Goal: Task Accomplishment & Management: Use online tool/utility

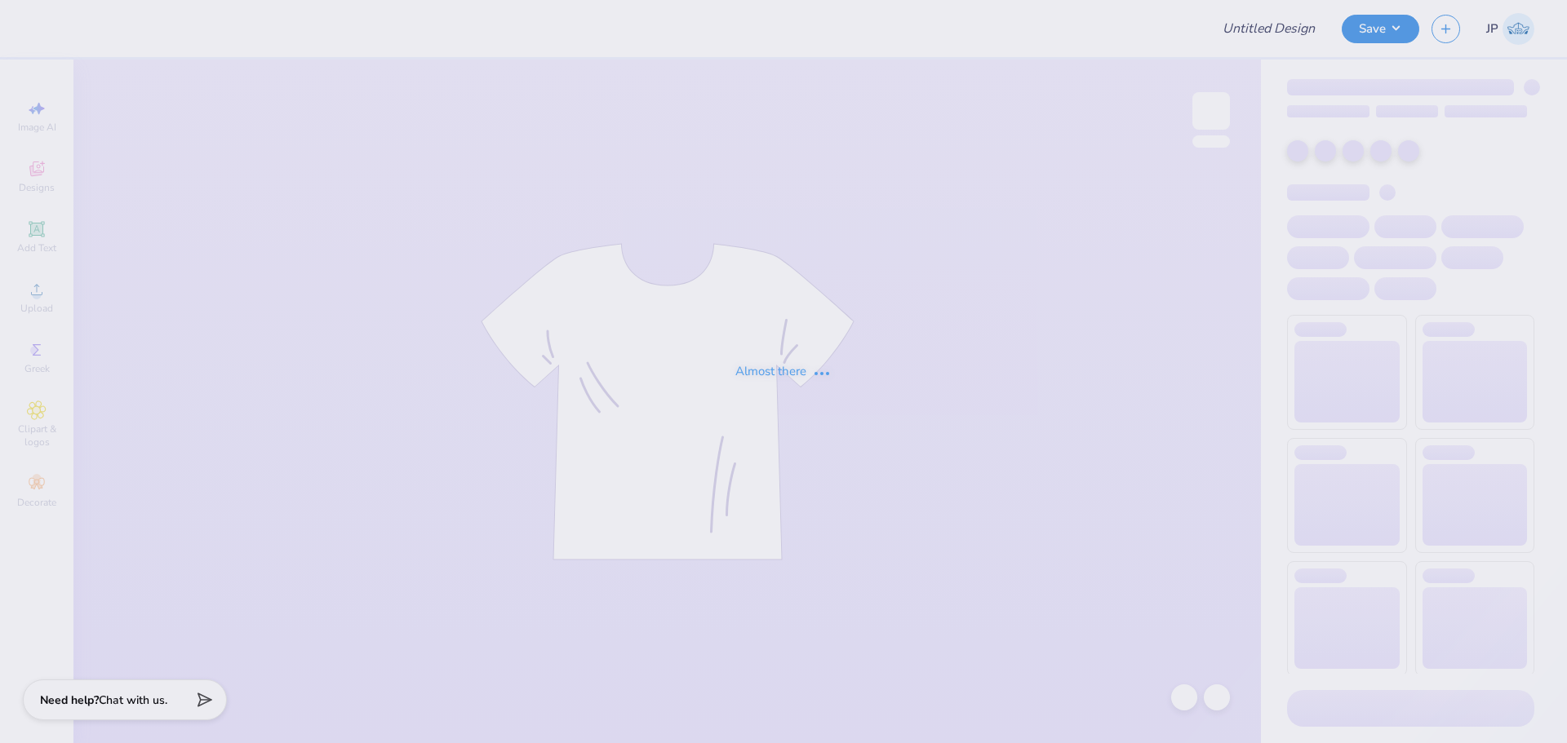
type input "B4B"
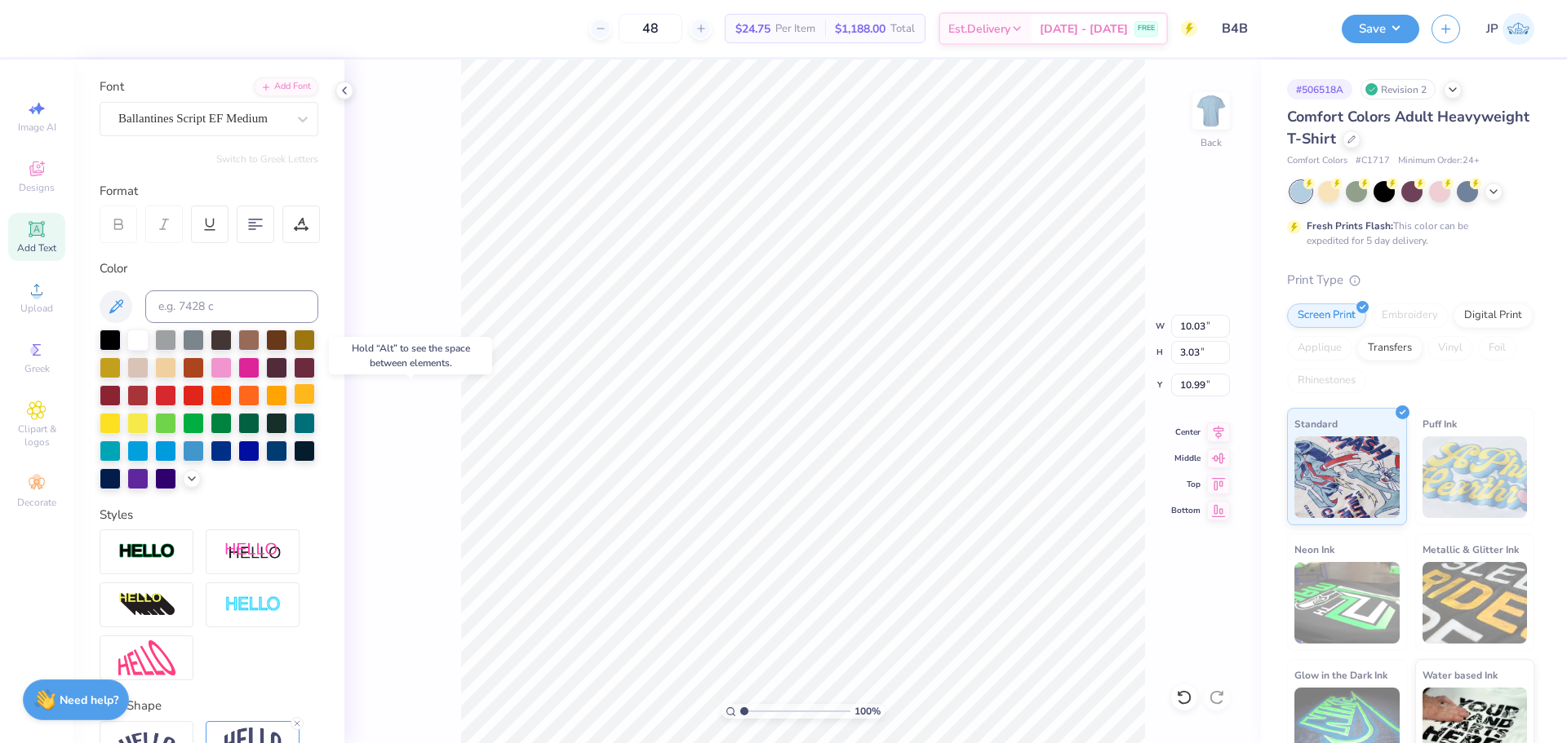
scroll to position [233, 0]
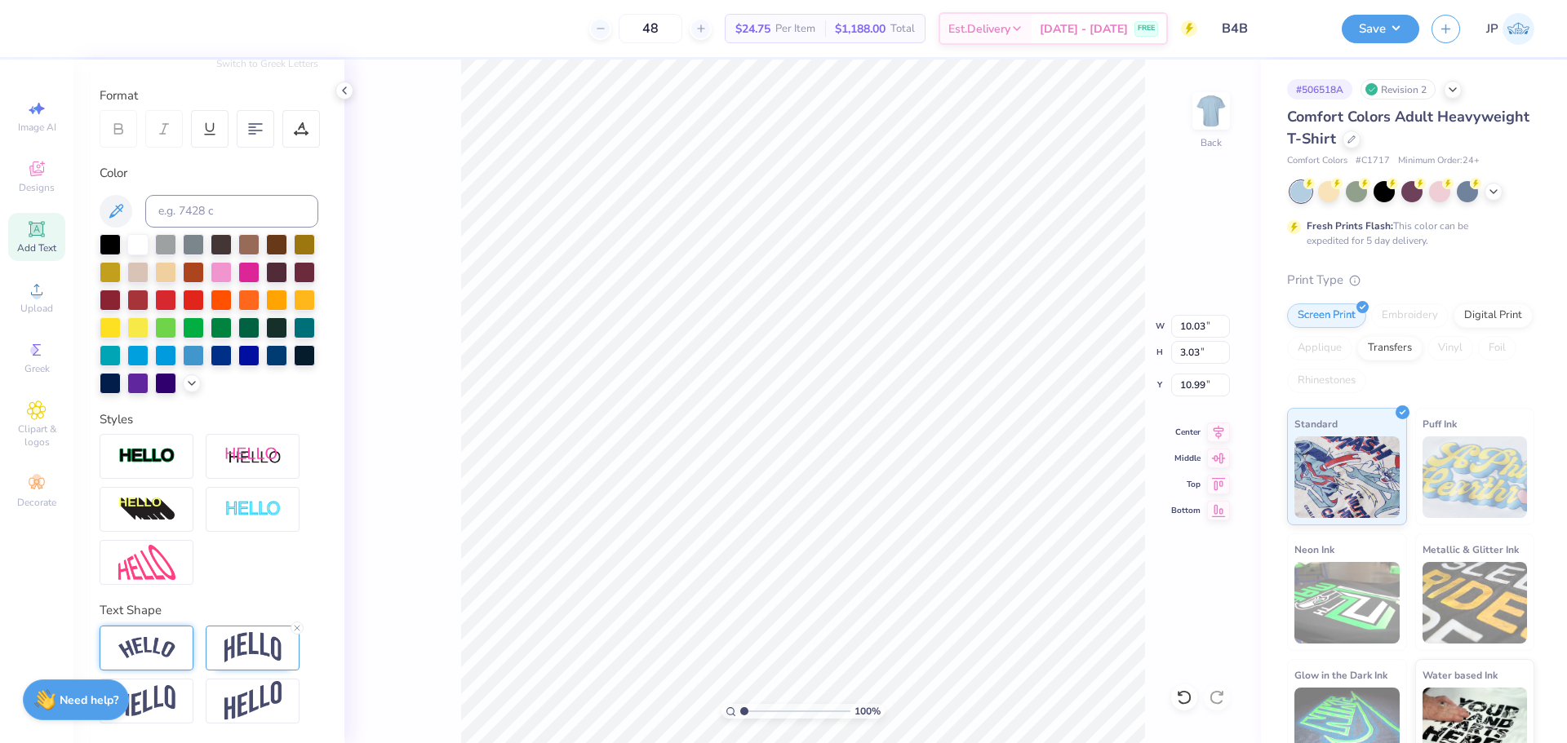
click at [160, 654] on img at bounding box center [146, 648] width 57 height 22
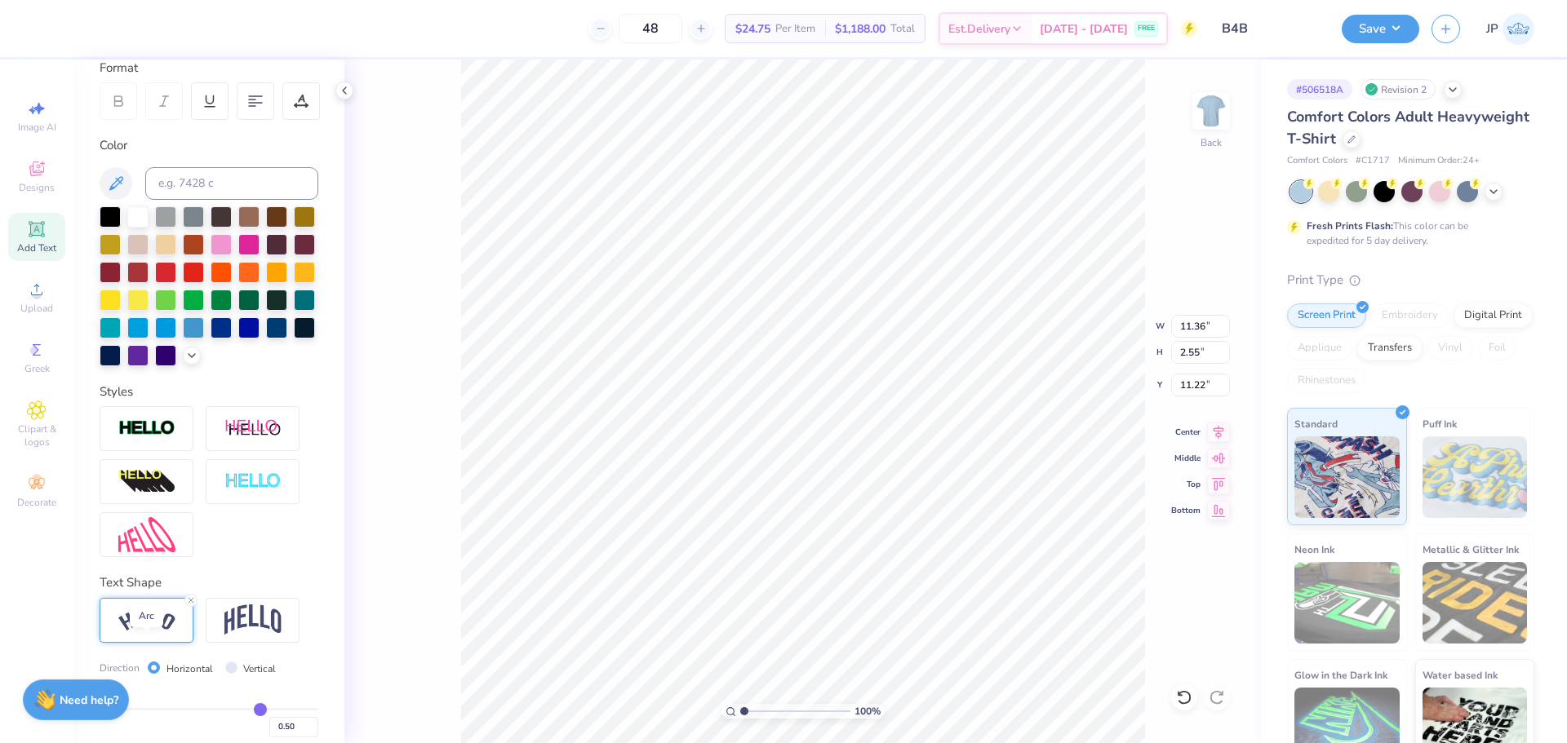
type input "11.36"
type input "2.55"
type input "11.22"
type input "10.02"
type input "2.25"
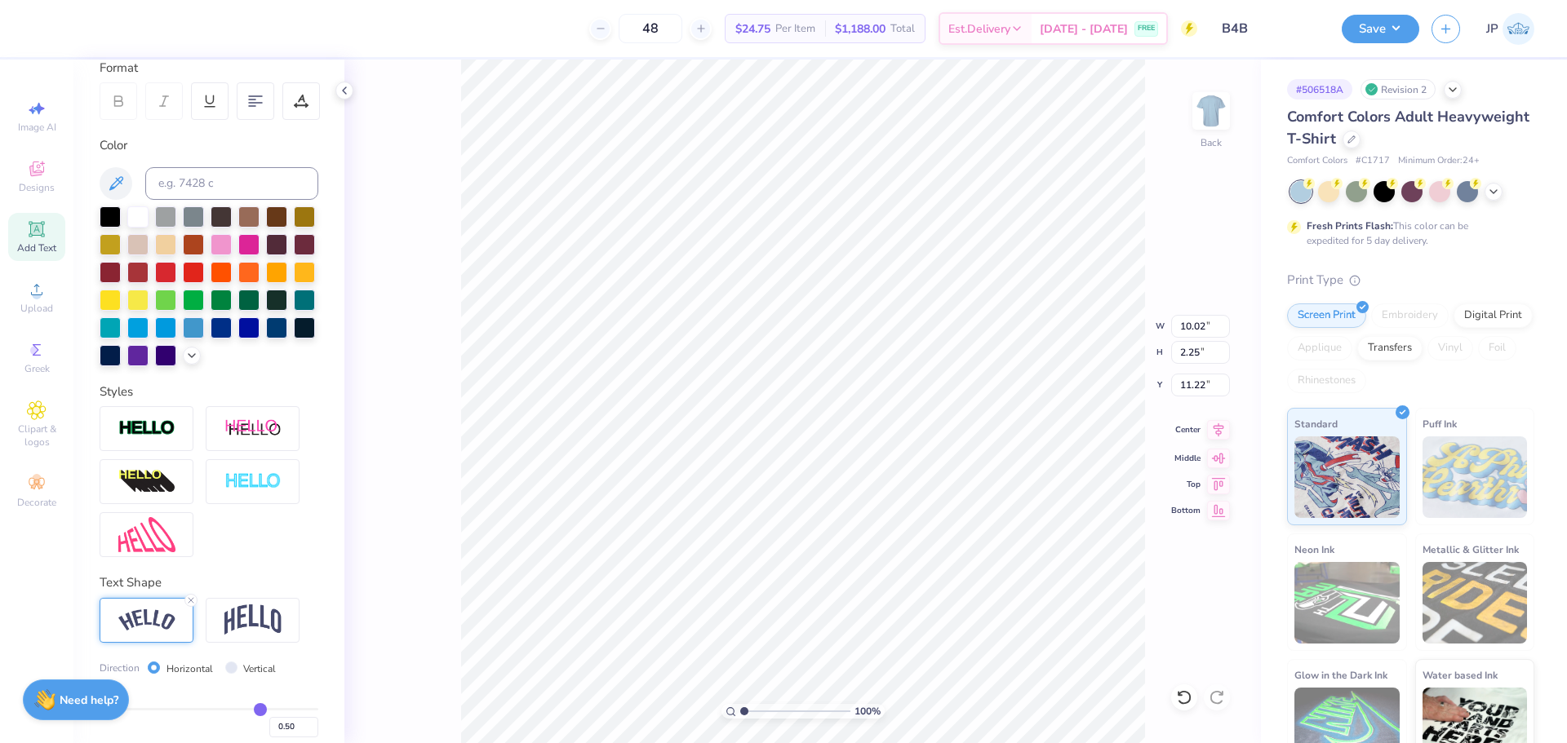
click at [1218, 428] on icon at bounding box center [1218, 430] width 23 height 20
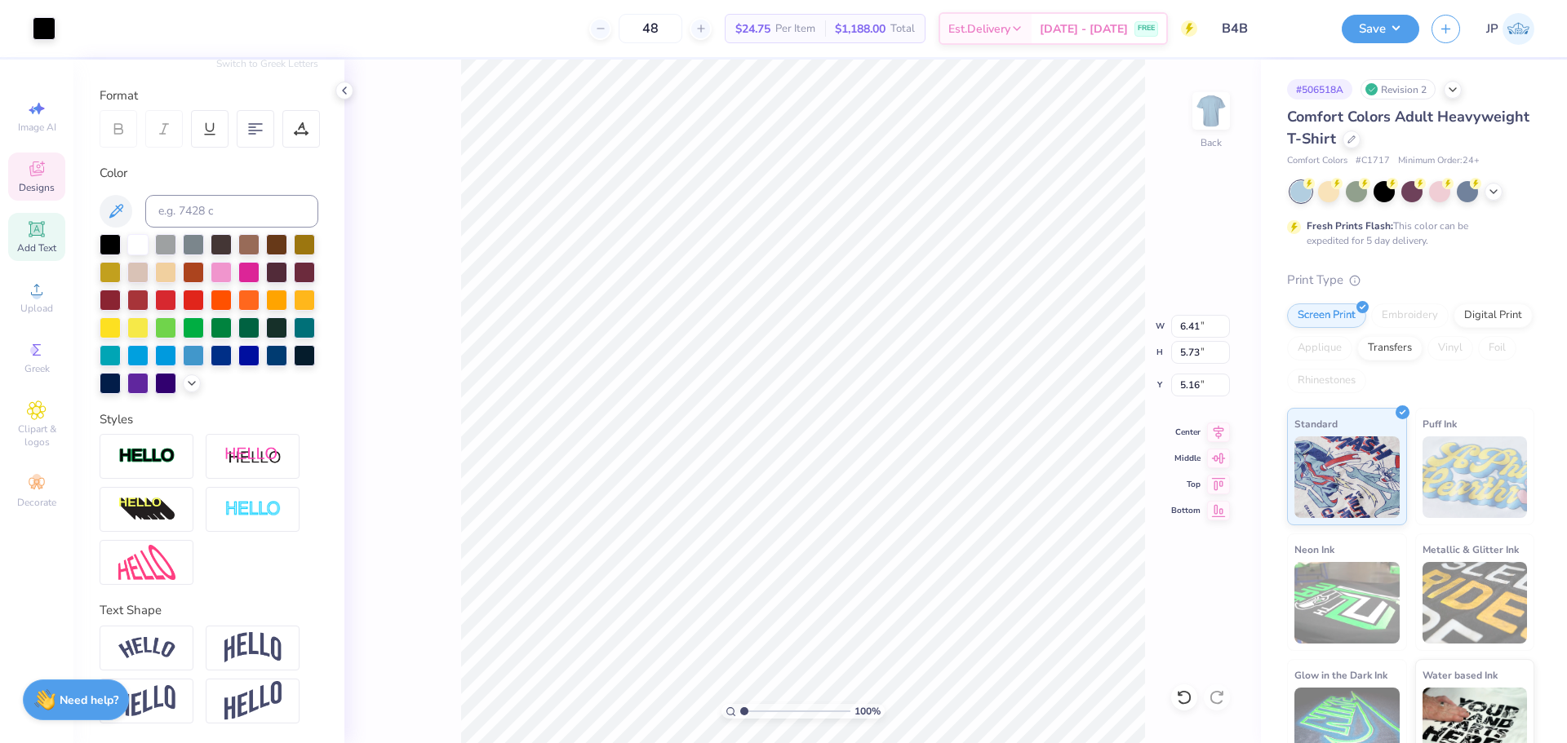
type input "6.41"
type input "5.73"
type input "5.16"
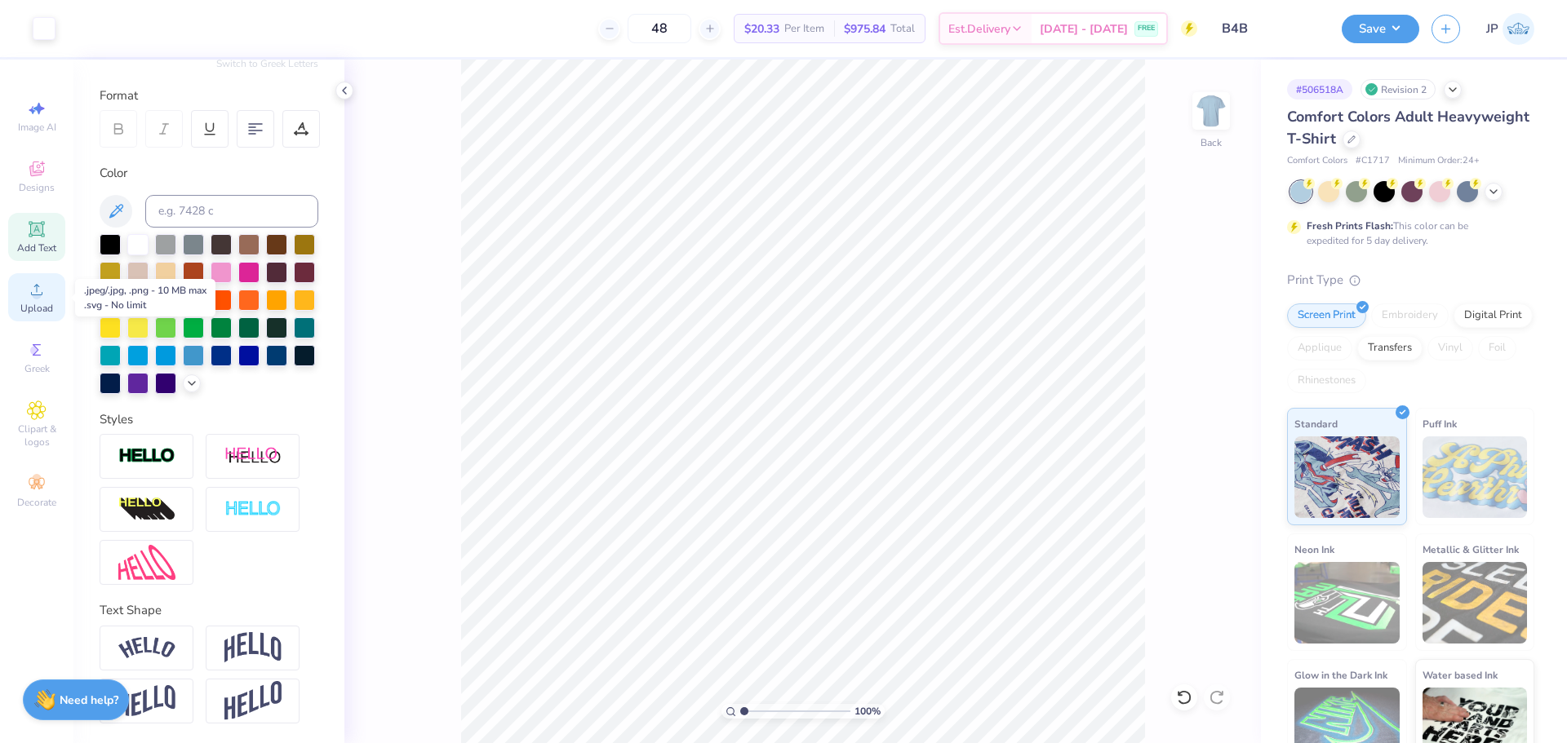
click at [39, 301] on div "Upload" at bounding box center [36, 297] width 57 height 48
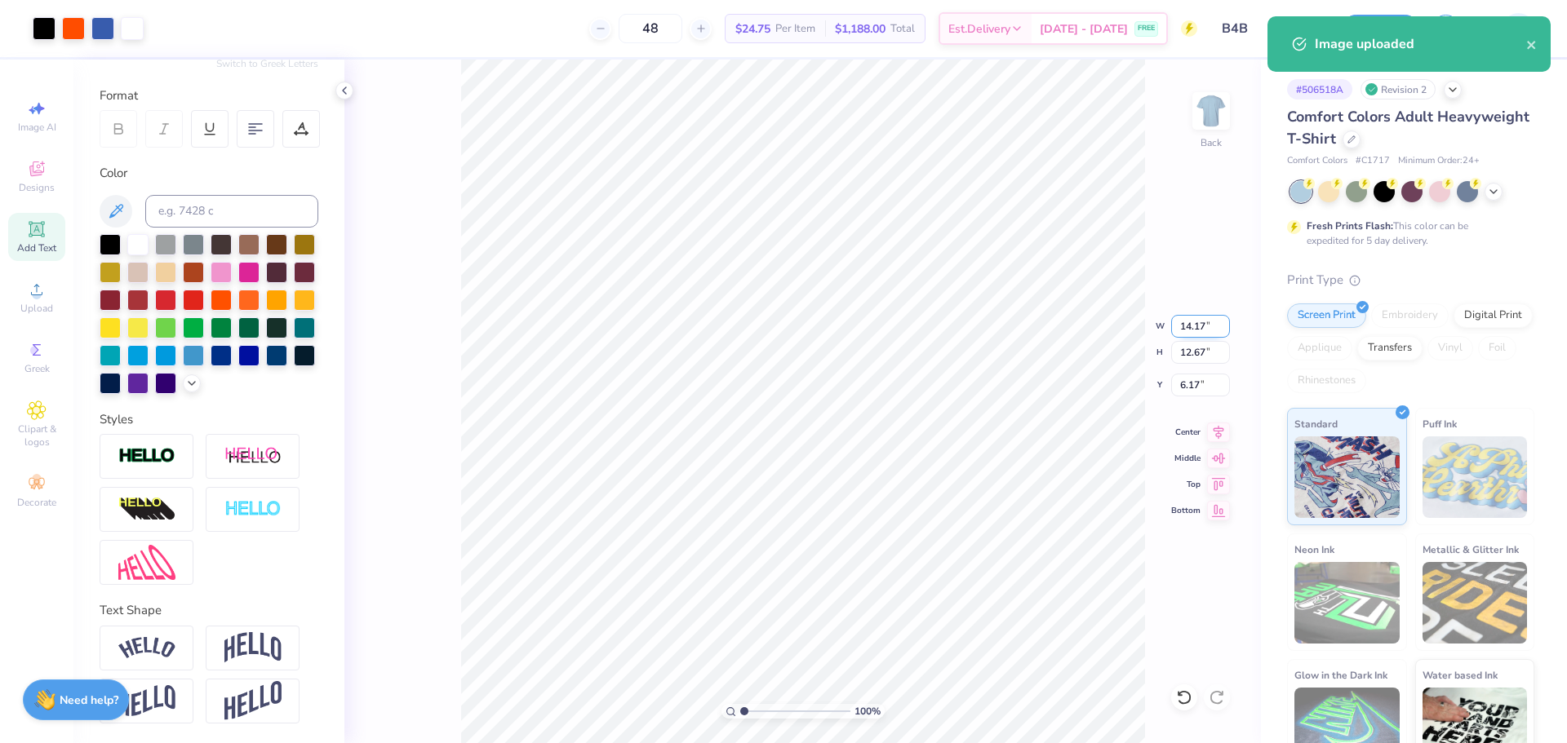
click at [1188, 329] on input "14.17" at bounding box center [1200, 326] width 59 height 23
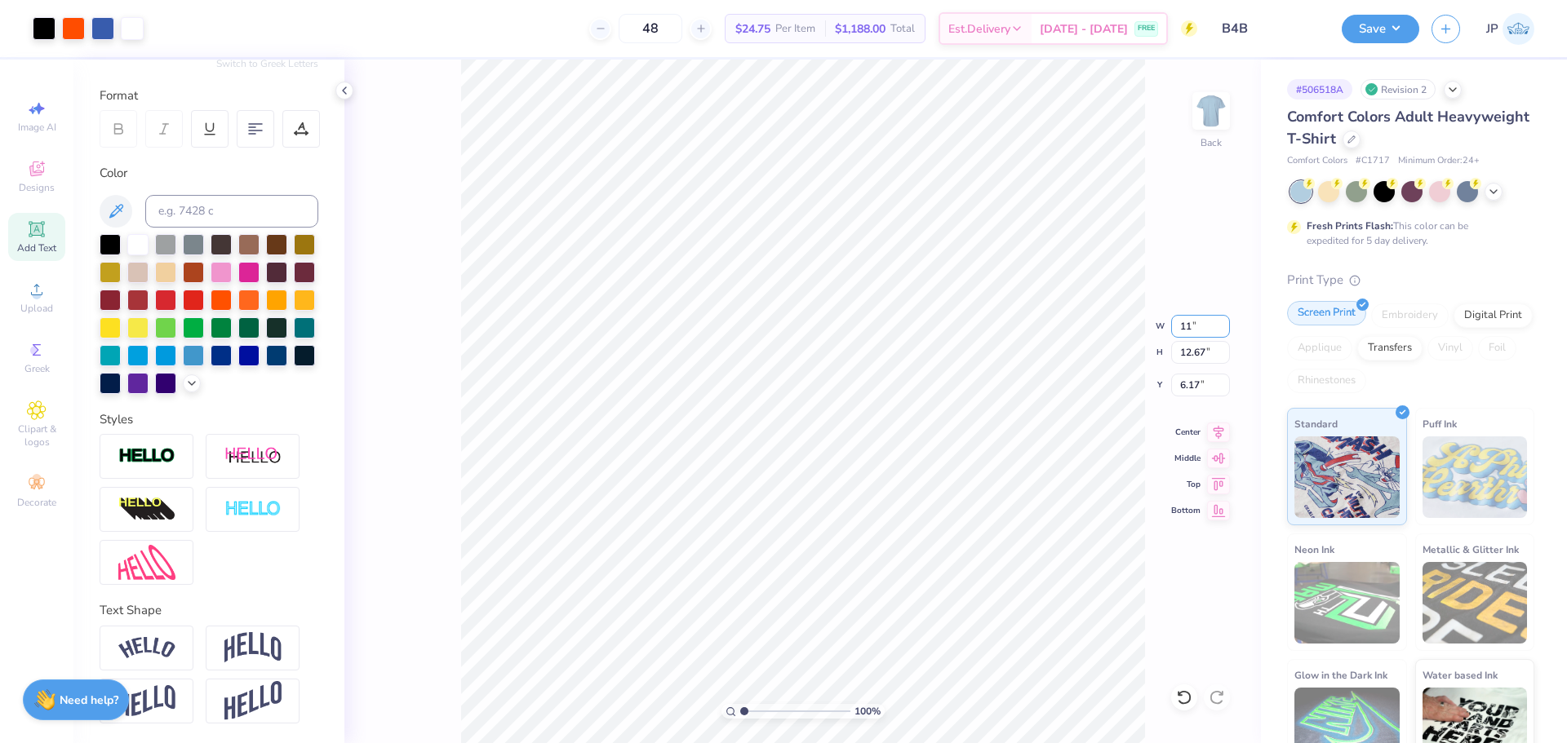
type input "1"
type input "8.00"
type input "7.15"
type input "4.97"
click at [1197, 334] on input "8.00" at bounding box center [1200, 326] width 59 height 23
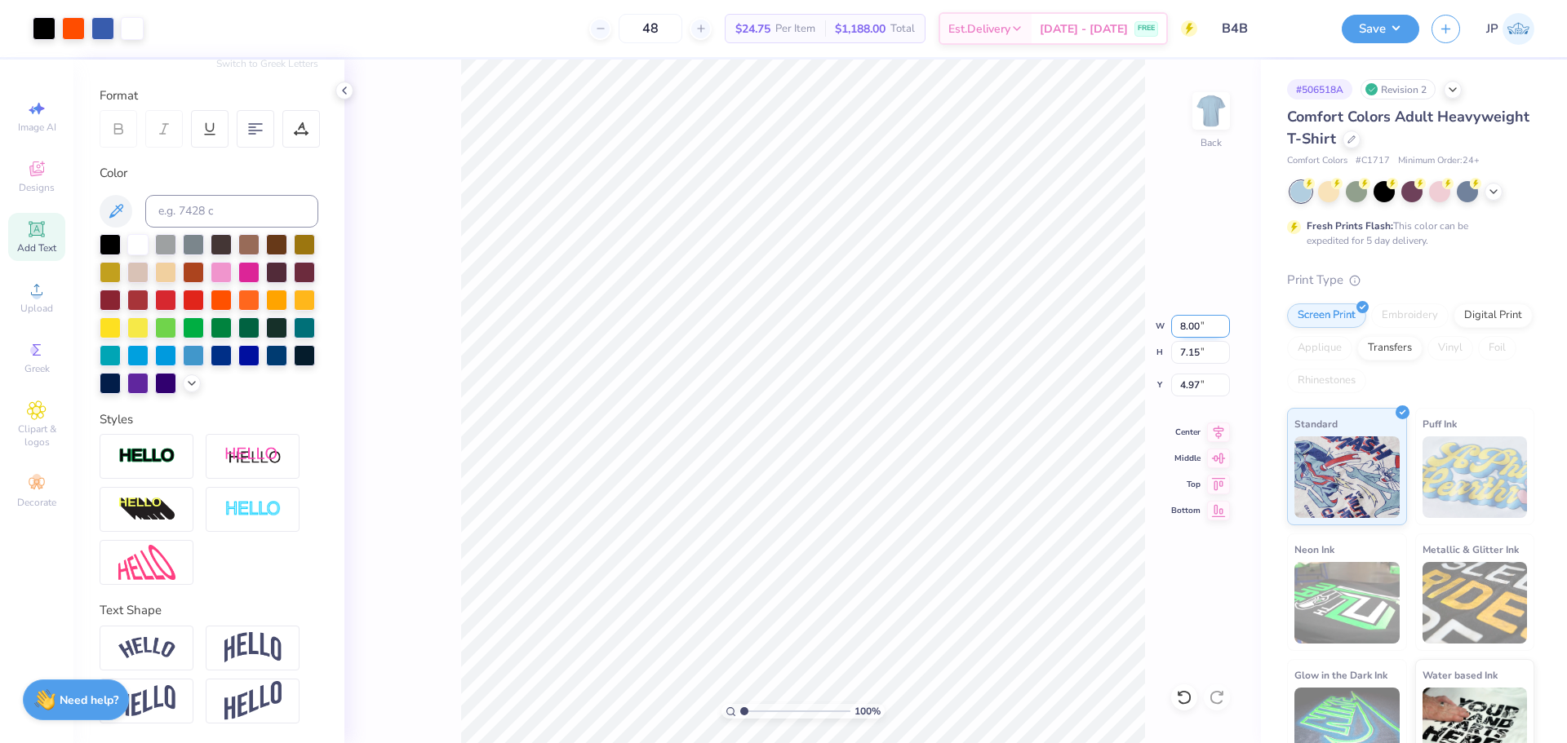
click at [1197, 334] on input "8.00" at bounding box center [1200, 326] width 59 height 23
type input "6.00"
type input "5.36"
type input "5.86"
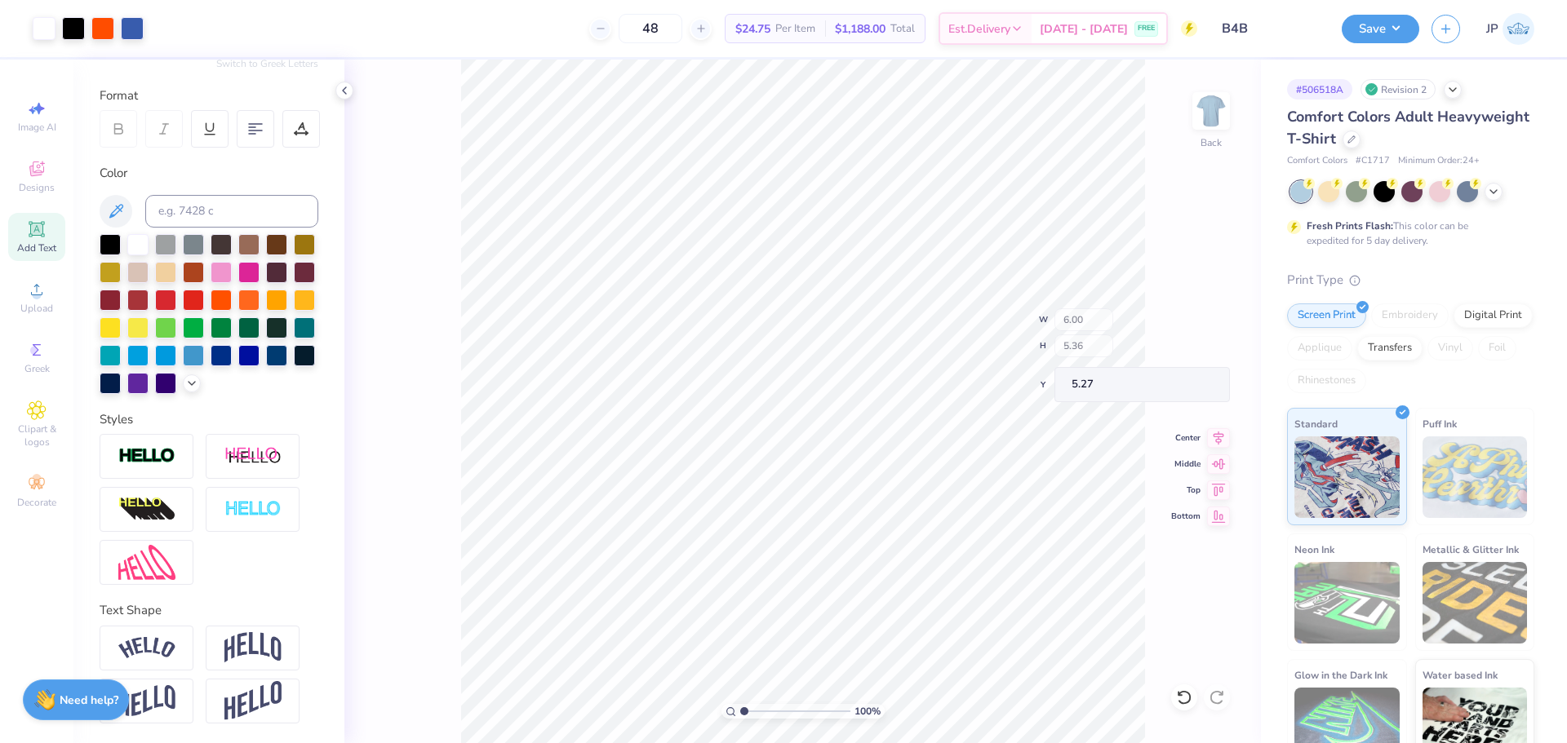
type input "5.27"
type input "11.49"
type input "1.19"
type input "4.08"
click at [746, 718] on div "100 %" at bounding box center [803, 402] width 684 height 684
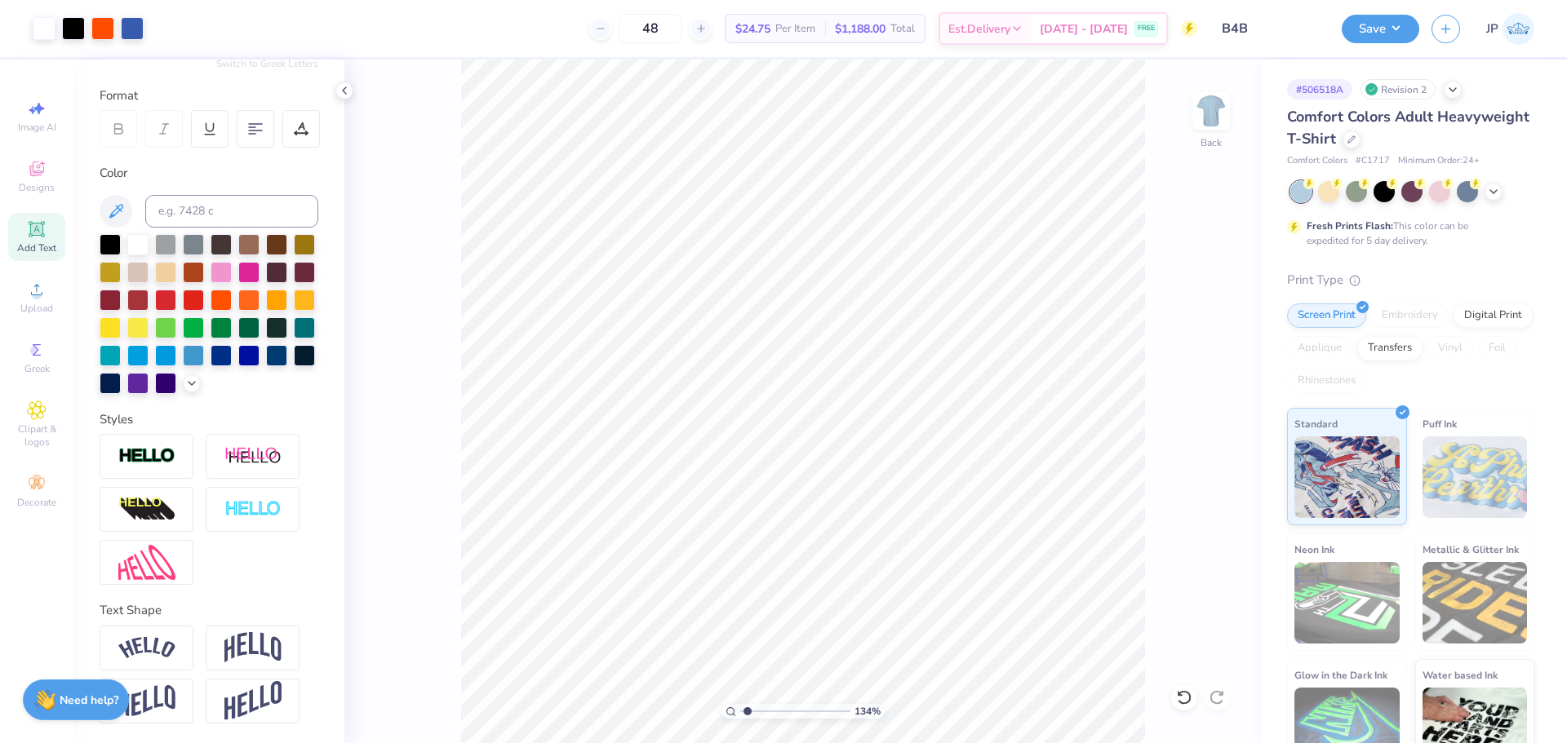
type input "1.34"
click at [747, 711] on input "range" at bounding box center [795, 711] width 110 height 15
click at [1216, 436] on icon at bounding box center [1218, 430] width 23 height 20
type input "6.00"
type input "5.36"
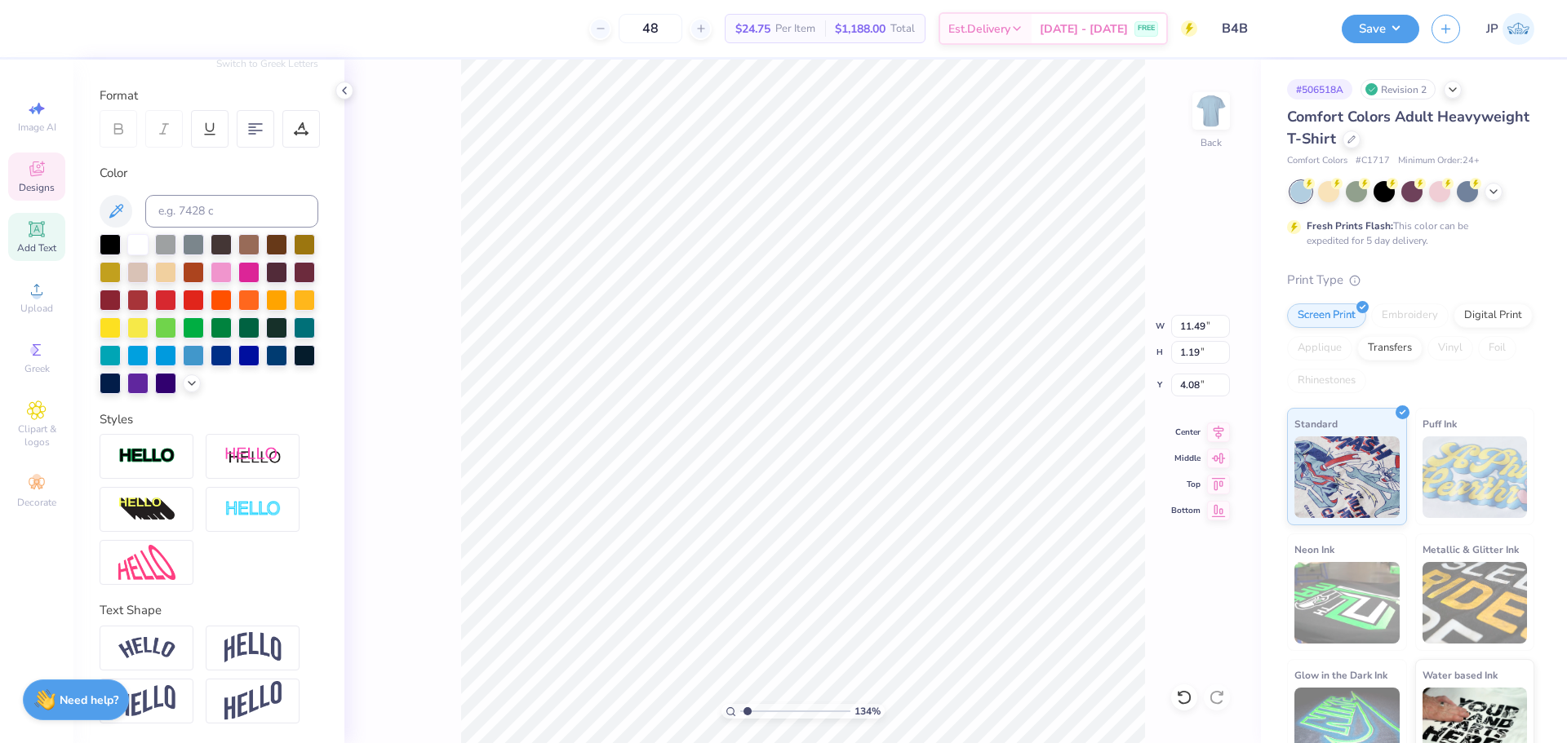
type input "5.27"
click at [1209, 433] on icon at bounding box center [1218, 430] width 23 height 20
click at [109, 233] on div at bounding box center [110, 243] width 21 height 21
type input "6.25"
type input "0.94"
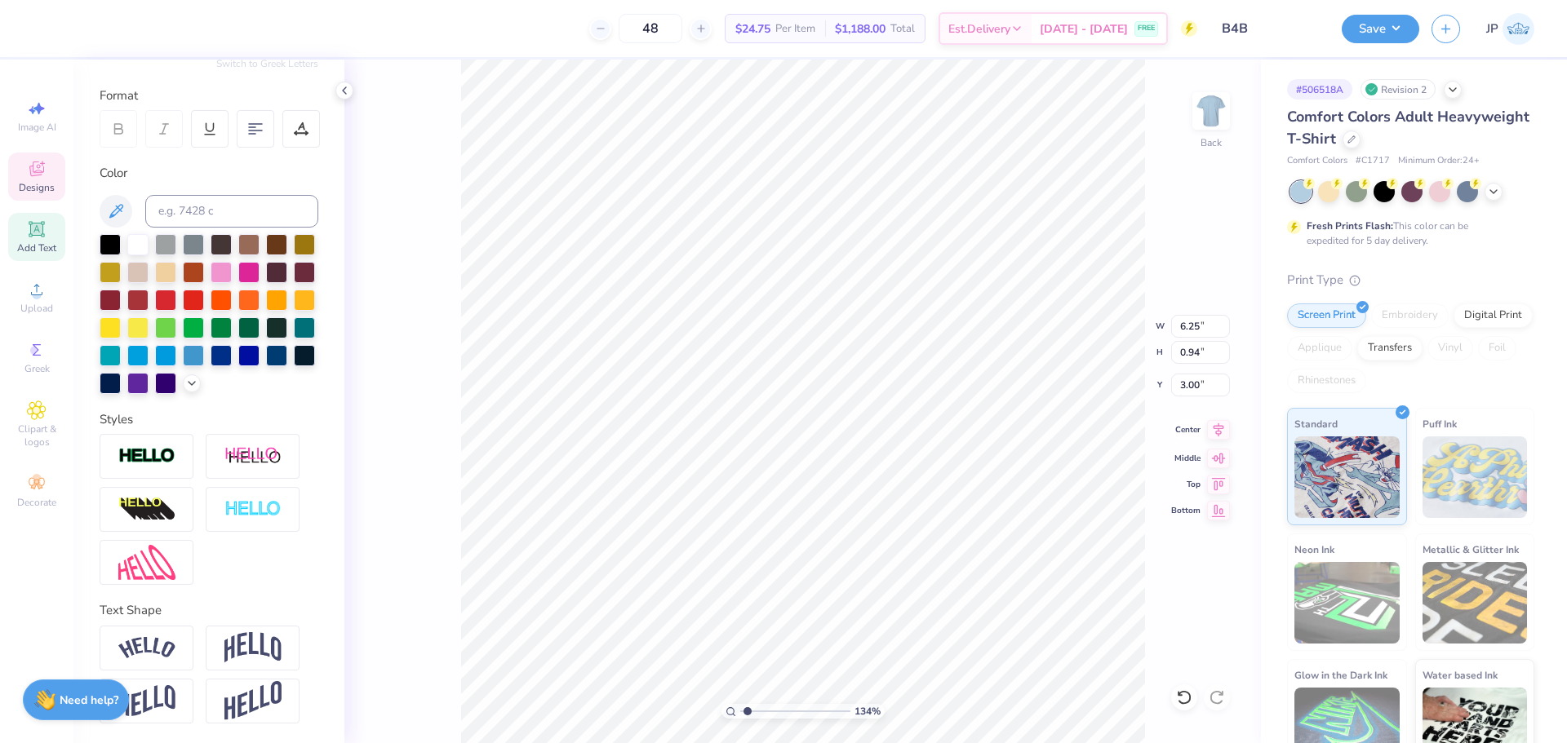
click at [1226, 433] on icon at bounding box center [1218, 430] width 23 height 20
click at [109, 233] on div at bounding box center [110, 243] width 21 height 21
drag, startPoint x: 184, startPoint y: 627, endPoint x: 194, endPoint y: 630, distance: 11.1
click at [192, 629] on div at bounding box center [147, 648] width 94 height 45
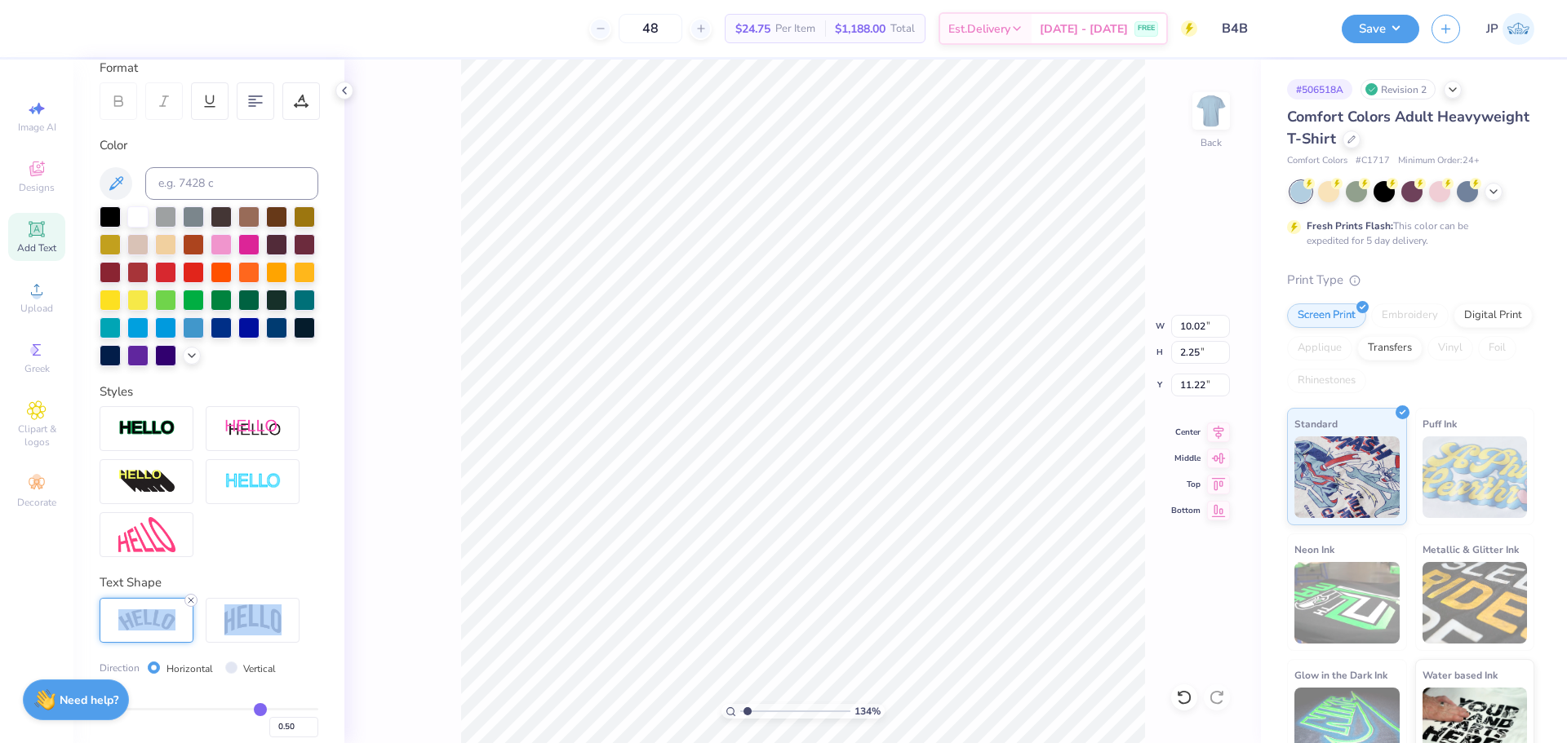
click at [194, 605] on icon at bounding box center [191, 601] width 10 height 10
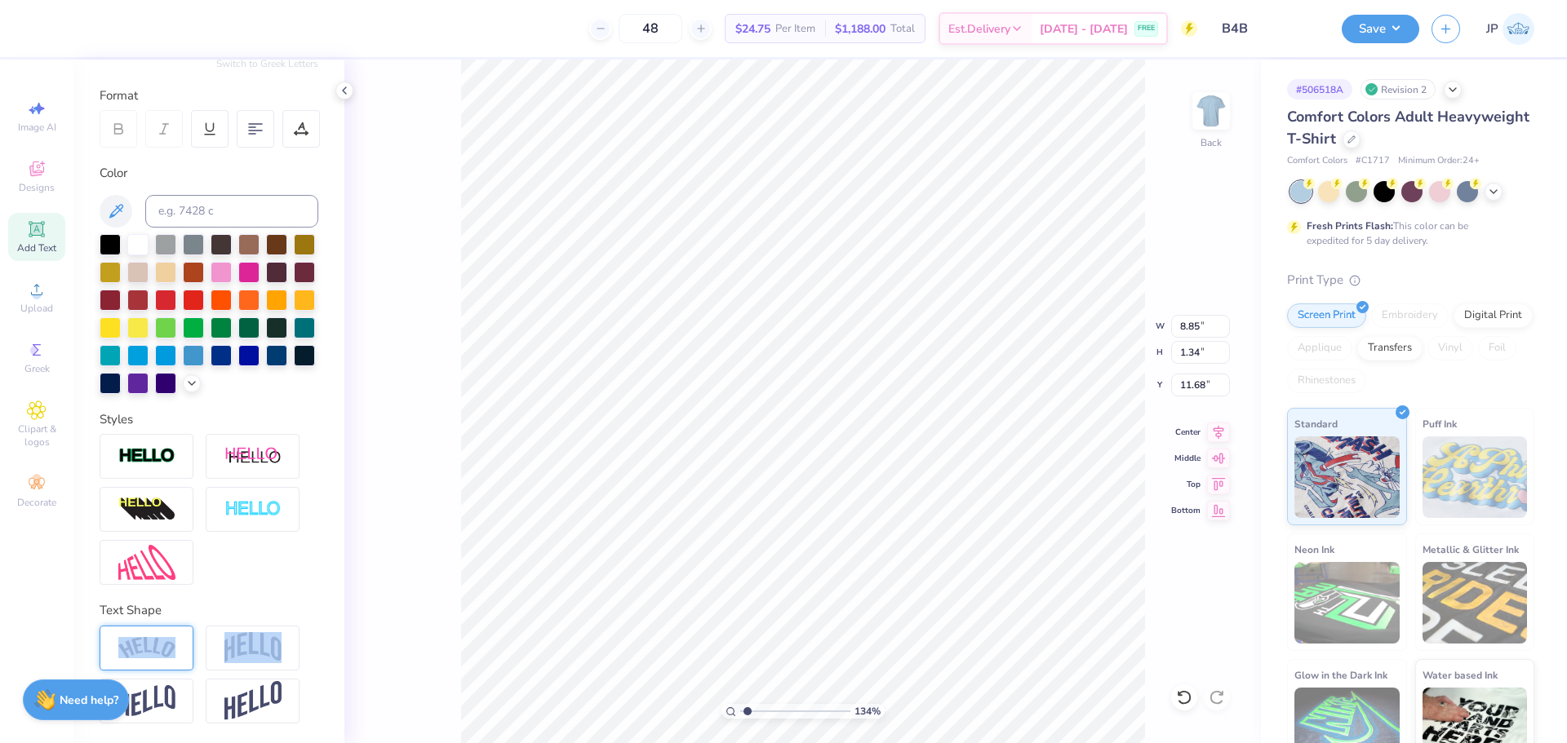
type input "8.85"
type input "1.34"
type input "11.16"
click at [102, 233] on div at bounding box center [110, 243] width 21 height 21
drag, startPoint x: 730, startPoint y: 709, endPoint x: 752, endPoint y: 704, distance: 22.6
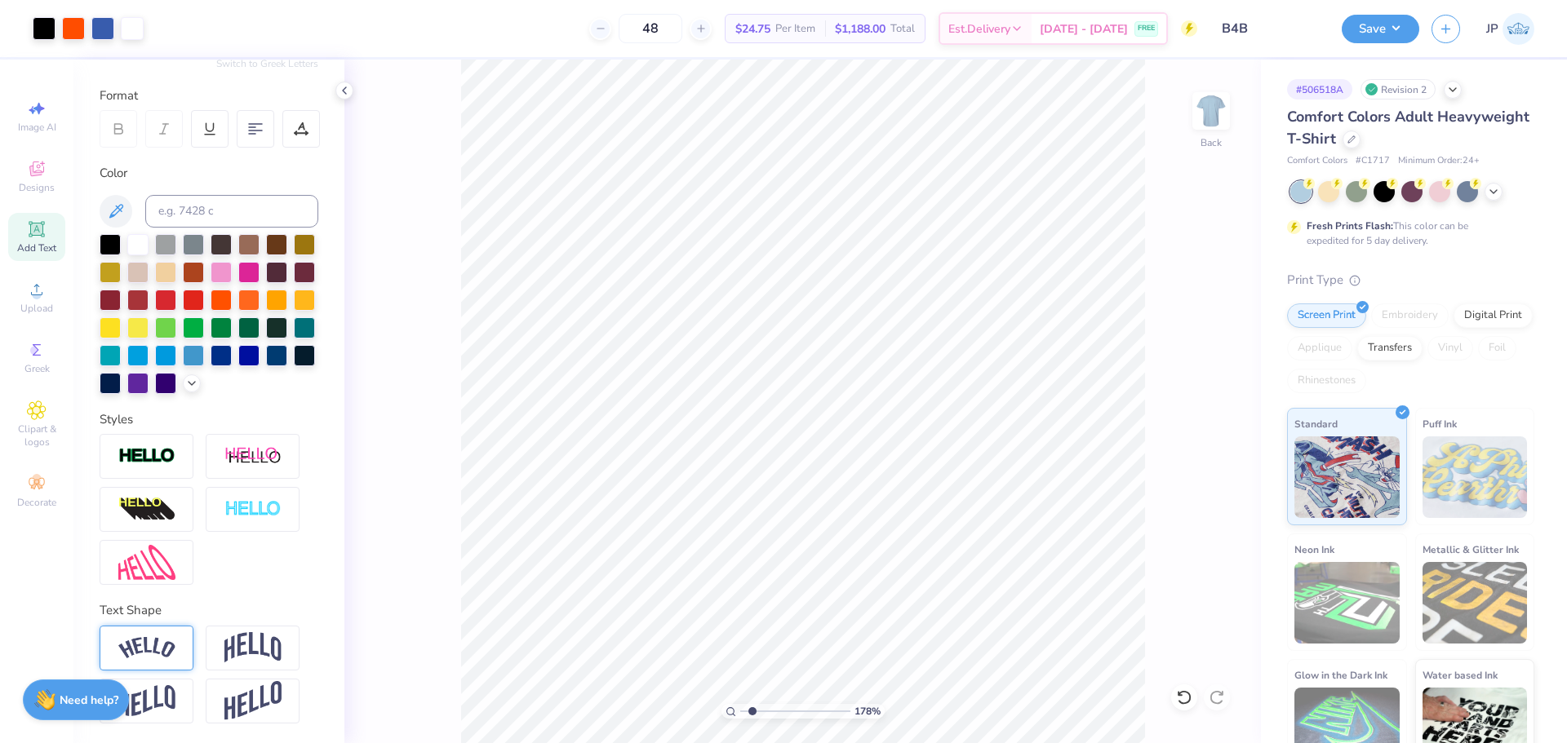
type input "1.78"
click at [752, 704] on input "range" at bounding box center [795, 711] width 110 height 15
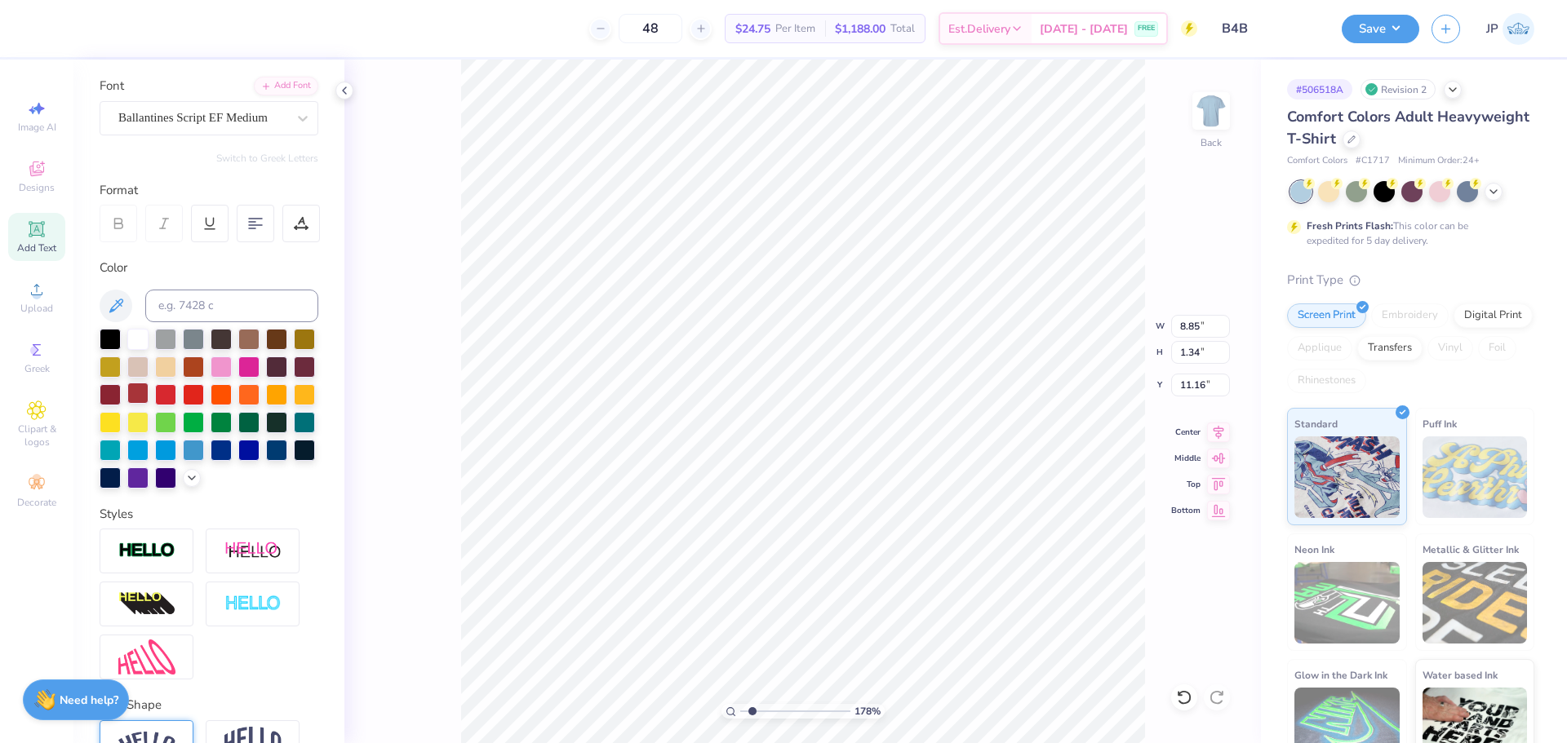
scroll to position [0, 0]
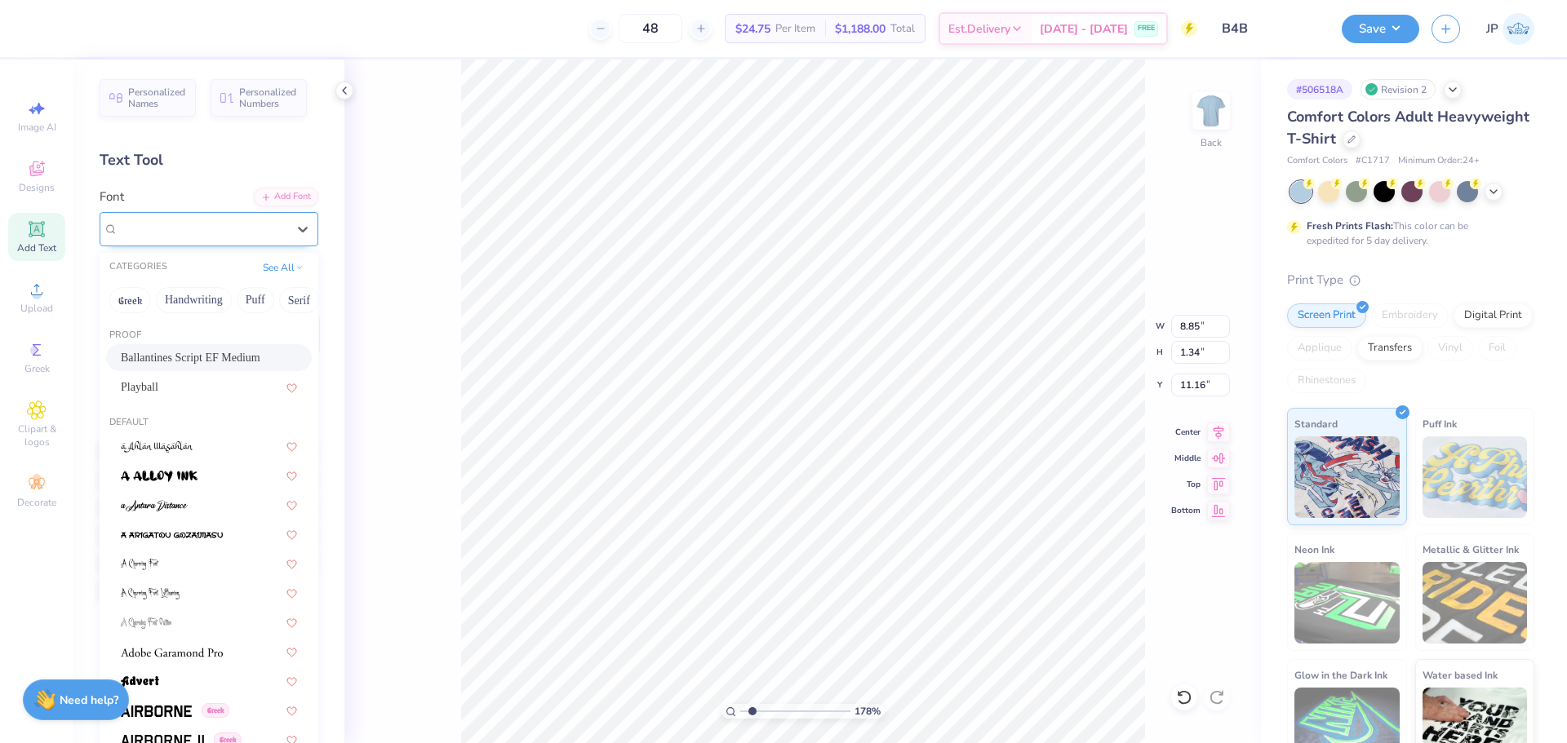
click at [187, 229] on div "Ballantines Script EF Medium" at bounding box center [202, 228] width 171 height 25
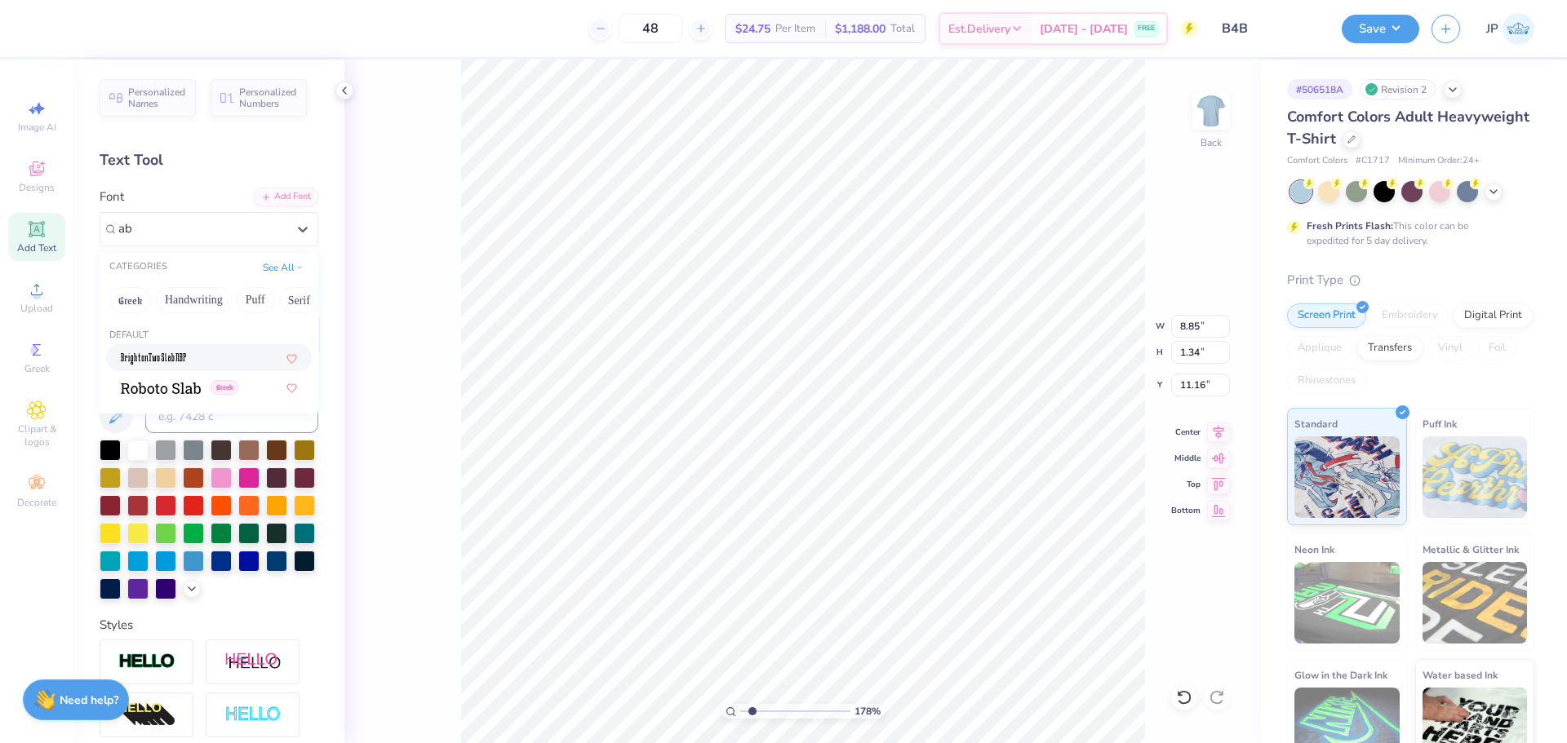
click at [200, 363] on div at bounding box center [209, 357] width 176 height 17
type input "ab"
type input "4.93"
type input "1.28"
type input "11.19"
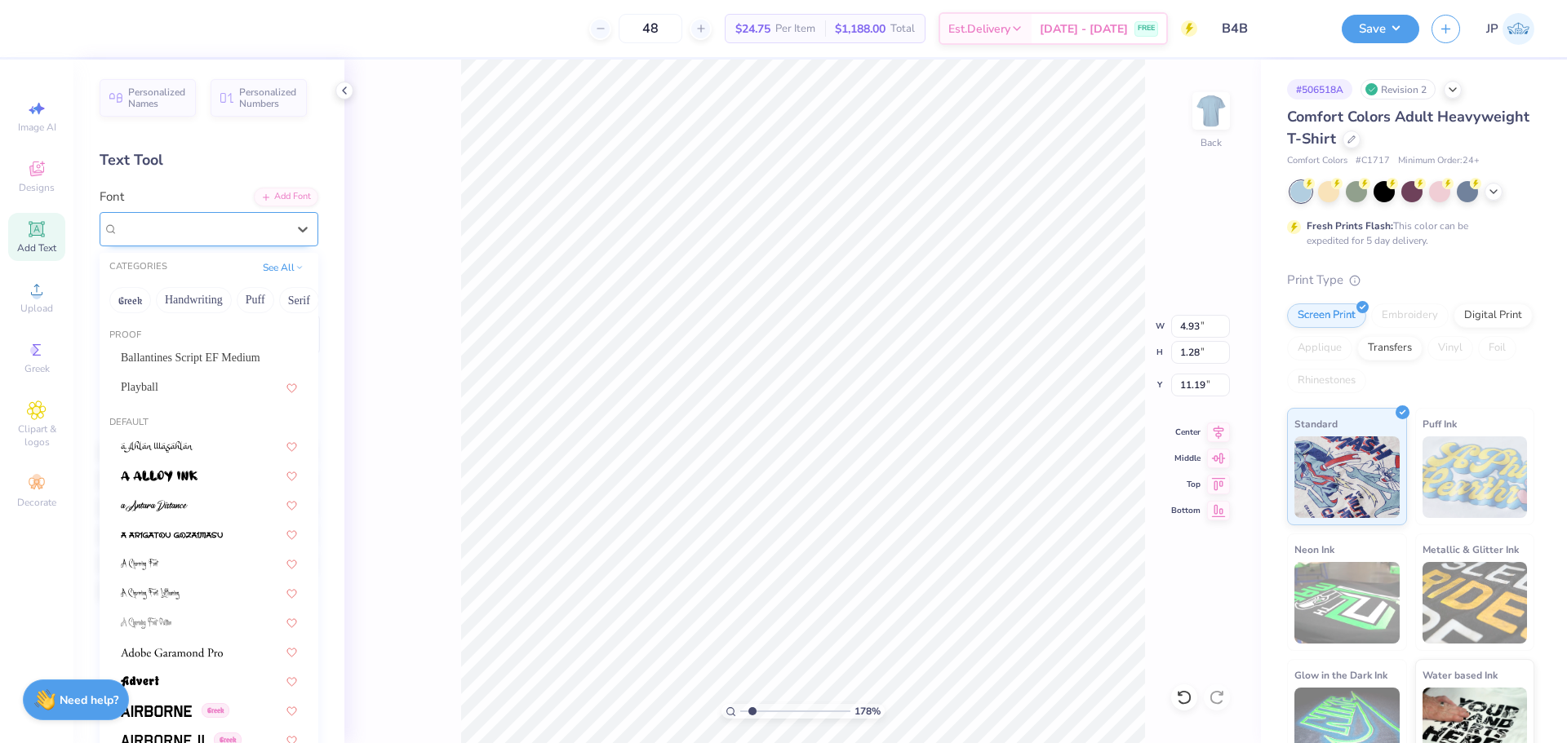
click at [188, 228] on div "BrightonTwo Slab NBP" at bounding box center [202, 228] width 171 height 25
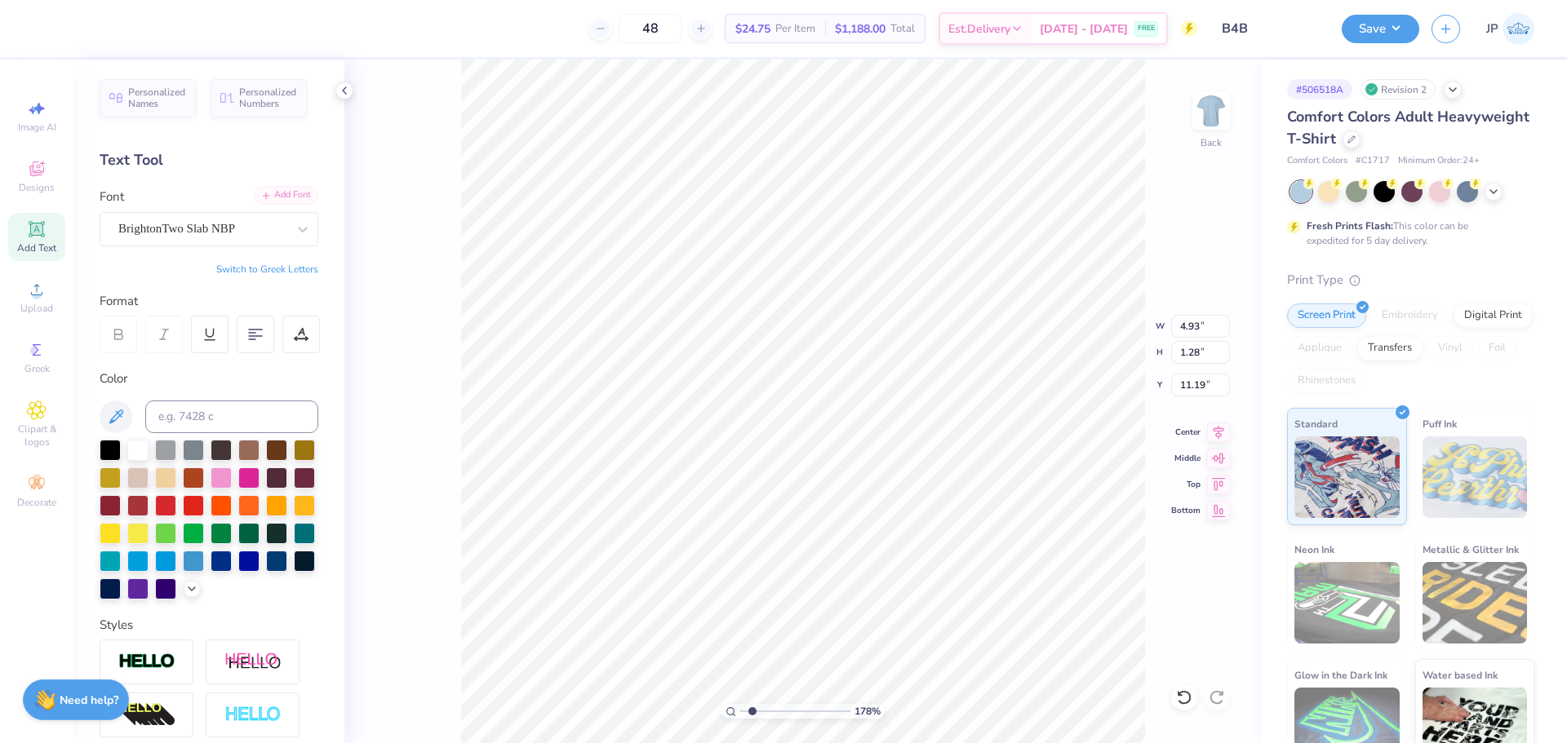
click at [273, 197] on div "Add Font" at bounding box center [286, 195] width 64 height 19
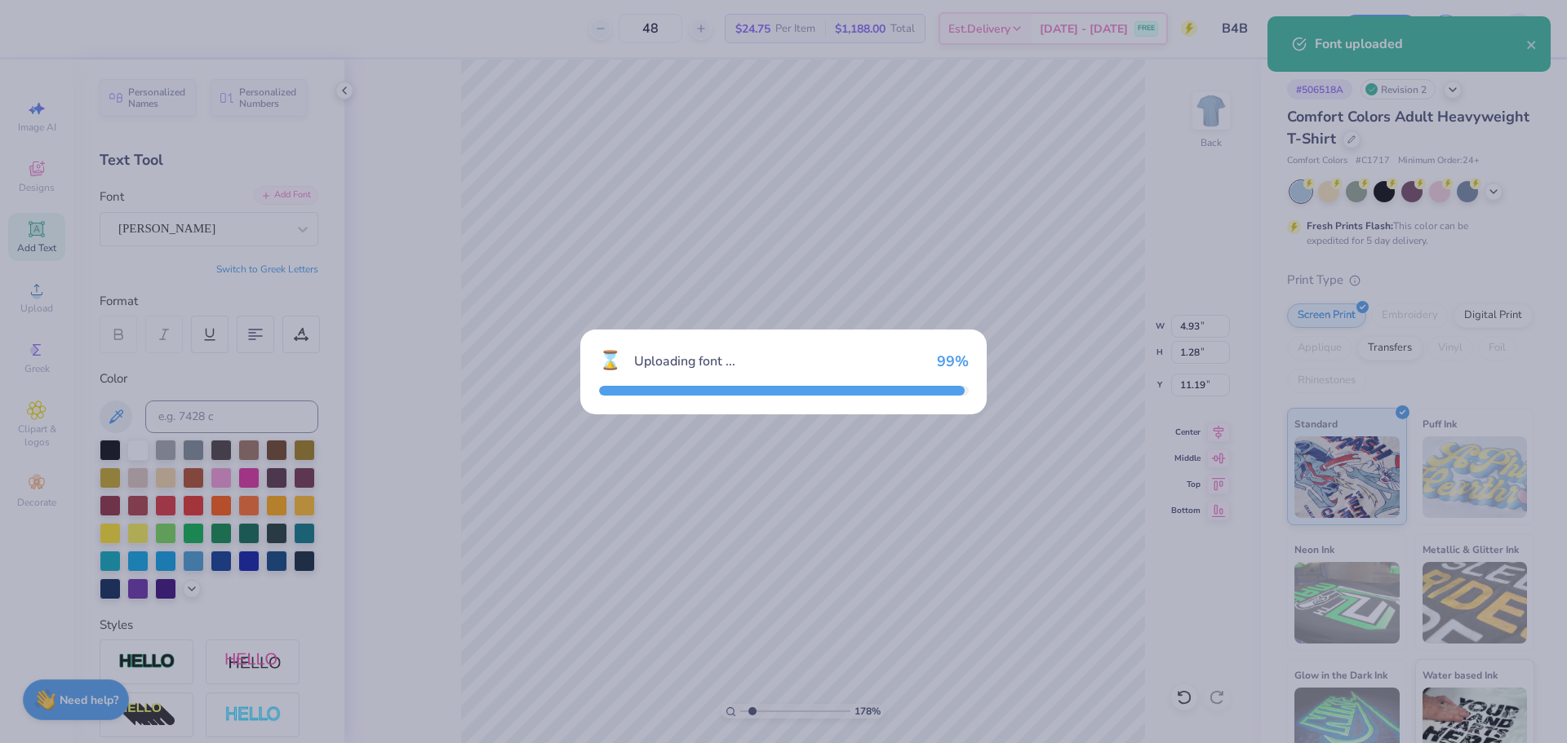
type input "5.80"
type input "1.34"
type input "11.16"
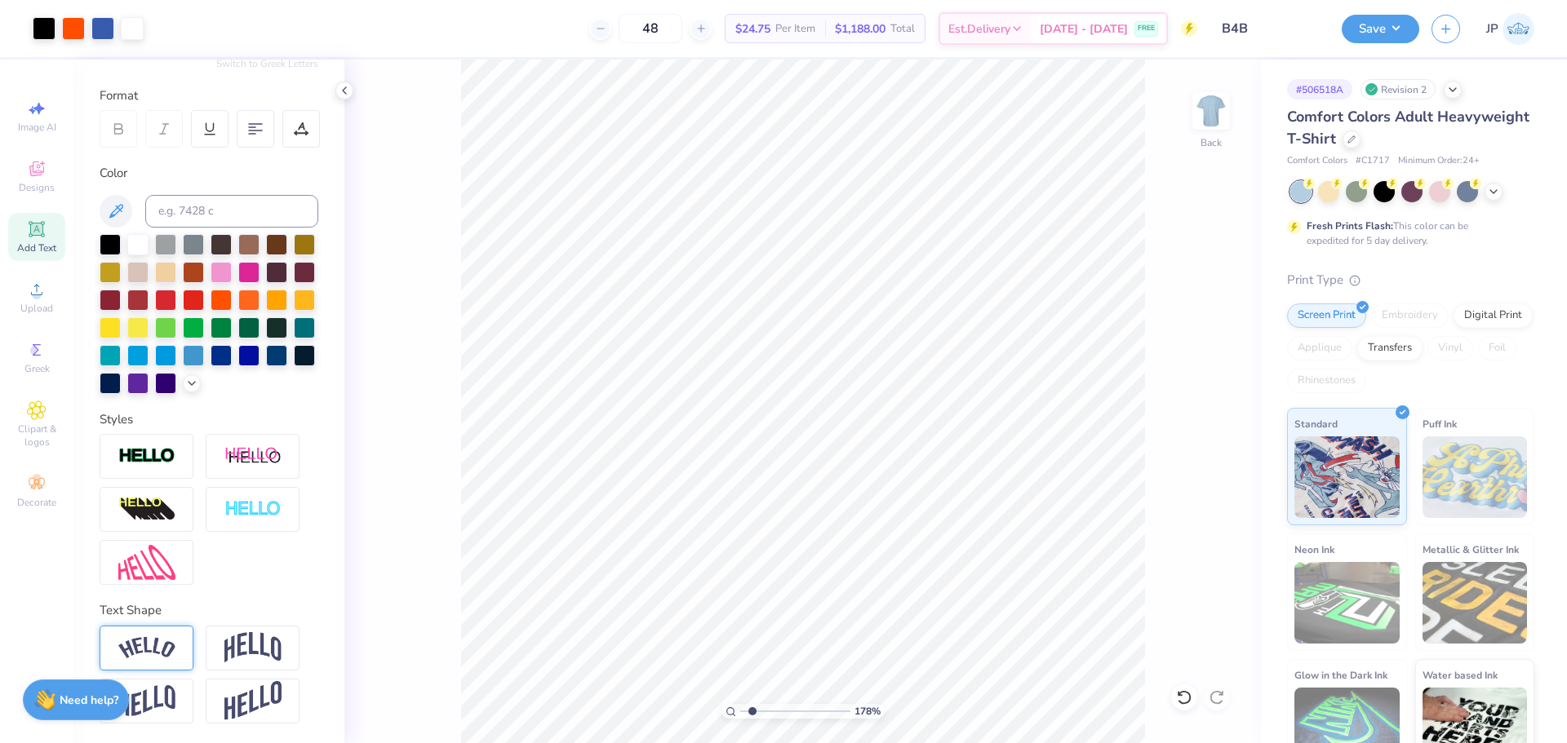
scroll to position [233, 0]
click at [160, 649] on img at bounding box center [146, 648] width 57 height 22
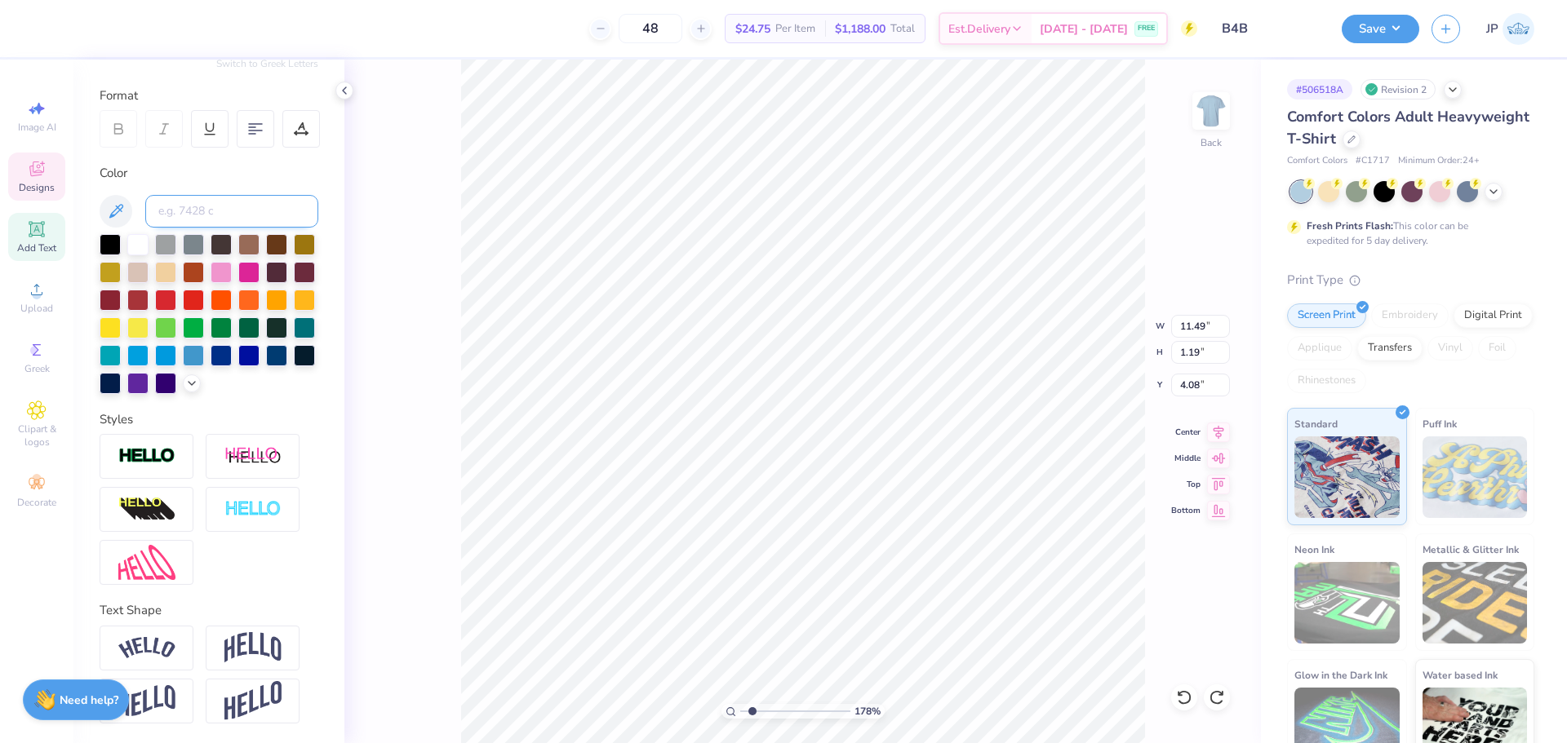
click at [197, 195] on input at bounding box center [231, 211] width 173 height 33
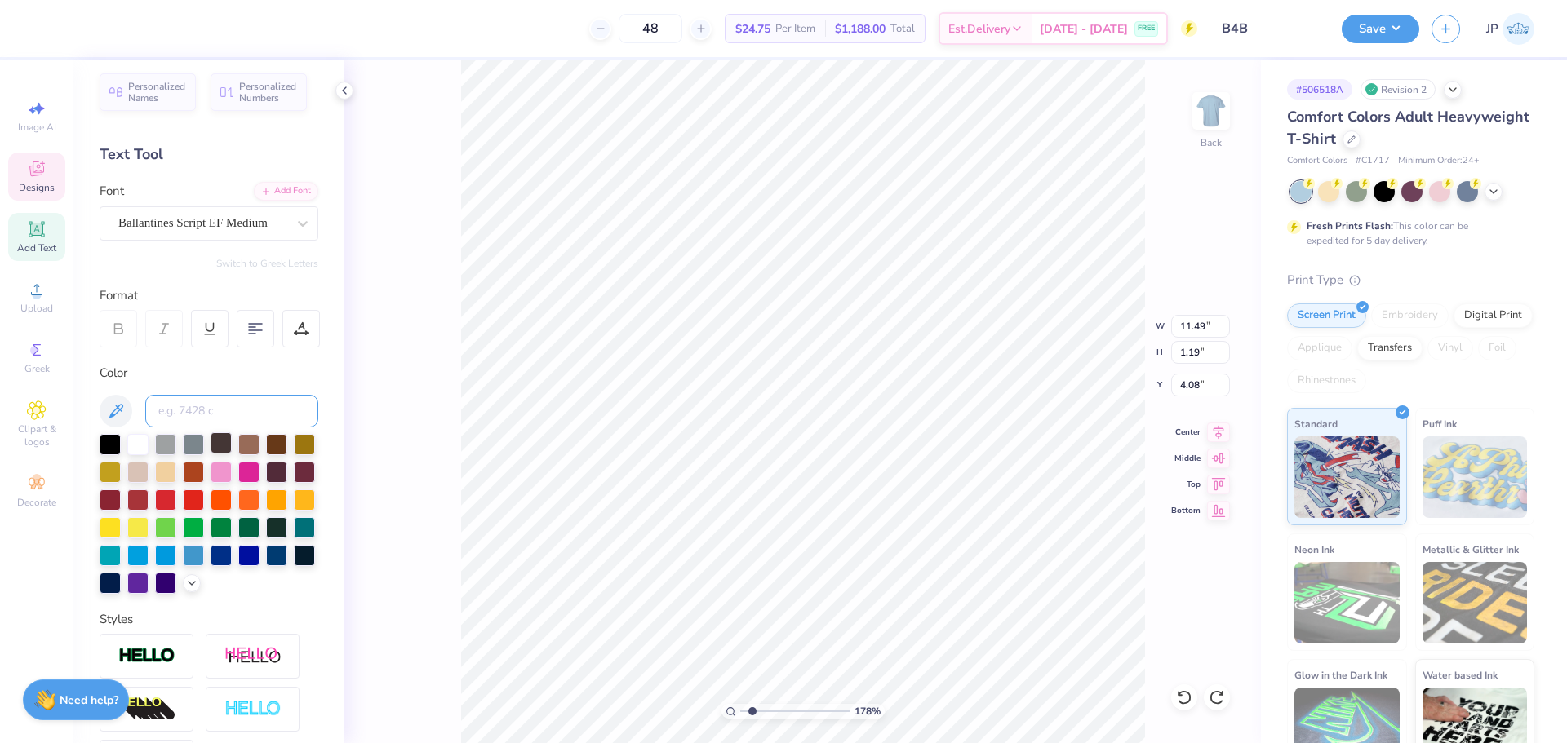
scroll to position [0, 0]
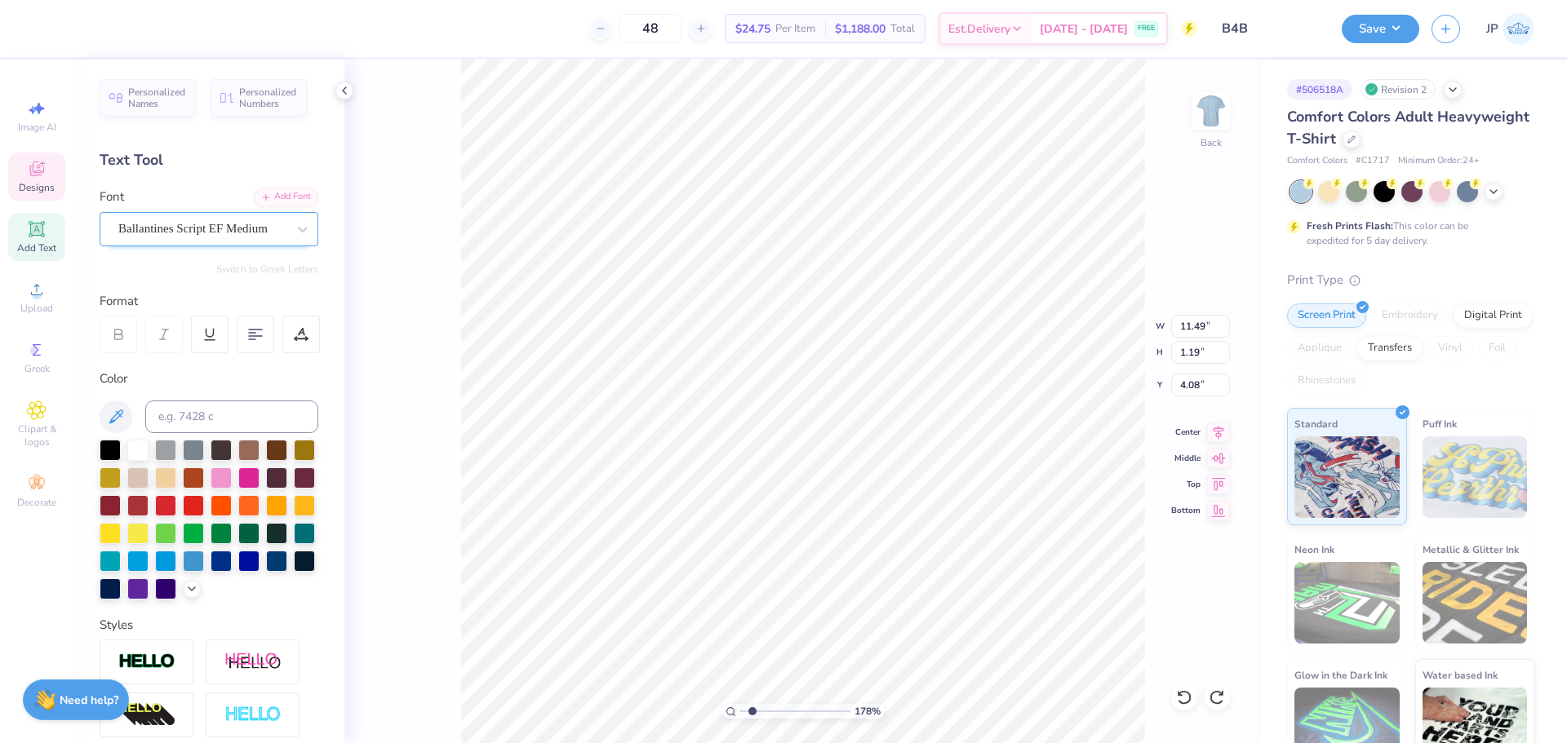
click at [206, 218] on div at bounding box center [202, 229] width 168 height 22
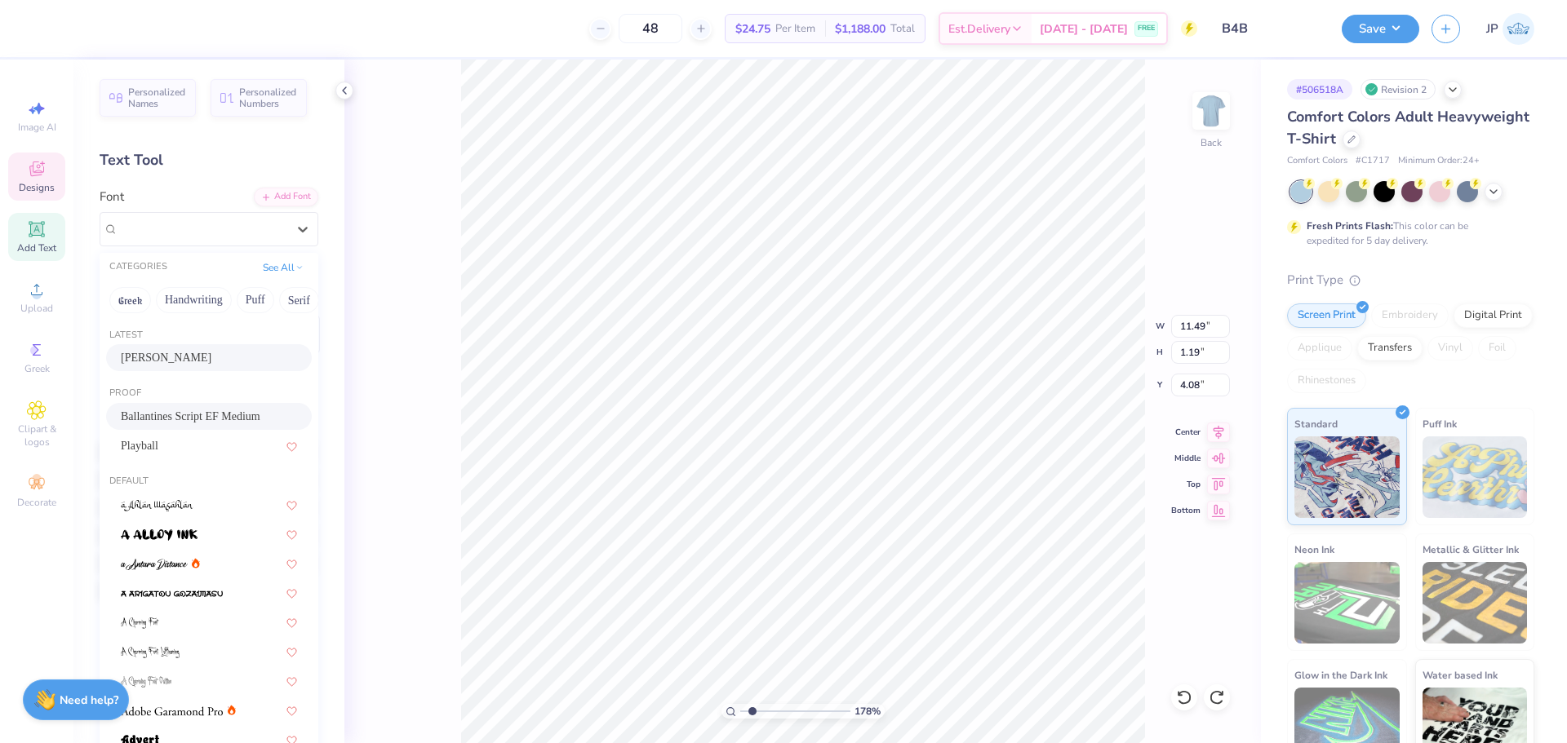
click at [185, 354] on div "[PERSON_NAME]" at bounding box center [209, 357] width 176 height 17
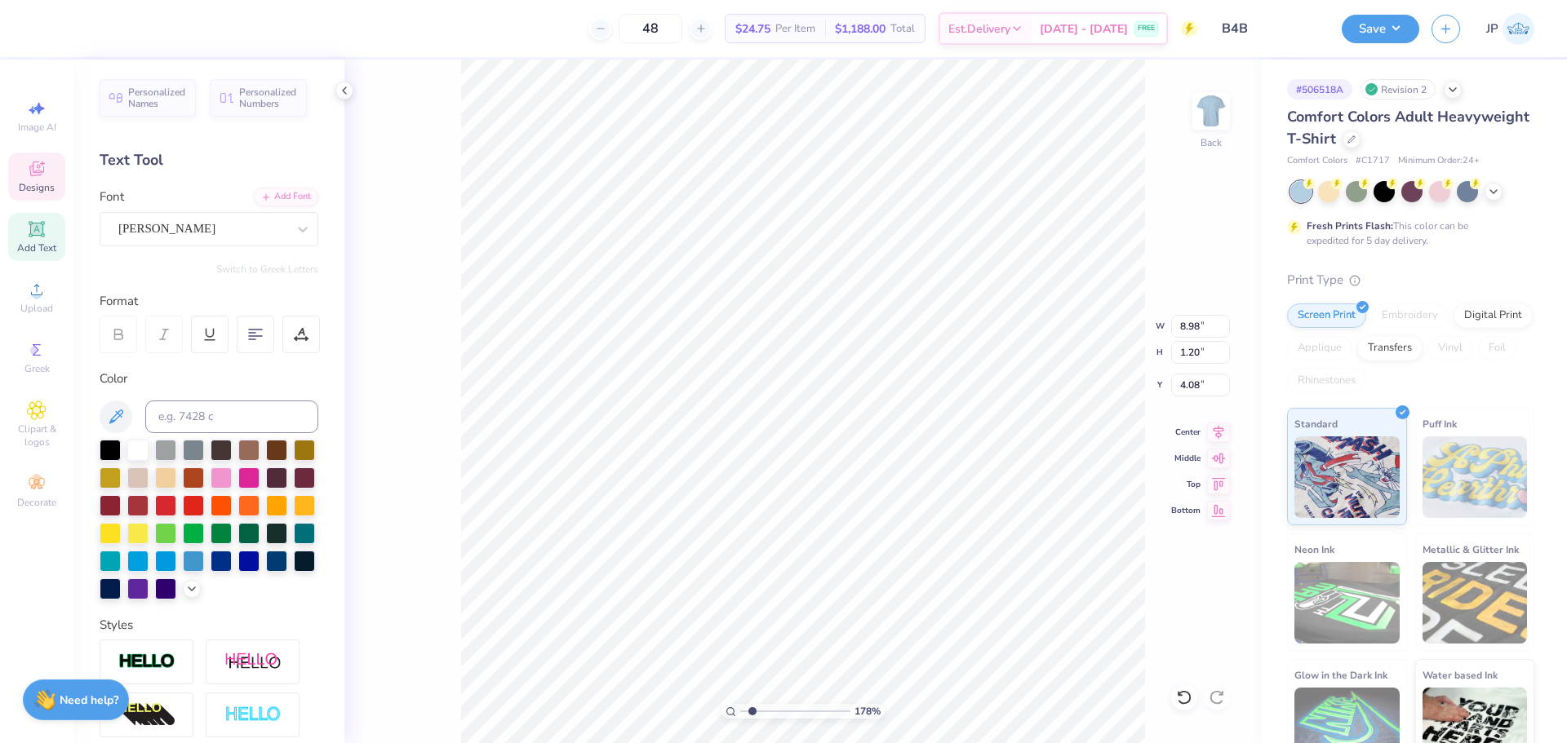
type input "8.98"
type input "1.20"
type input "10.13"
type input "1.35"
type input "8.98"
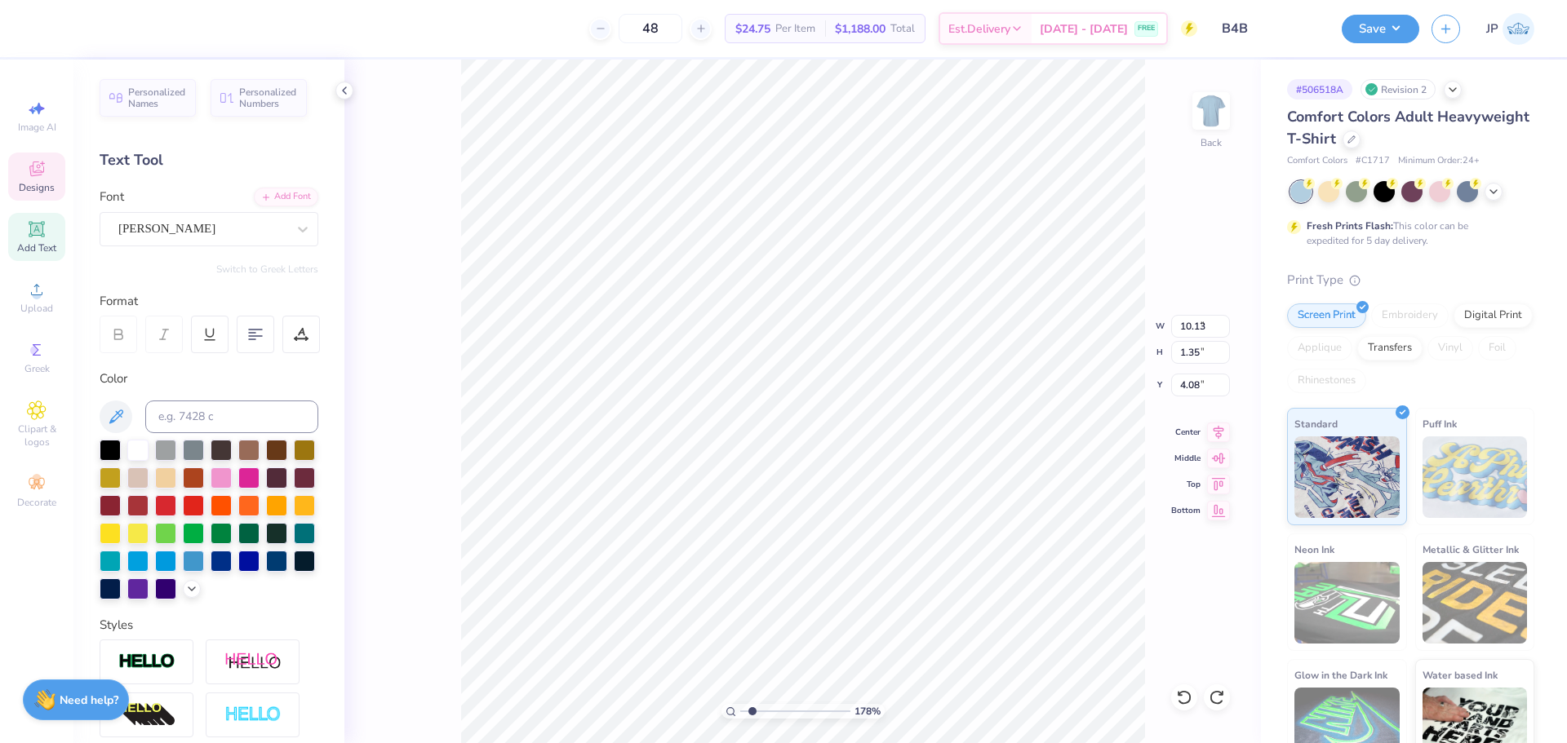
type input "1.20"
type input "7.48"
type input "1.13"
click at [1215, 437] on icon at bounding box center [1218, 430] width 23 height 20
type input "11.49"
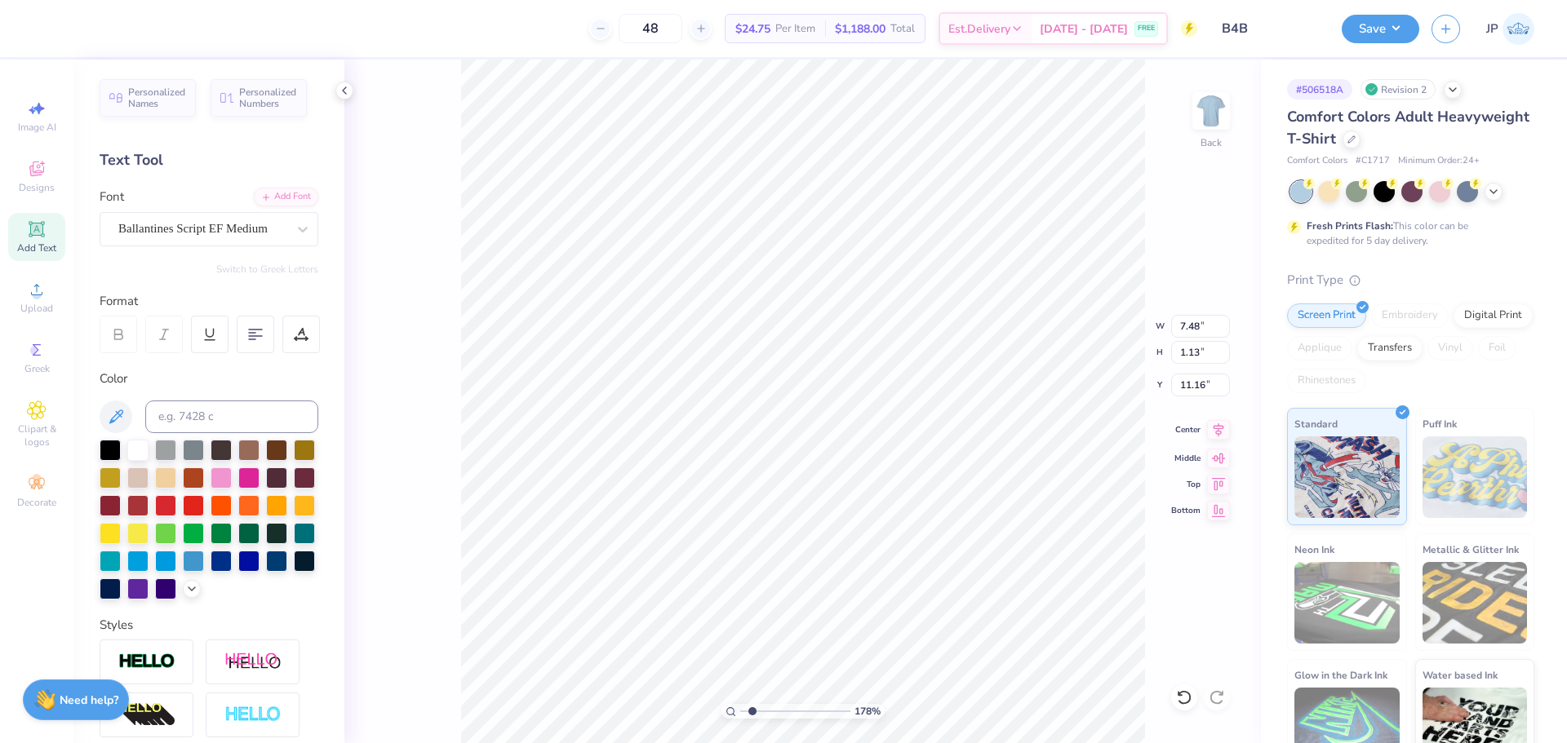
type input "1.19"
type input "4.08"
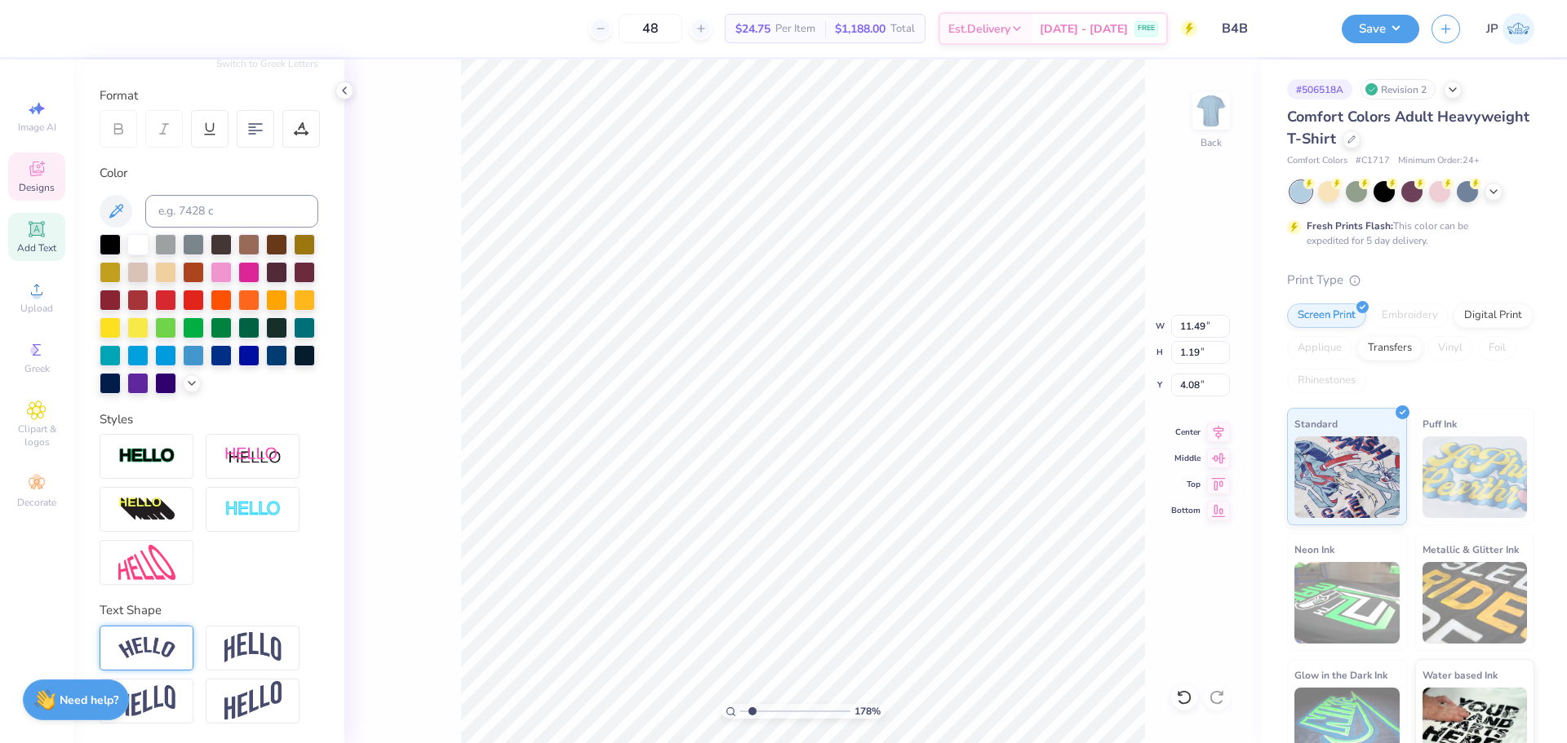
click at [162, 657] on img at bounding box center [146, 648] width 57 height 22
type input "12.55"
type input "2.61"
type input "3.37"
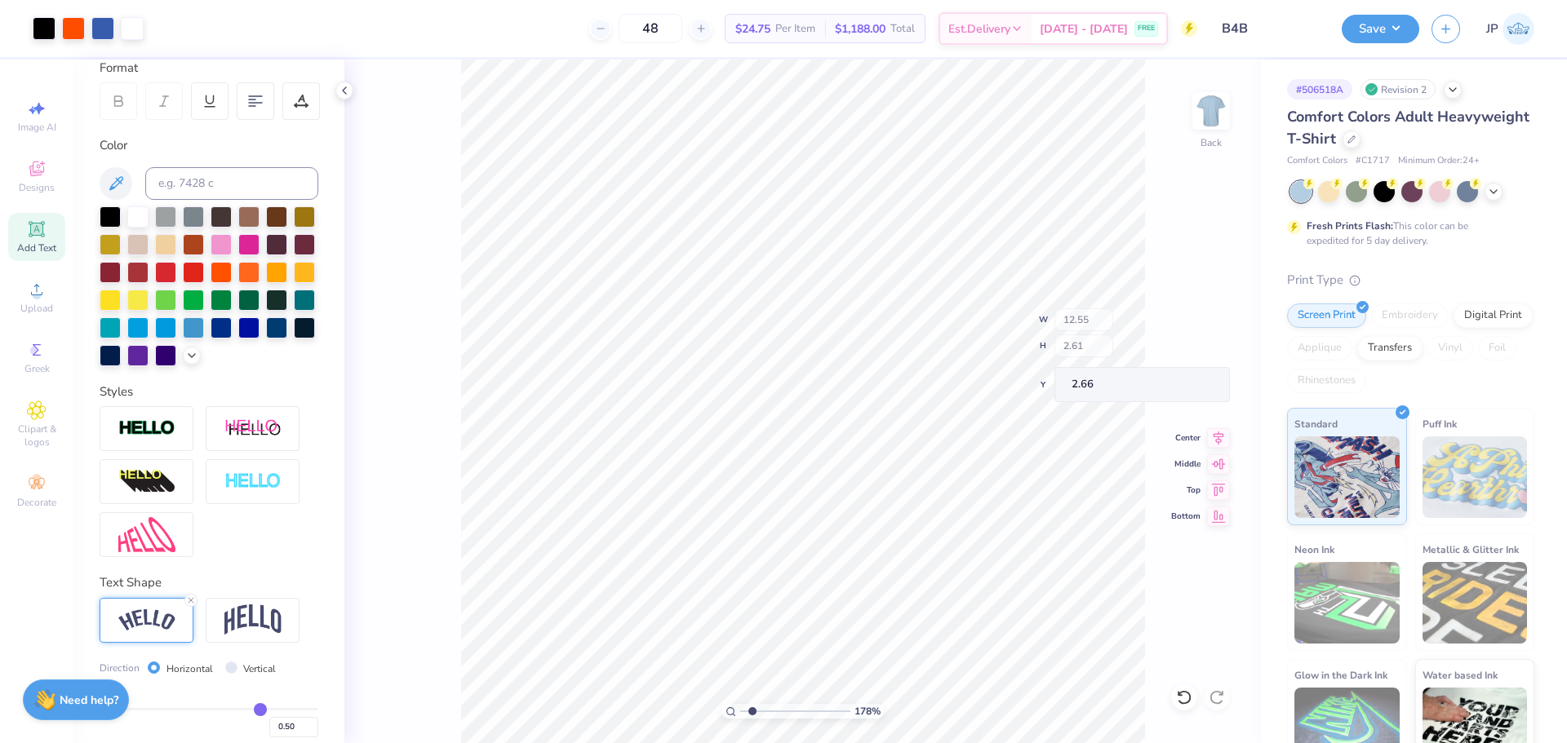
type input "3.97"
type input "5.50"
drag, startPoint x: 750, startPoint y: 711, endPoint x: 710, endPoint y: 705, distance: 40.5
type input "1"
click at [740, 705] on input "range" at bounding box center [795, 711] width 110 height 15
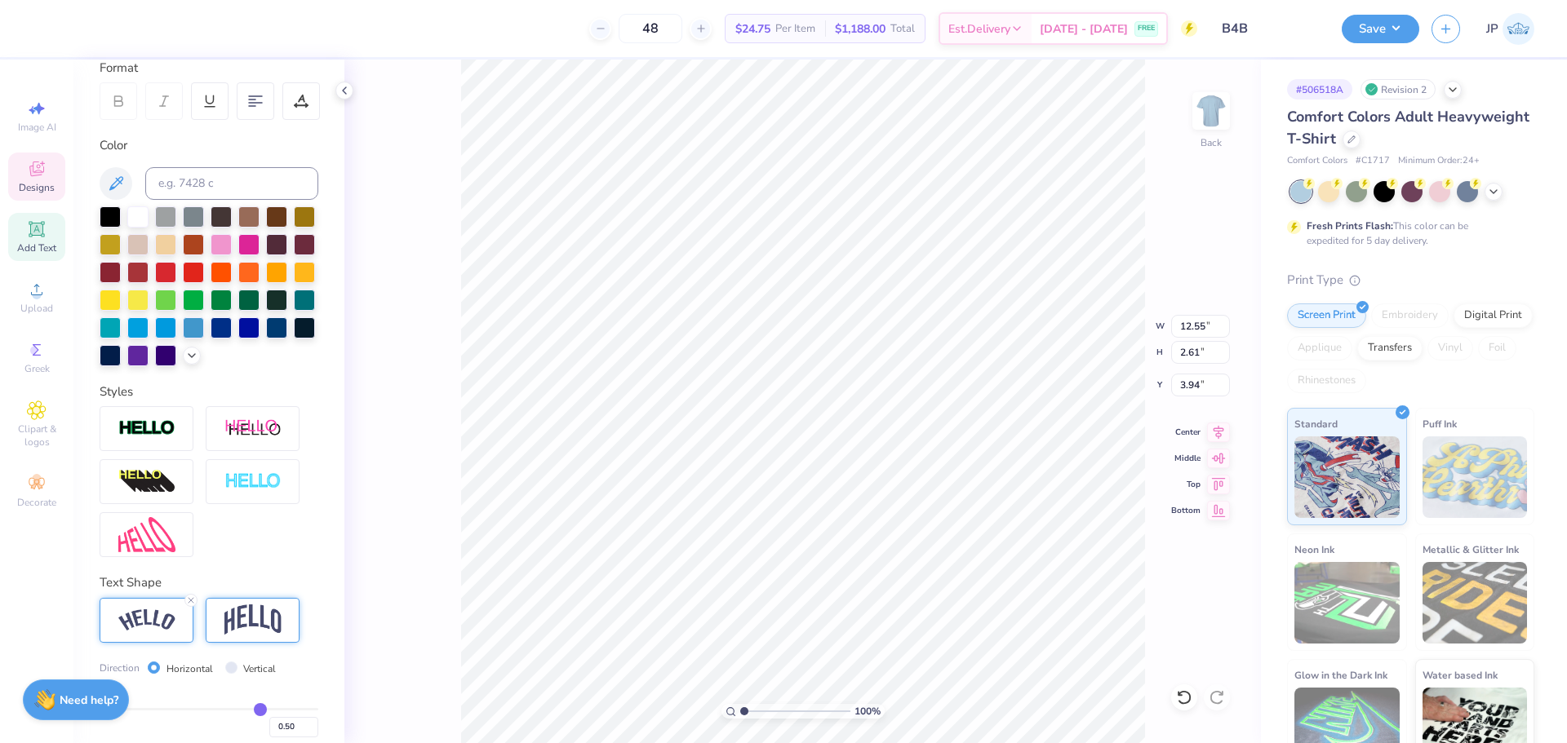
drag, startPoint x: 257, startPoint y: 641, endPoint x: 258, endPoint y: 630, distance: 10.6
click at [255, 636] on img at bounding box center [252, 620] width 57 height 31
type input "11.49"
type input "3.20"
type input "3.65"
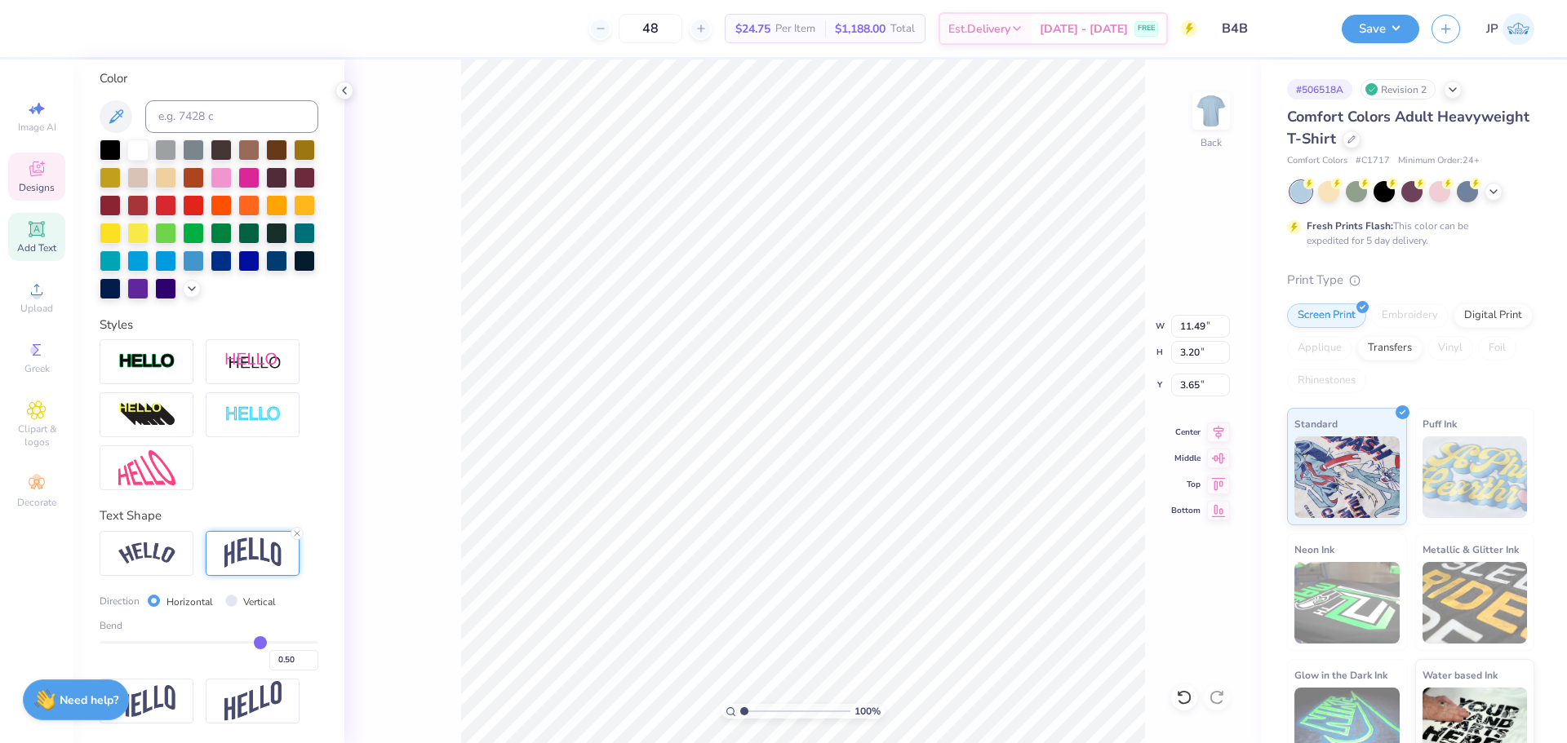
scroll to position [328, 0]
click at [169, 556] on img at bounding box center [146, 554] width 57 height 22
type input "12.55"
type input "2.61"
type input "3.94"
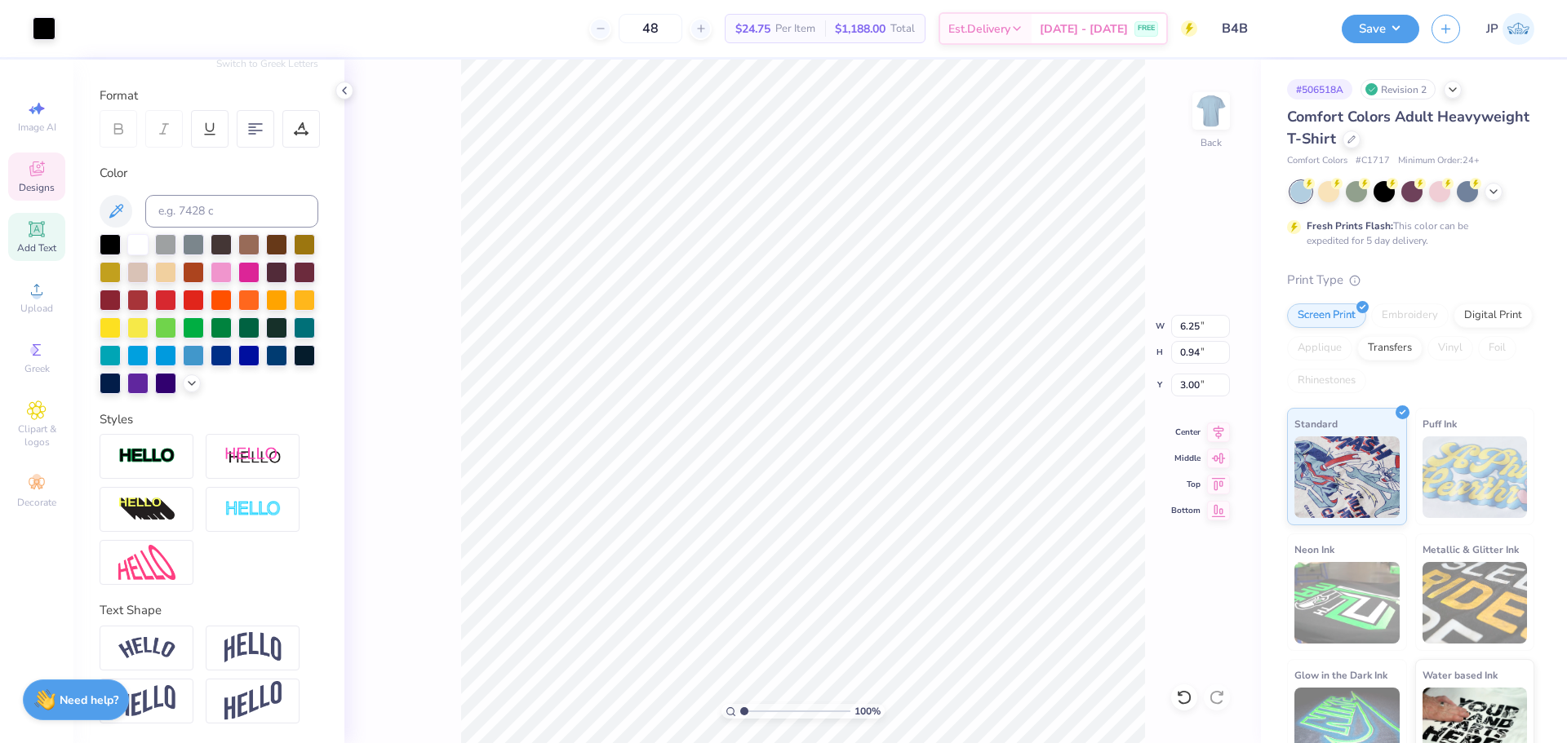
scroll to position [233, 0]
click at [158, 645] on img at bounding box center [146, 648] width 57 height 22
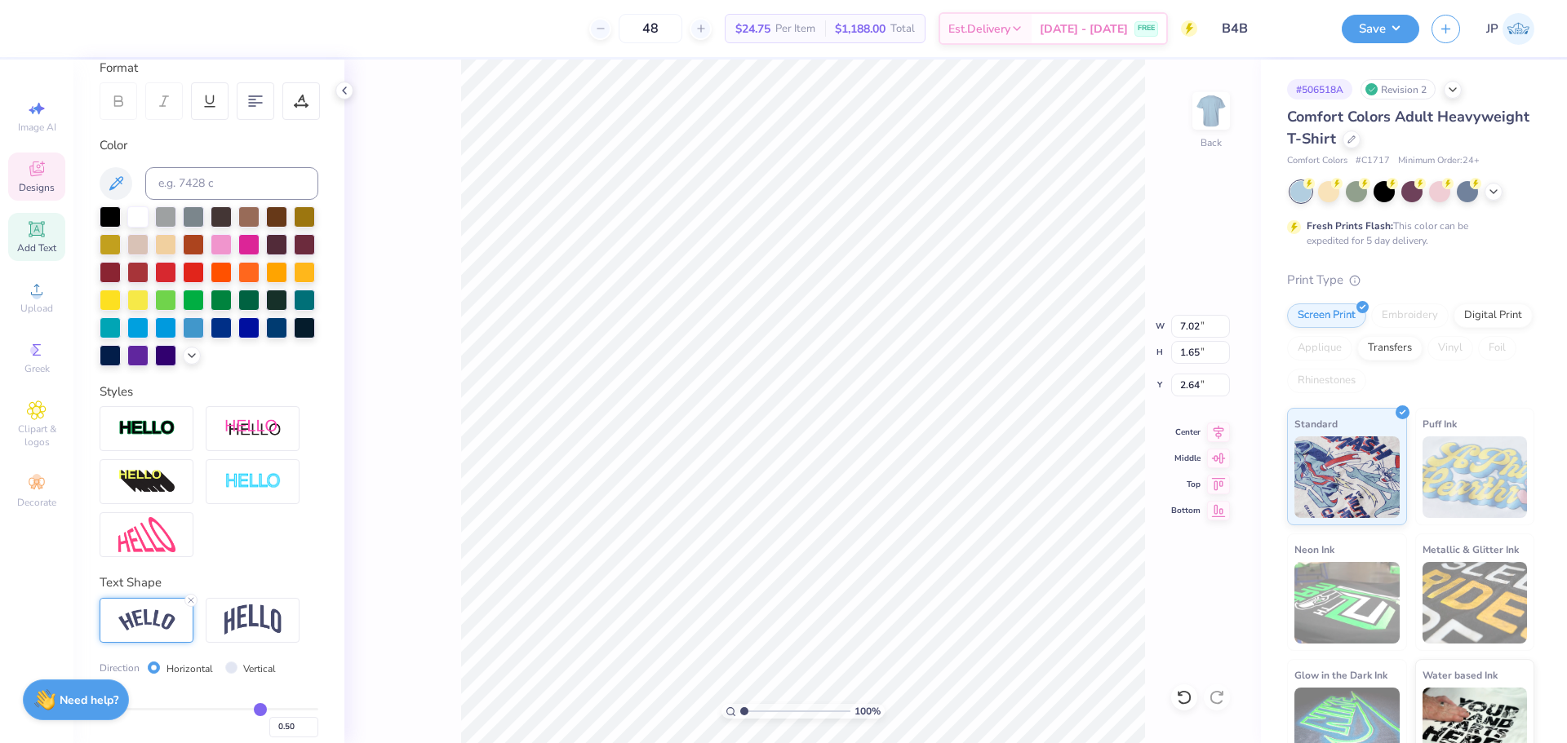
type input "7.02"
type input "1.65"
type input "2.64"
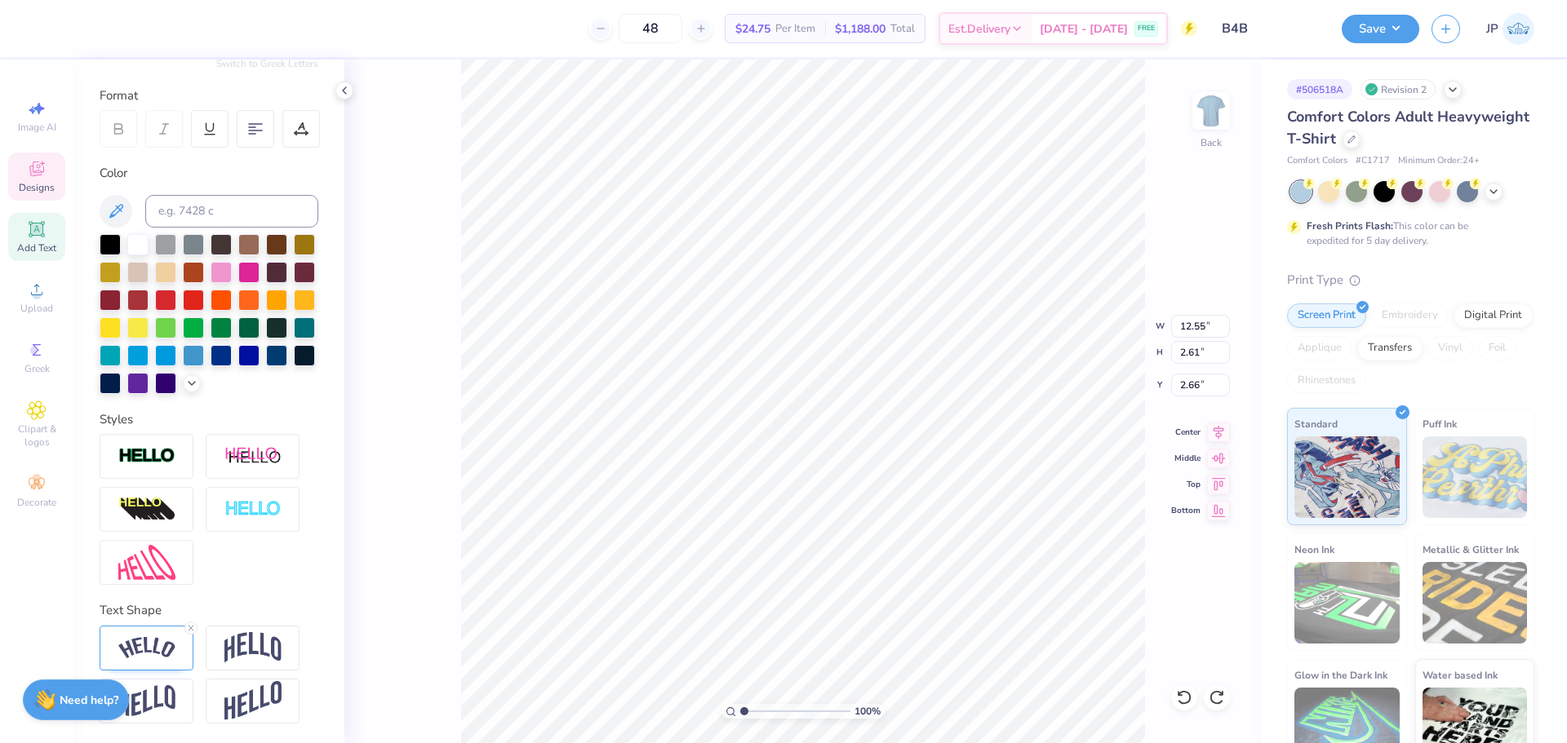
type input "3.37"
click at [193, 626] on line at bounding box center [190, 628] width 5 height 5
type input "11.49"
type input "1.19"
type input "4.08"
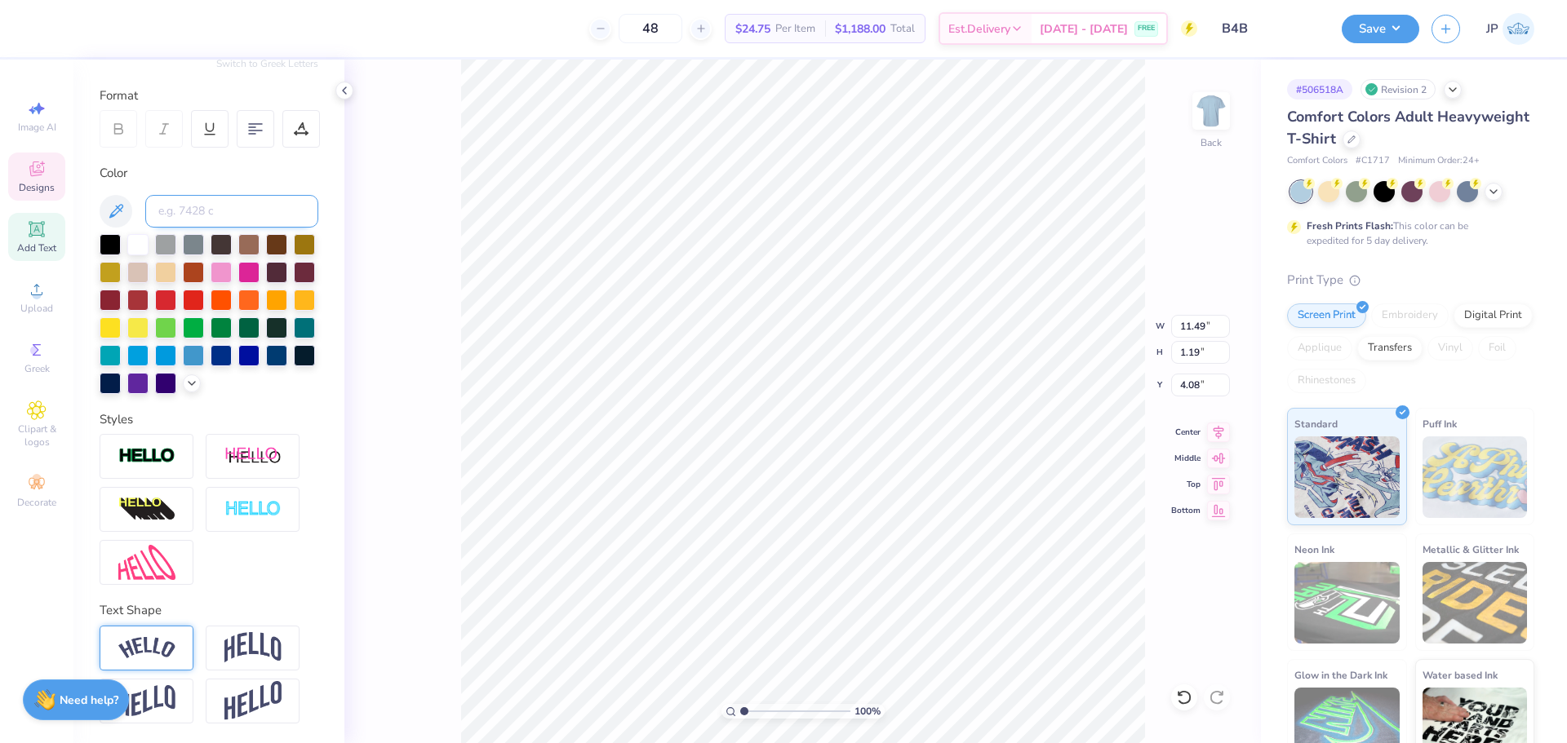
click at [207, 195] on input at bounding box center [231, 211] width 173 height 33
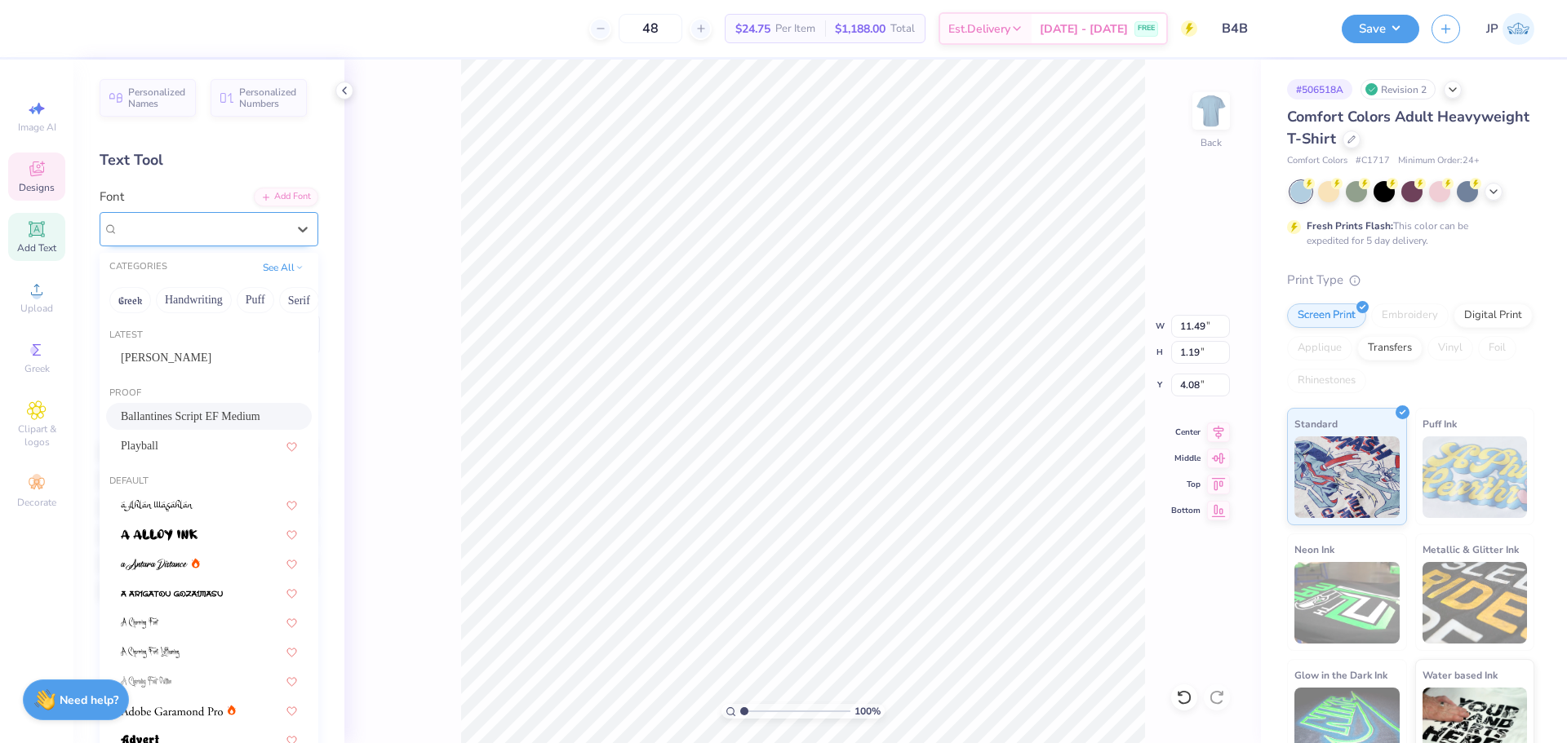
click at [255, 227] on div "Ballantines Script EF Medium" at bounding box center [202, 228] width 171 height 25
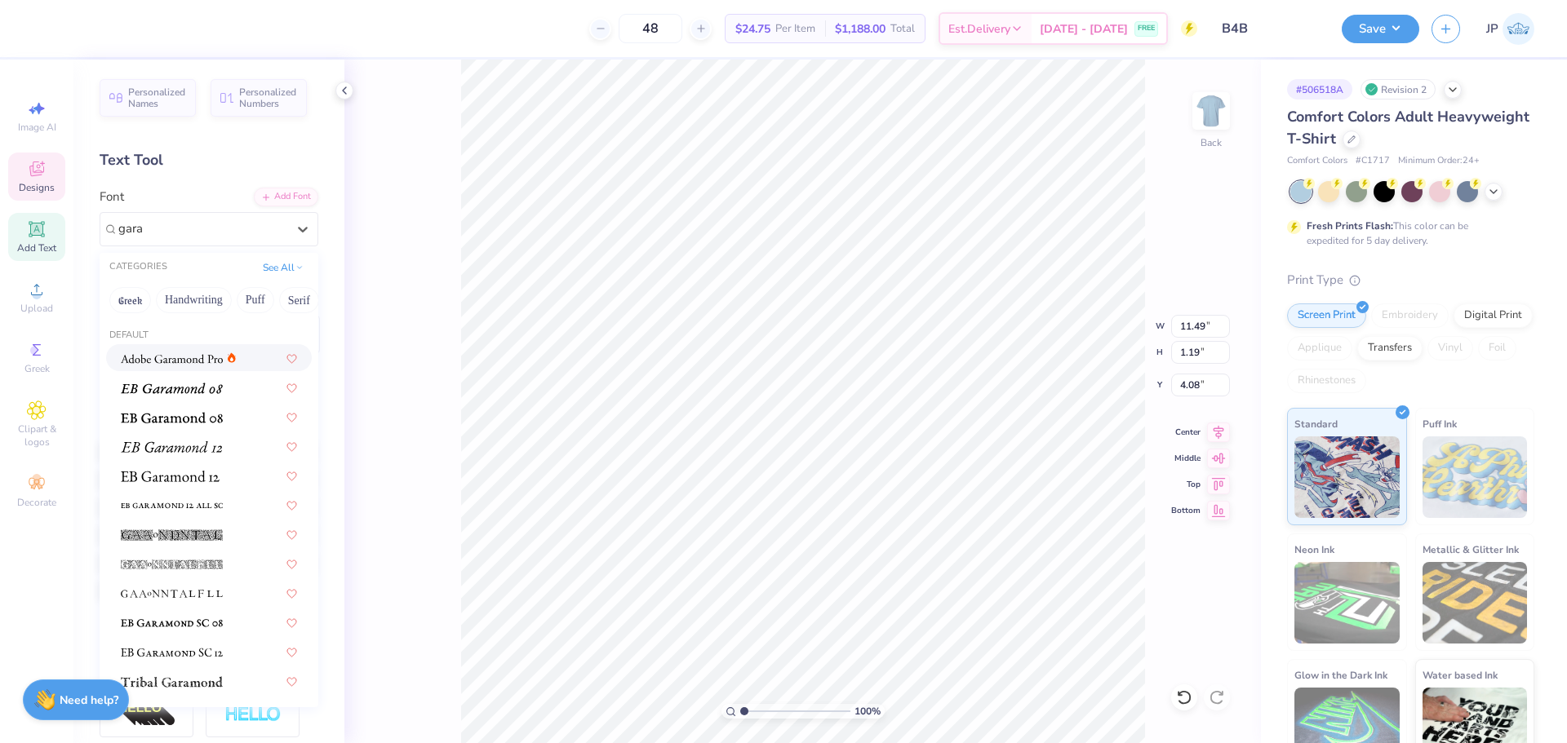
click at [184, 360] on img at bounding box center [172, 358] width 102 height 11
type input "gara"
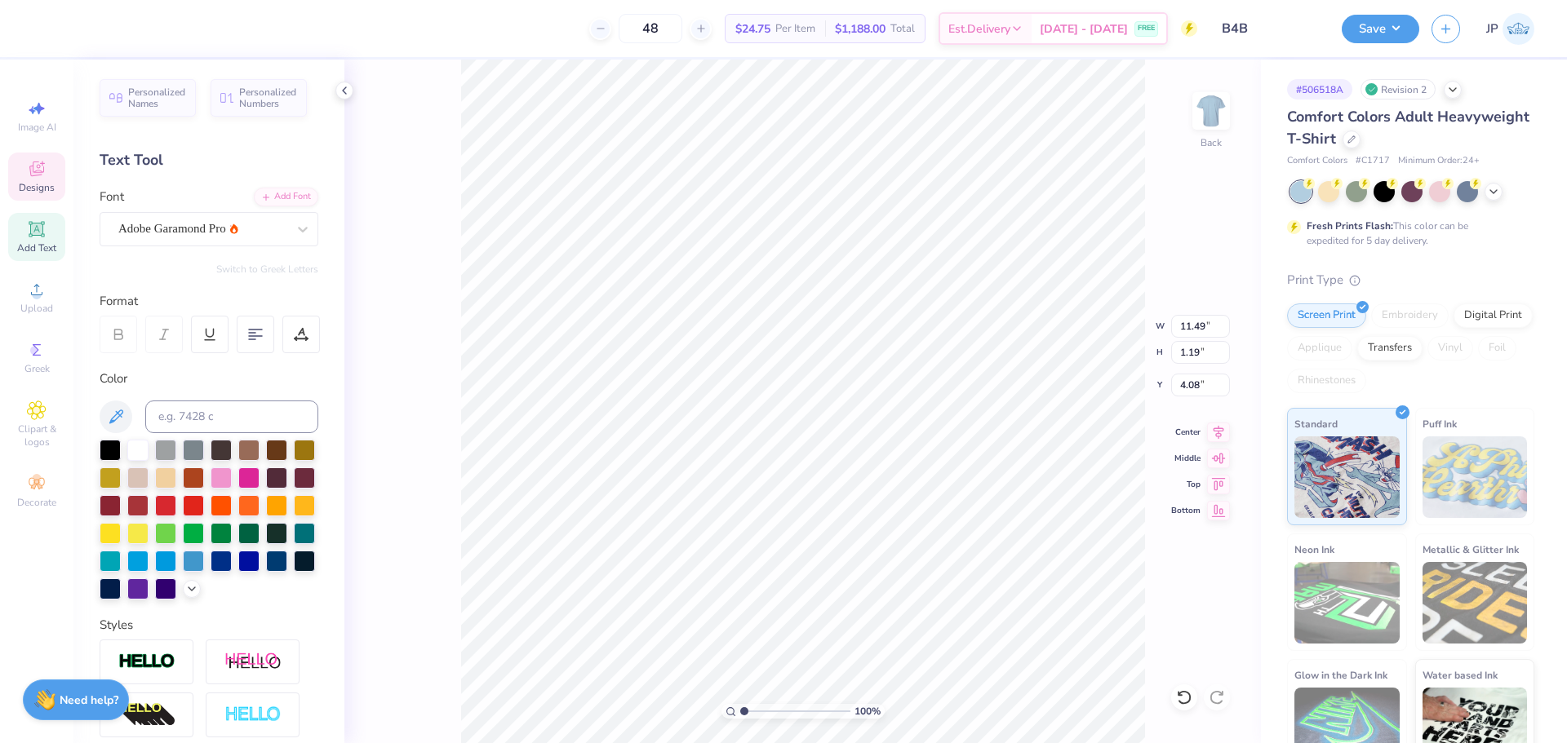
type input "11.94"
type input "1.29"
type input "4.03"
type input "10.36"
type input "1.12"
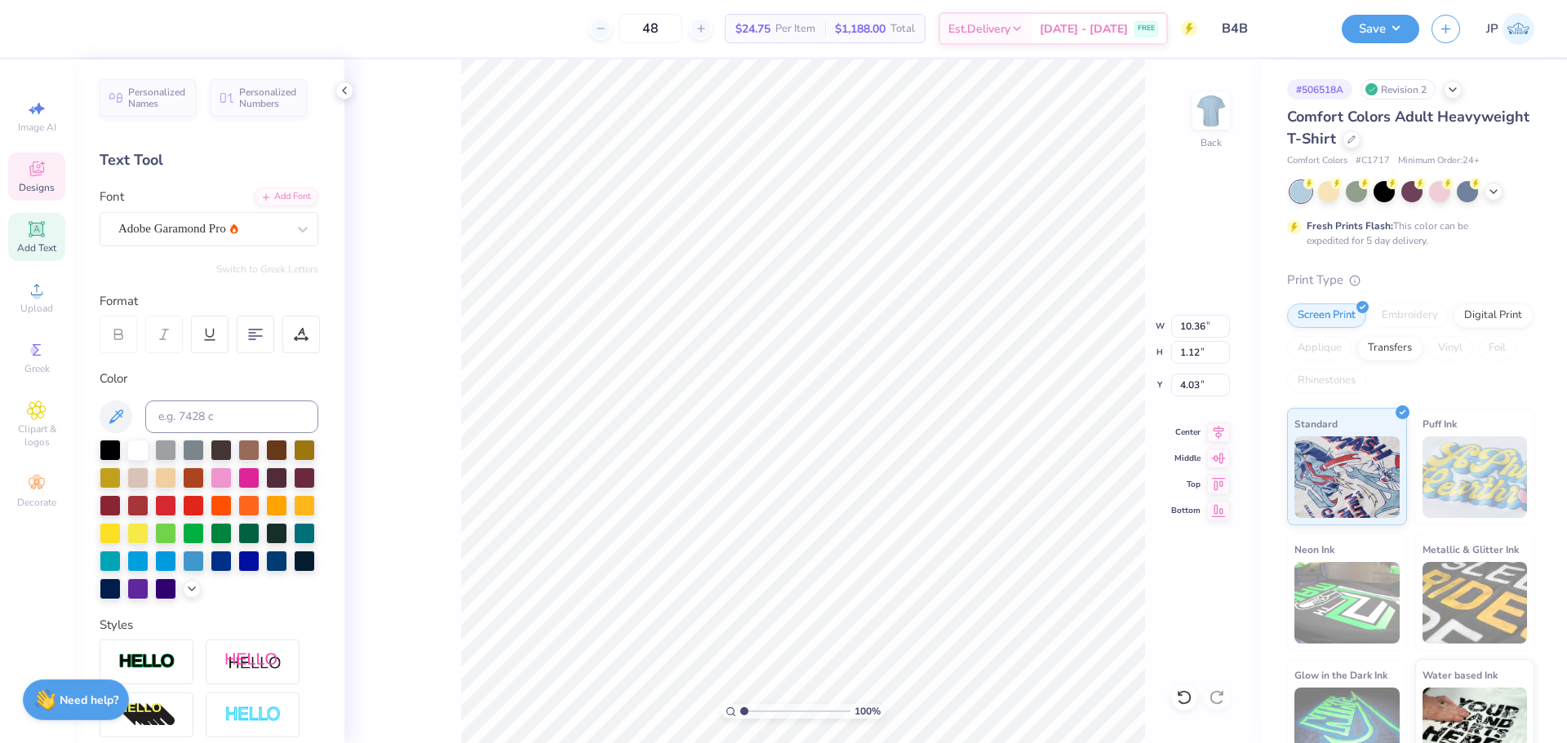
type input "4.16"
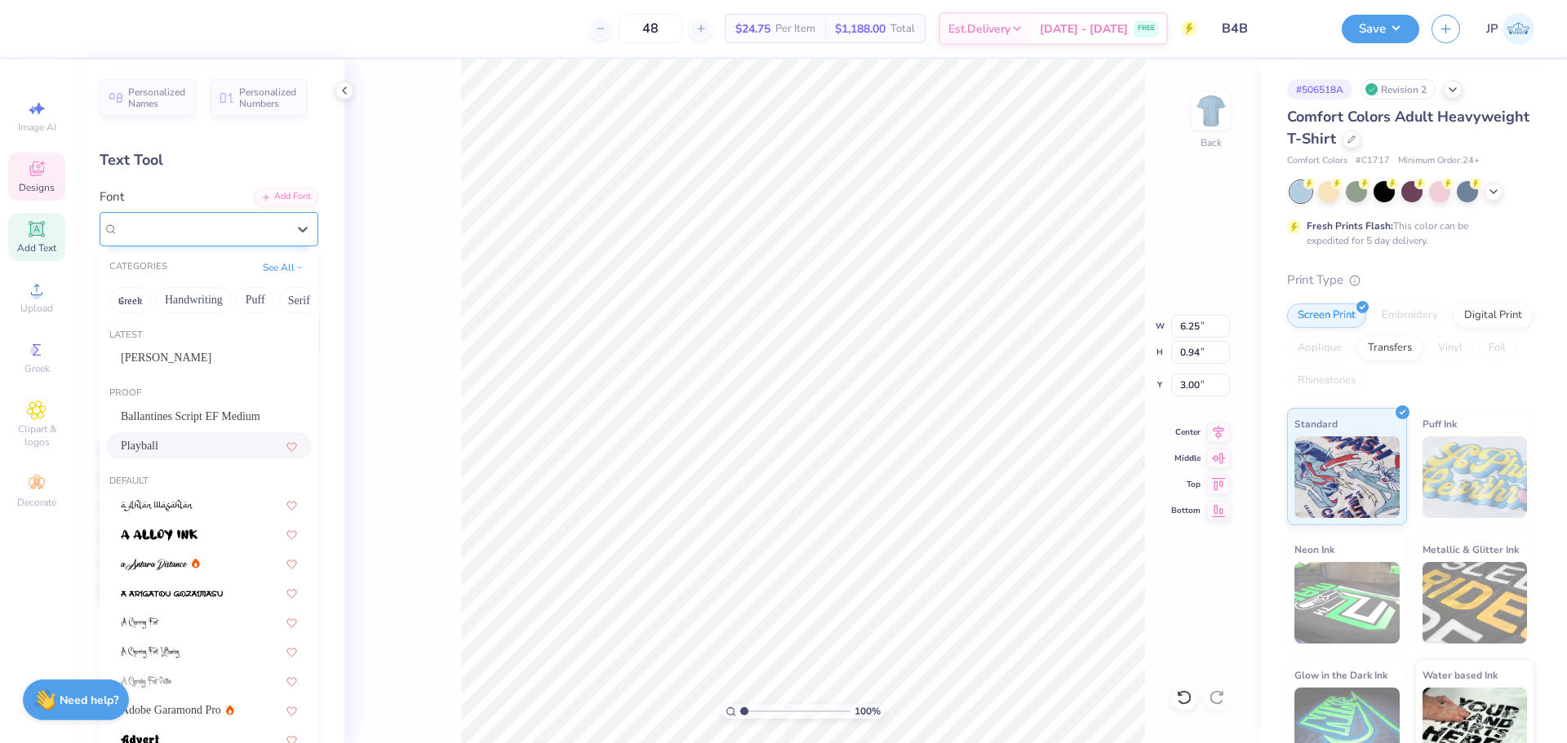
click at [188, 232] on div "Playball" at bounding box center [202, 228] width 171 height 25
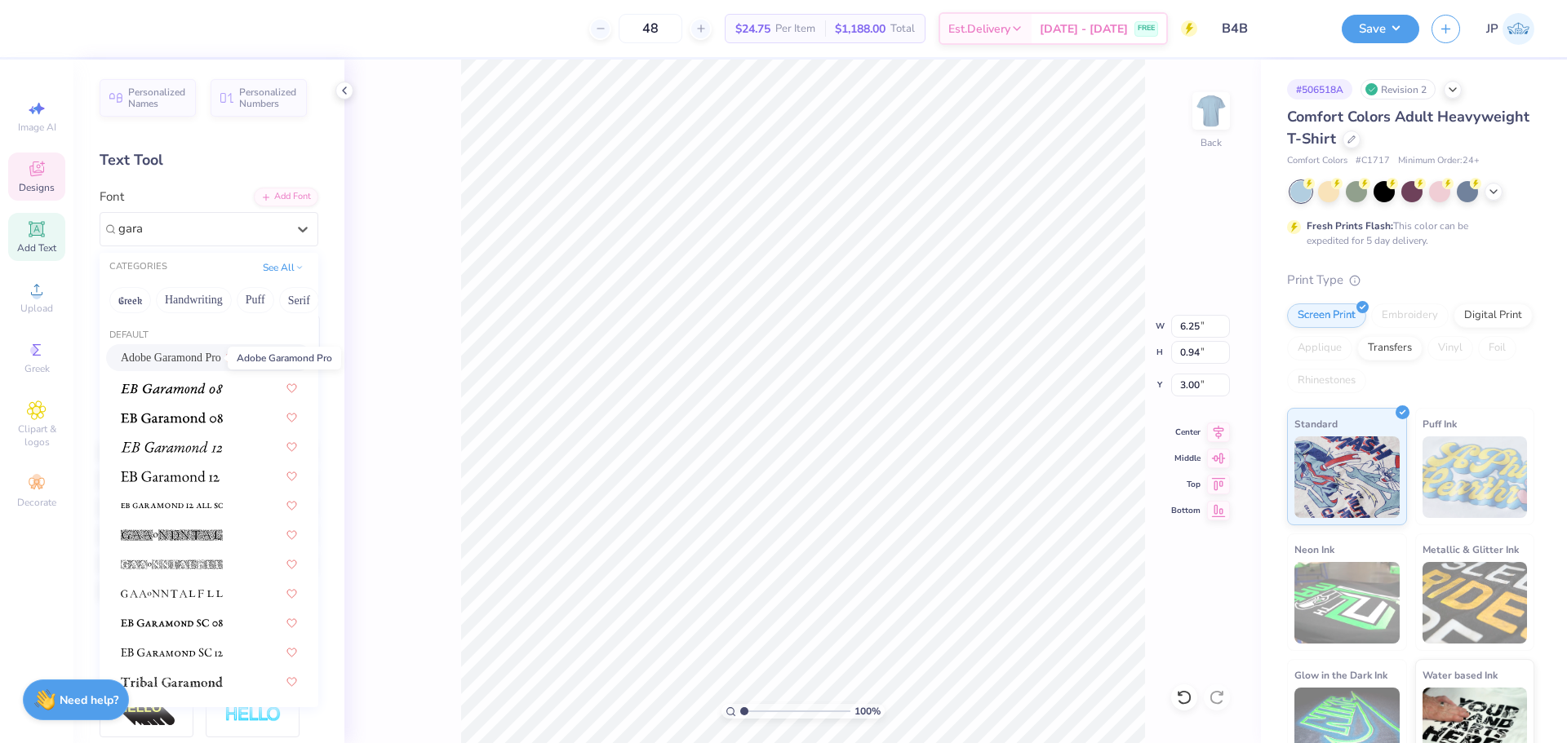
click at [181, 360] on span "Adobe Garamond Pro" at bounding box center [171, 357] width 100 height 17
type input "gara"
type input "6.24"
type input "0.93"
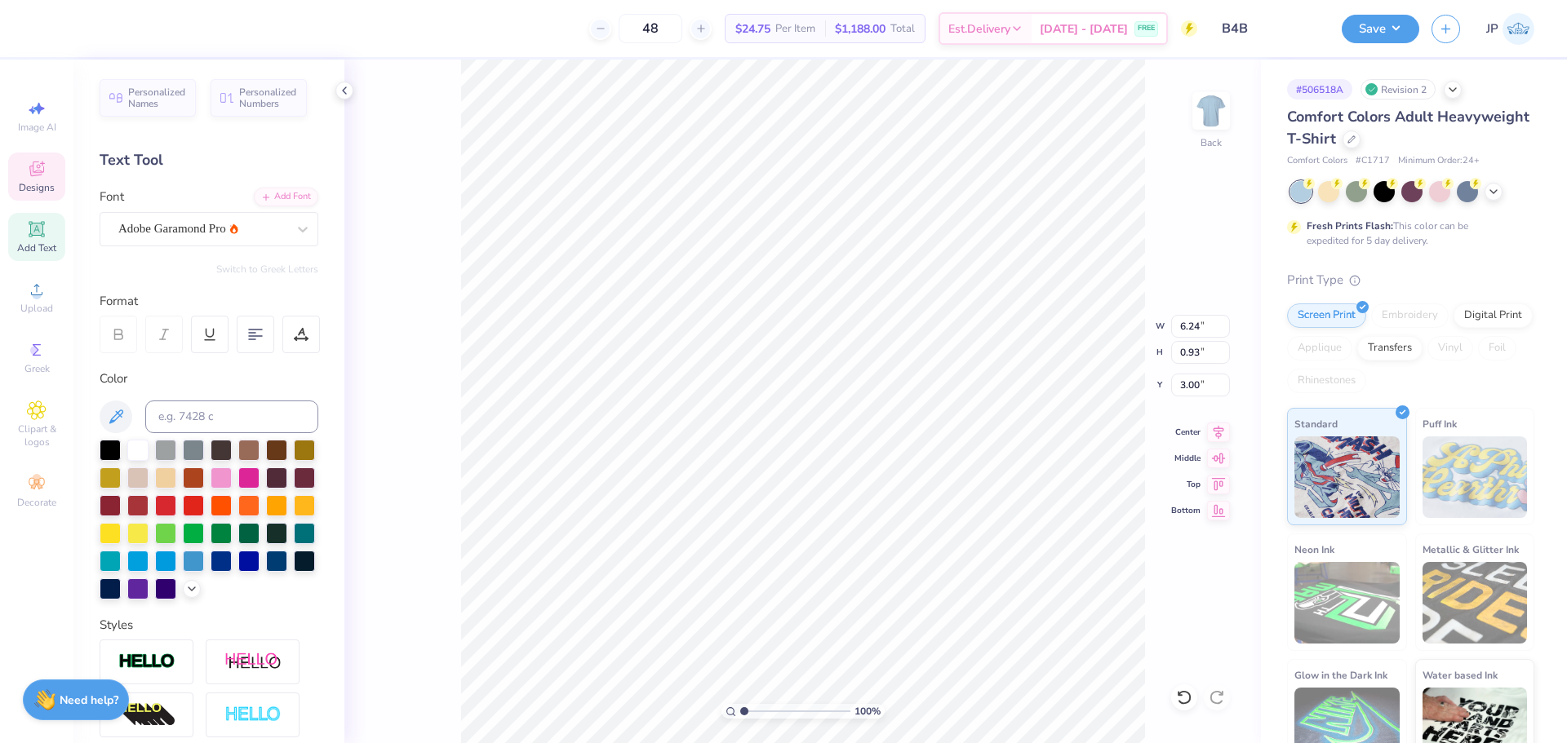
type input "6.00"
type input "5.36"
type input "5.27"
type input "5.87"
type input "5.24"
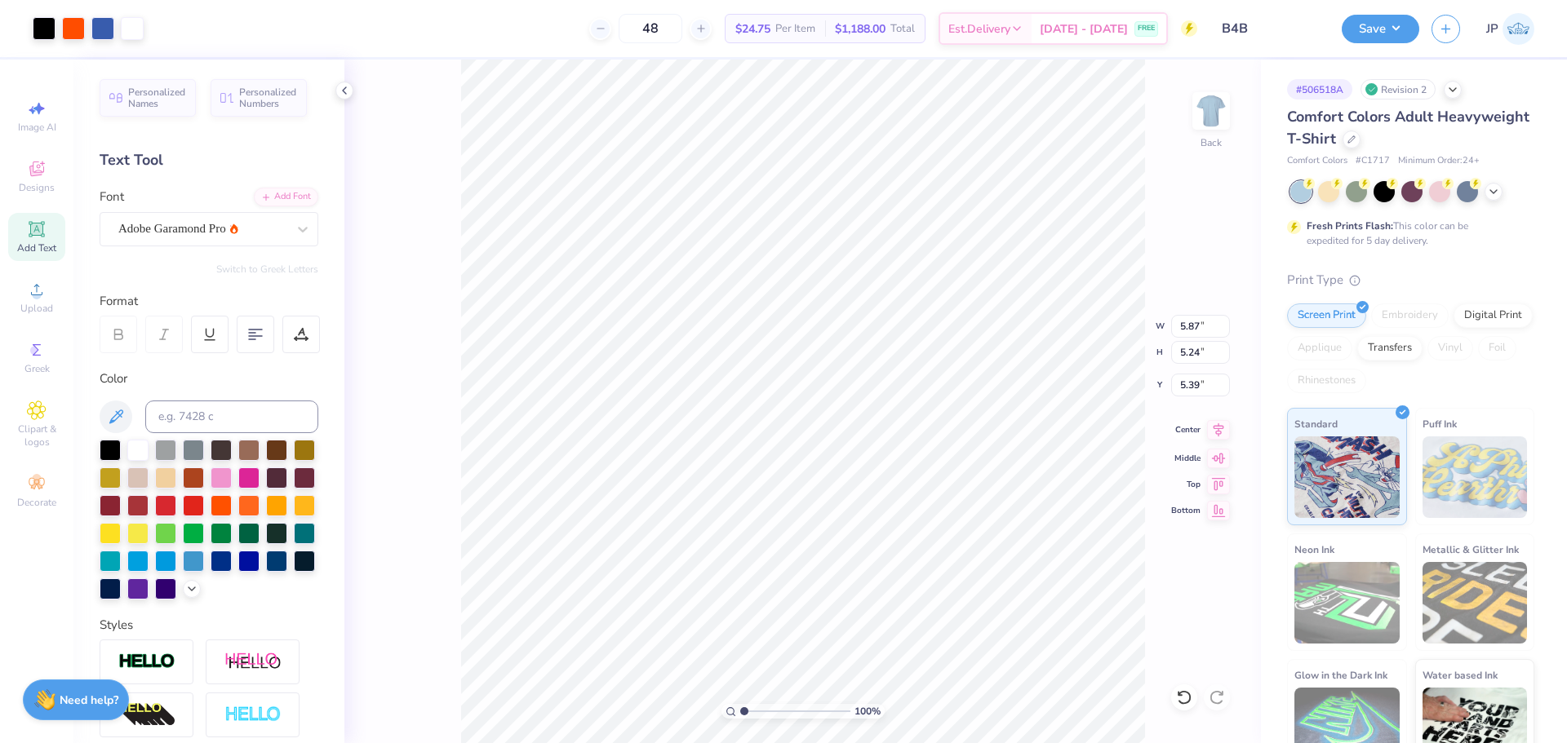
type input "5.39"
click at [1220, 429] on icon at bounding box center [1218, 430] width 23 height 20
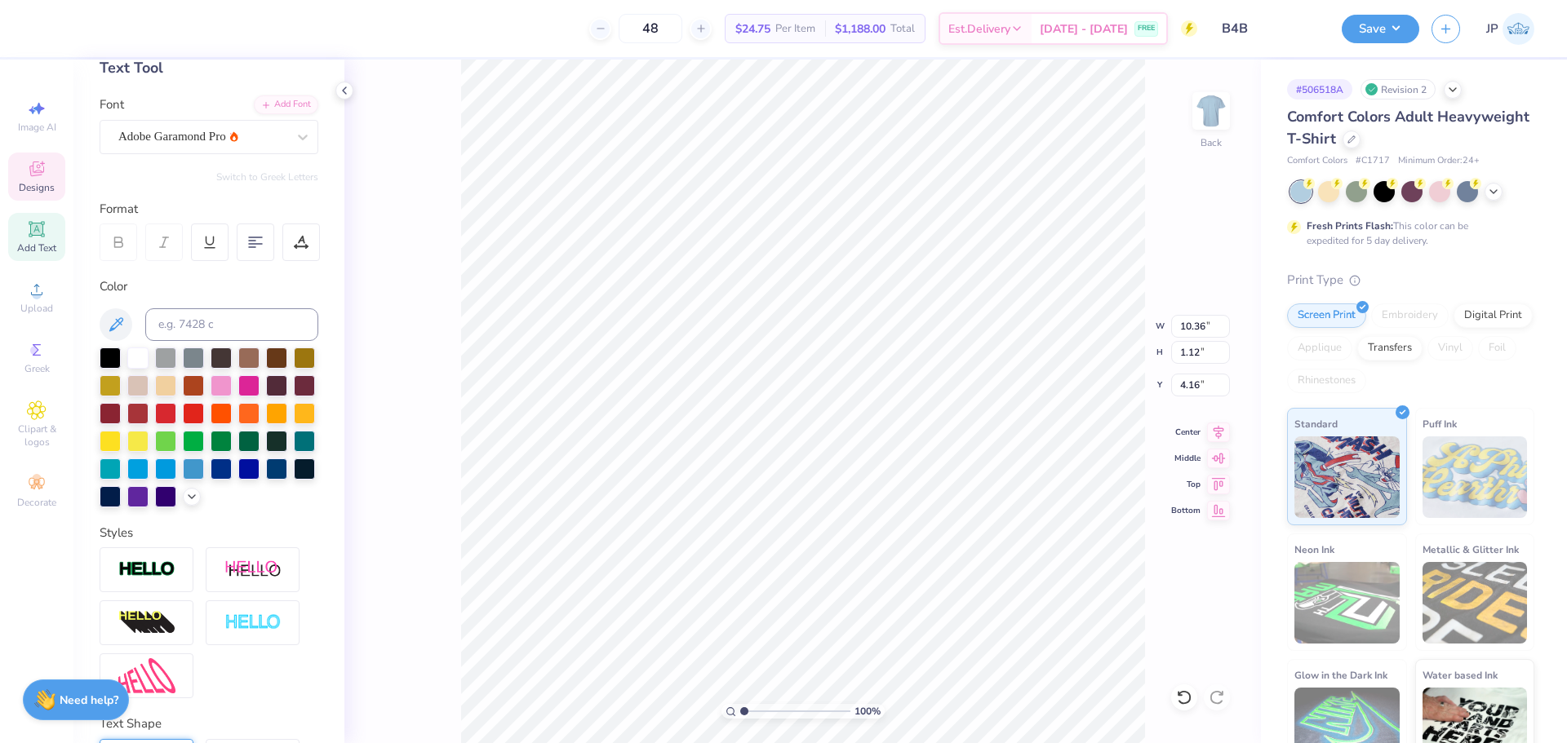
scroll to position [233, 0]
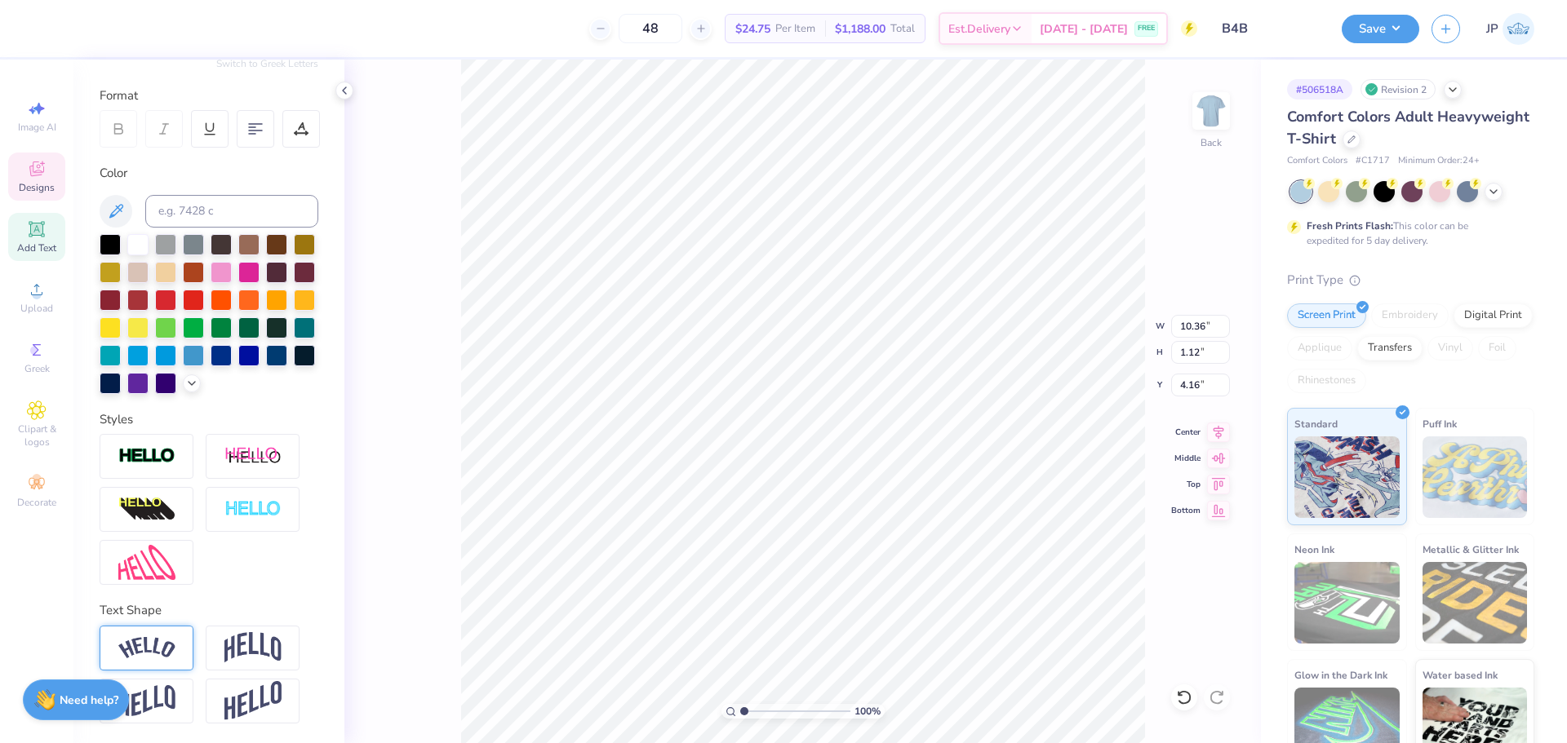
click at [147, 637] on img at bounding box center [146, 648] width 57 height 22
type input "11.53"
type input "2.34"
type input "3.54"
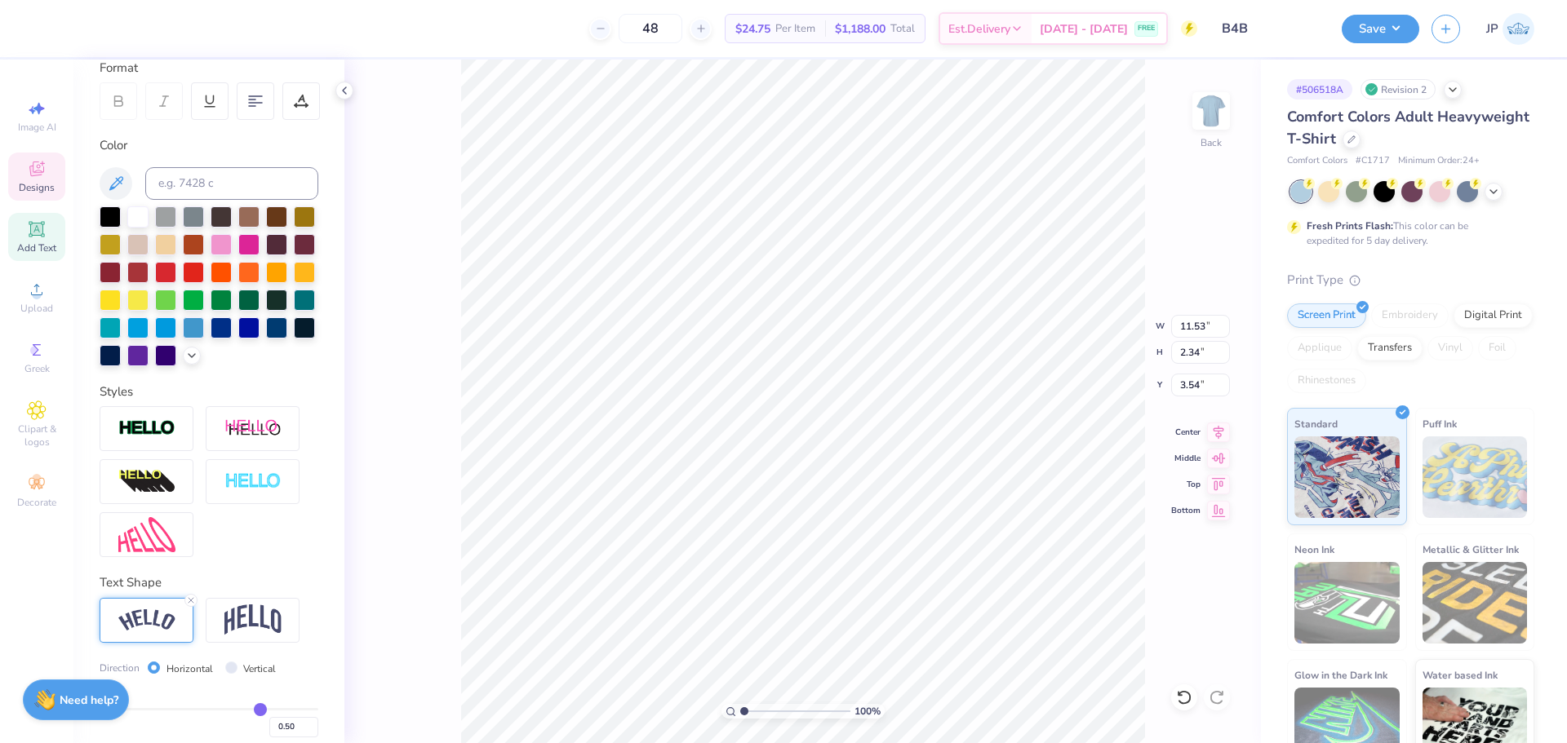
click at [189, 635] on div at bounding box center [147, 620] width 94 height 45
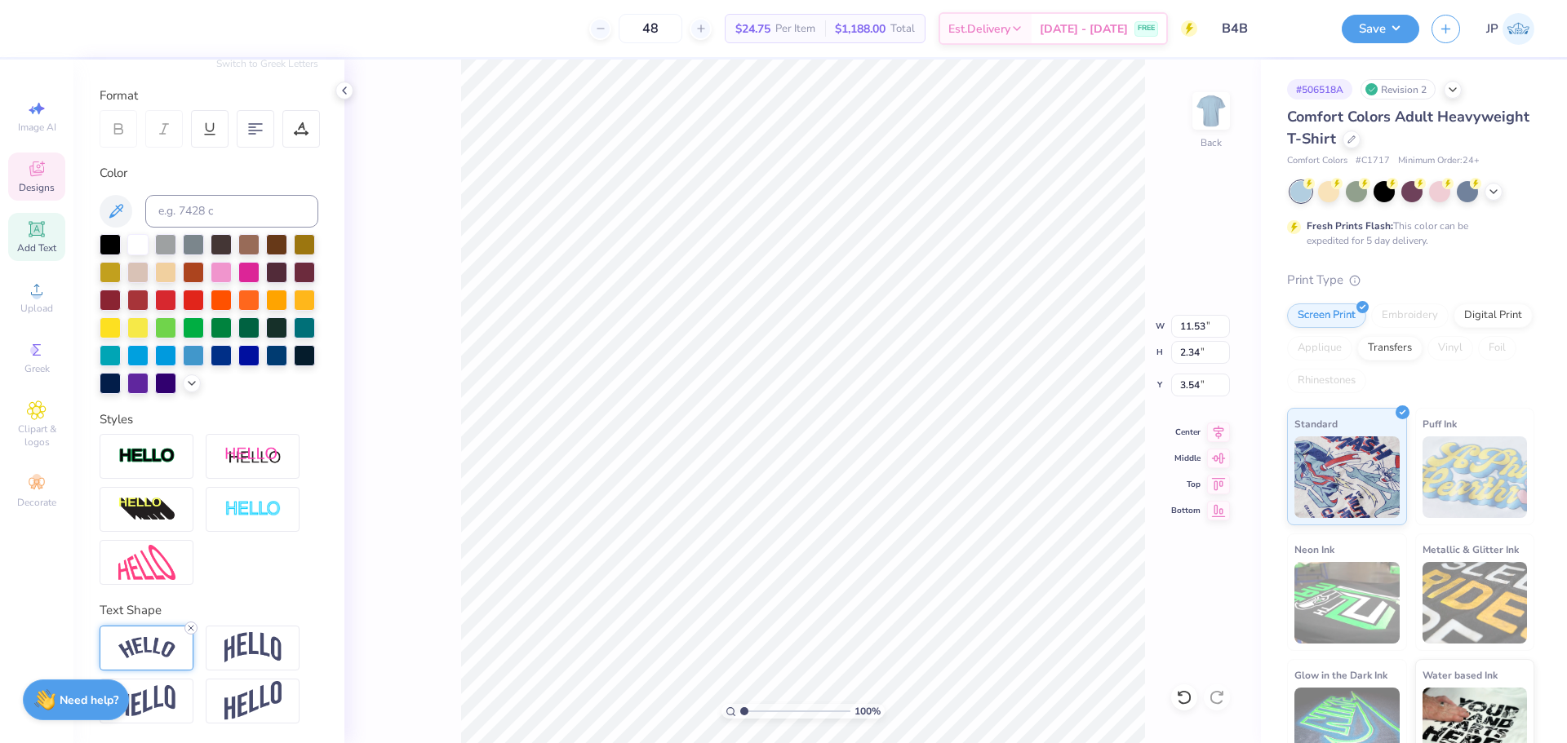
click at [193, 625] on icon at bounding box center [191, 628] width 10 height 10
type input "10.36"
type input "1.12"
type input "4.16"
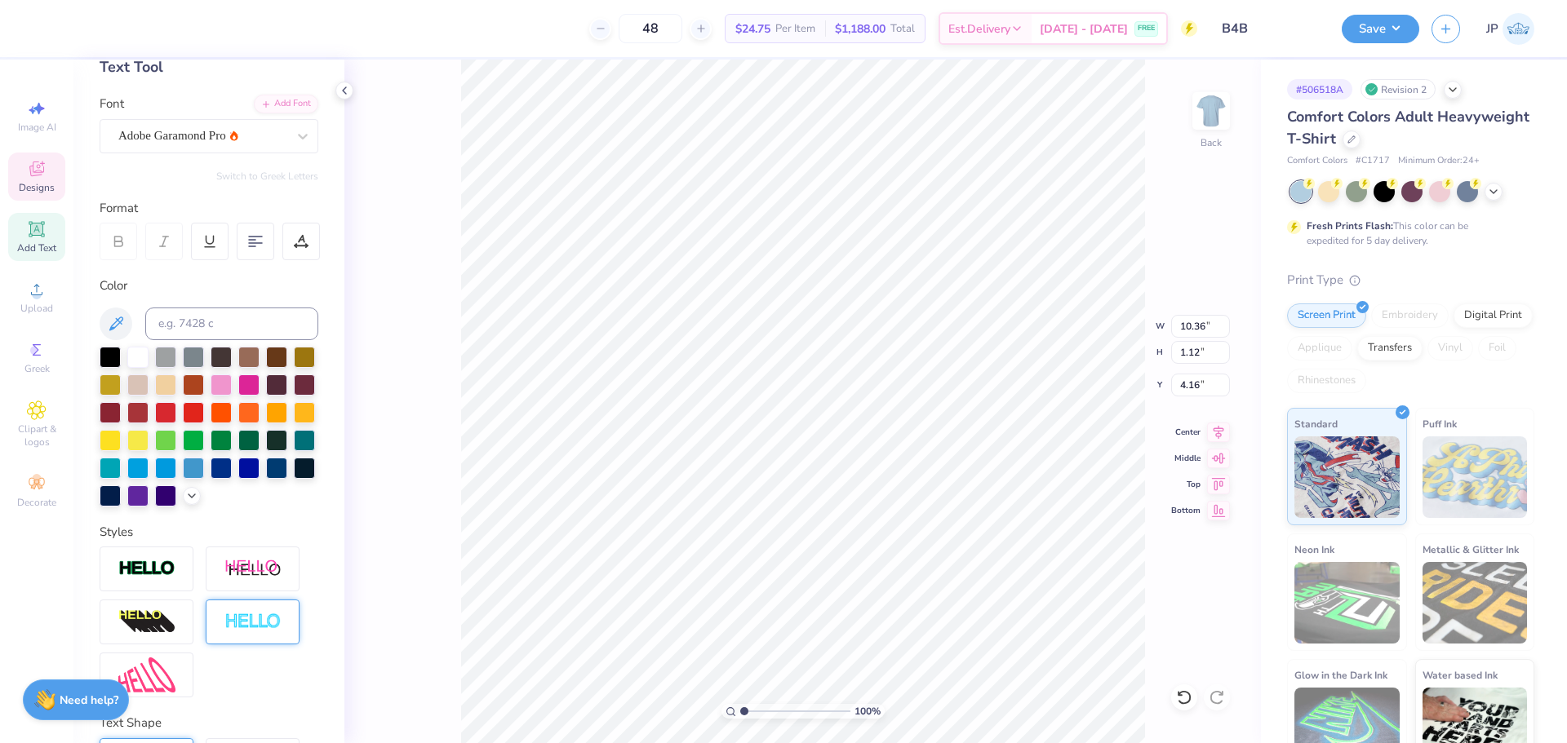
scroll to position [0, 0]
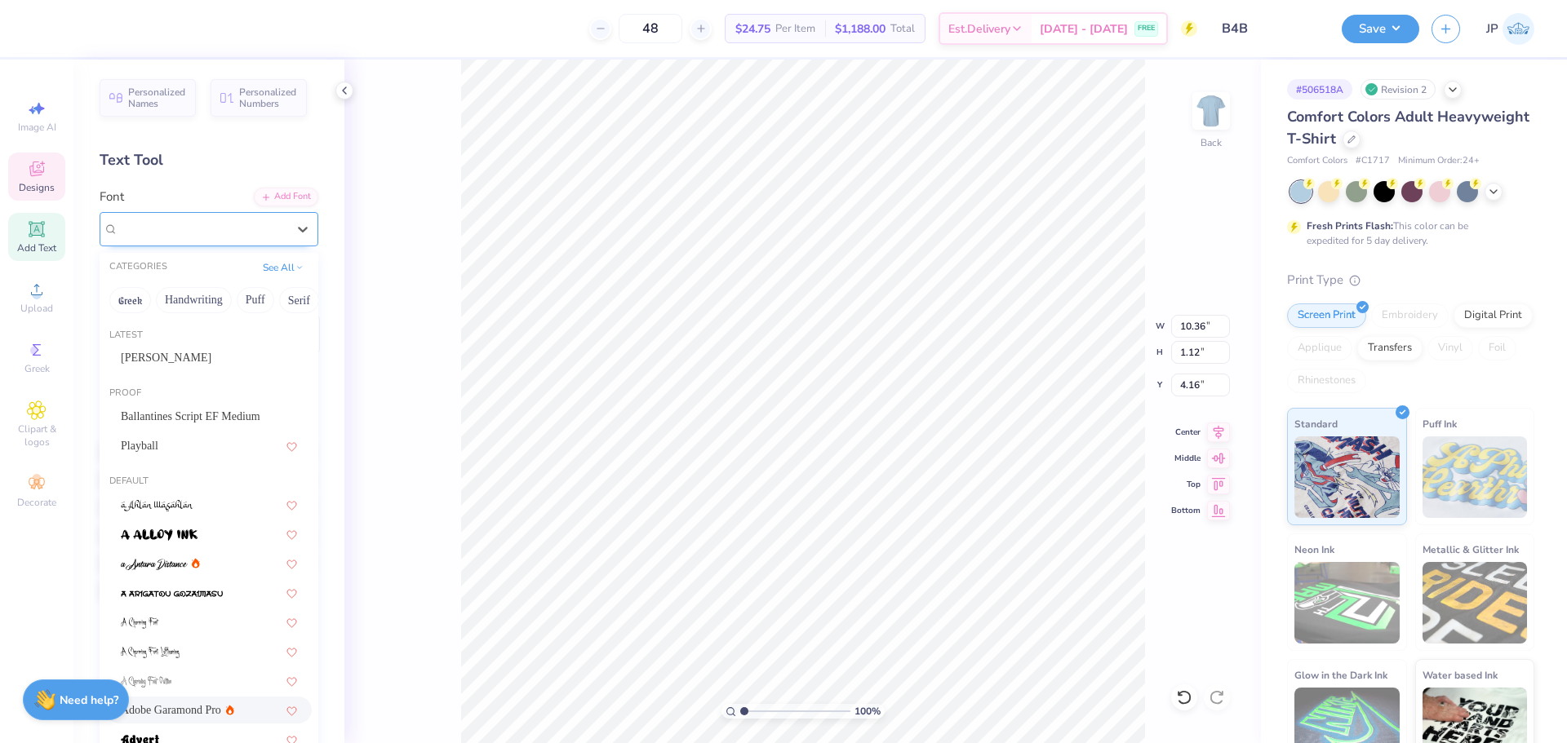
click at [255, 233] on div "Adobe Garamond Pro" at bounding box center [202, 228] width 171 height 25
click at [192, 561] on icon at bounding box center [196, 563] width 8 height 11
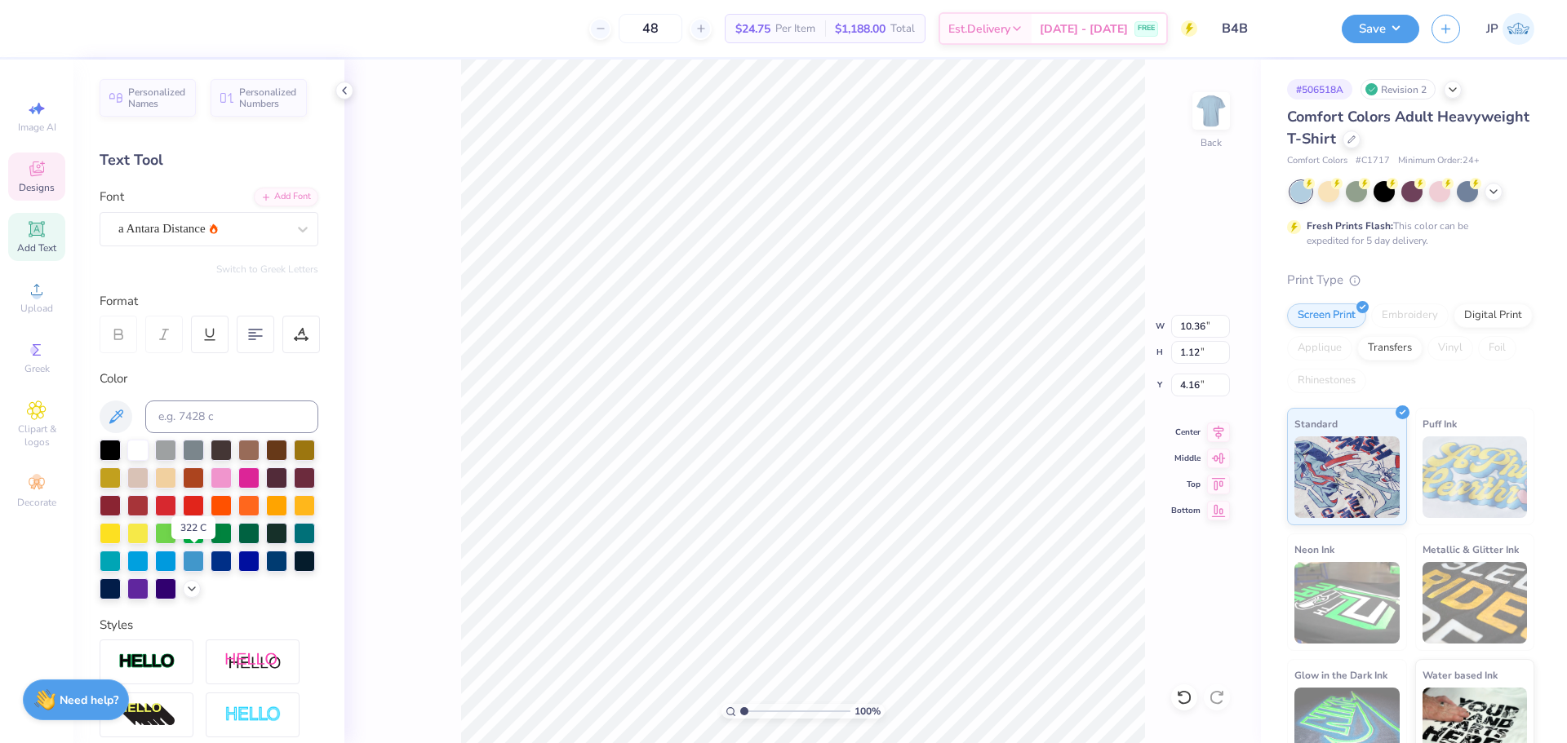
type input "8.17"
type input "1.15"
type input "4.14"
click at [172, 233] on div "Ballantines Script EF Medium" at bounding box center [202, 228] width 171 height 25
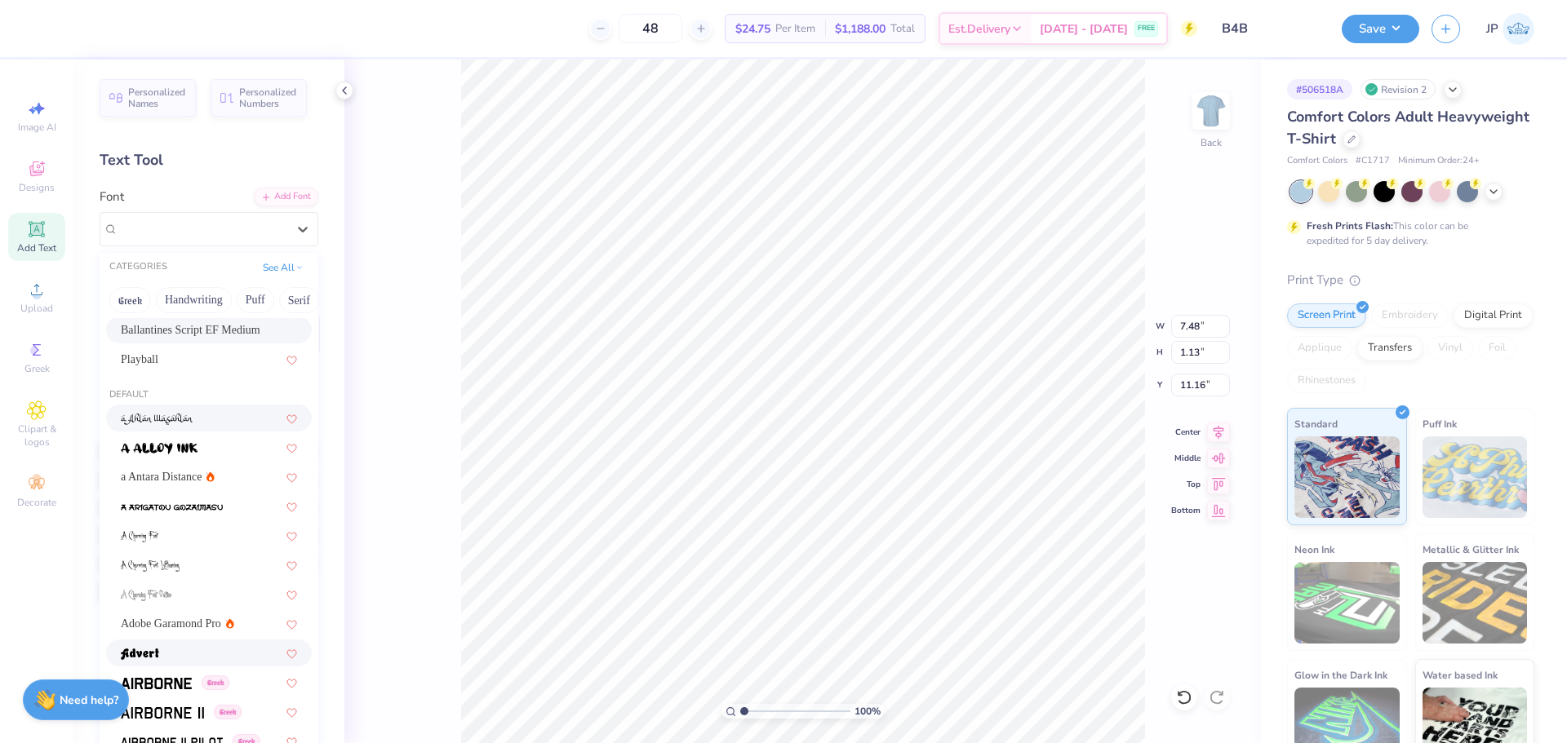
scroll to position [82, 0]
click at [178, 363] on div "Playball" at bounding box center [209, 364] width 176 height 17
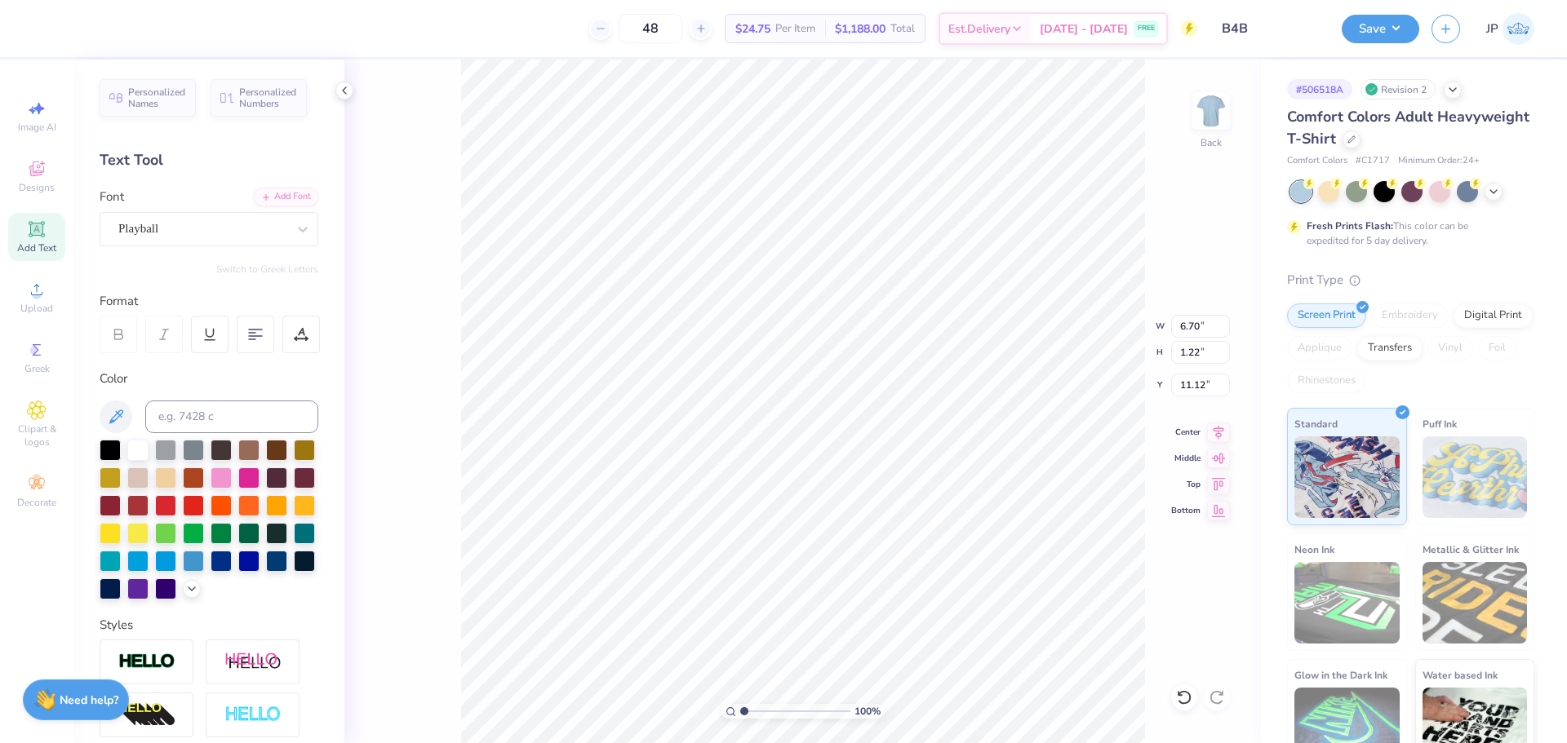
type input "6.70"
type input "1.22"
type input "11.12"
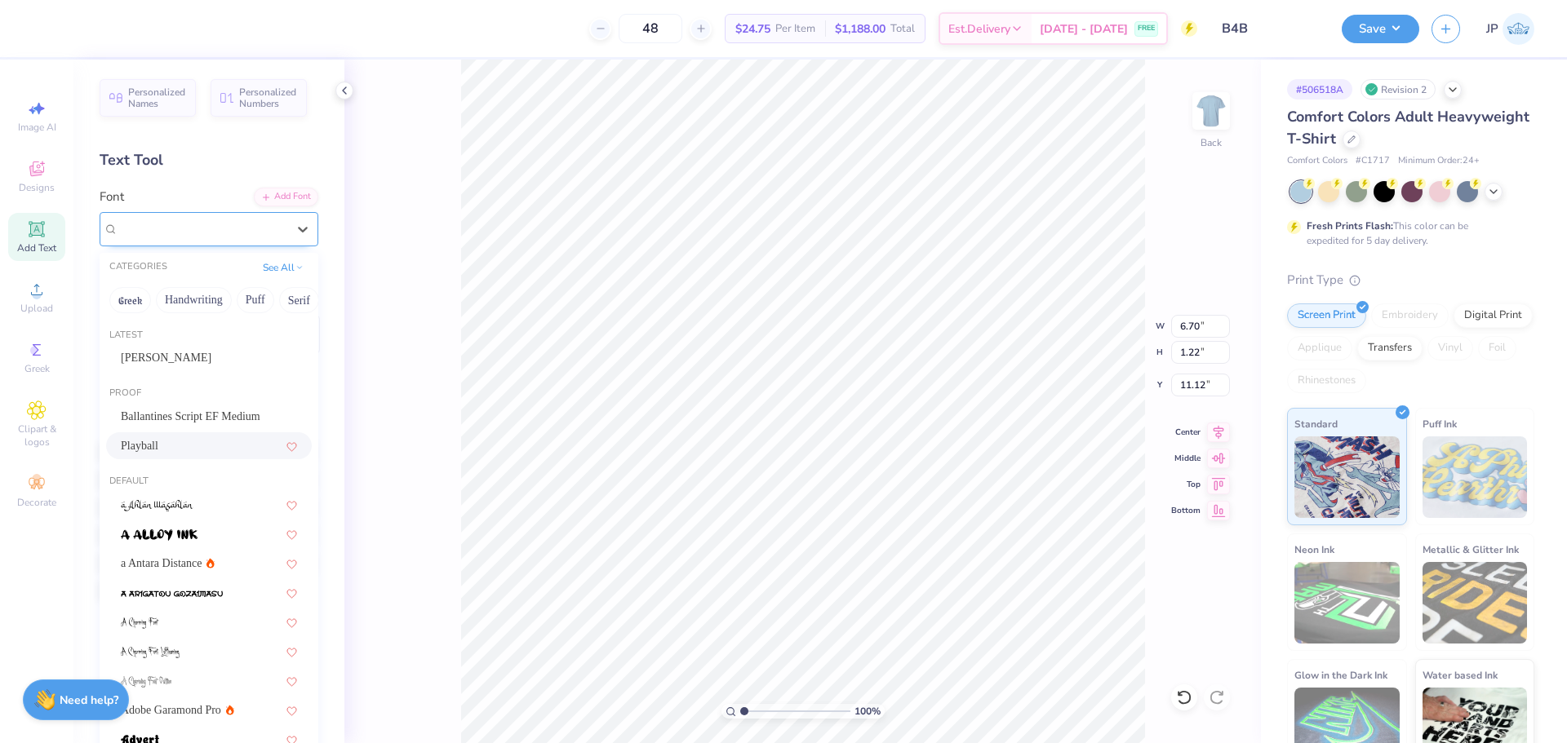
click at [218, 221] on div "Playball" at bounding box center [202, 228] width 171 height 25
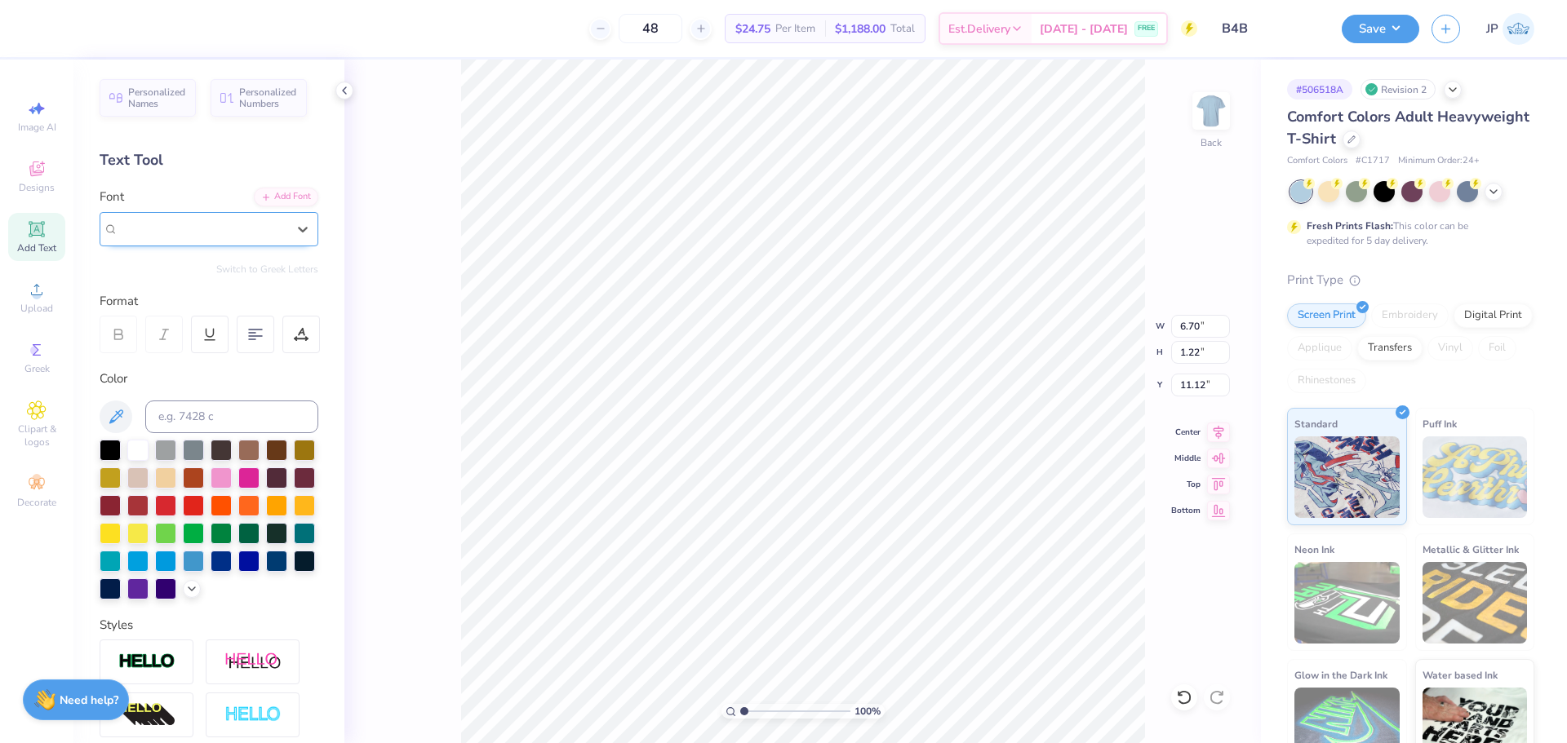
click at [218, 221] on div "Playball" at bounding box center [202, 228] width 168 height 19
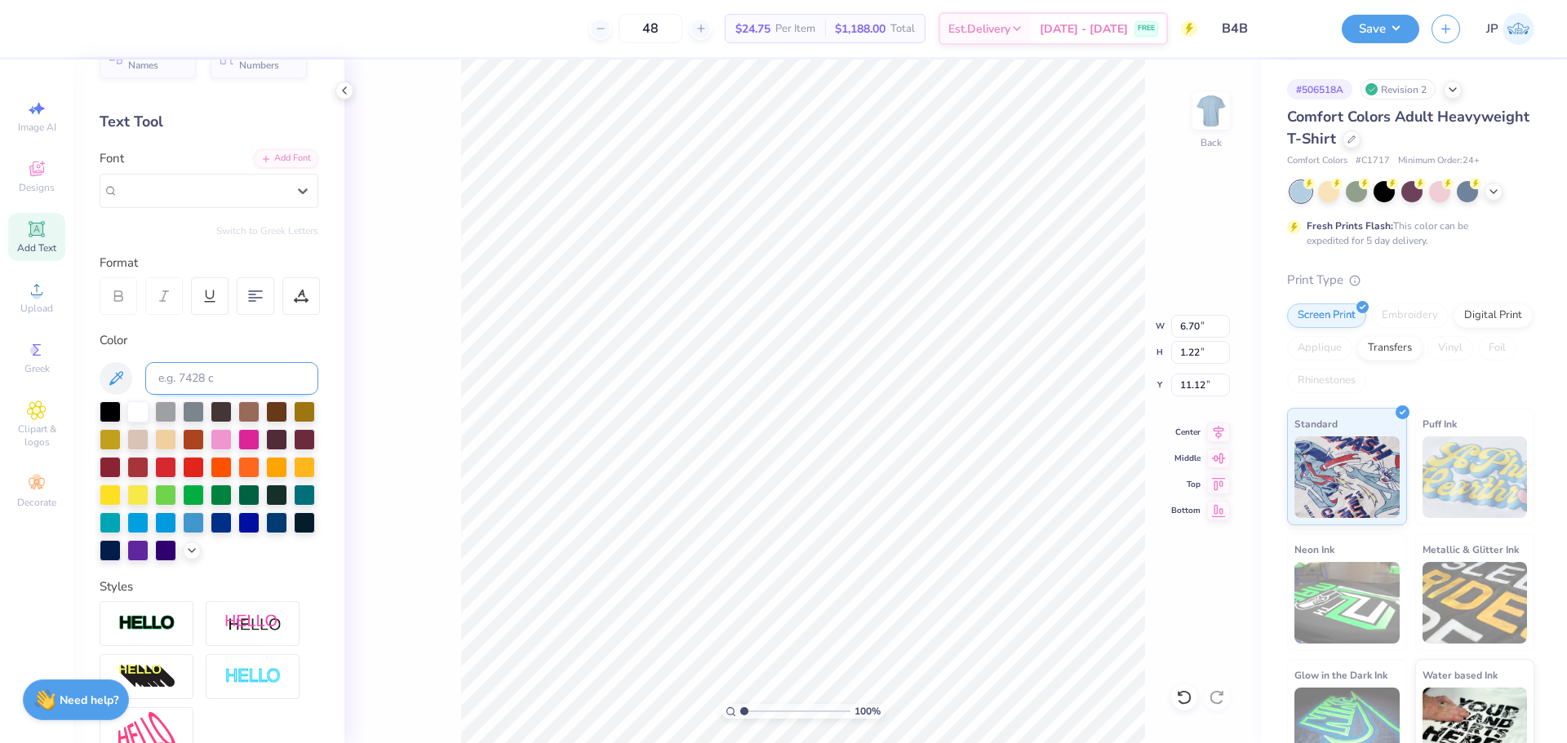
scroll to position [0, 0]
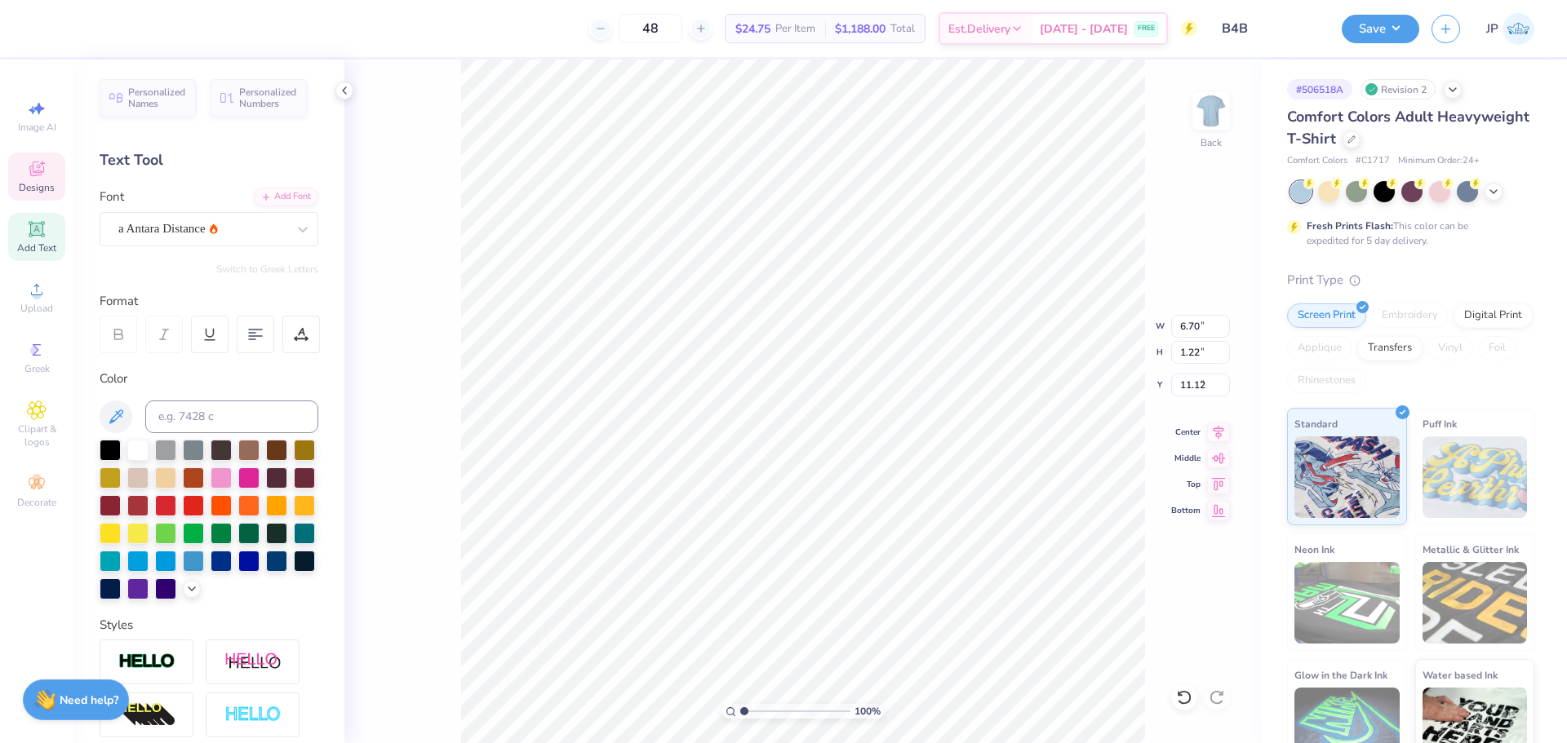
type input "8.17"
type input "1.15"
type input "4.14"
type input "6.70"
type input "1.22"
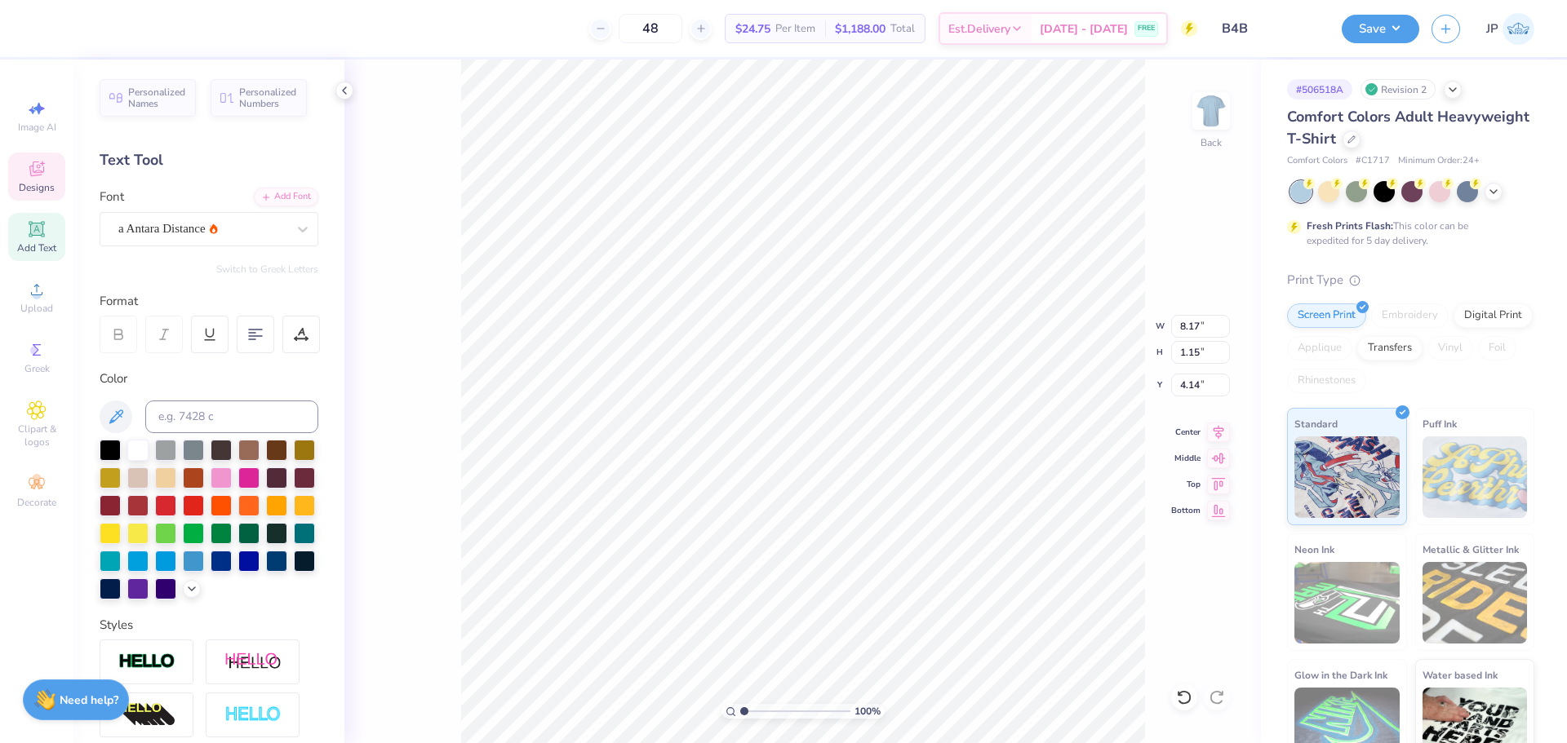
type input "11.12"
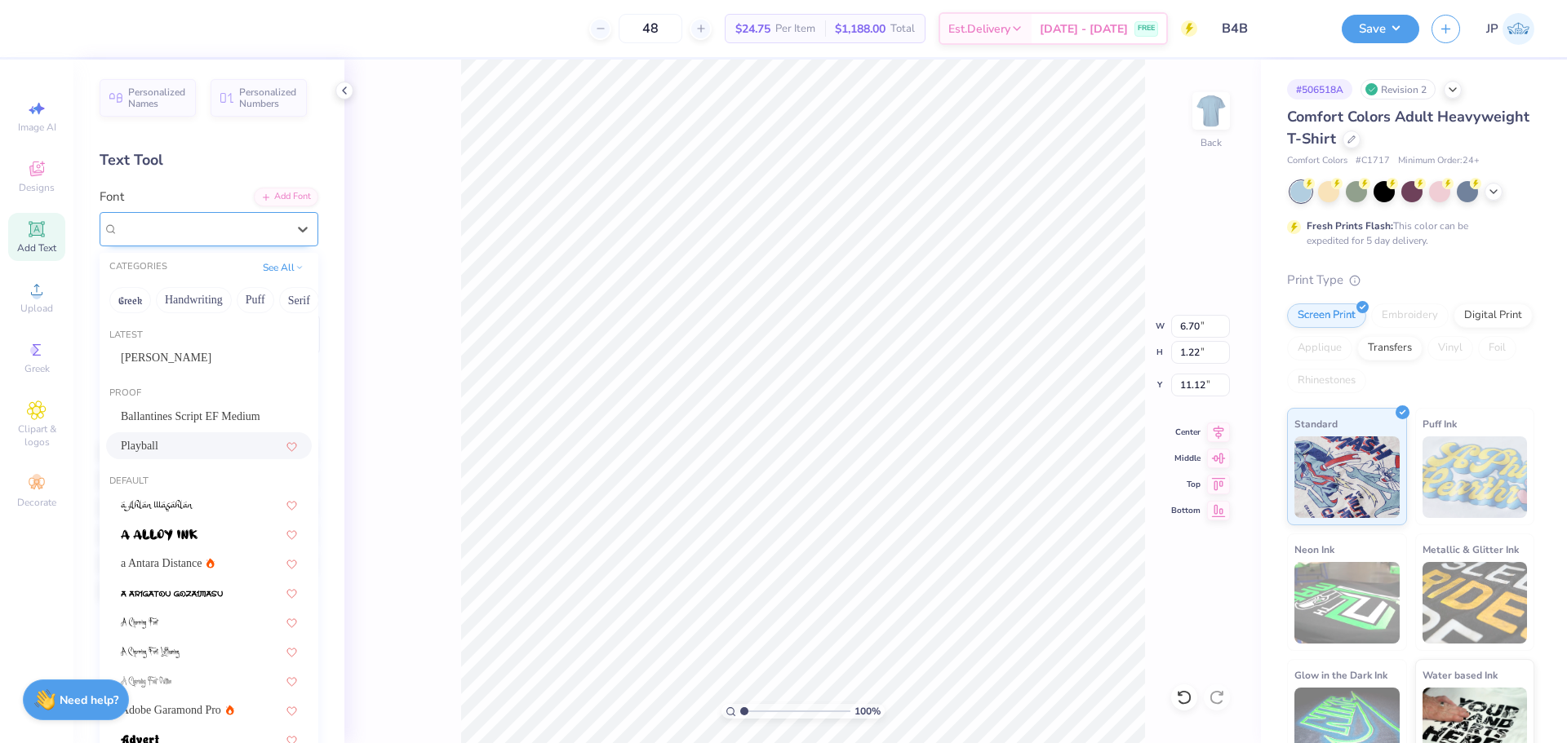
click at [258, 233] on div "Playball" at bounding box center [202, 228] width 171 height 25
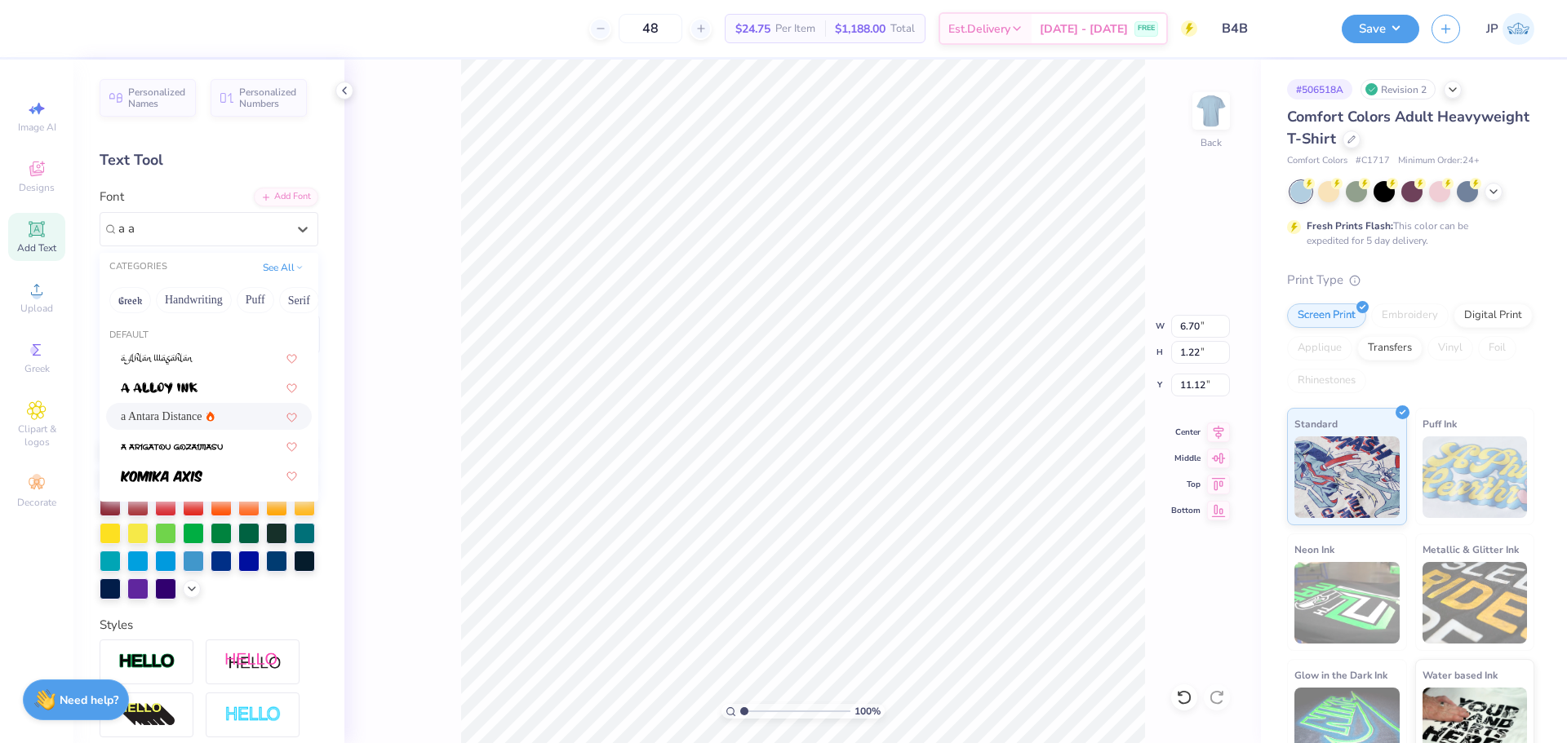
click at [144, 420] on span "a Antara Distance" at bounding box center [162, 416] width 82 height 17
type input "a a"
type input "5.64"
type input "1.24"
type input "11.11"
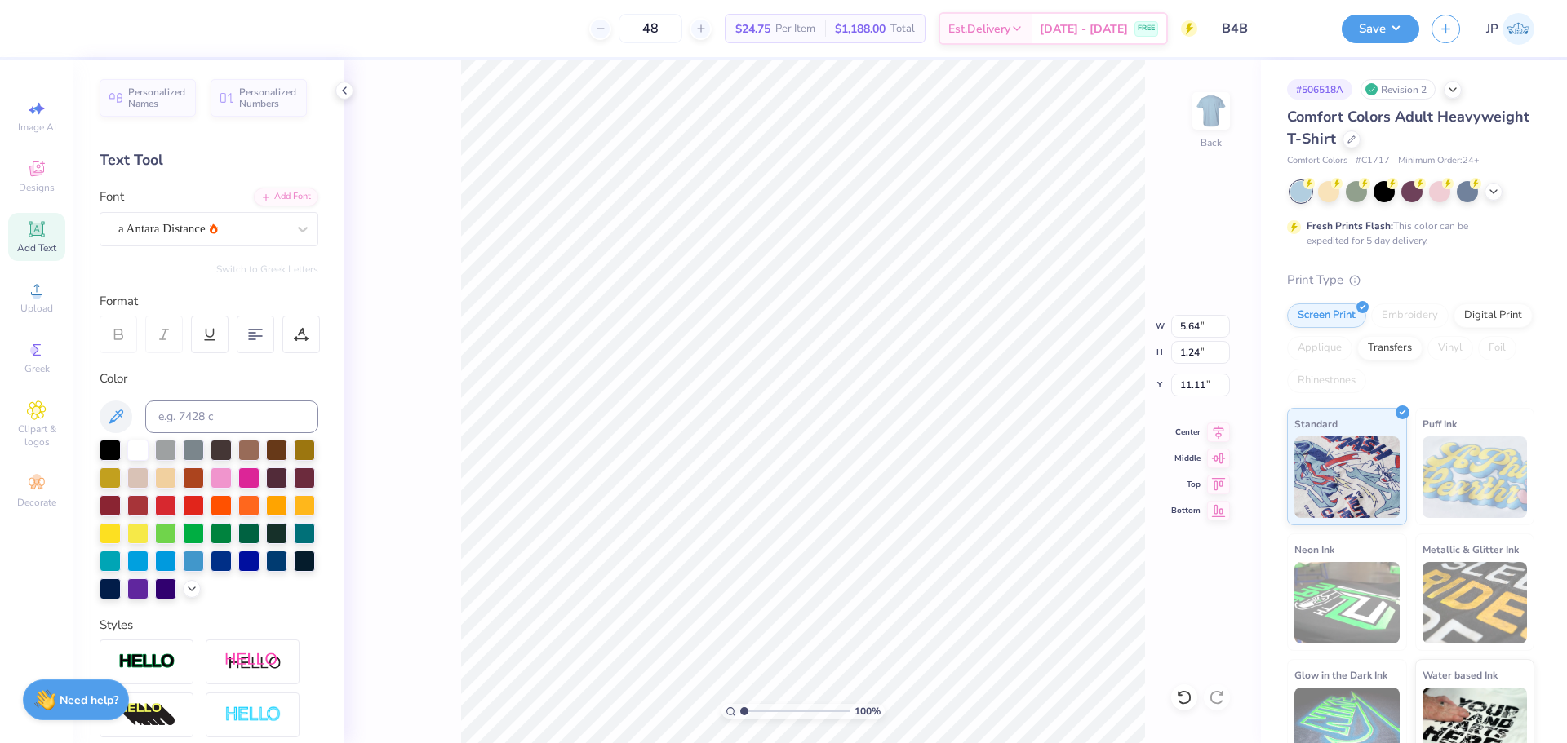
type input "7.46"
type input "1.64"
type input "10.86"
click at [236, 213] on div "Adobe Garamond Pro" at bounding box center [209, 229] width 219 height 34
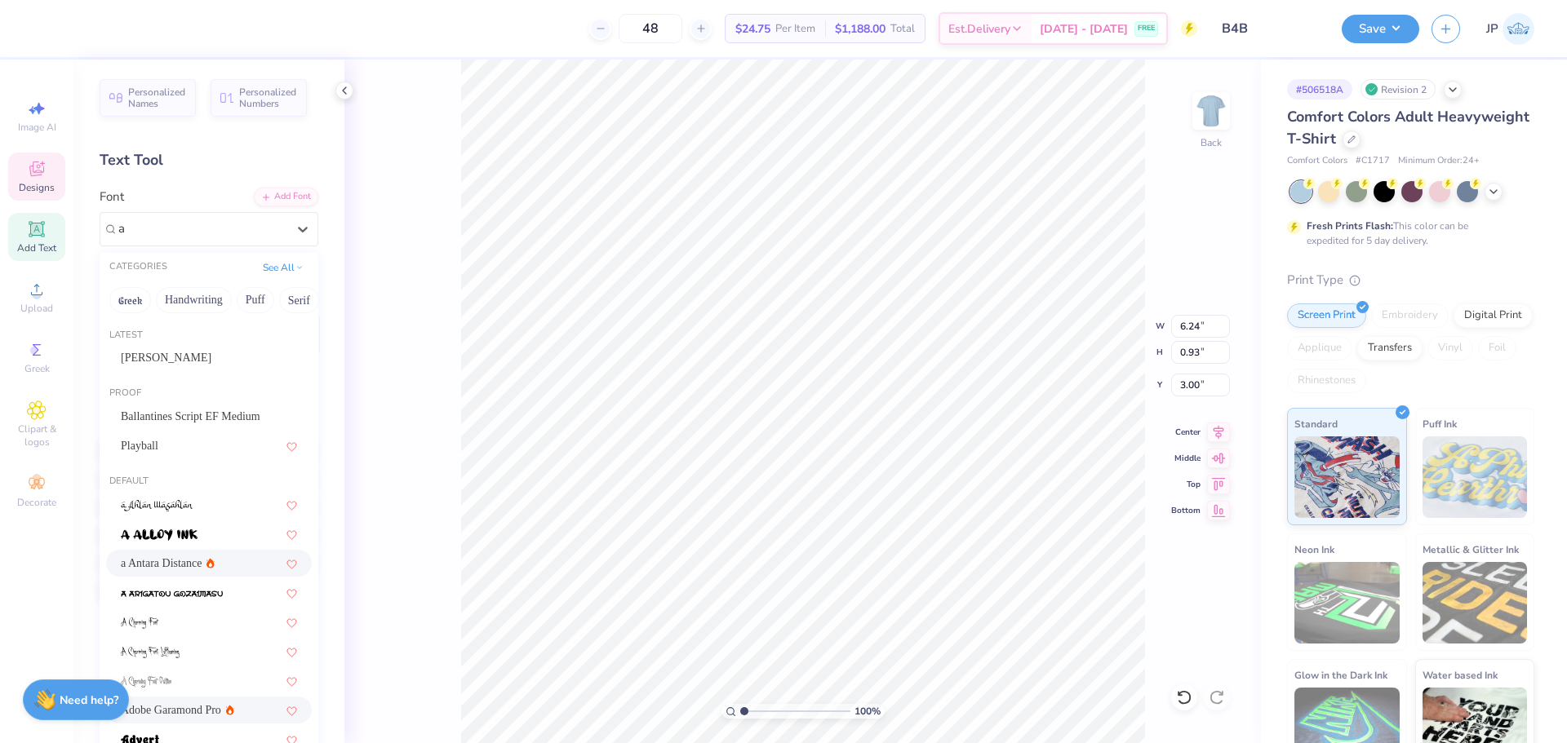
click at [165, 556] on span "a Antara Distance" at bounding box center [162, 563] width 82 height 17
type input "a"
type input "5.18"
type input "0.96"
type input "2.99"
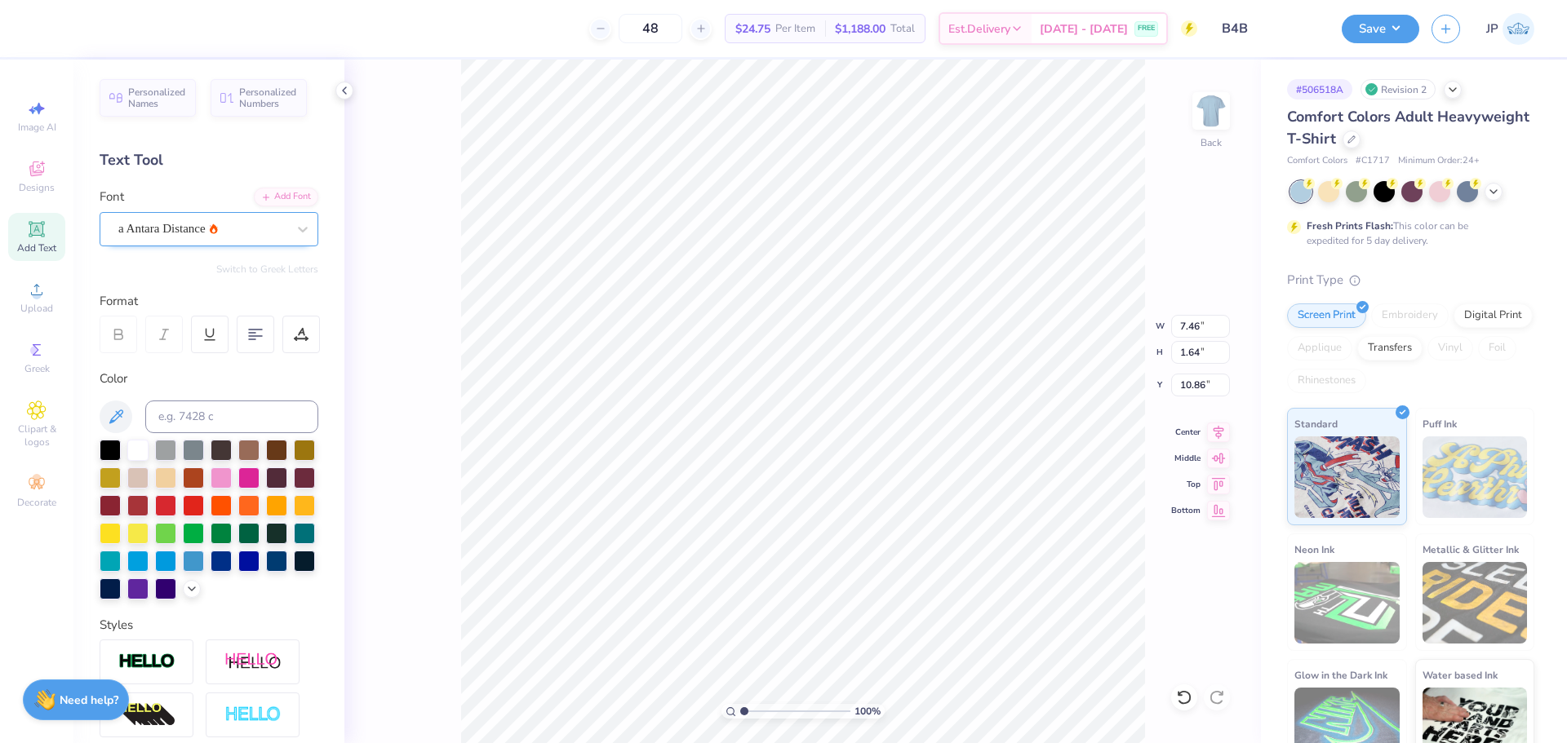
click at [217, 226] on div "a Antara Distance" at bounding box center [202, 228] width 171 height 25
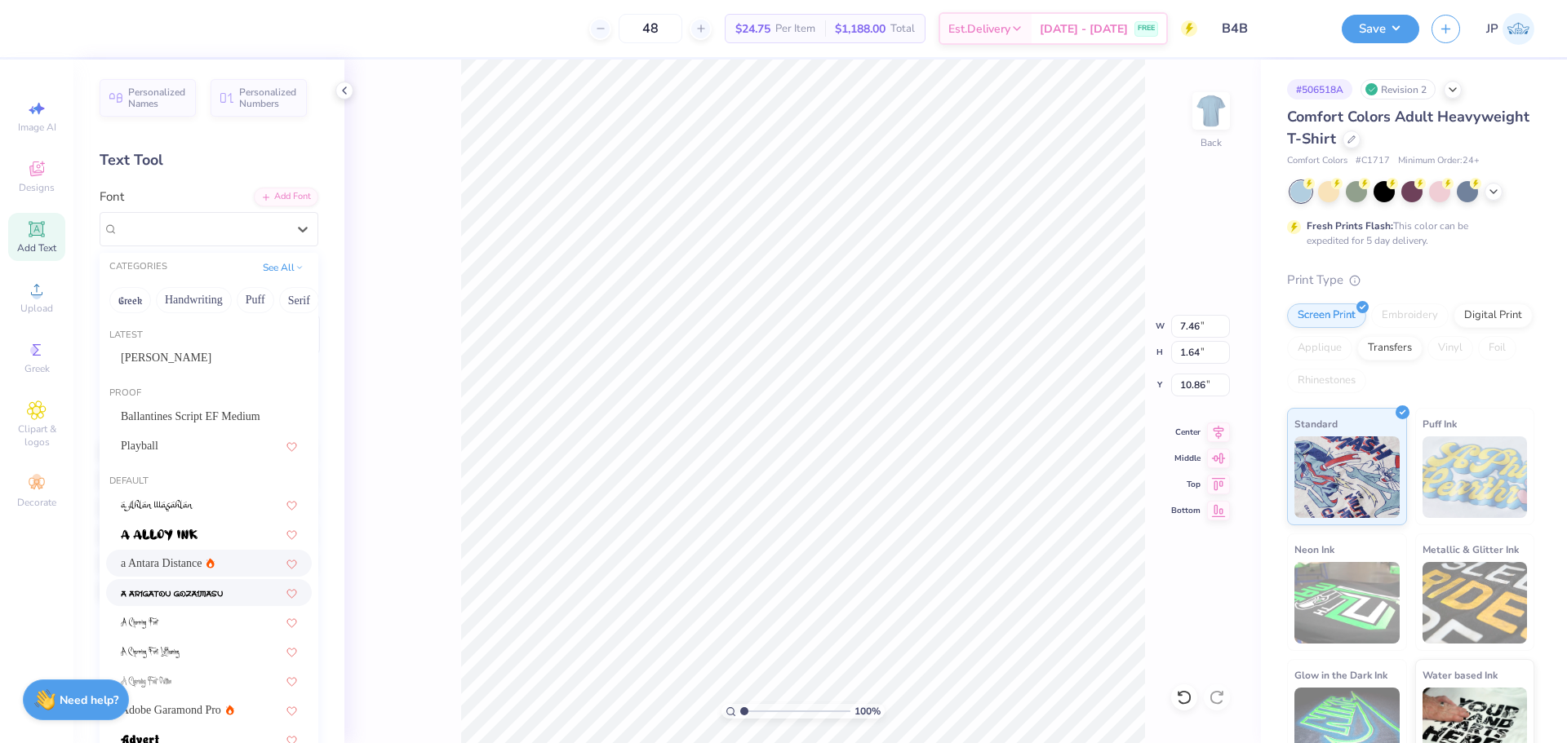
click at [194, 591] on img at bounding box center [172, 593] width 102 height 11
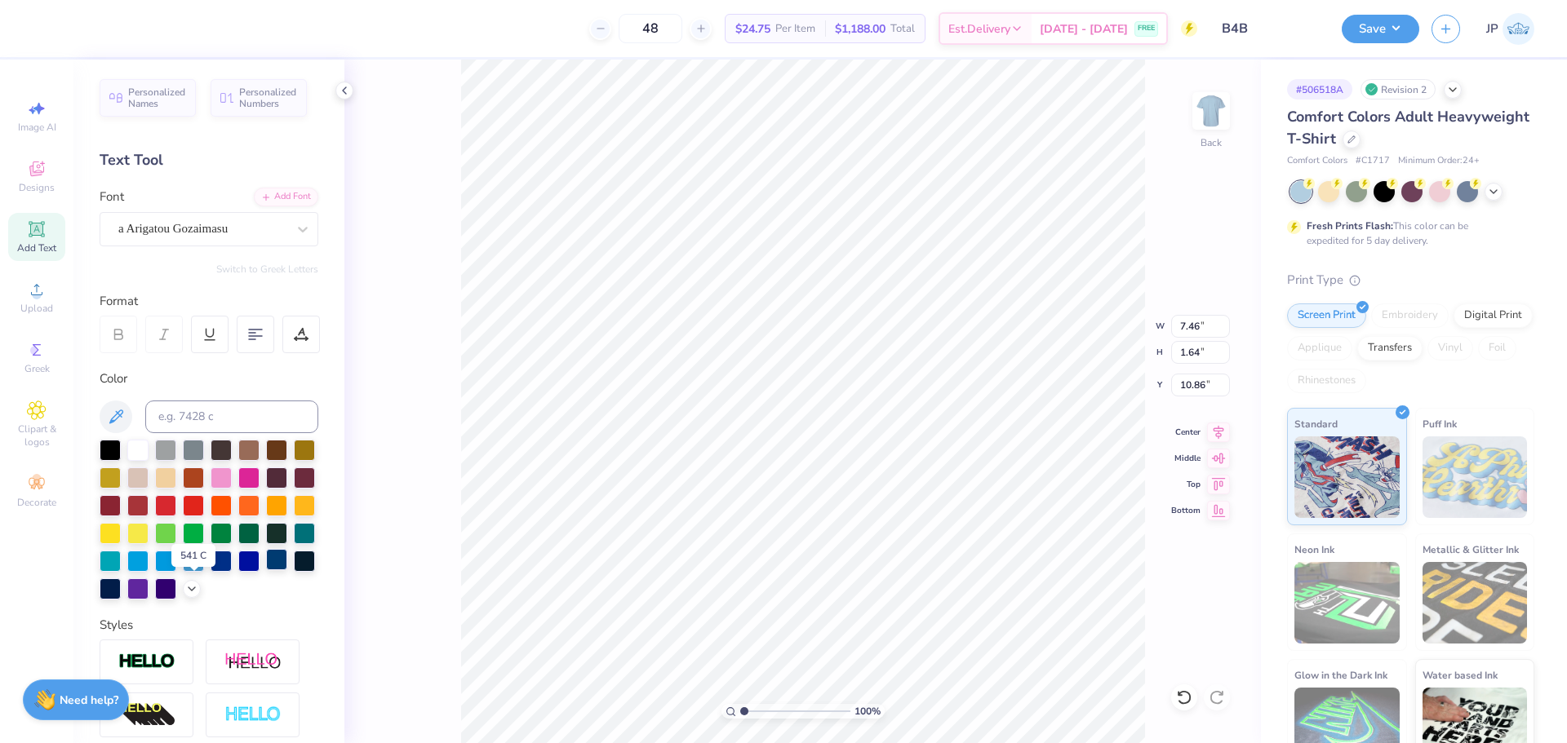
type input "13.59"
type input "1.42"
type input "10.97"
click at [157, 211] on div "Font a Arigatou Gozaimasu" at bounding box center [209, 217] width 219 height 59
click at [158, 227] on div "a Arigatou Gozaimasu" at bounding box center [202, 228] width 171 height 25
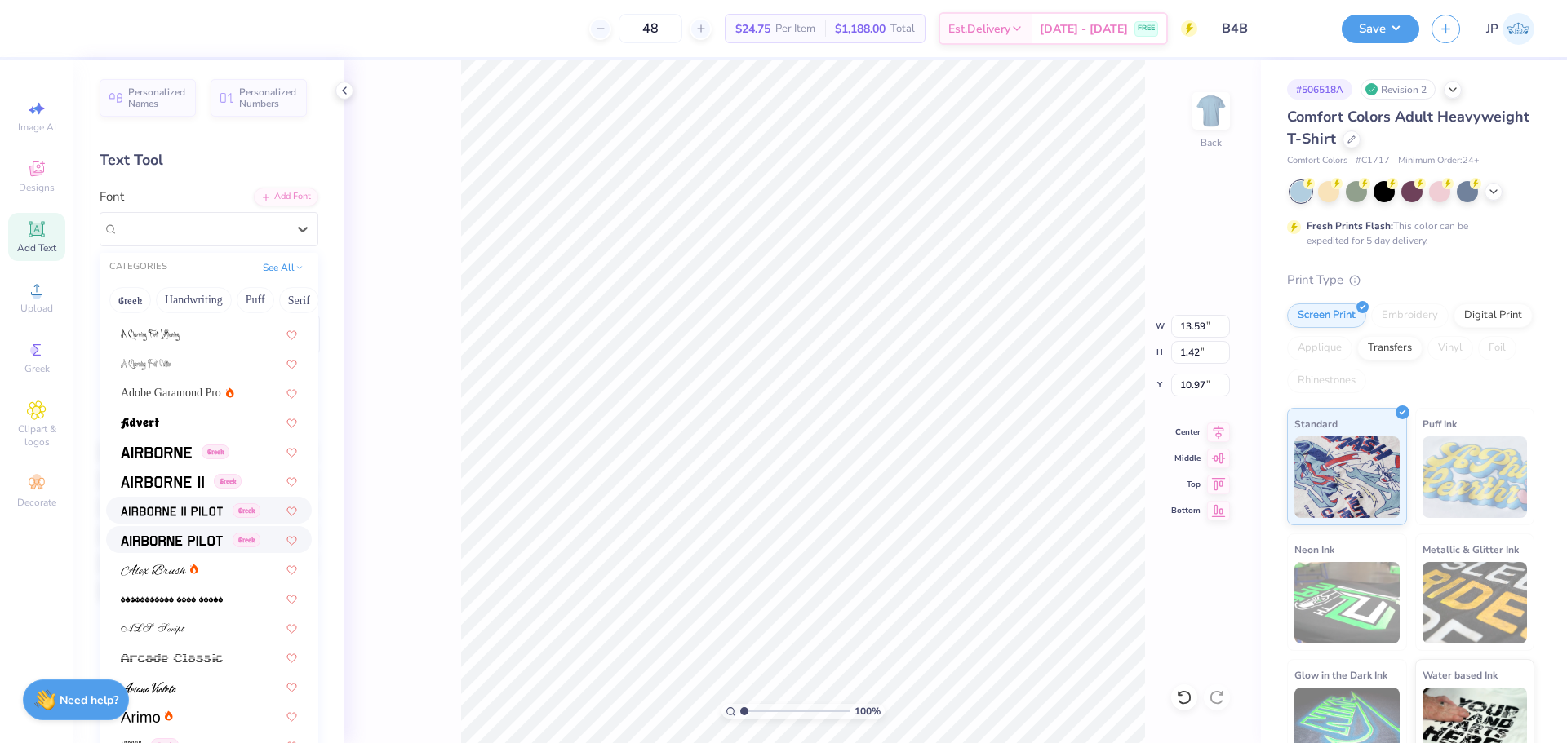
scroll to position [490, 0]
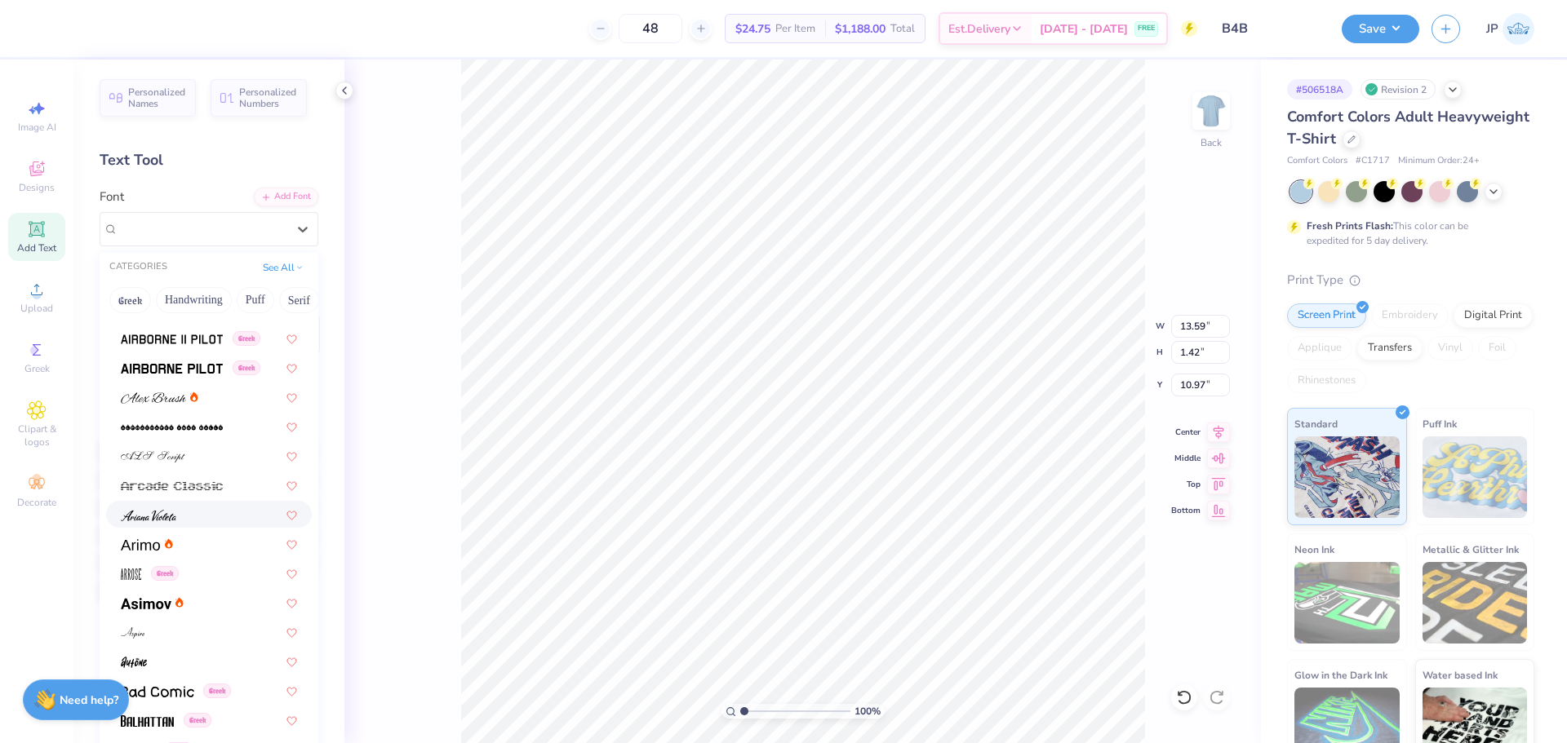
click at [195, 523] on div at bounding box center [209, 514] width 176 height 17
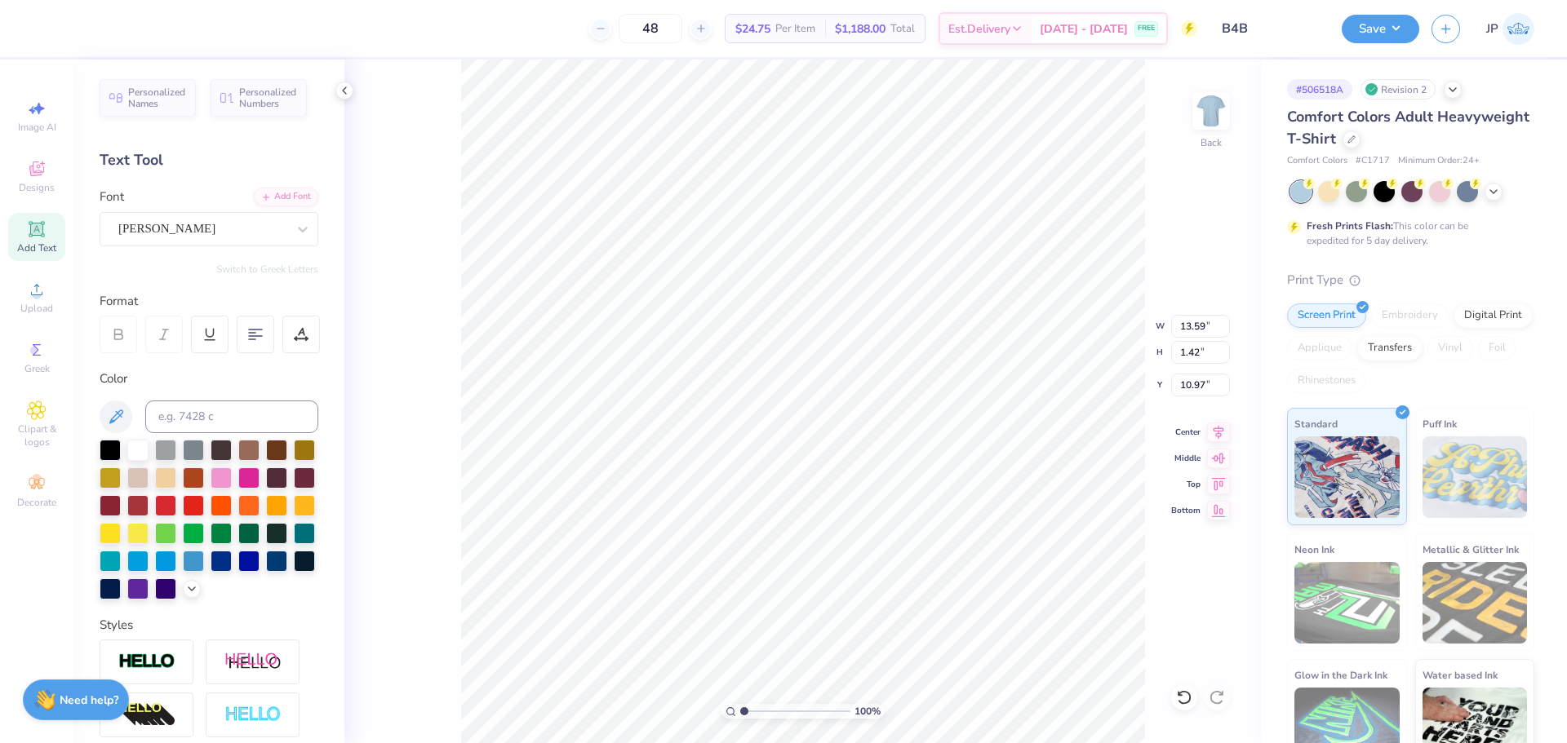
type input "6.62"
type input "1.63"
type input "10.87"
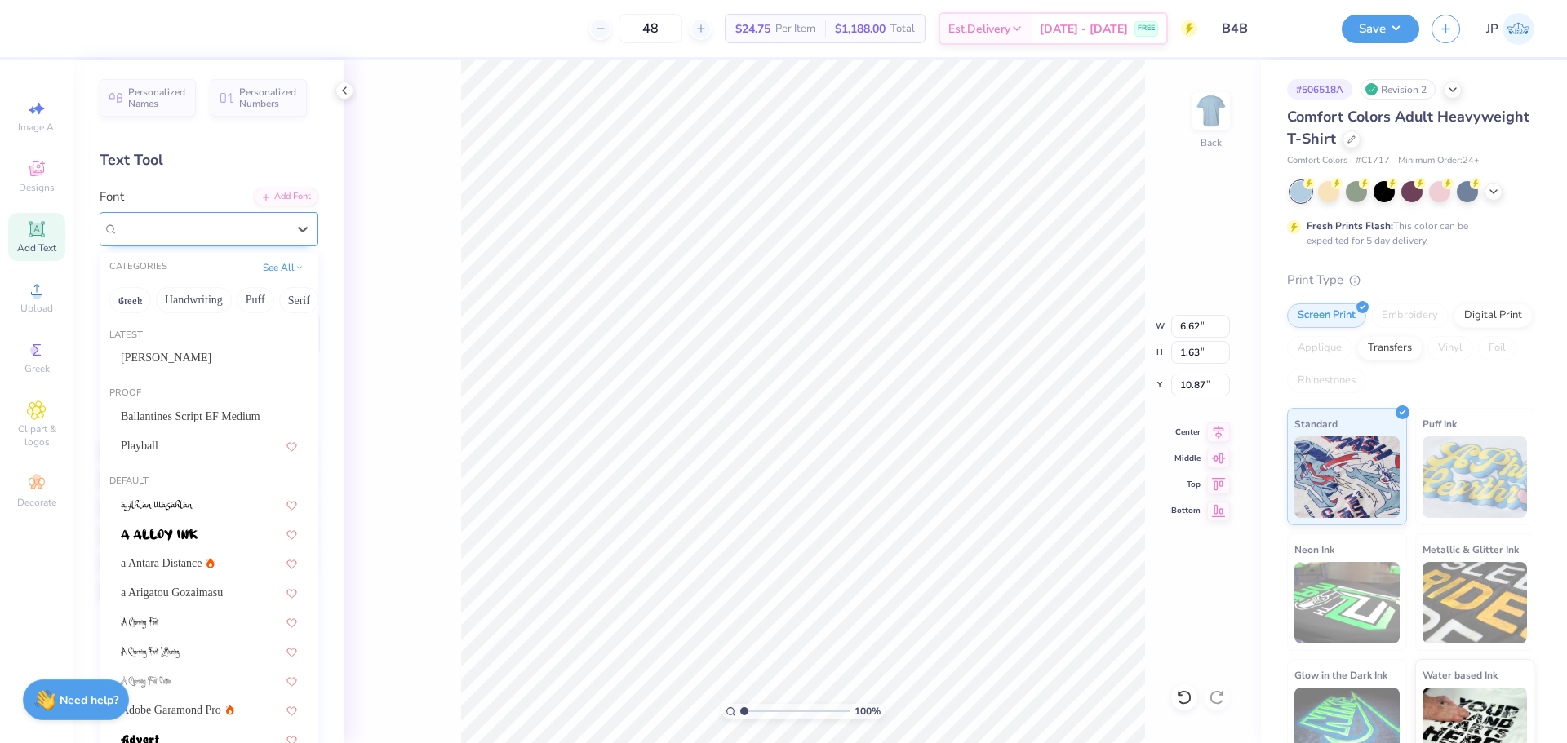
click at [195, 227] on div "[PERSON_NAME]" at bounding box center [202, 228] width 171 height 25
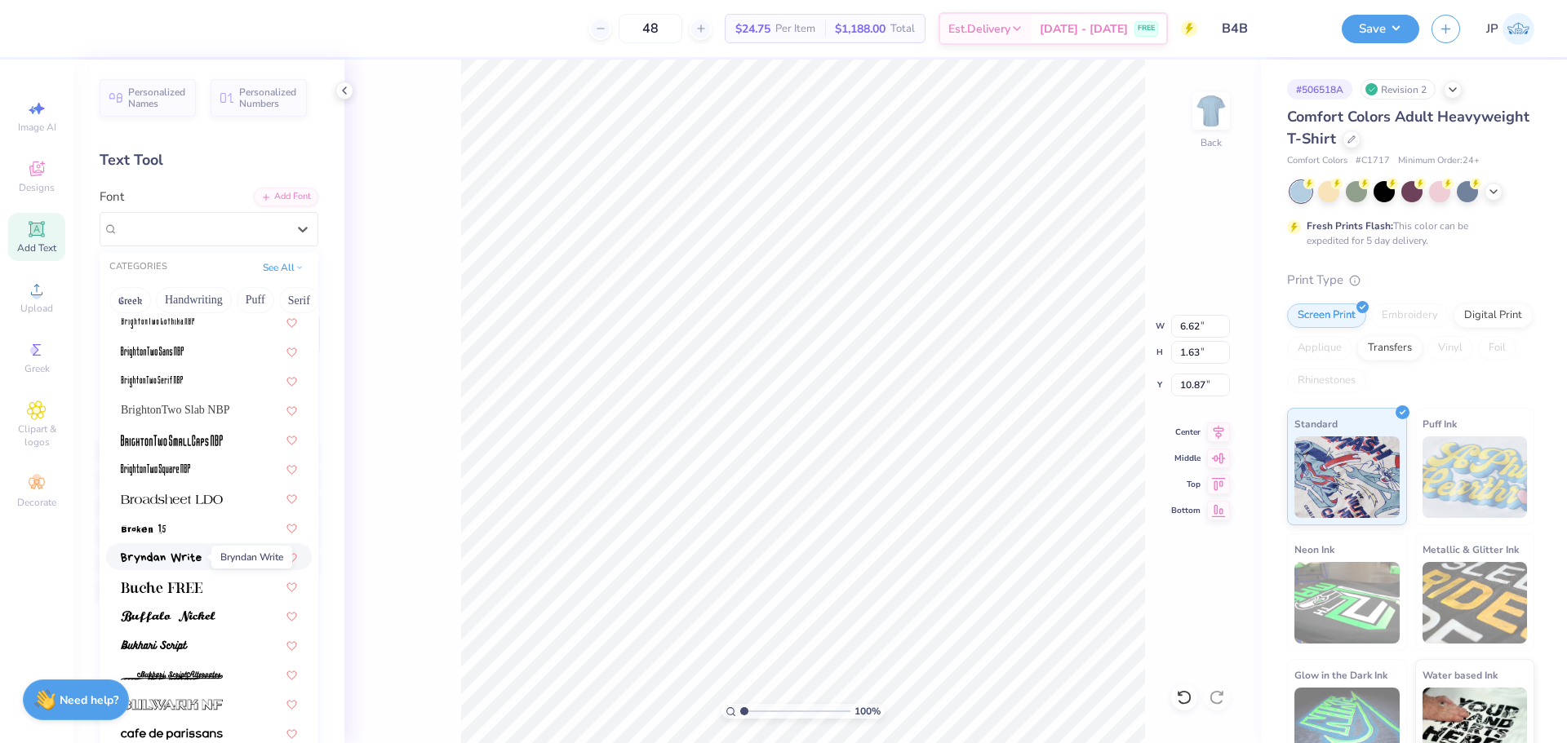
scroll to position [1469, 0]
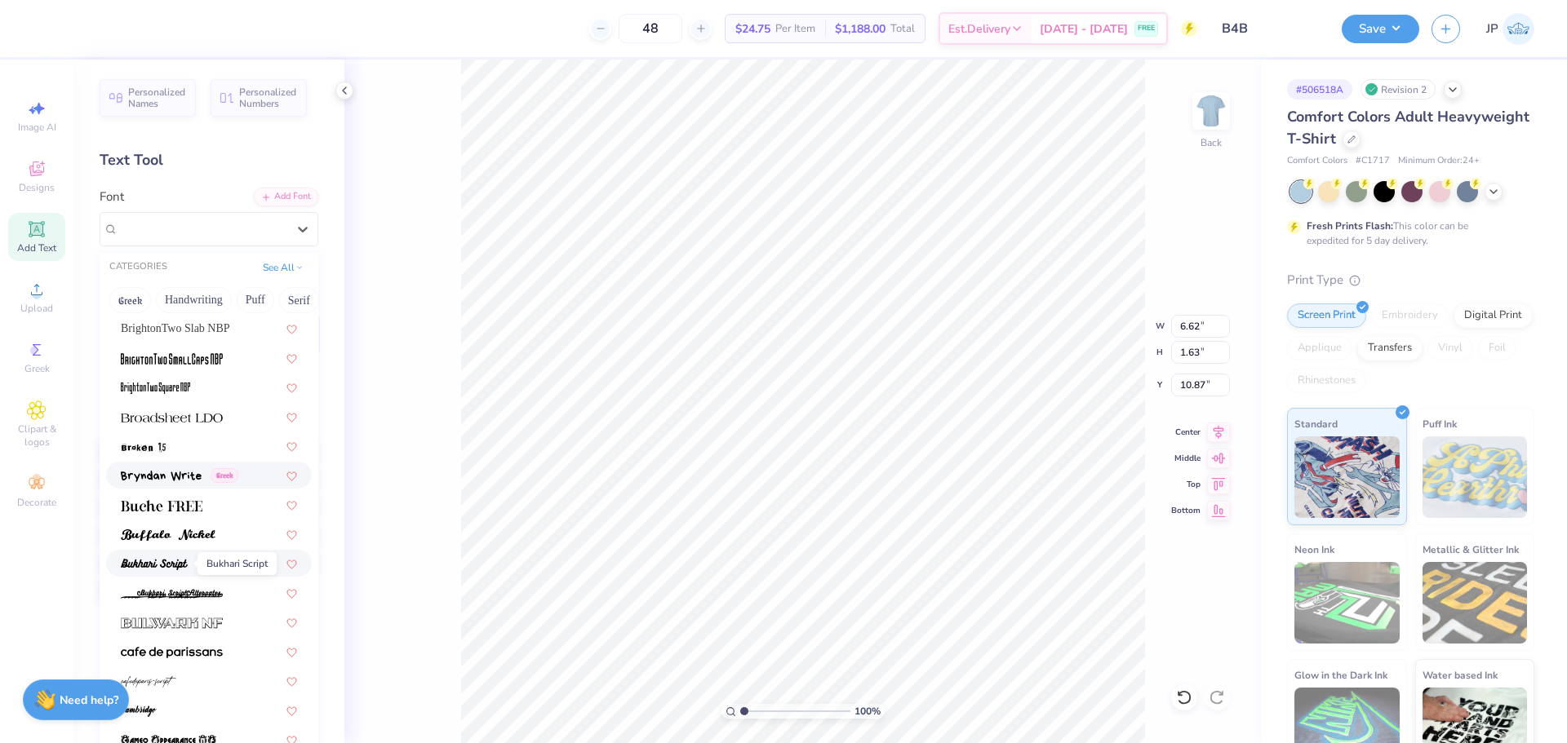
click at [181, 556] on span at bounding box center [154, 563] width 67 height 17
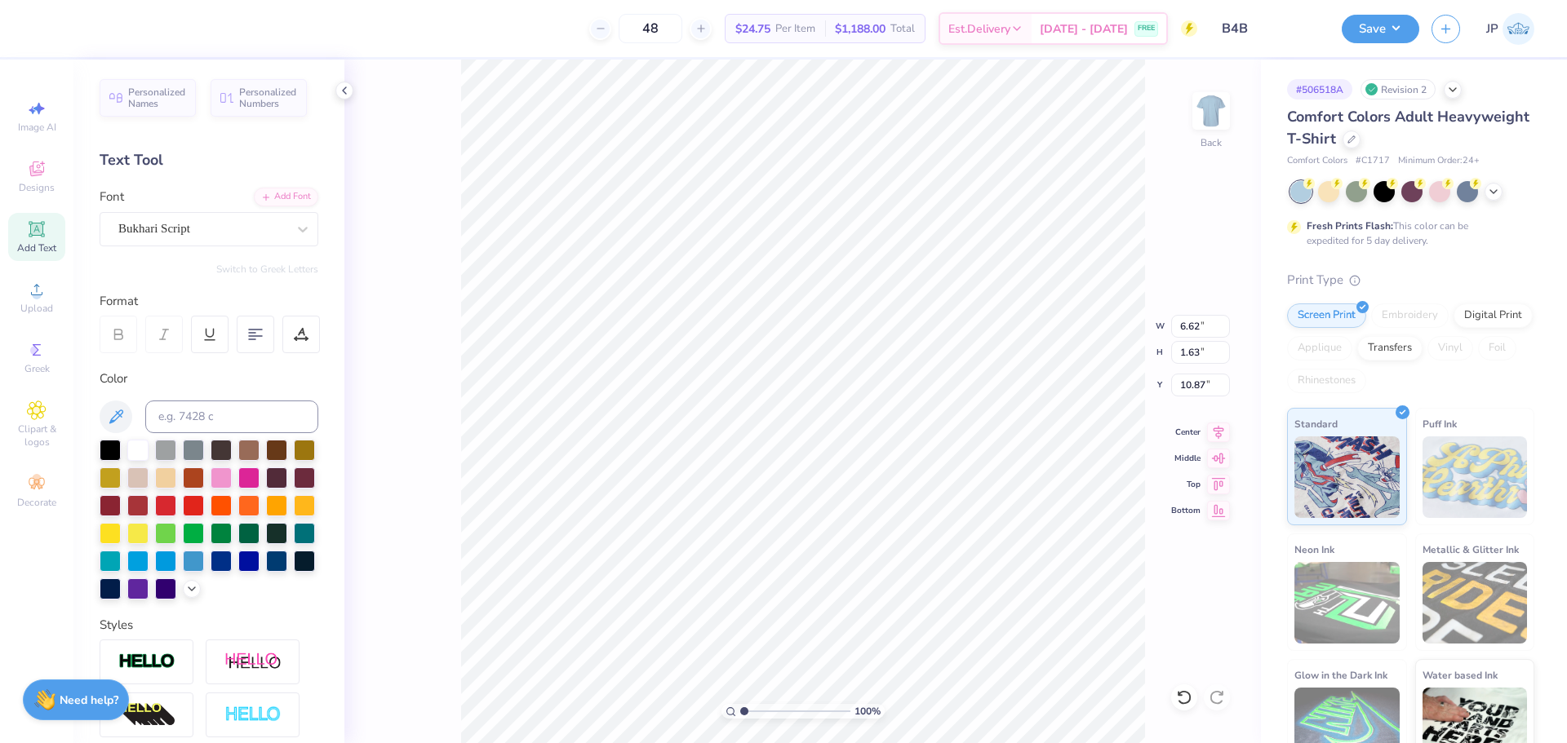
type input "10.86"
type input "2.11"
type input "10.62"
click at [151, 228] on div "Bukhari Script" at bounding box center [202, 228] width 171 height 25
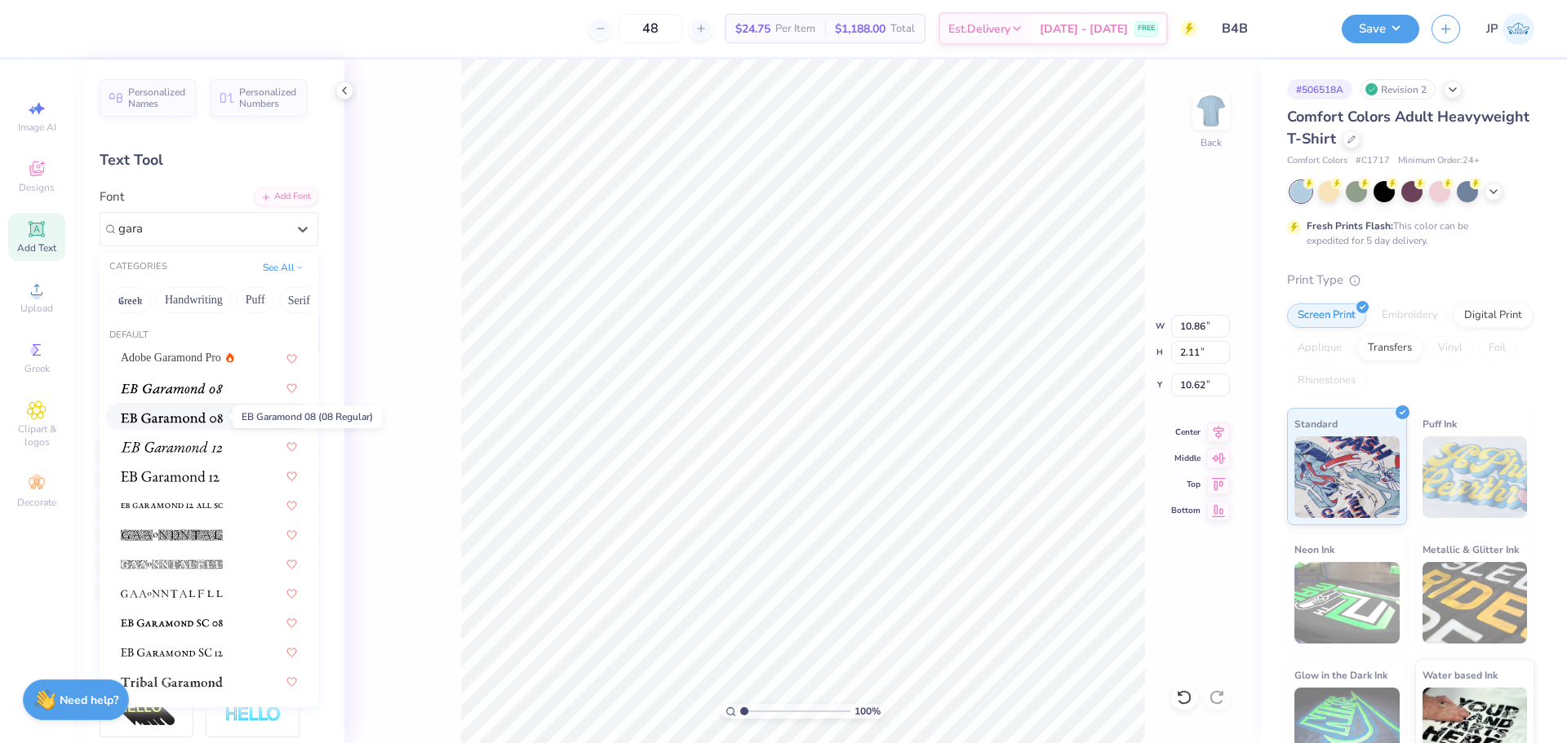
click at [189, 420] on img at bounding box center [172, 417] width 102 height 11
type input "gara"
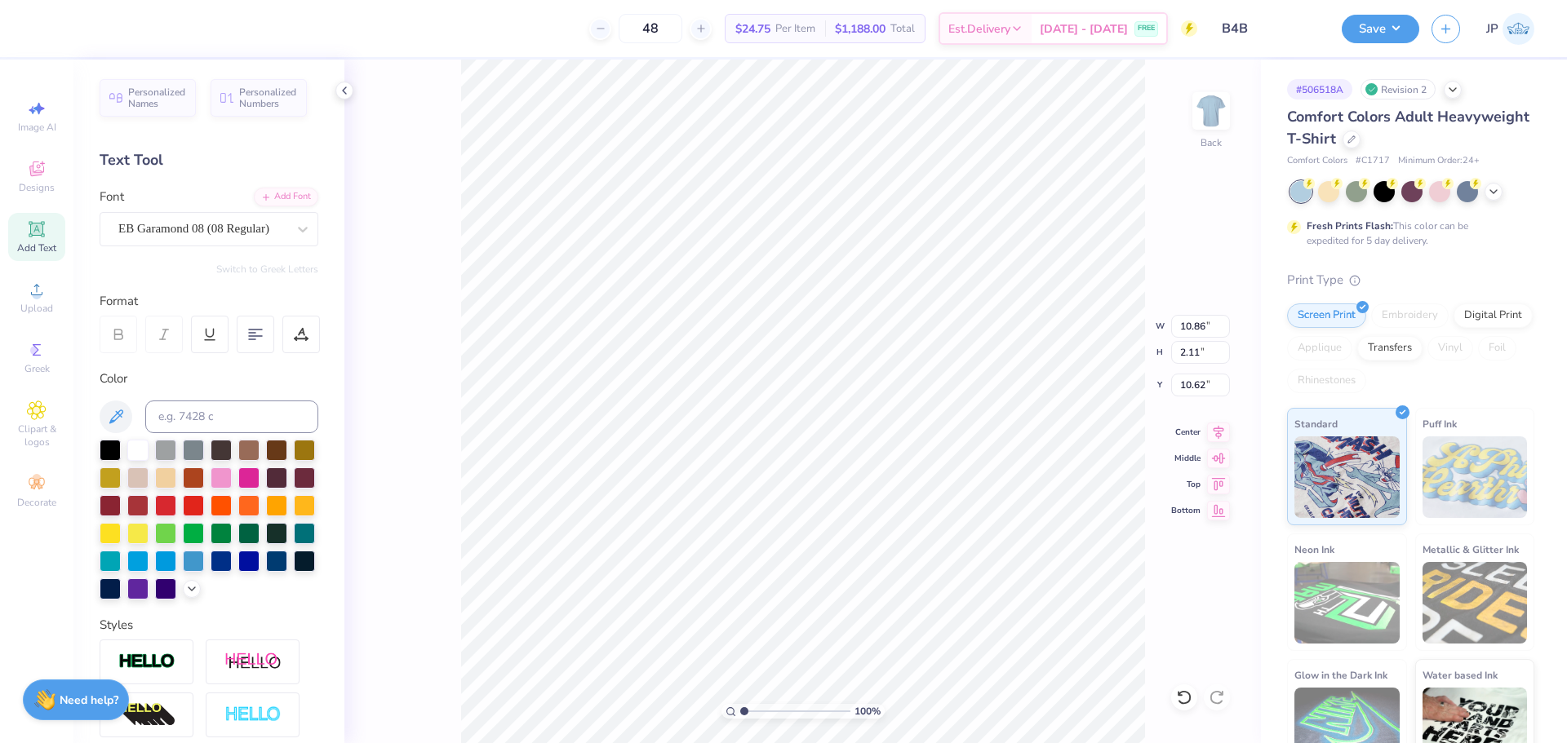
type input "9.60"
type input "1.57"
type input "10.90"
click at [264, 239] on div at bounding box center [202, 229] width 168 height 22
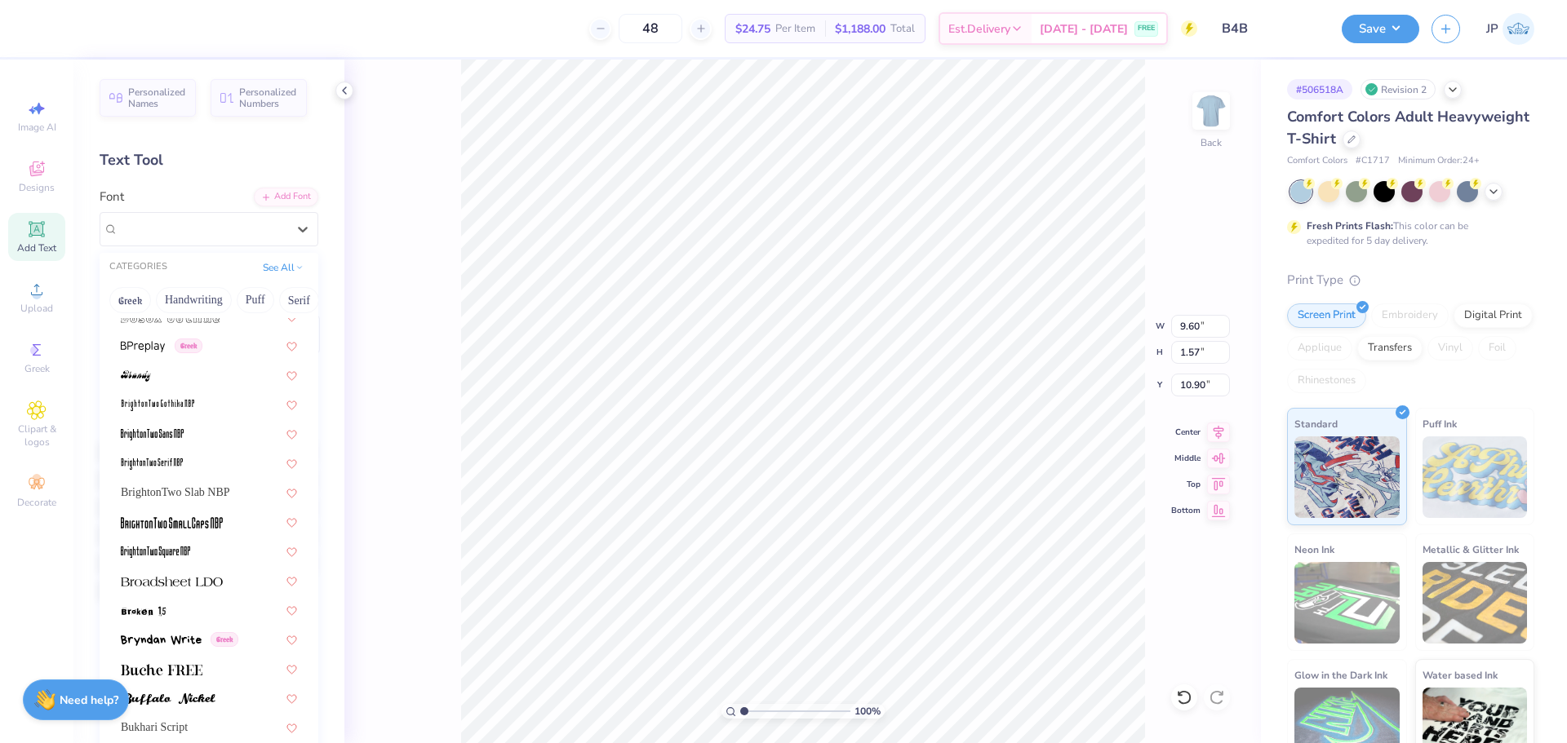
scroll to position [1305, 0]
click at [203, 402] on div at bounding box center [209, 403] width 176 height 17
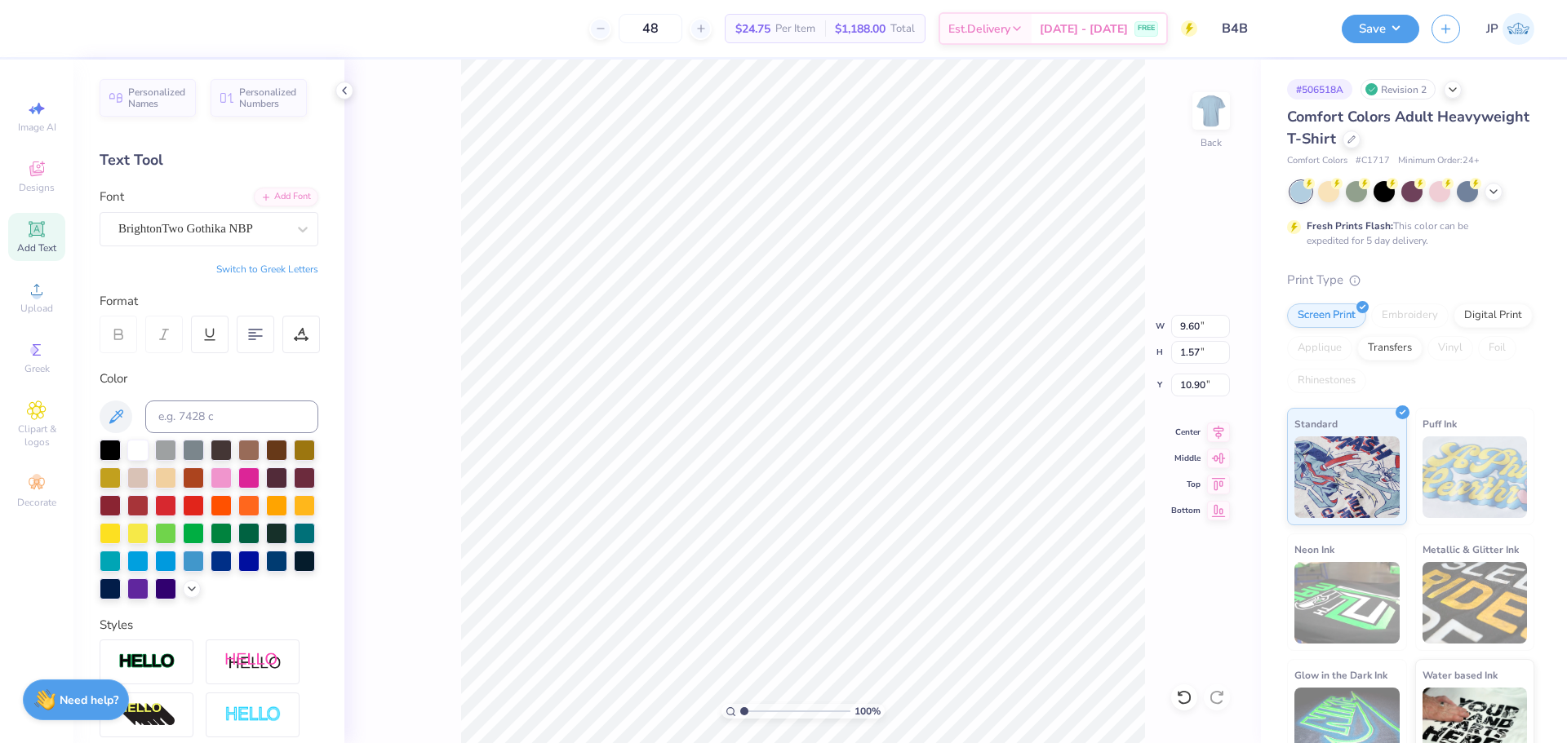
type input "6.22"
type input "1.63"
type input "10.87"
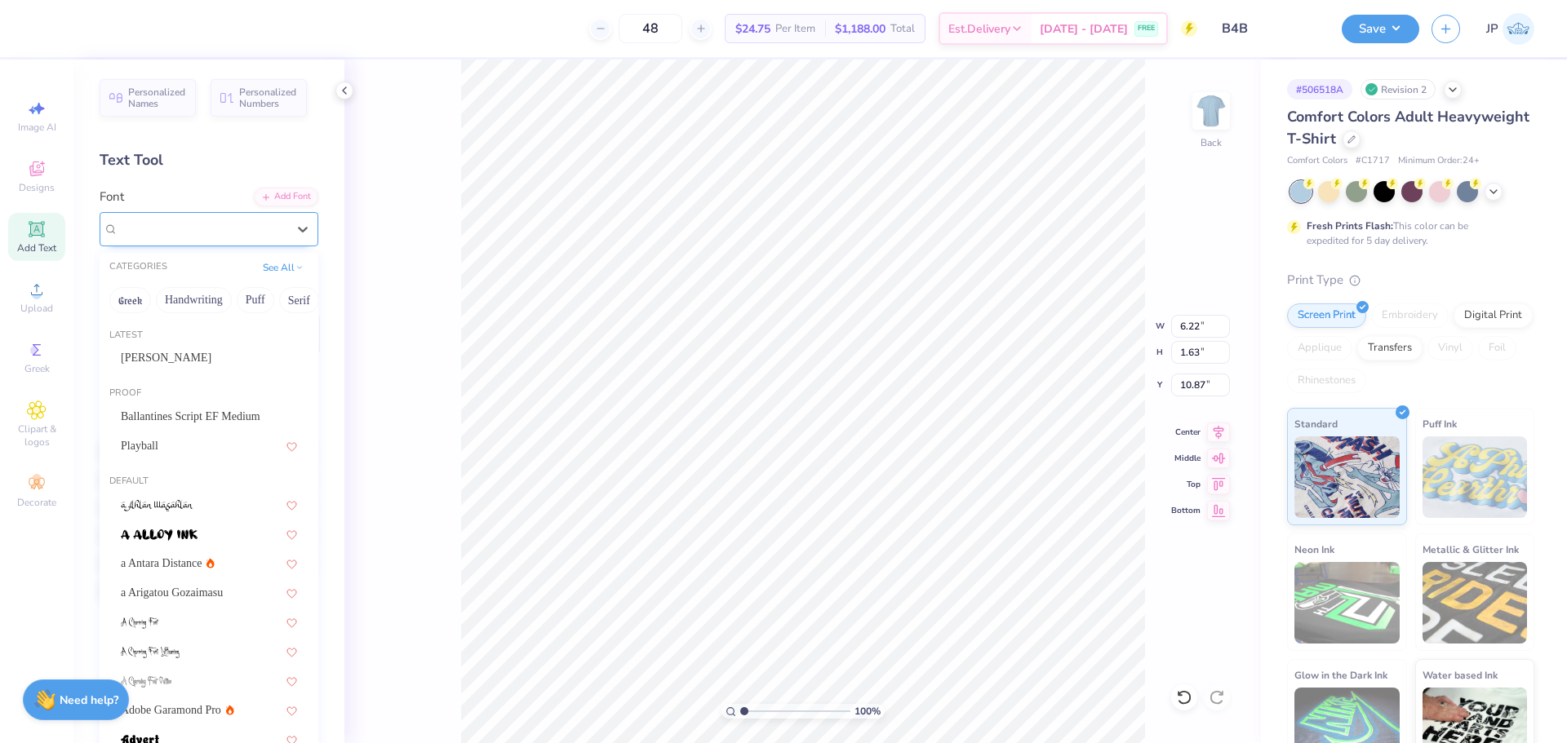
click at [179, 233] on div "BrightonTwo Gothika NBP" at bounding box center [202, 228] width 171 height 25
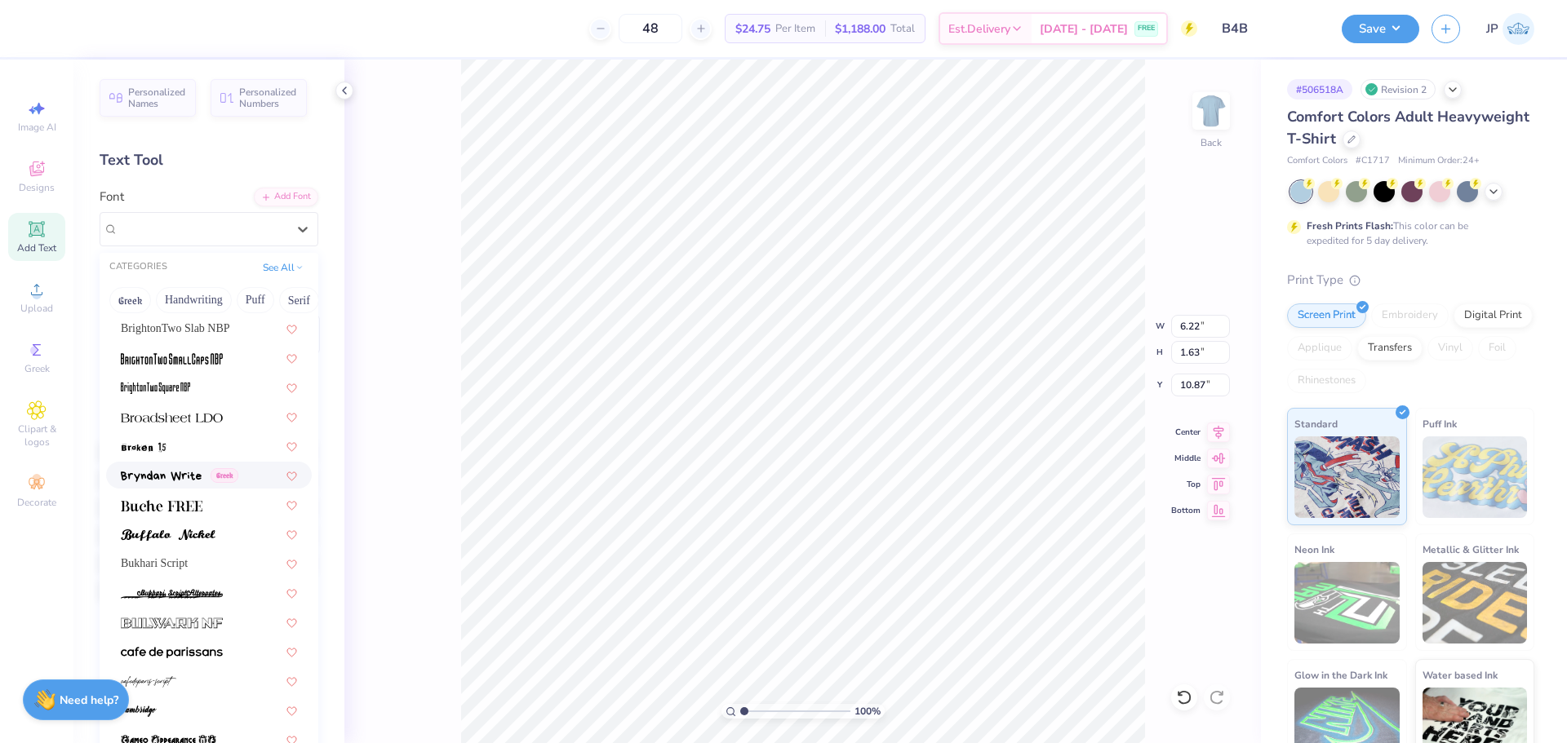
scroll to position [1550, 0]
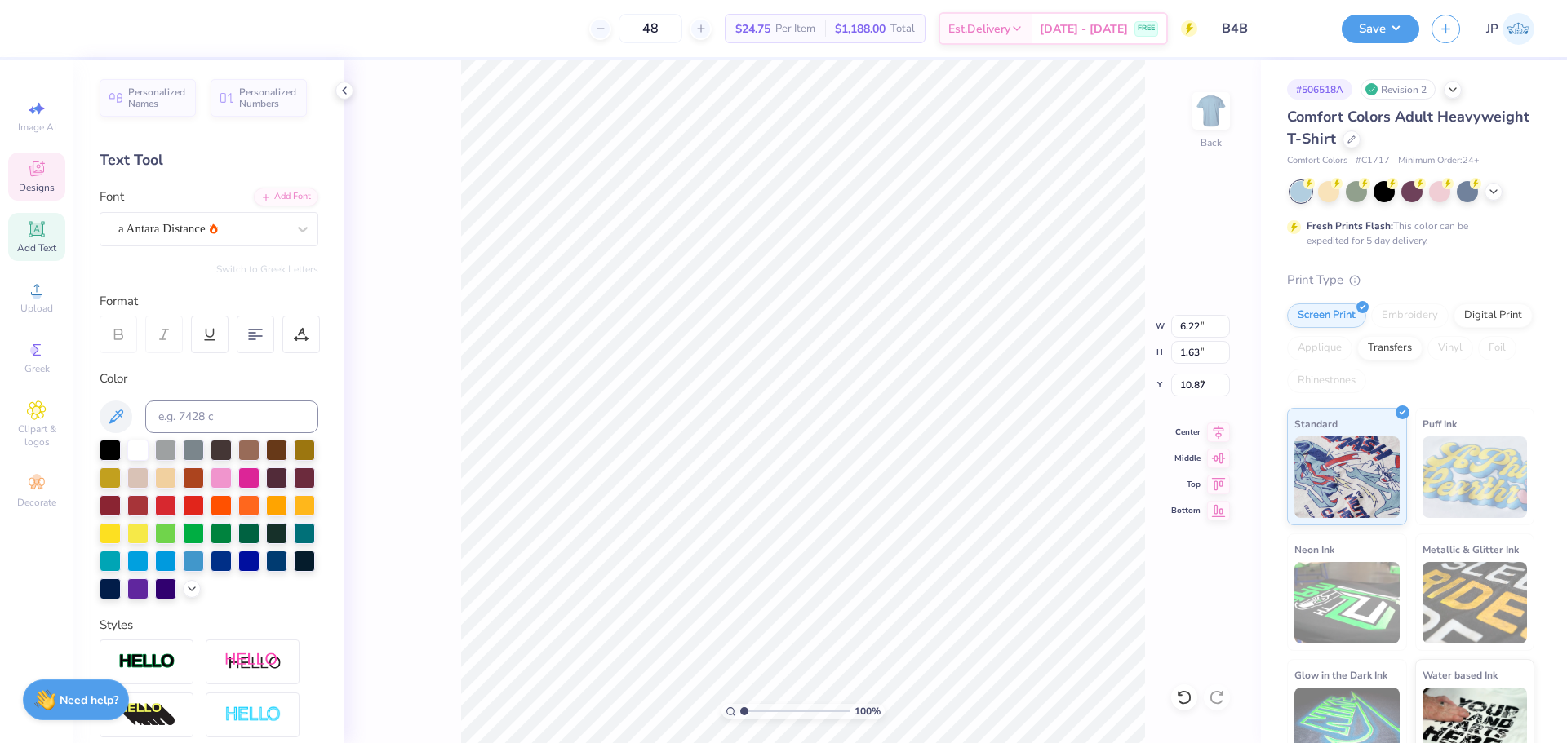
type input "8.17"
type input "1.15"
type input "4.14"
type input "10.19"
type input "1.43"
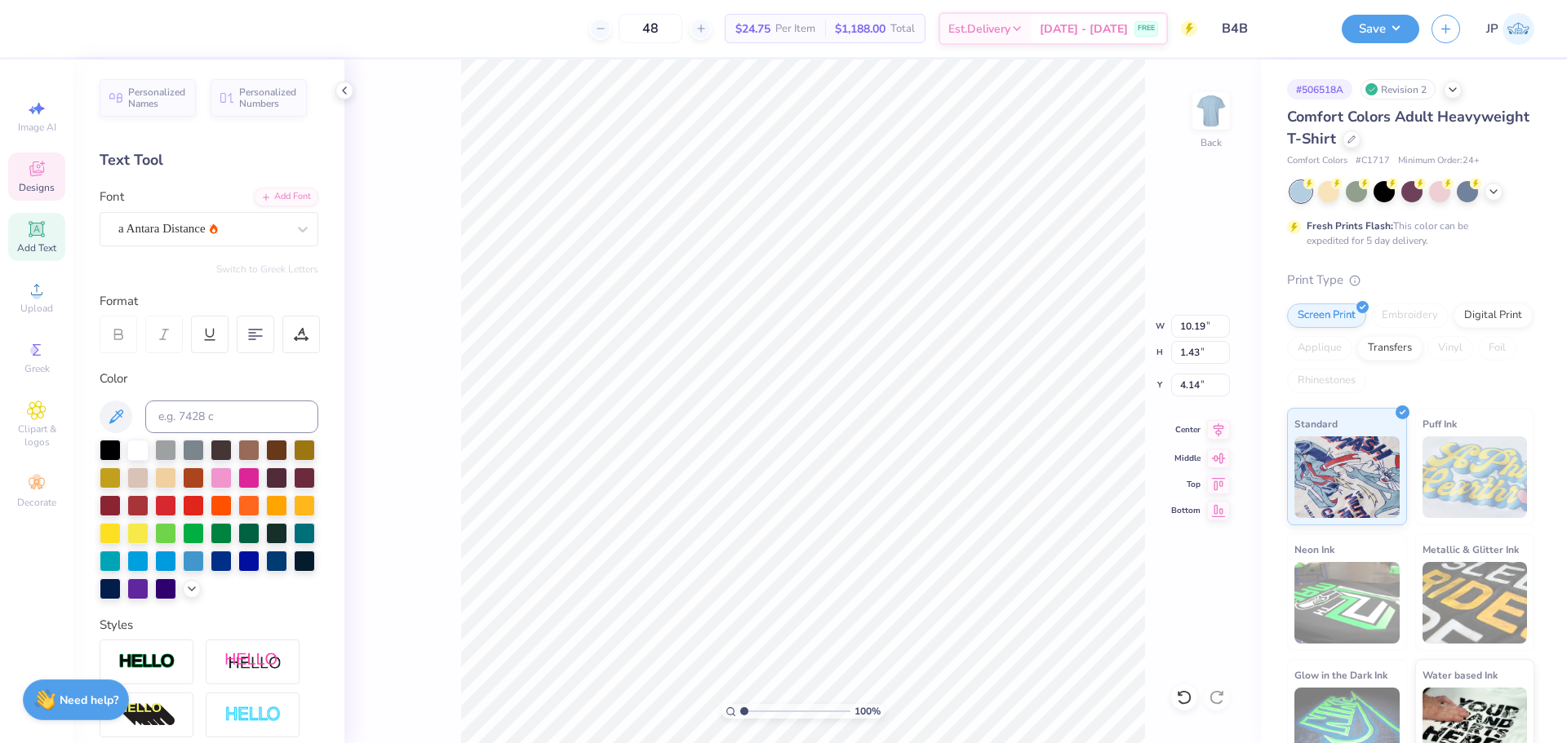
click at [1224, 431] on icon at bounding box center [1218, 430] width 23 height 20
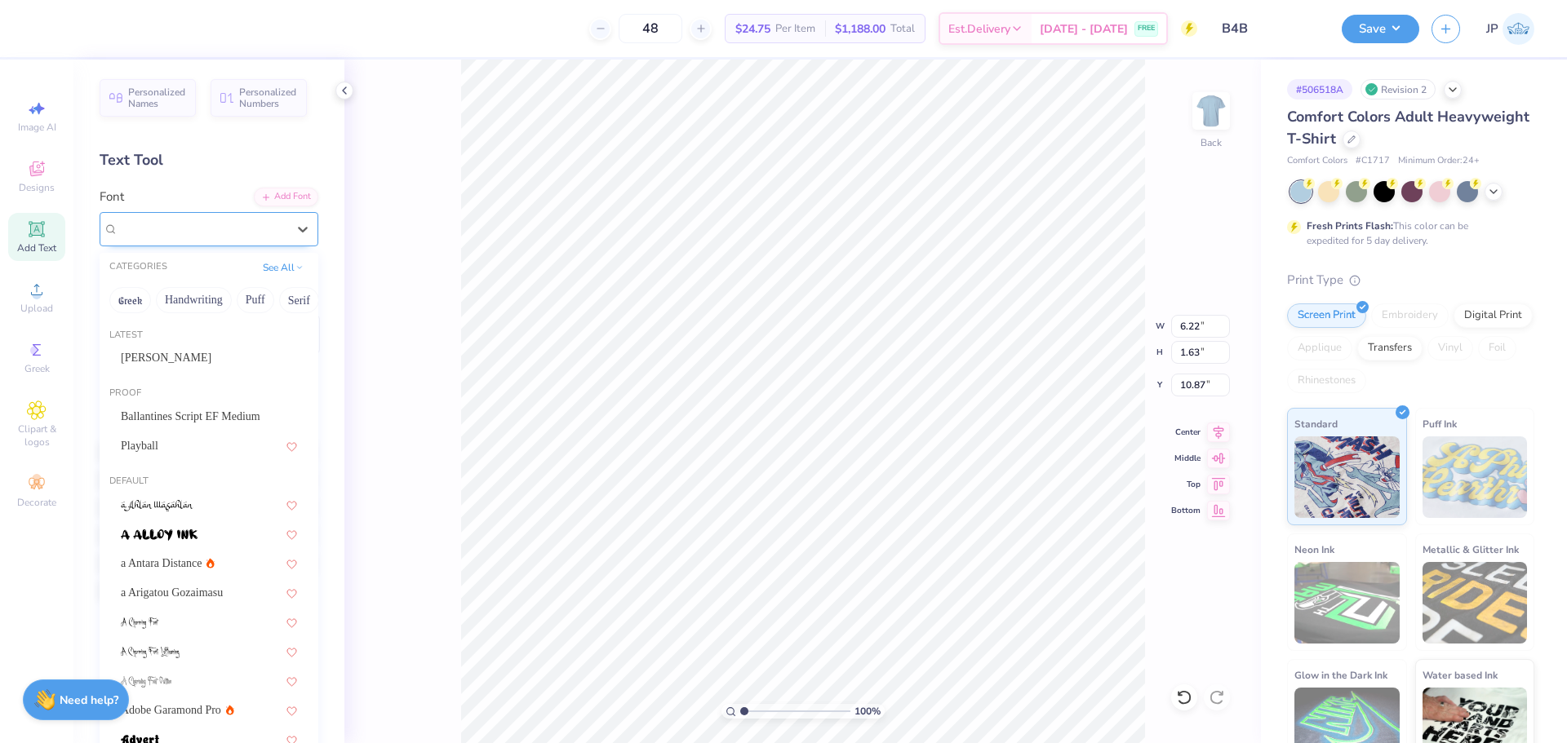
click at [192, 225] on div "BrightonTwo Gothika NBP" at bounding box center [202, 228] width 171 height 25
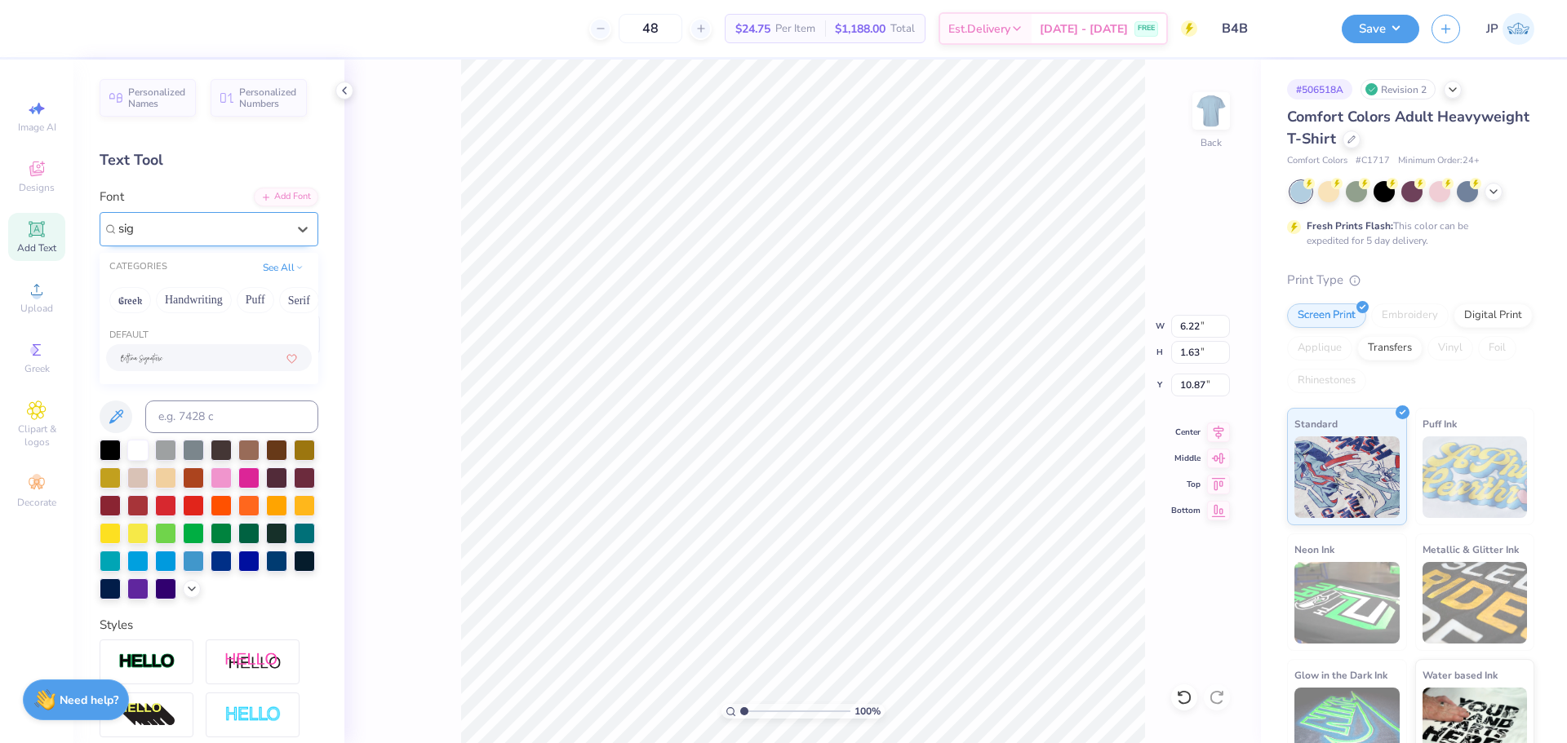
click at [208, 361] on div at bounding box center [209, 357] width 176 height 17
type input "sig"
type input "13.51"
type input "4.68"
type input "9.34"
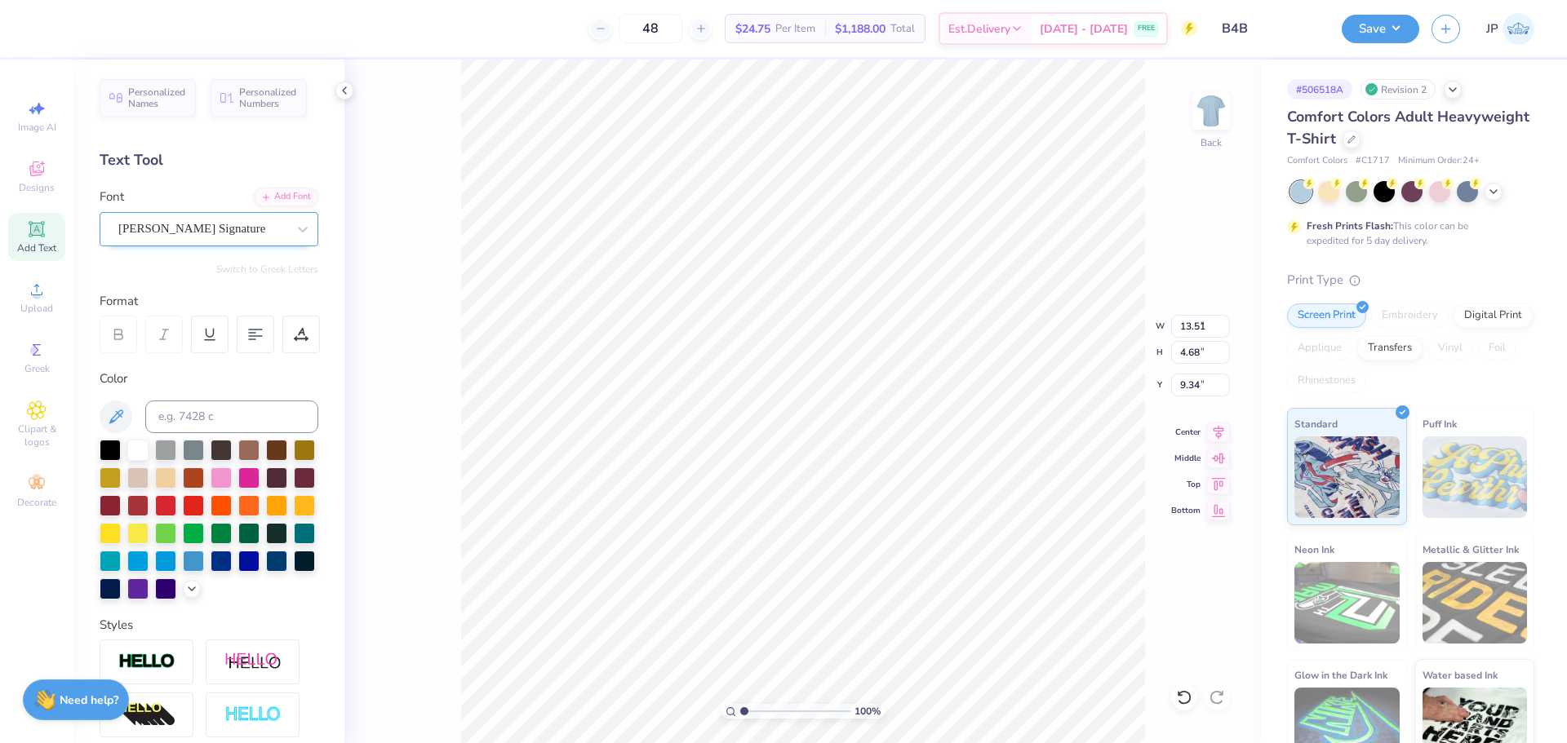
type input "8.48"
type input "2.94"
type input "10.28"
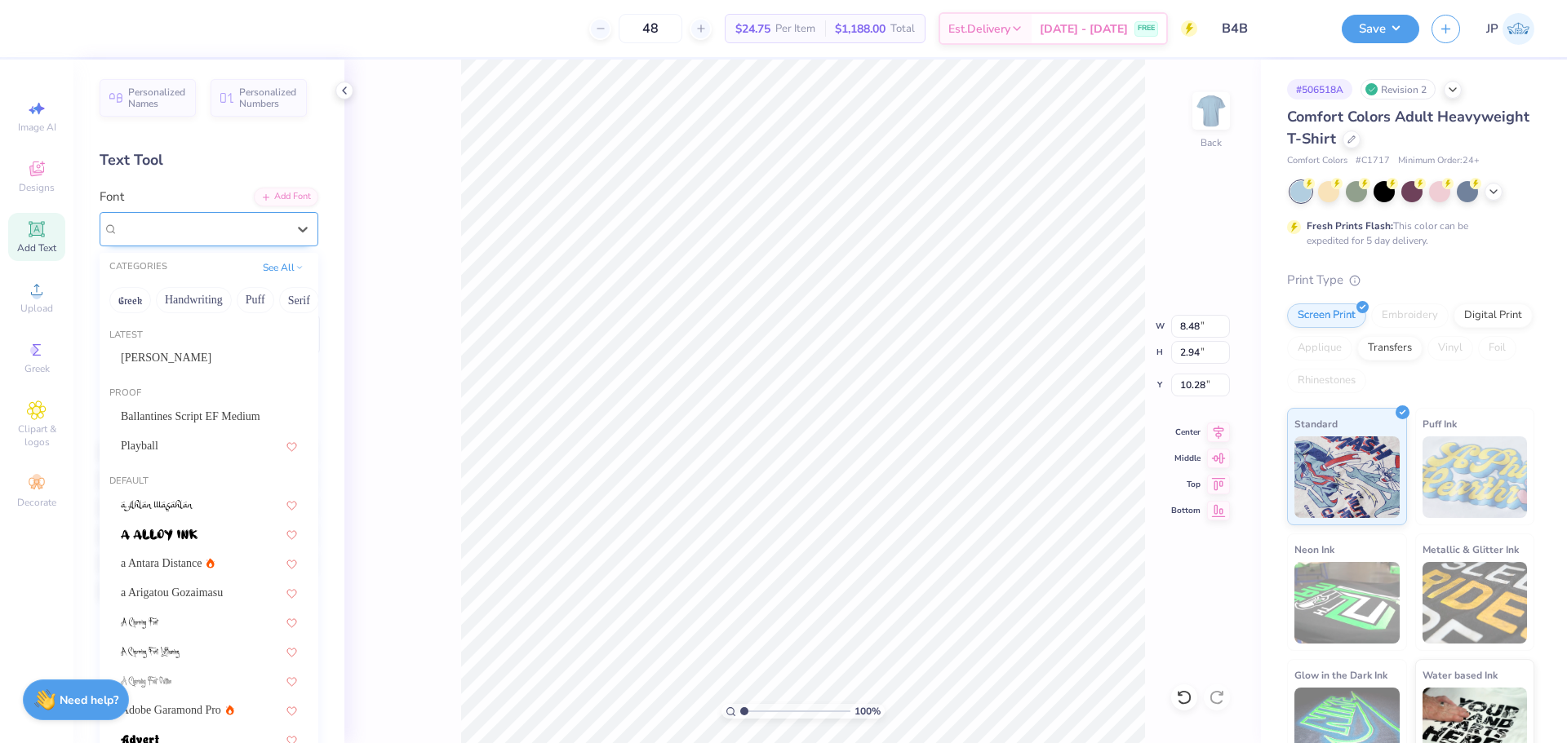
click at [223, 222] on div "[PERSON_NAME] Signature" at bounding box center [202, 228] width 171 height 25
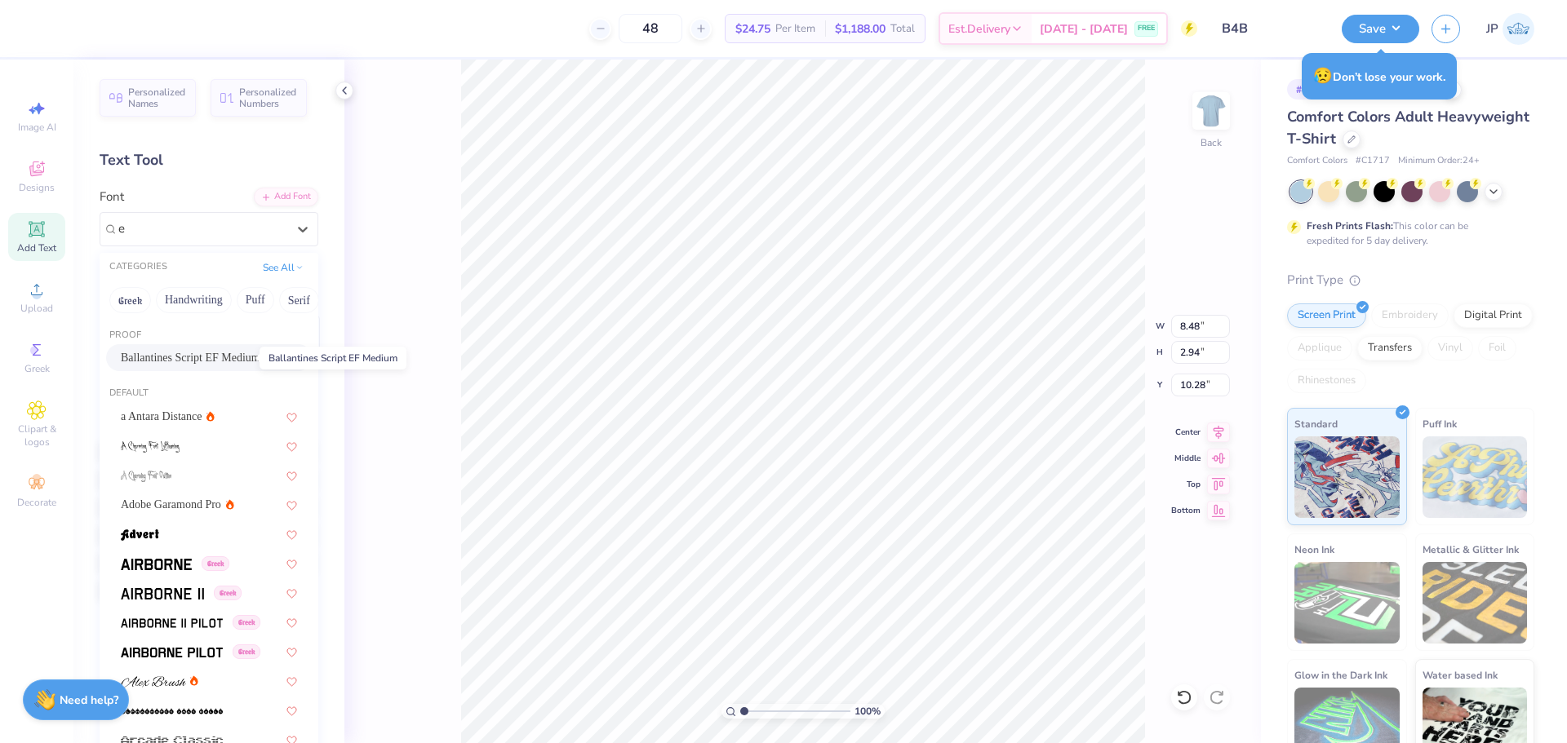
click at [207, 363] on span "Ballantines Script EF Medium" at bounding box center [191, 357] width 140 height 17
type input "e"
type input "6.21"
type input "0.94"
type input "11.28"
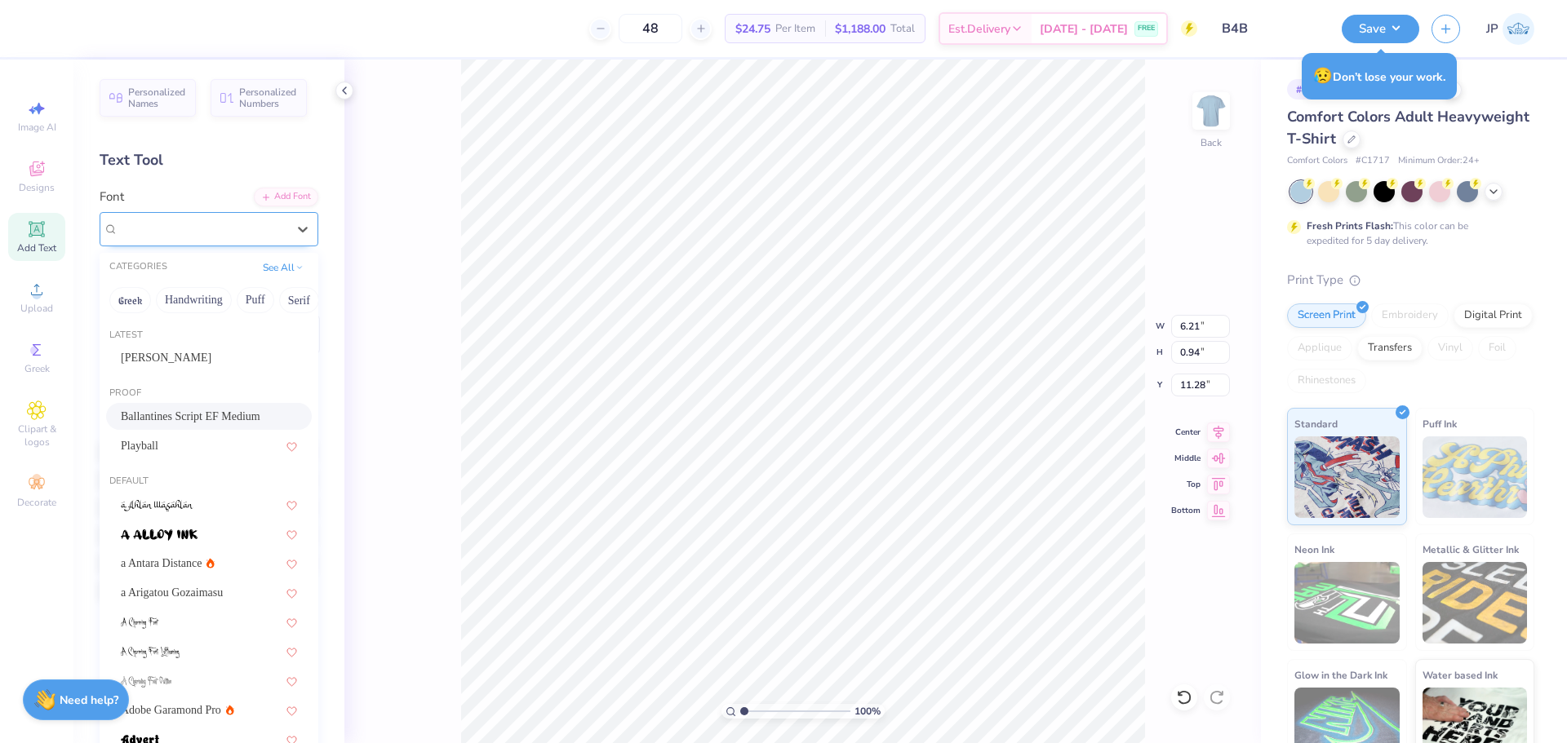
click at [175, 230] on div "Ballantines Script EF Medium" at bounding box center [202, 228] width 171 height 25
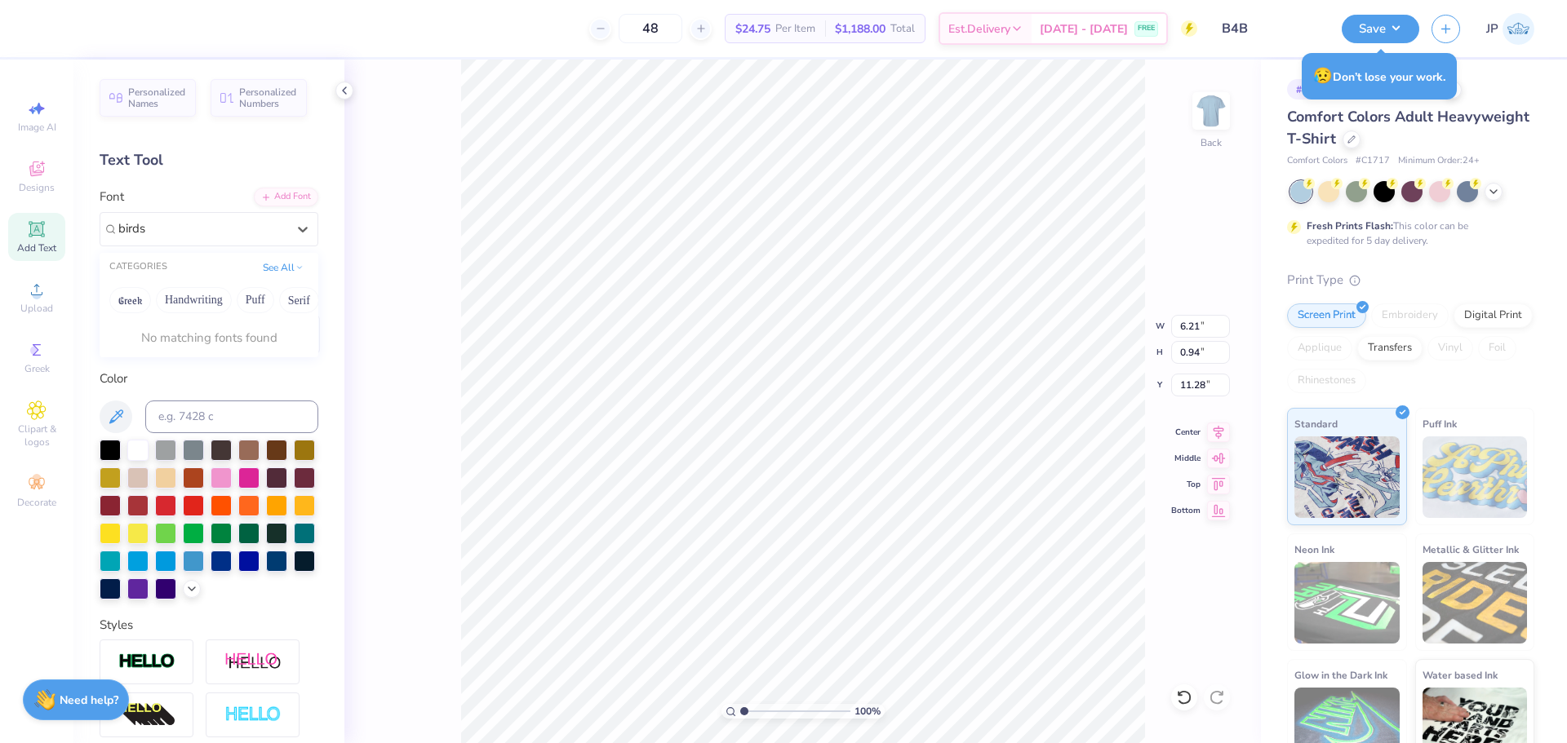
type input "birds"
type input "8.50"
type input "1.29"
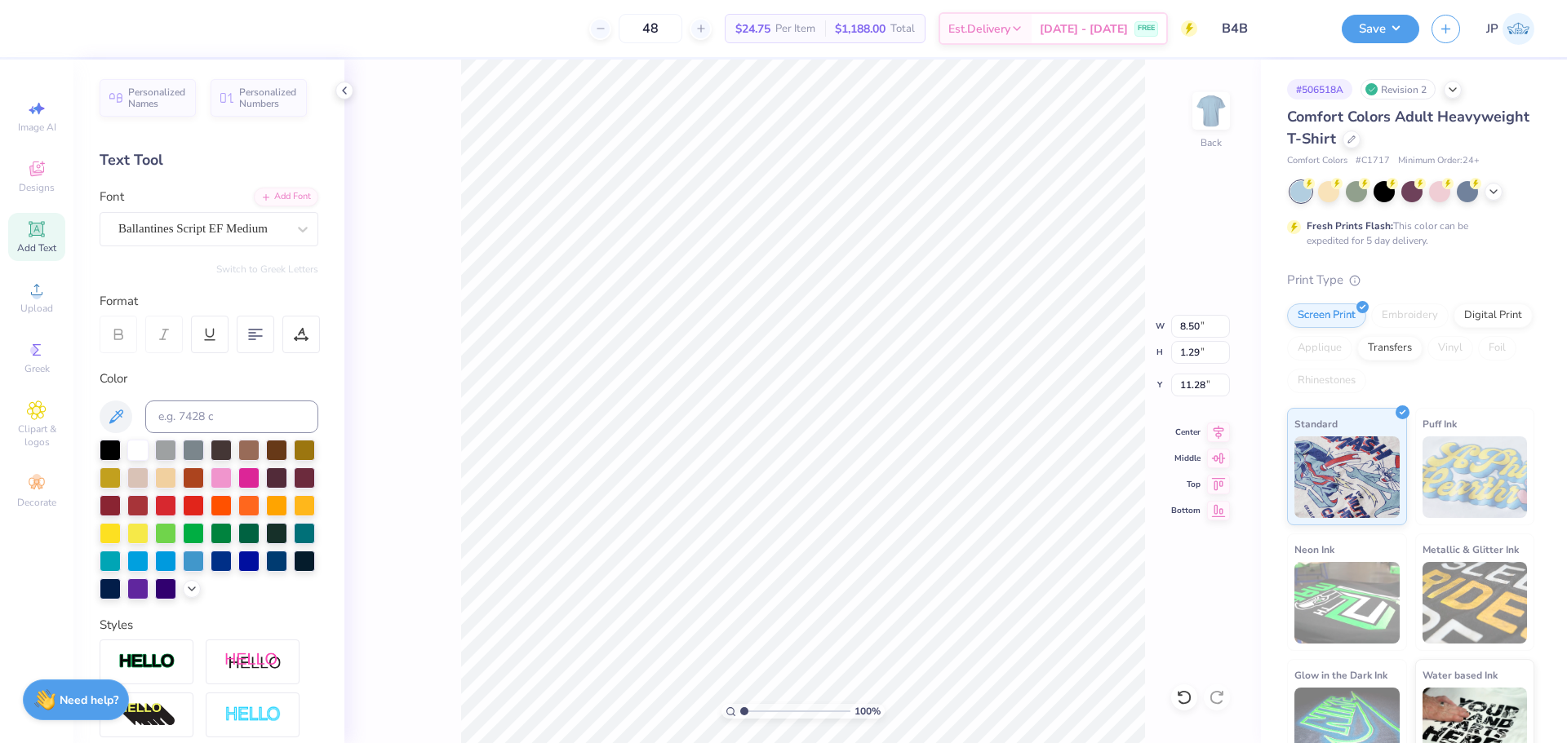
type input "10.64"
type input "7.51"
type input "1.13"
click at [1221, 438] on icon at bounding box center [1218, 430] width 23 height 20
type input "7.51"
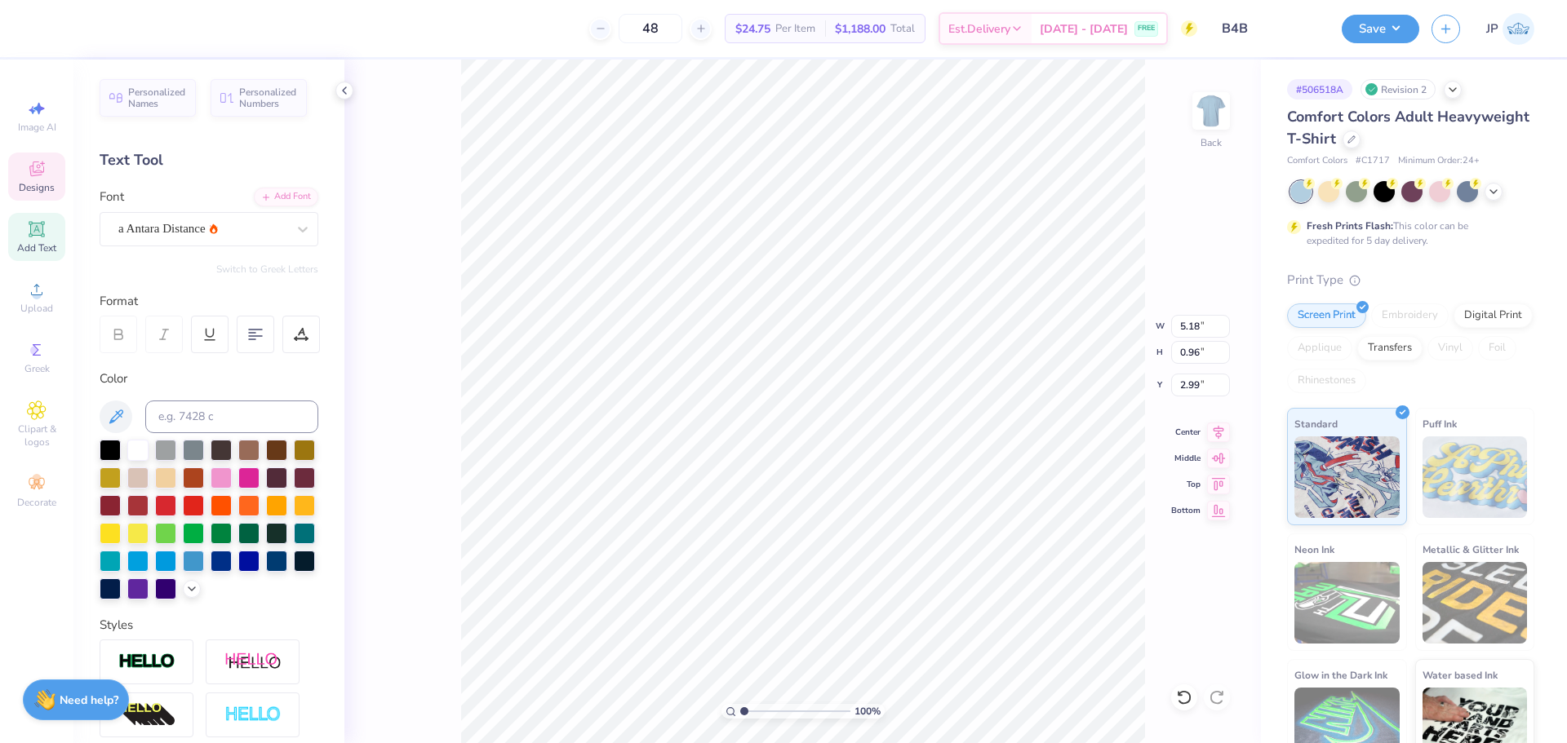
type input "1.13"
type input "10.64"
type input "5.18"
type input "0.96"
type input "2.99"
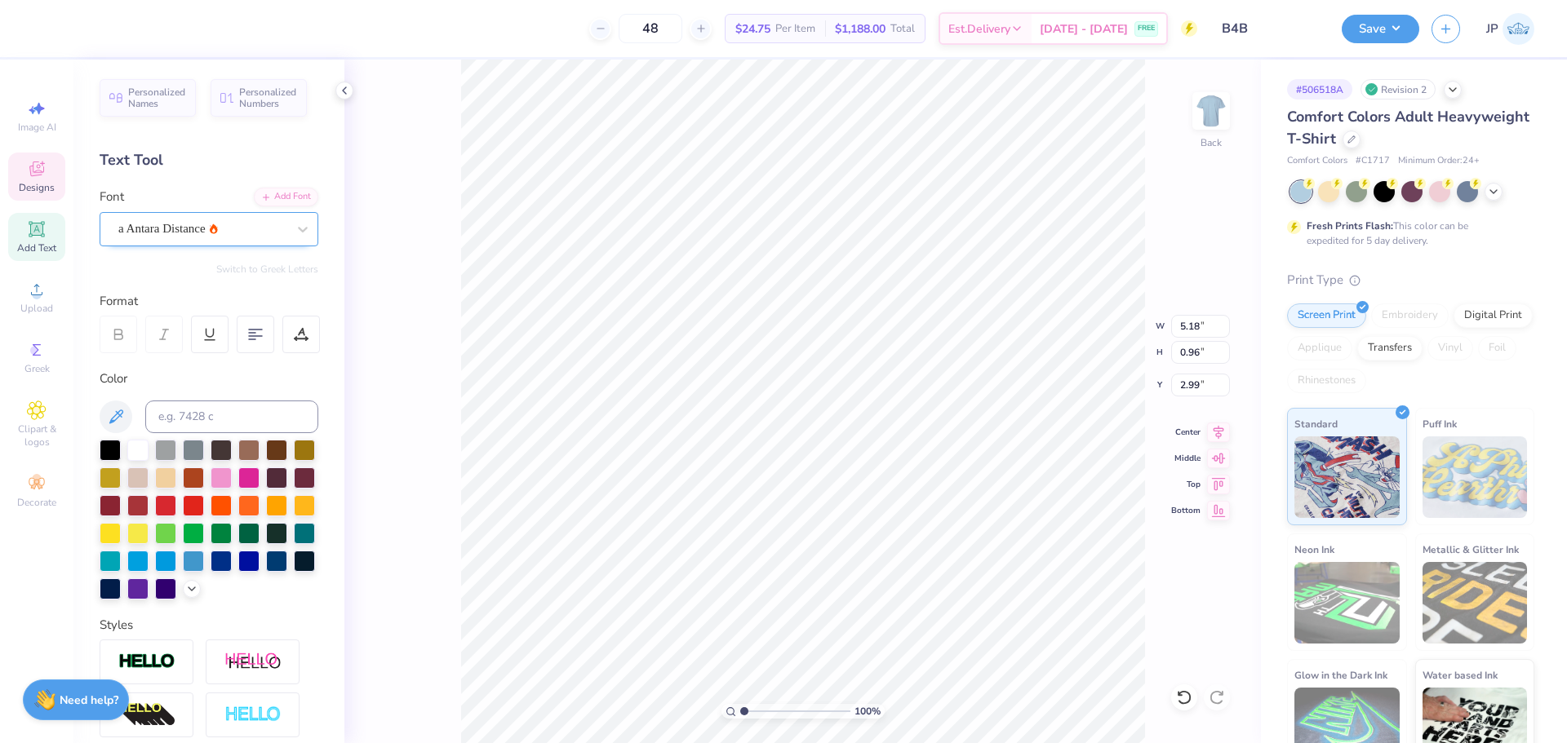
click at [267, 229] on div "a Antara Distance" at bounding box center [202, 228] width 171 height 25
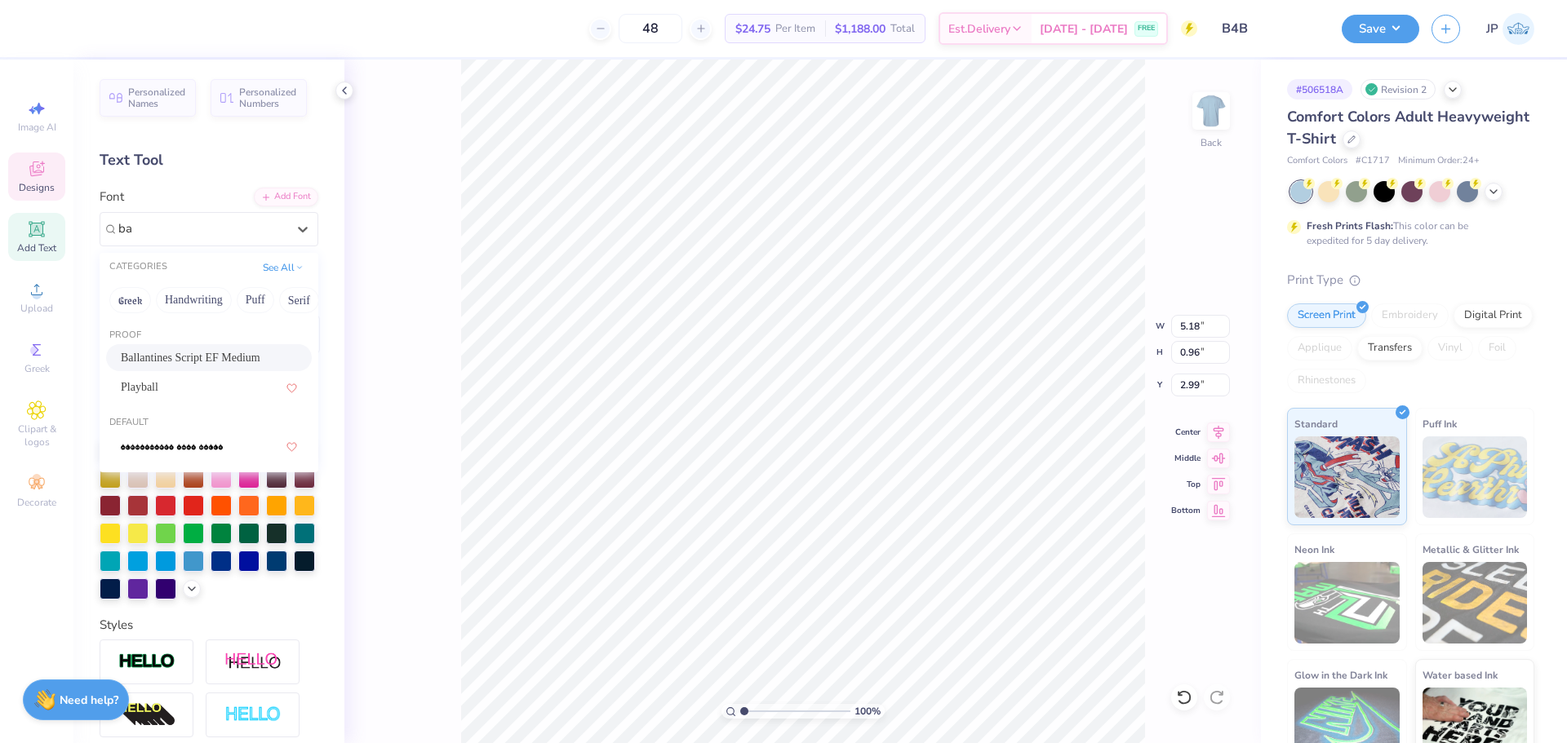
type input "b"
type input "v"
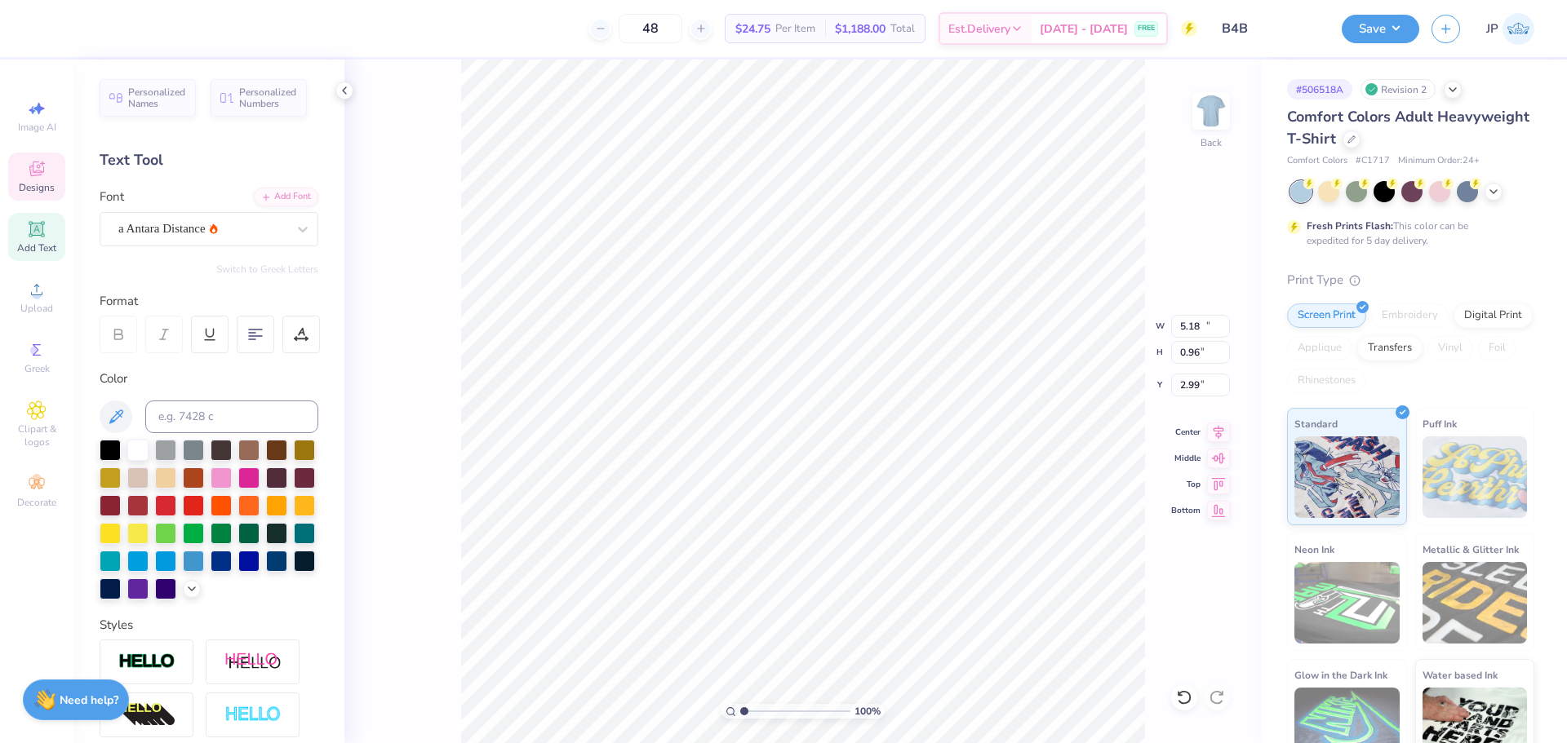
type input "10.19"
type input "1.43"
type input "4.14"
type input "7.51"
type input "1.13"
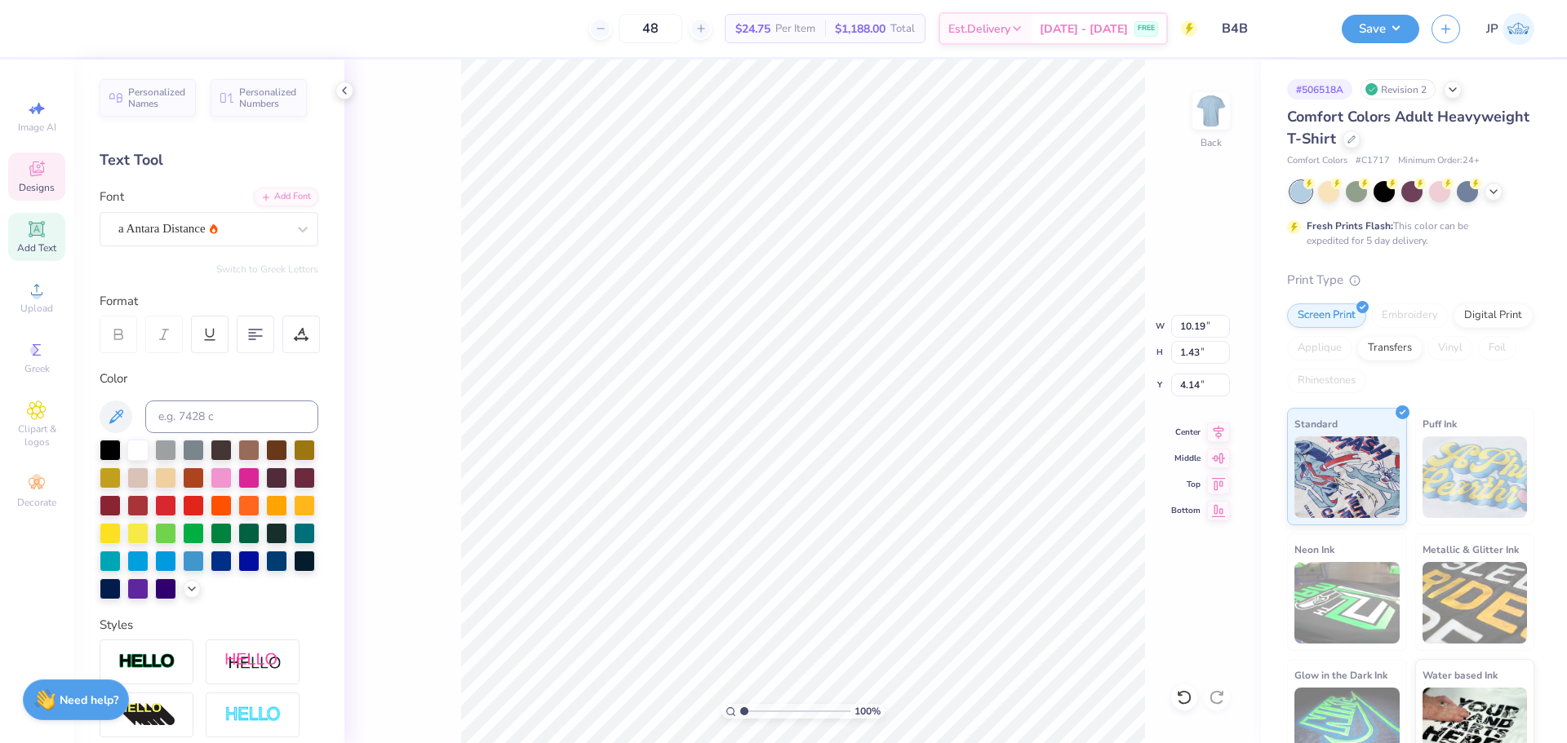
type input "10.64"
type input "5.18"
type input "0.96"
type input "2.99"
click at [198, 219] on div "a Antara Distance" at bounding box center [202, 228] width 171 height 25
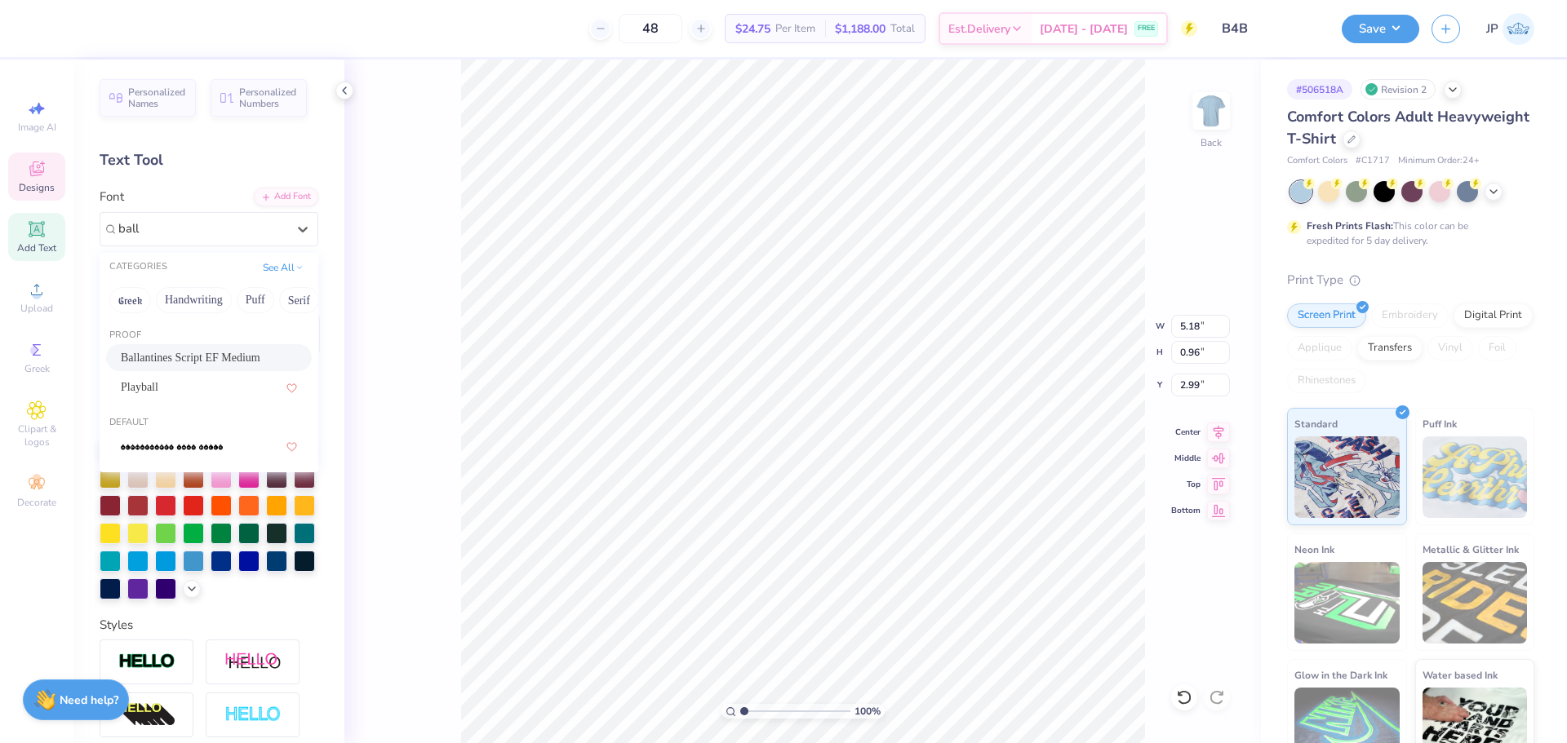
click at [210, 356] on span "Ballantines Script EF Medium" at bounding box center [191, 357] width 140 height 17
type input "ball"
type input "6.35"
type input "0.87"
type input "3.03"
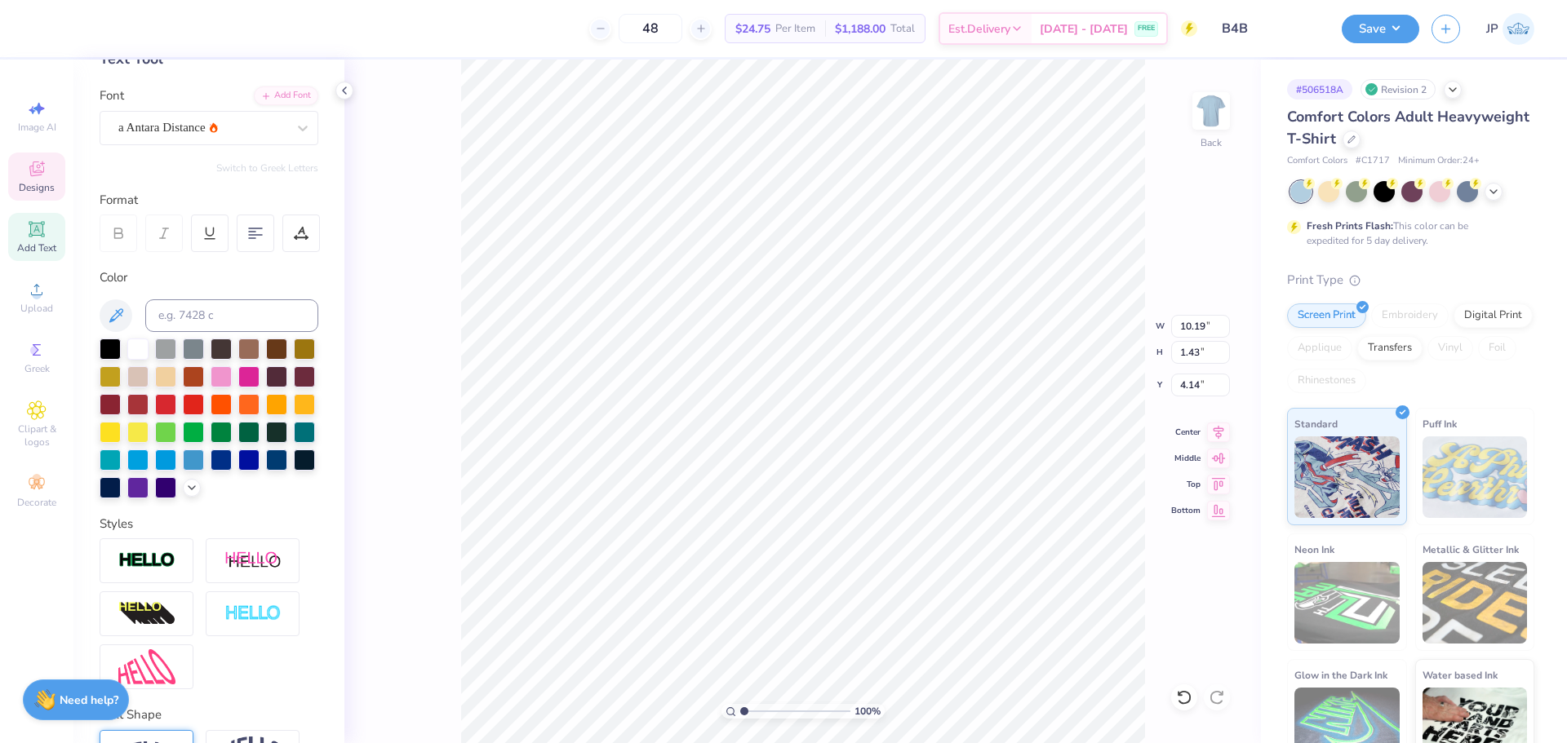
scroll to position [233, 0]
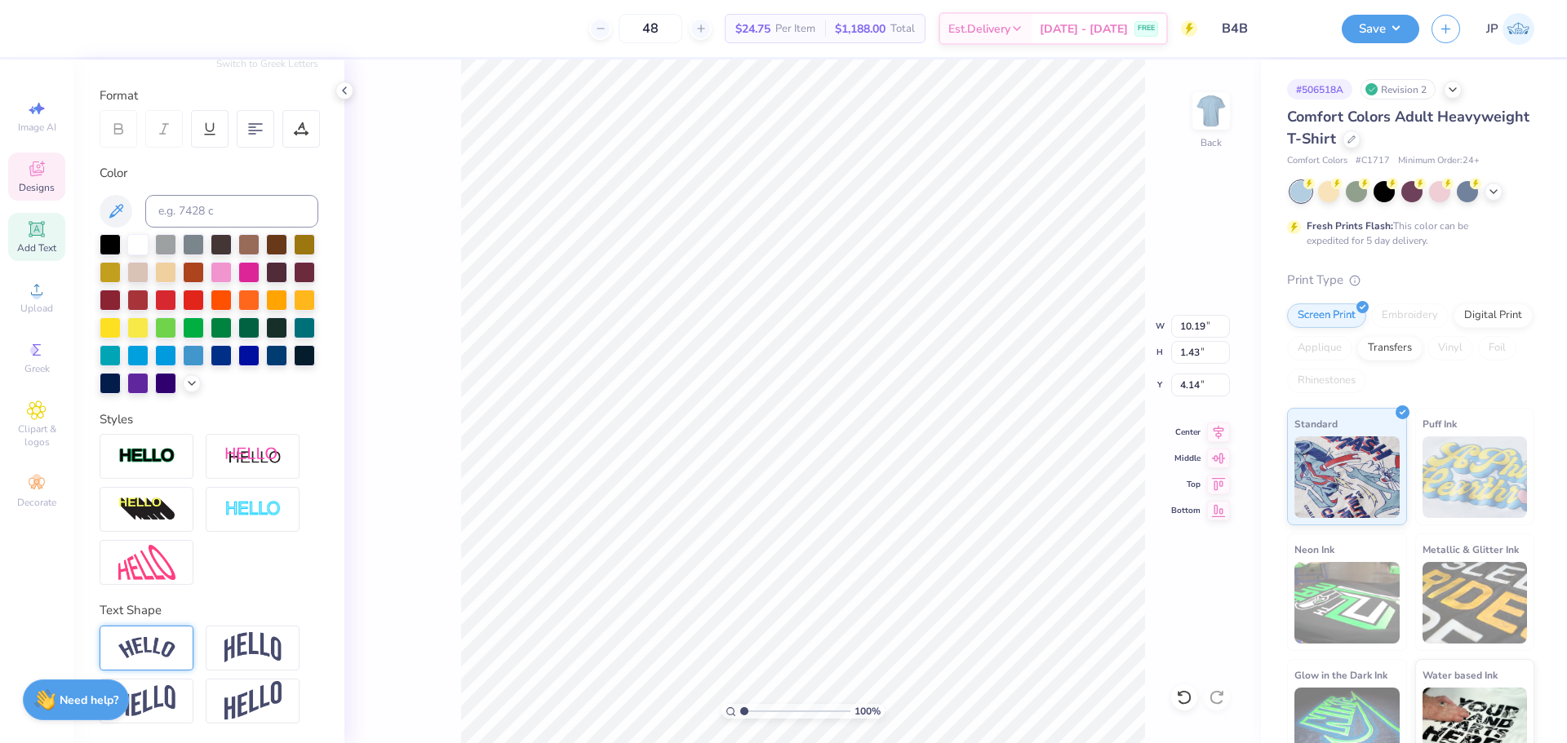
click at [157, 648] on img at bounding box center [146, 648] width 57 height 22
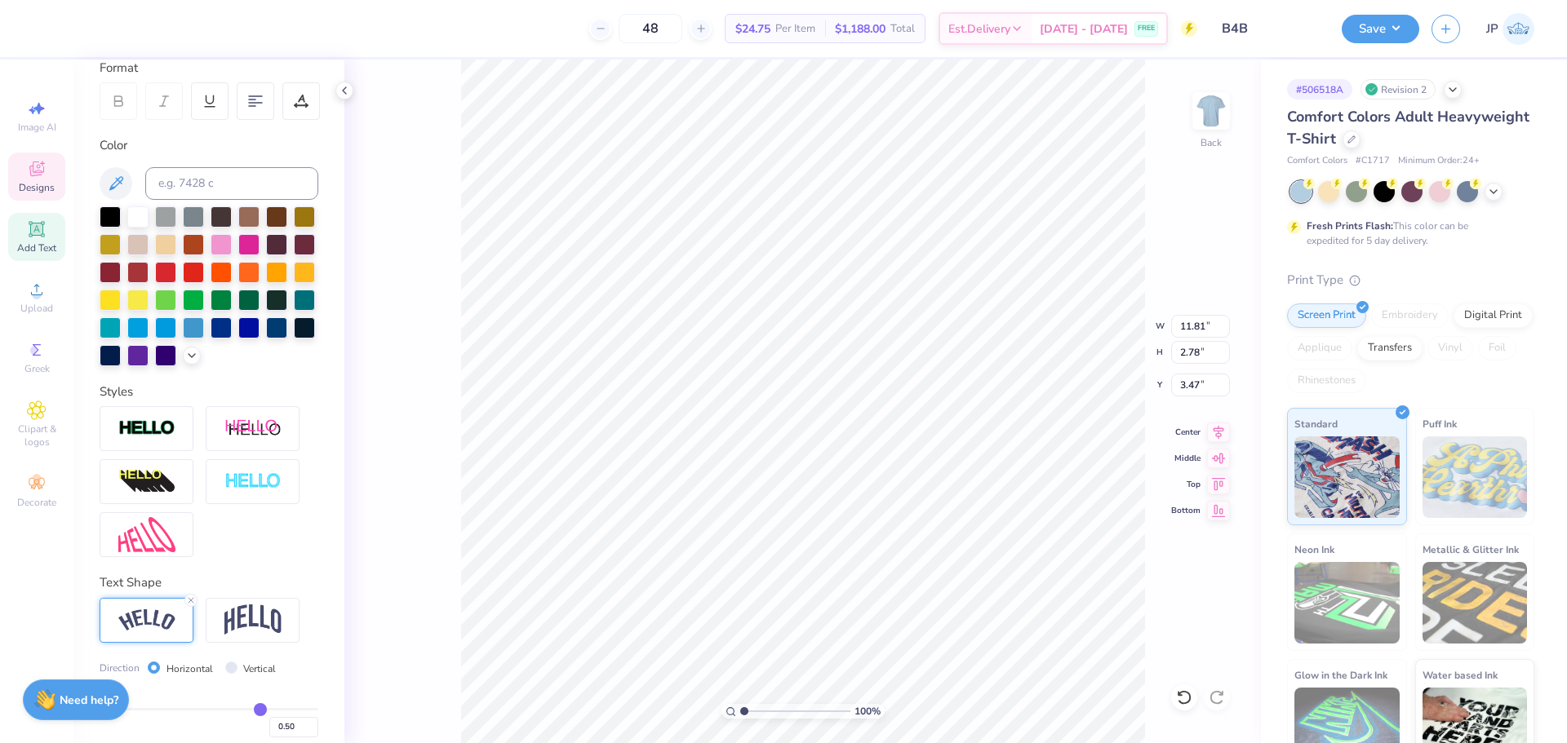
type input "11.81"
type input "2.78"
type input "3.47"
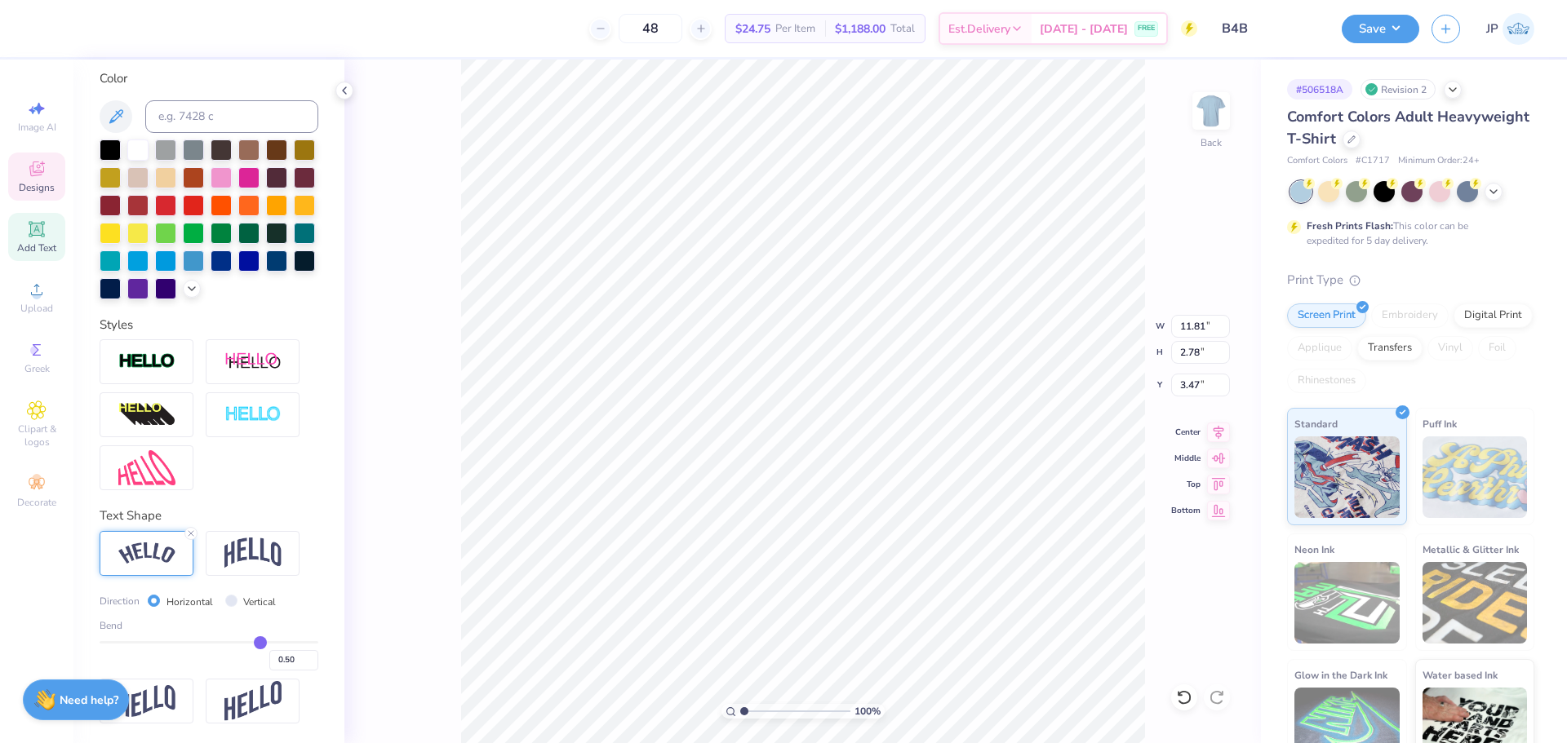
type input "0.49"
type input "0.48"
type input "0.47"
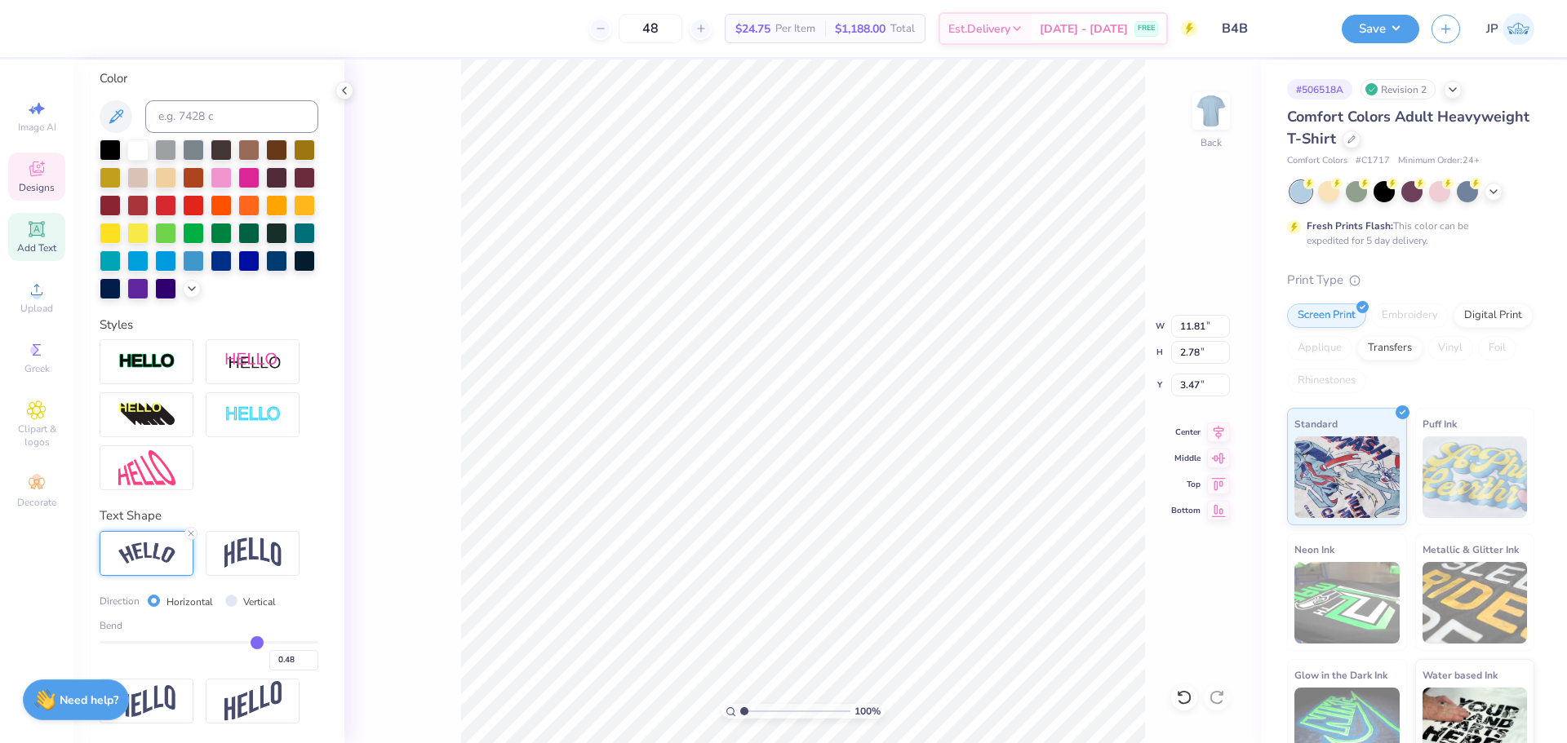
type input "0.47"
type input "0.45"
type input "0.44"
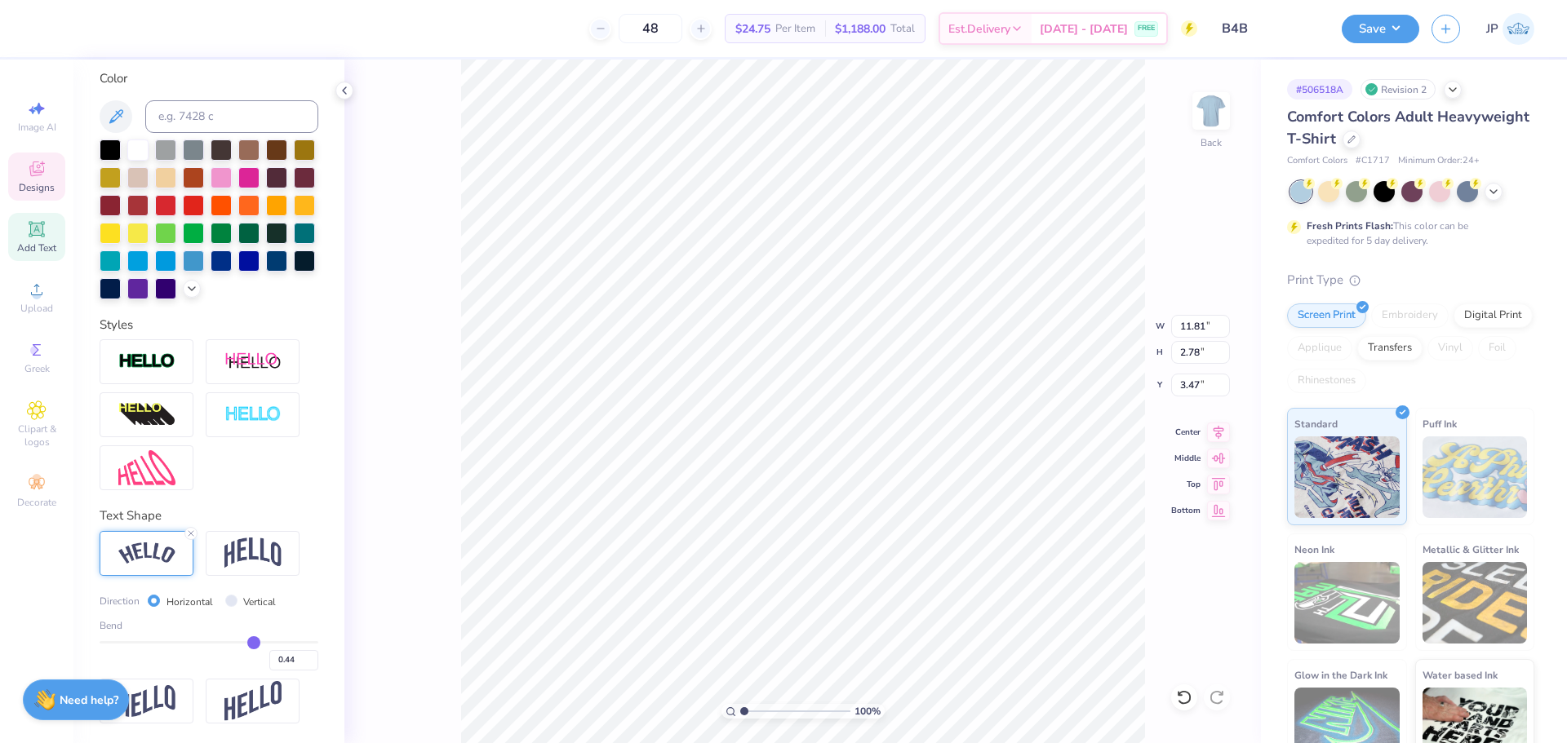
type input "0.43"
type input "0.42"
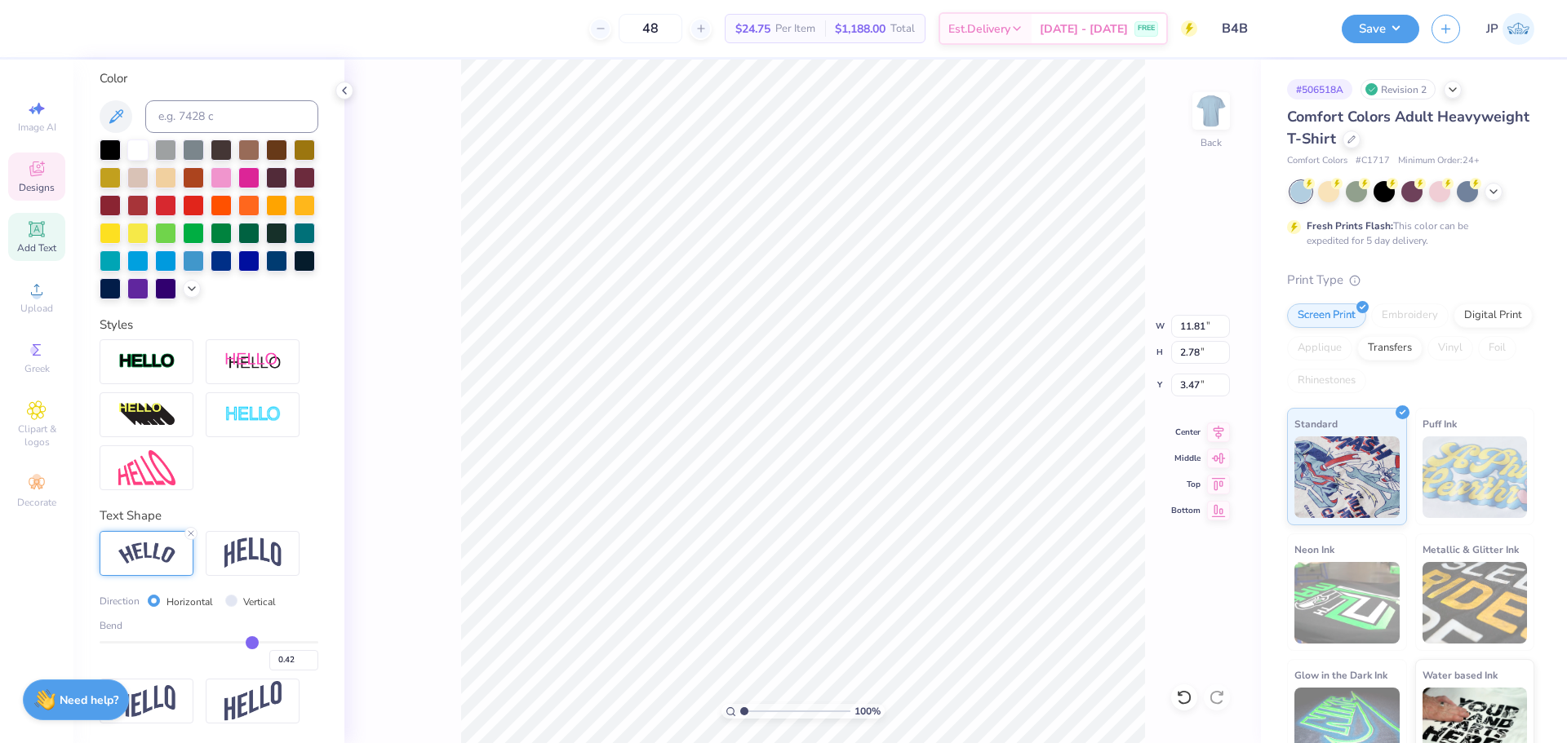
click at [243, 644] on input "range" at bounding box center [209, 642] width 219 height 2
drag, startPoint x: 242, startPoint y: 648, endPoint x: 233, endPoint y: 646, distance: 9.1
click at [233, 644] on input "range" at bounding box center [209, 642] width 219 height 2
click at [1217, 438] on icon at bounding box center [1218, 430] width 23 height 20
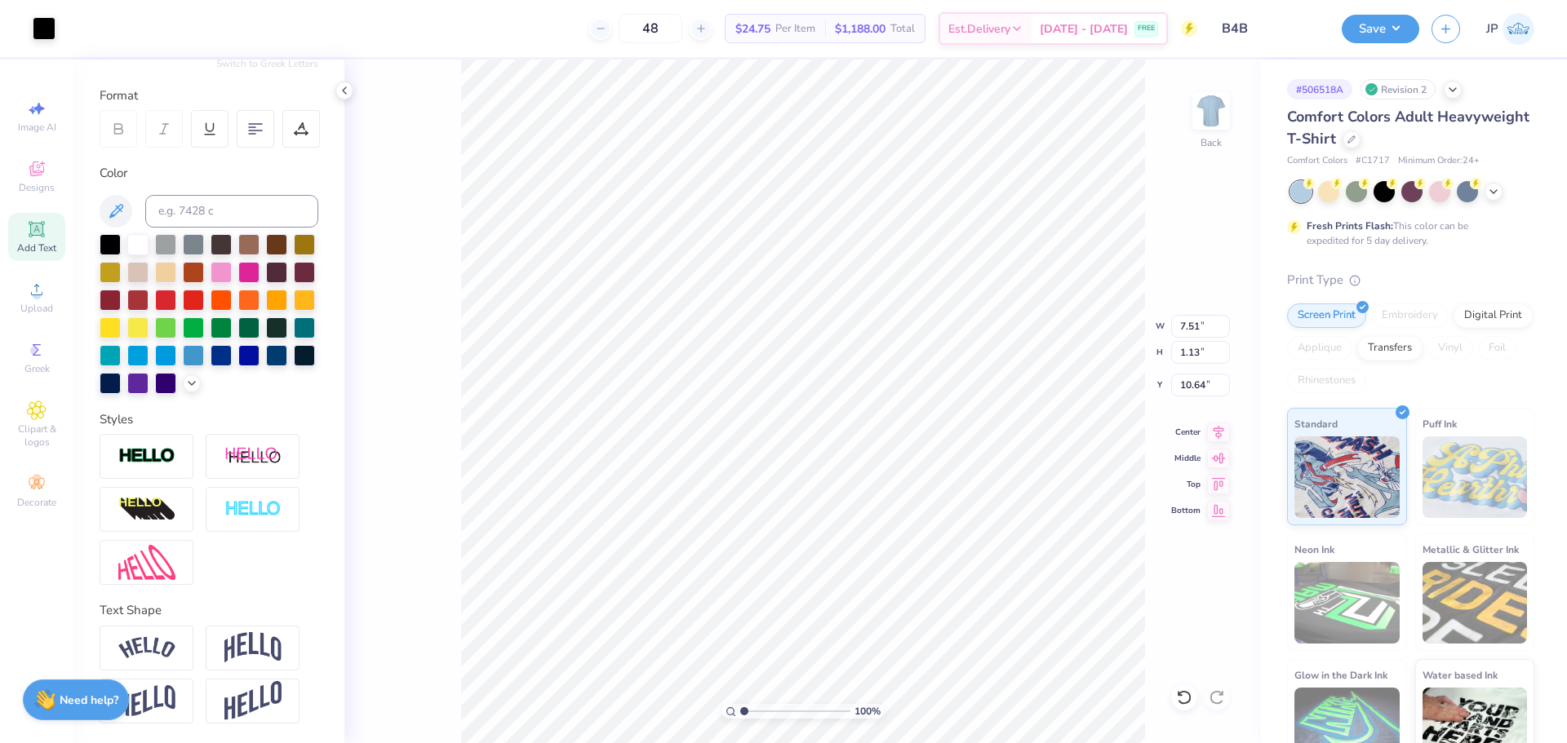
scroll to position [233, 0]
click at [1217, 433] on icon at bounding box center [1218, 430] width 11 height 14
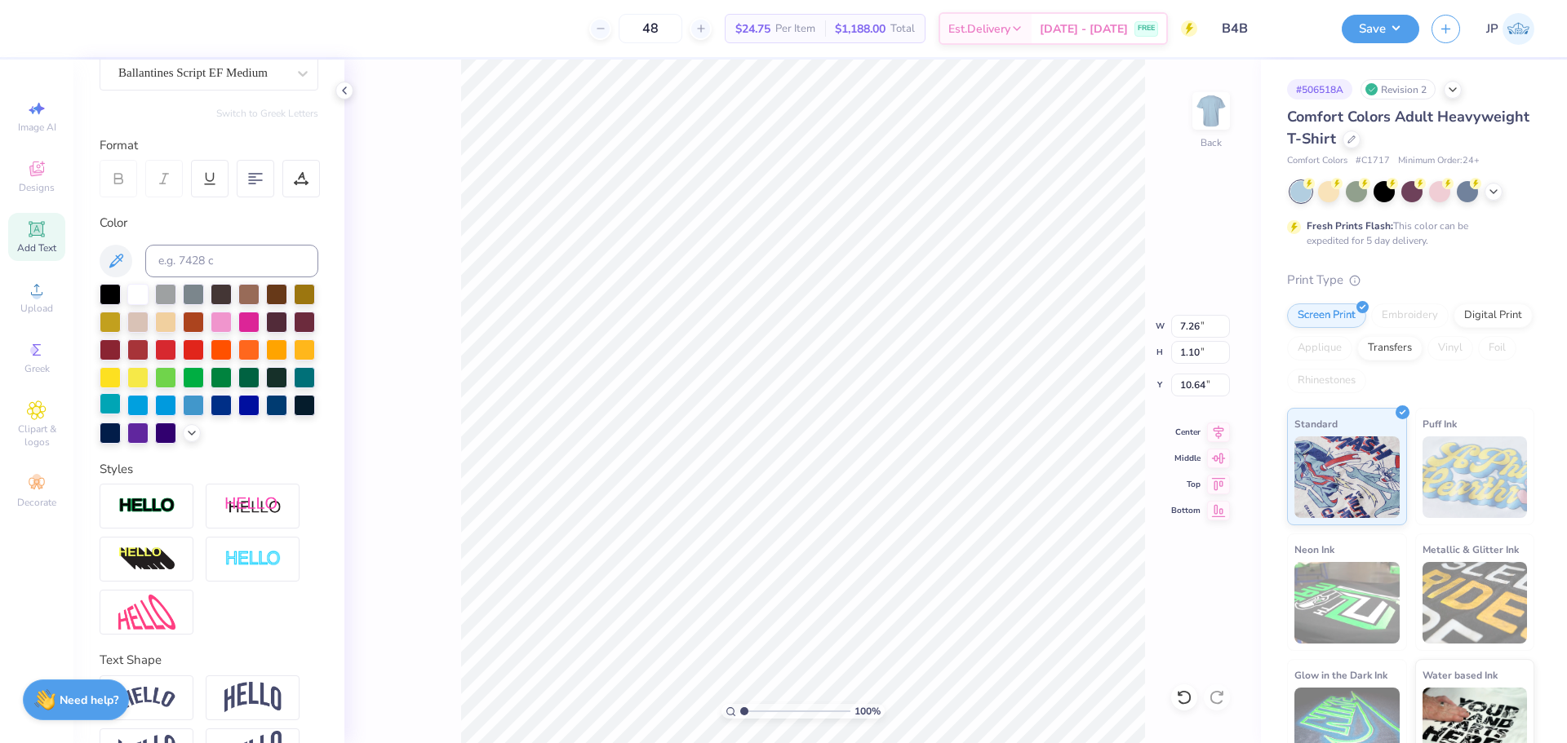
scroll to position [0, 0]
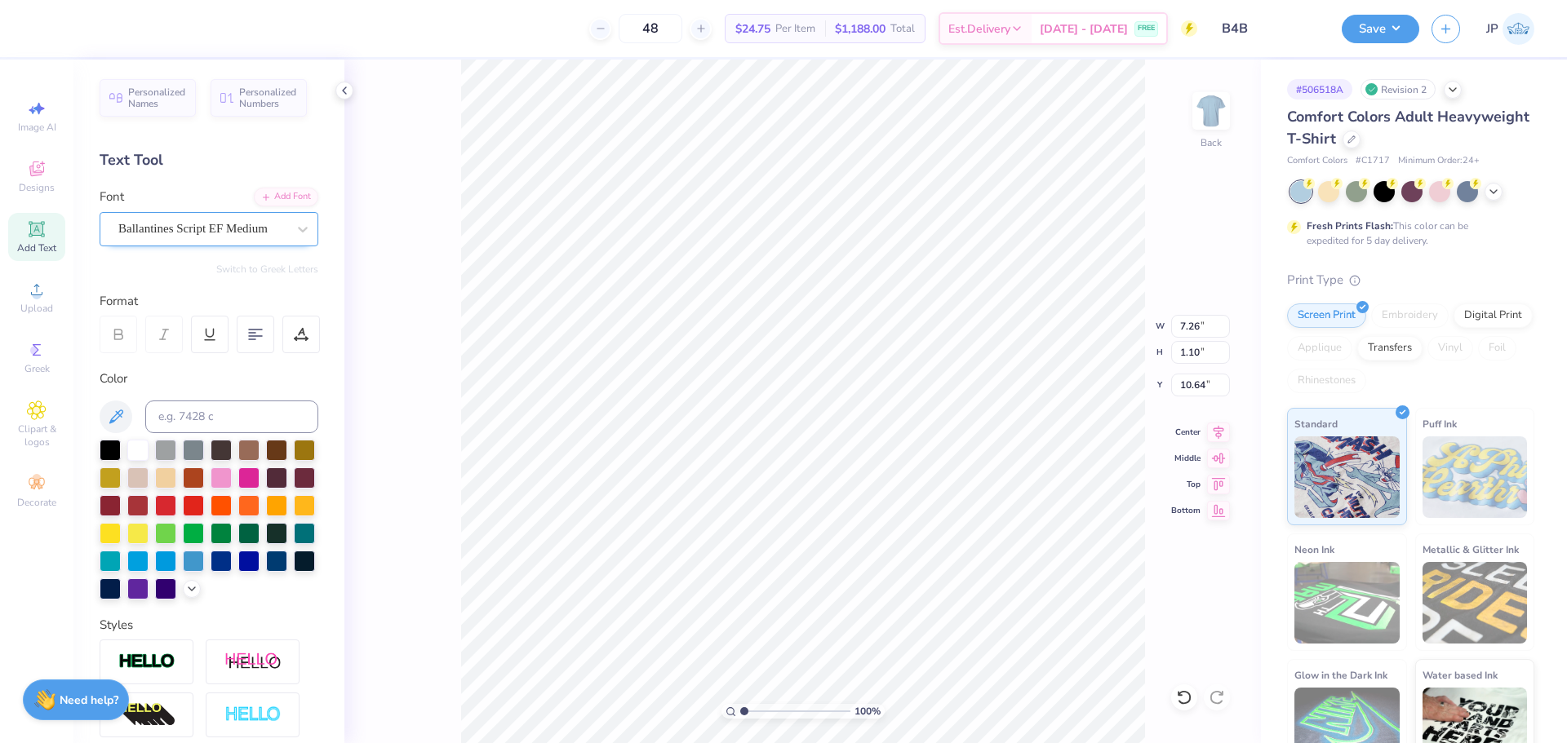
click at [213, 244] on div "Ballantines Script EF Medium" at bounding box center [209, 229] width 219 height 34
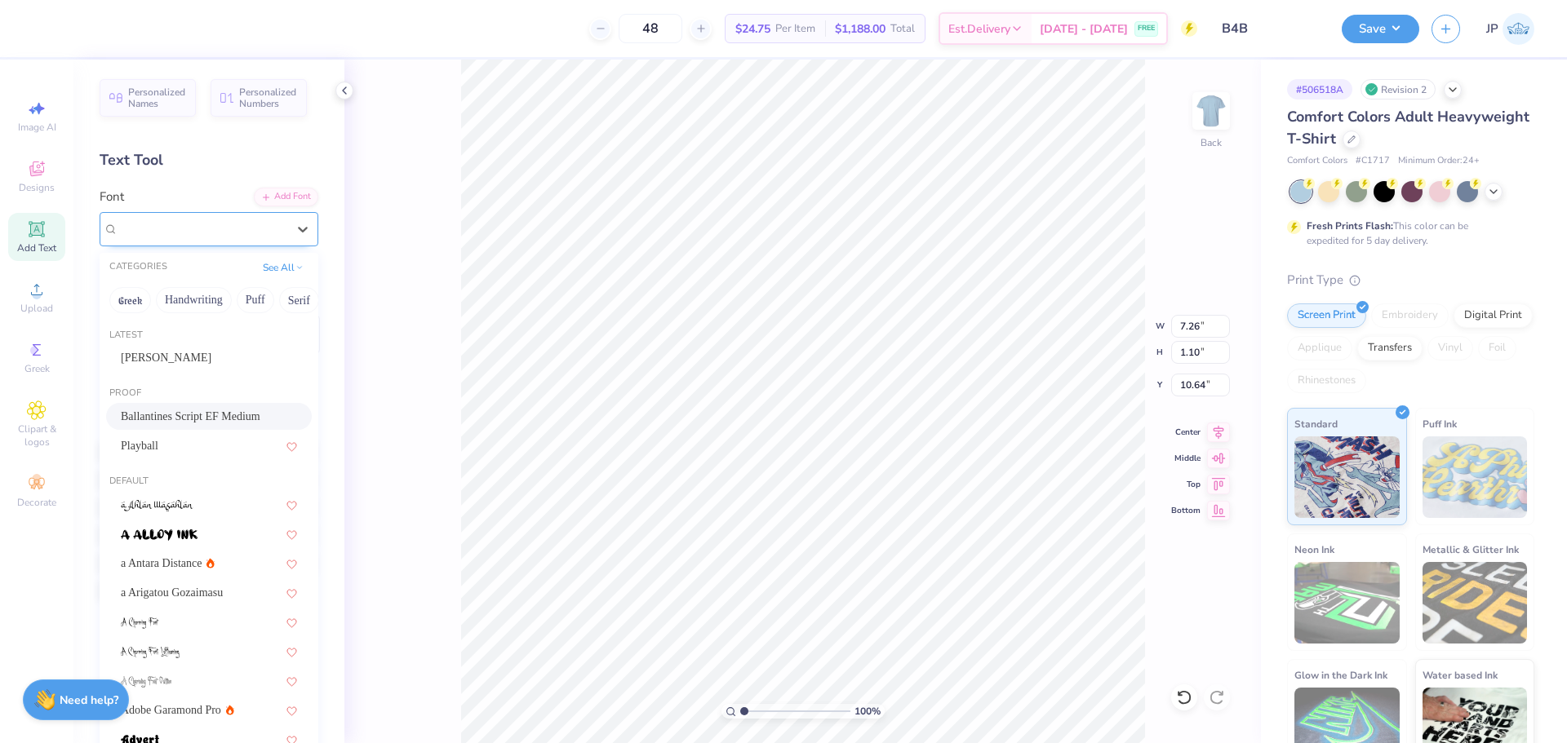
click at [213, 244] on div "Ballantines Script EF Medium" at bounding box center [209, 229] width 219 height 34
click at [242, 224] on div "Ballantines Script EF Medium" at bounding box center [202, 228] width 171 height 25
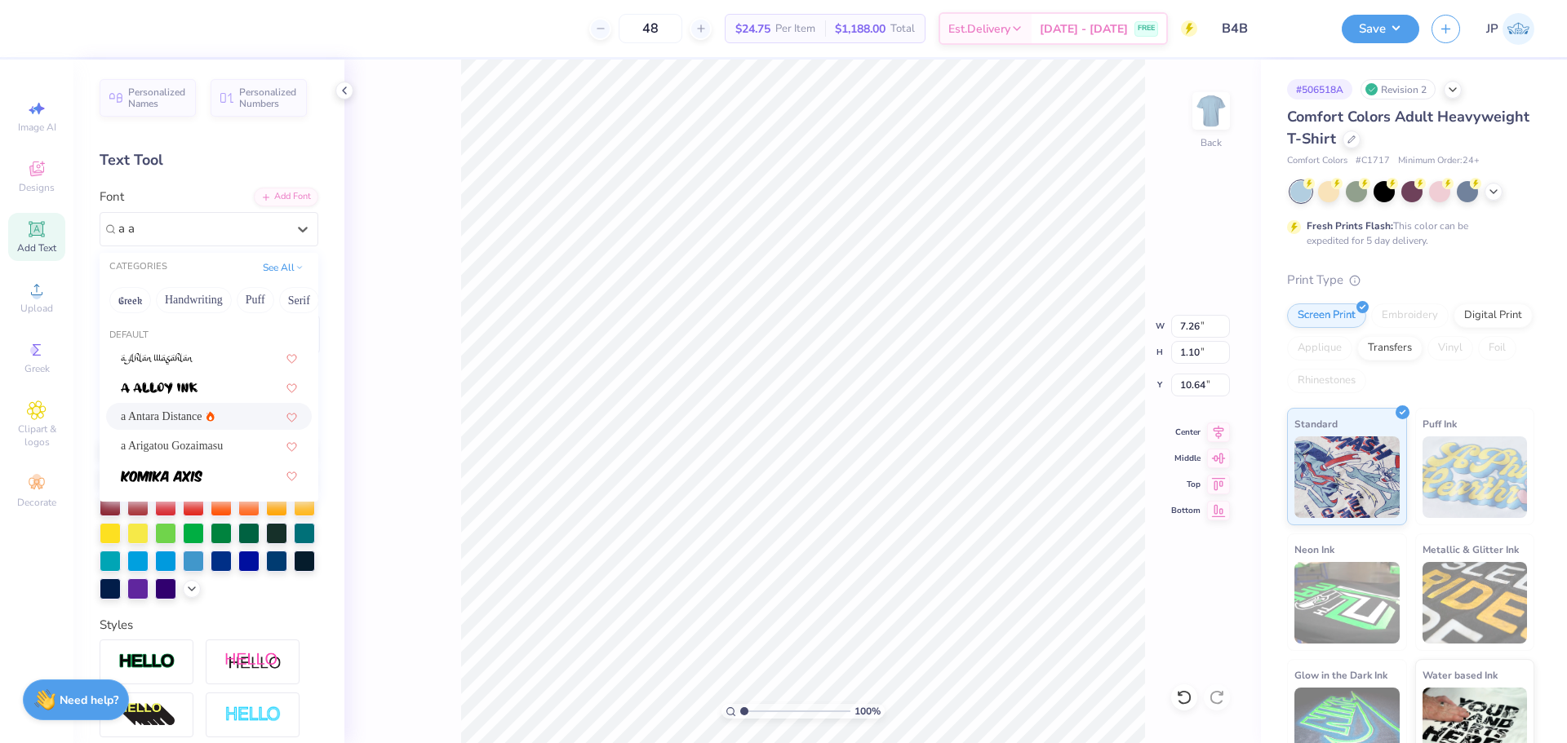
click at [162, 414] on span "a Antara Distance" at bounding box center [162, 416] width 82 height 17
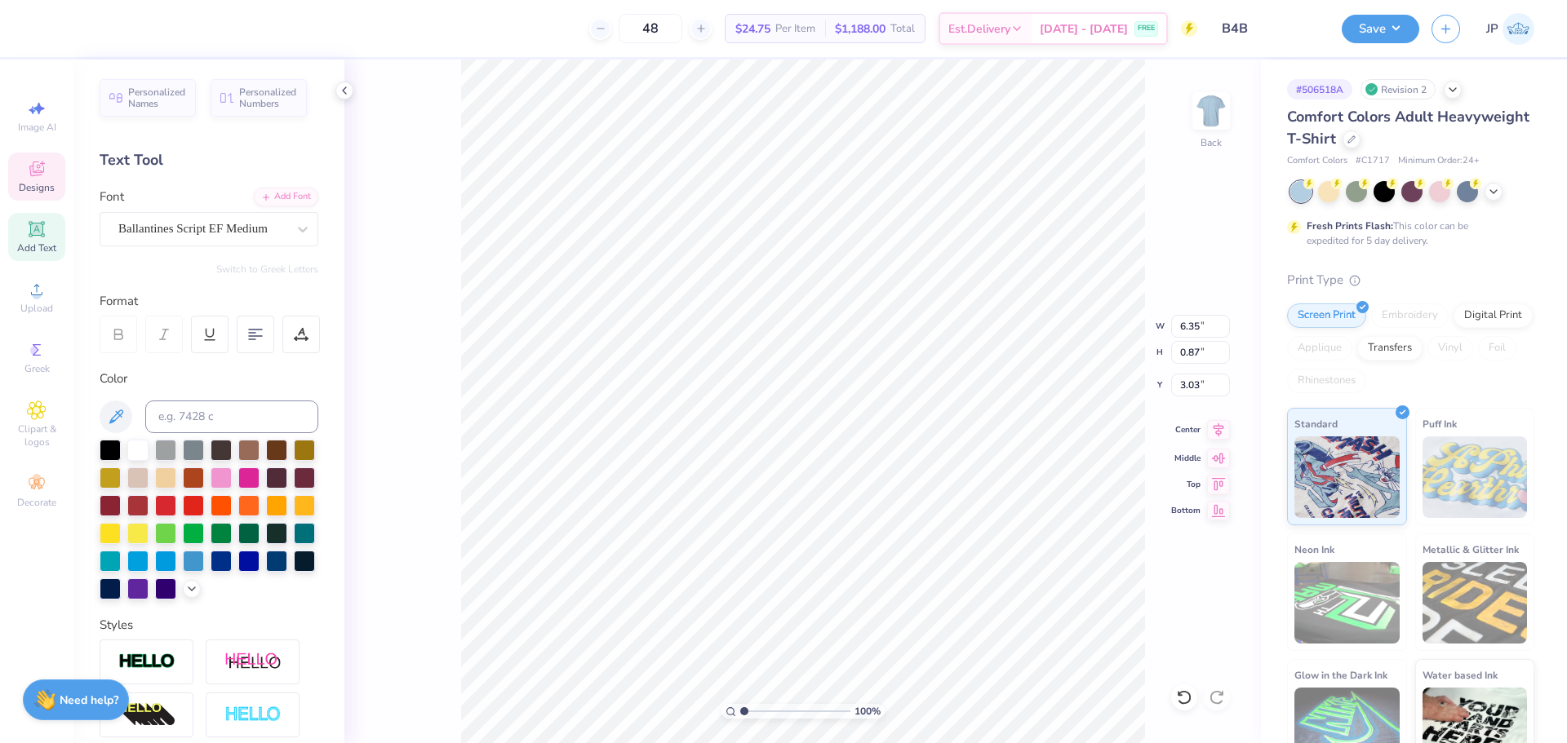
click at [1221, 434] on icon at bounding box center [1218, 430] width 11 height 14
click at [1219, 433] on icon at bounding box center [1218, 430] width 11 height 14
click at [1198, 376] on input "3.03" at bounding box center [1200, 385] width 59 height 23
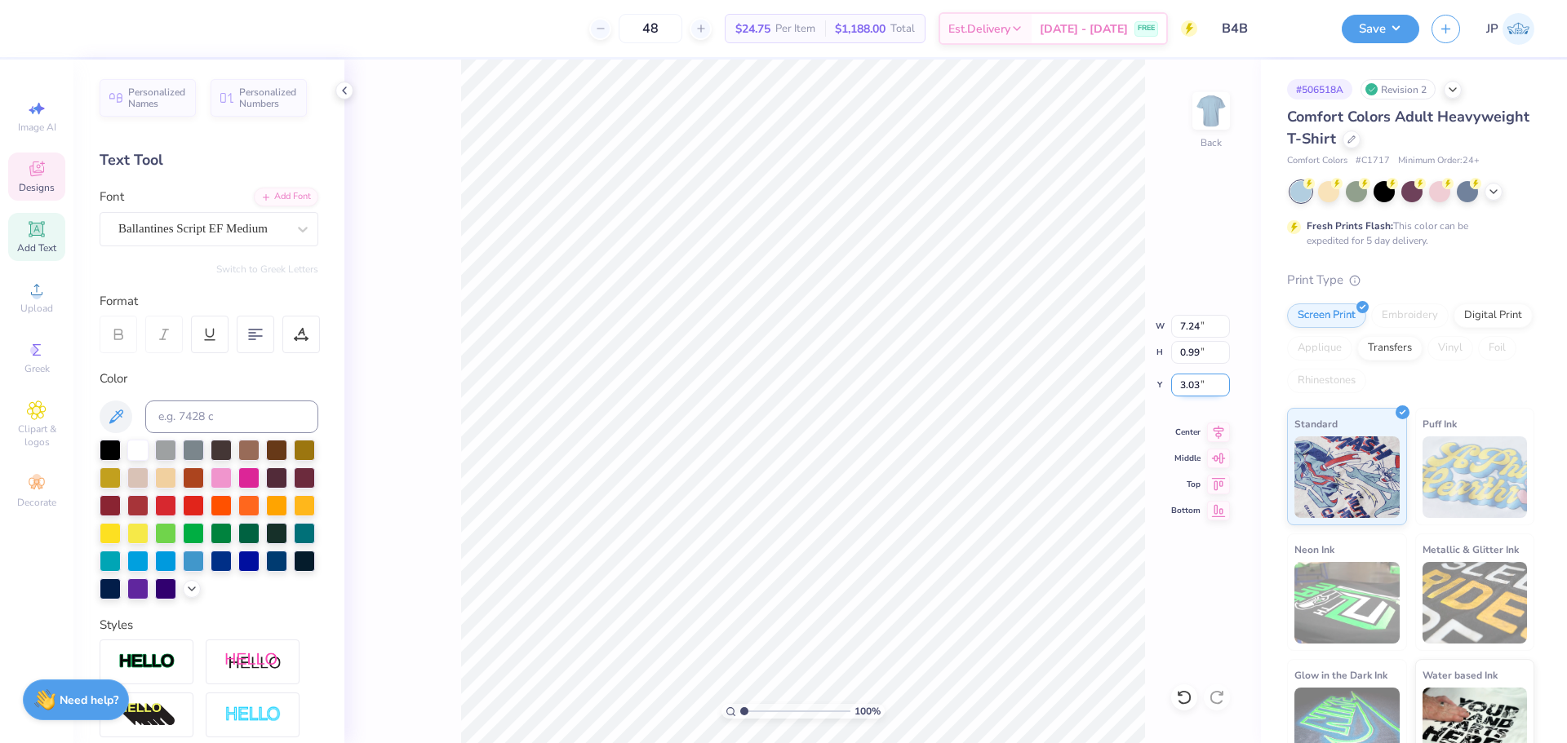
click at [1198, 376] on input "3.03" at bounding box center [1200, 385] width 59 height 23
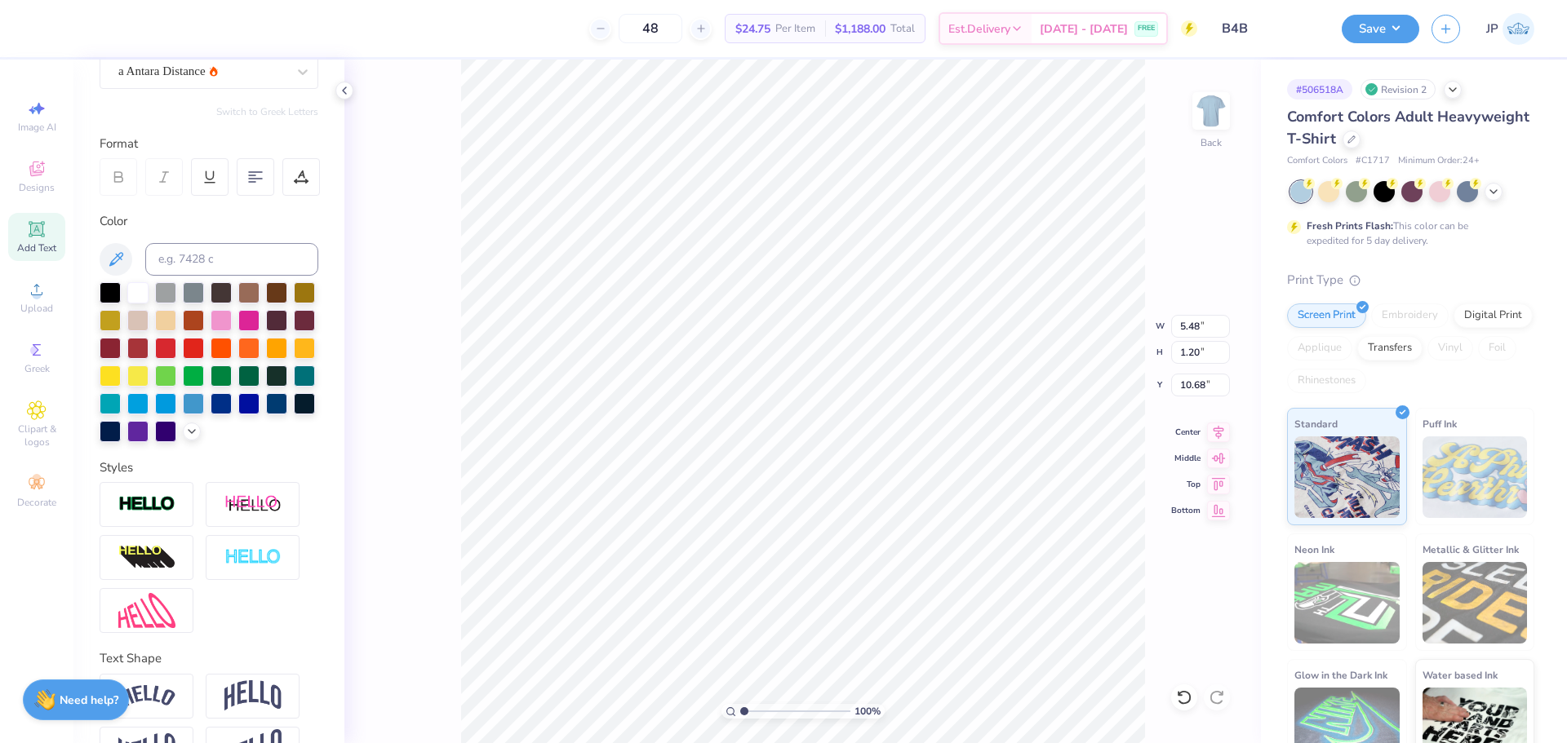
scroll to position [233, 0]
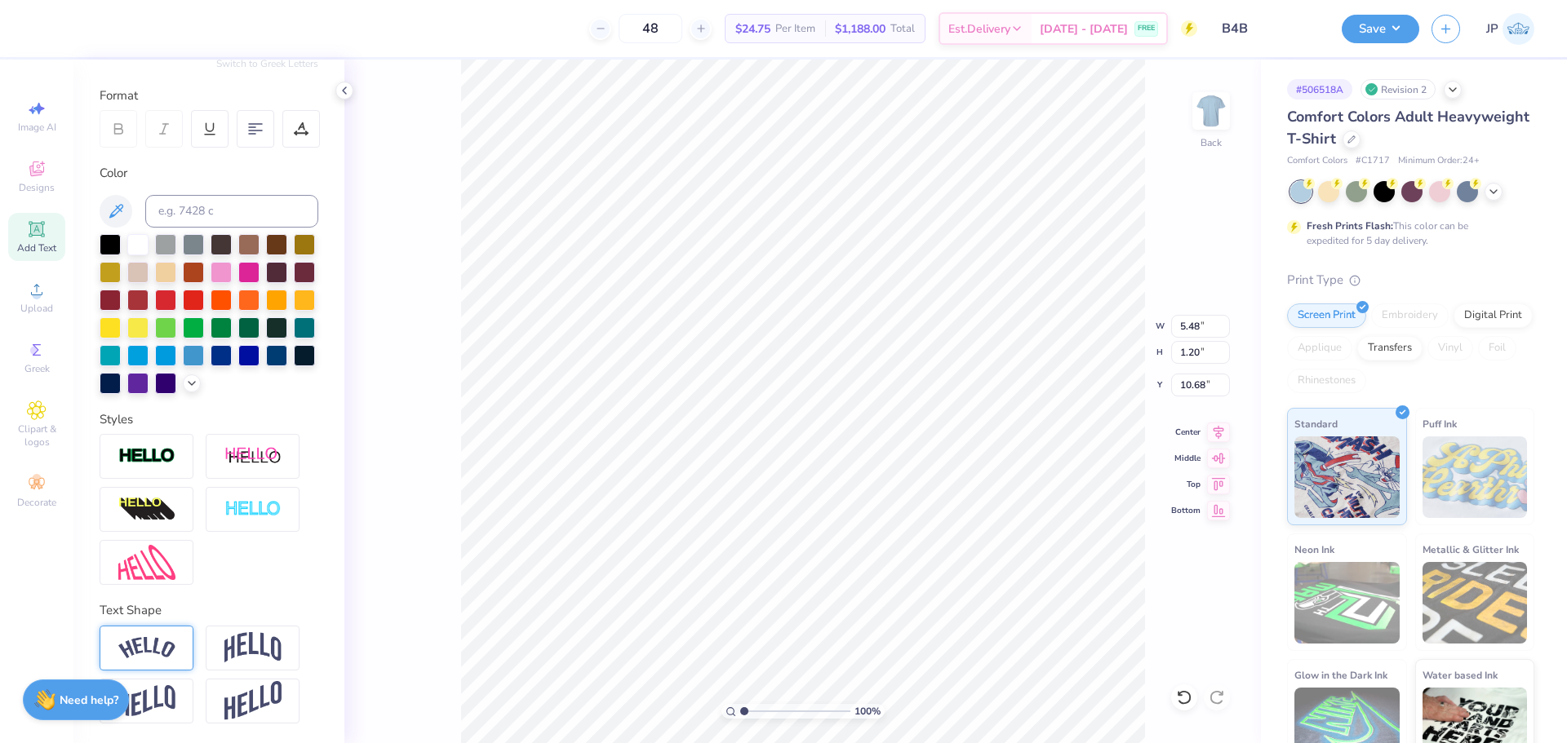
click at [153, 632] on div at bounding box center [147, 648] width 94 height 45
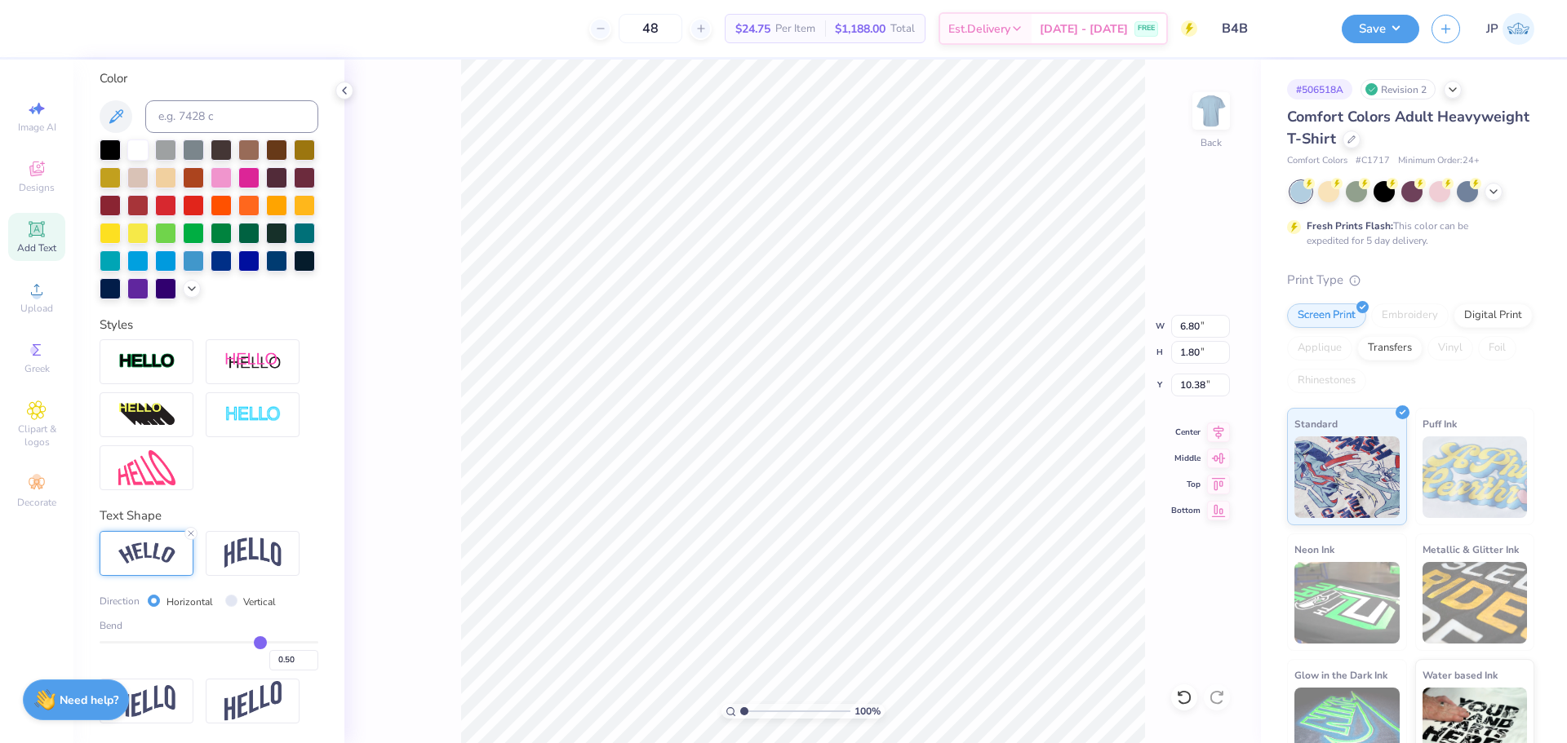
scroll to position [328, 0]
drag, startPoint x: 243, startPoint y: 638, endPoint x: 192, endPoint y: 638, distance: 51.4
click at [193, 638] on div "Bend 0.50" at bounding box center [209, 644] width 219 height 52
drag, startPoint x: 243, startPoint y: 642, endPoint x: 197, endPoint y: 638, distance: 45.9
click at [197, 641] on input "range" at bounding box center [209, 642] width 219 height 2
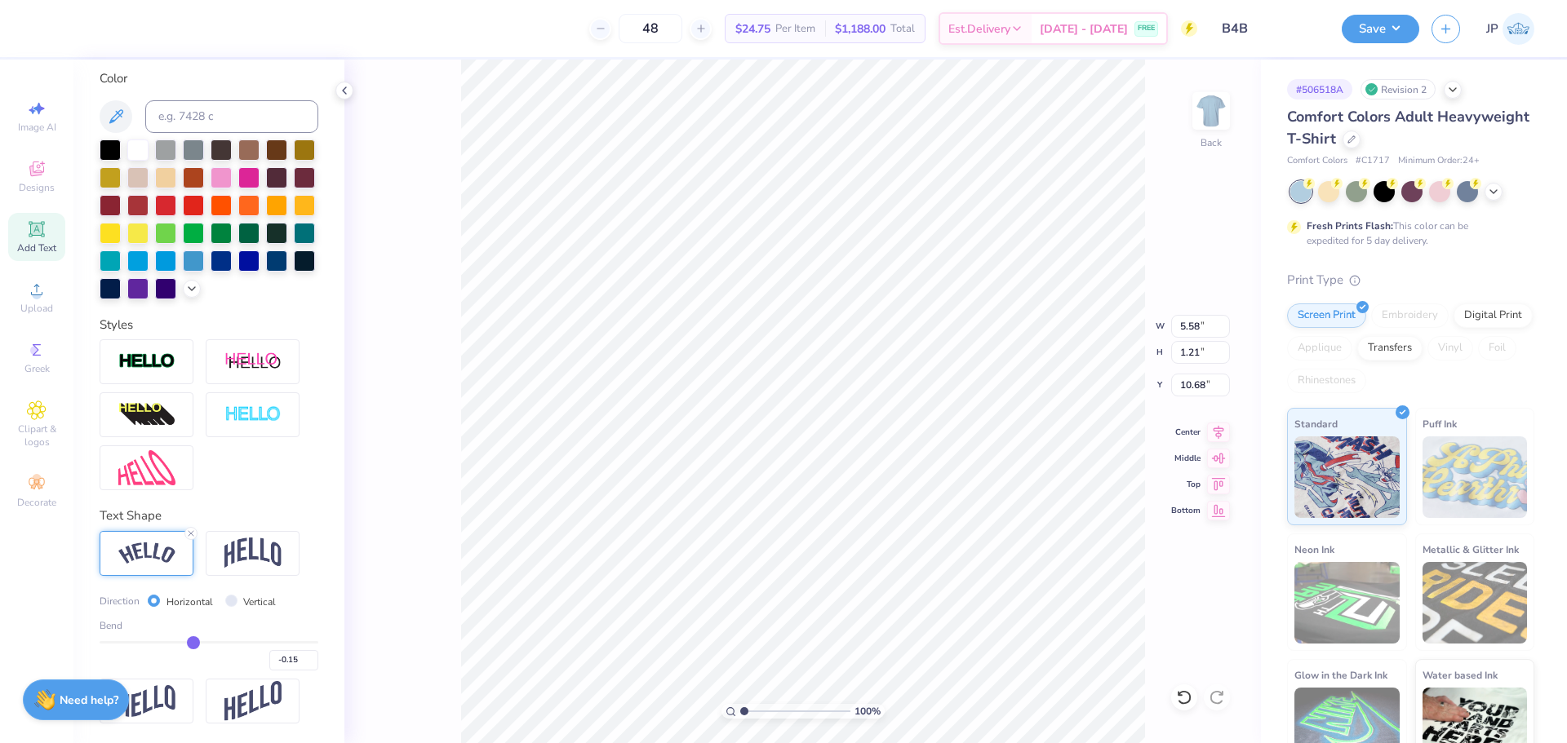
drag, startPoint x: 202, startPoint y: 640, endPoint x: 188, endPoint y: 639, distance: 13.1
click at [188, 641] on input "range" at bounding box center [209, 642] width 219 height 2
drag, startPoint x: 185, startPoint y: 641, endPoint x: 157, endPoint y: 638, distance: 27.8
click at [157, 641] on input "range" at bounding box center [209, 642] width 219 height 2
click at [175, 642] on div "Bend -0.47" at bounding box center [209, 644] width 219 height 52
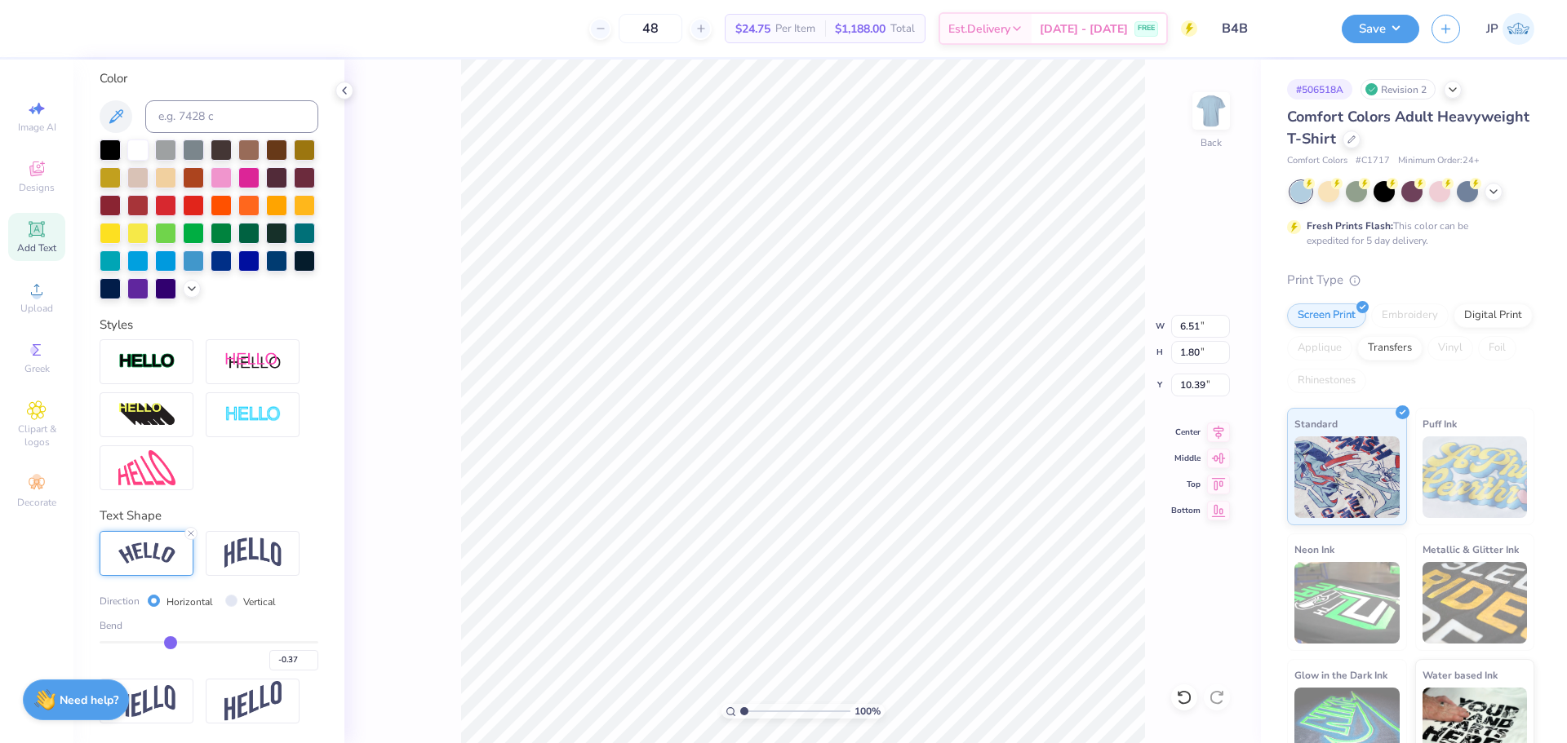
click at [167, 642] on input "range" at bounding box center [209, 642] width 219 height 2
click at [236, 561] on img at bounding box center [252, 553] width 57 height 31
click at [173, 553] on img at bounding box center [146, 554] width 57 height 22
click at [1225, 428] on icon at bounding box center [1218, 430] width 23 height 20
click at [1217, 428] on icon at bounding box center [1218, 430] width 11 height 14
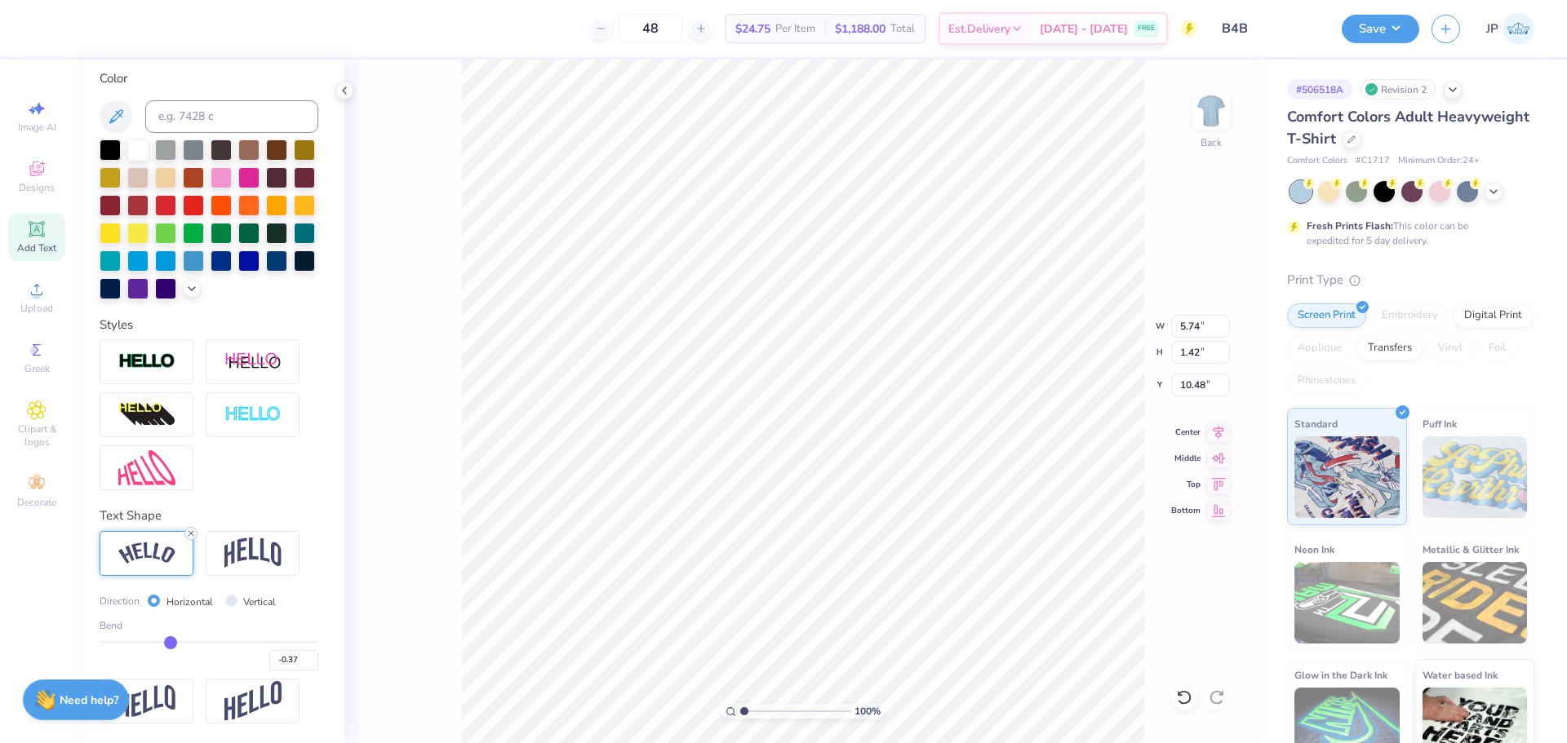
click at [193, 536] on icon at bounding box center [191, 534] width 10 height 10
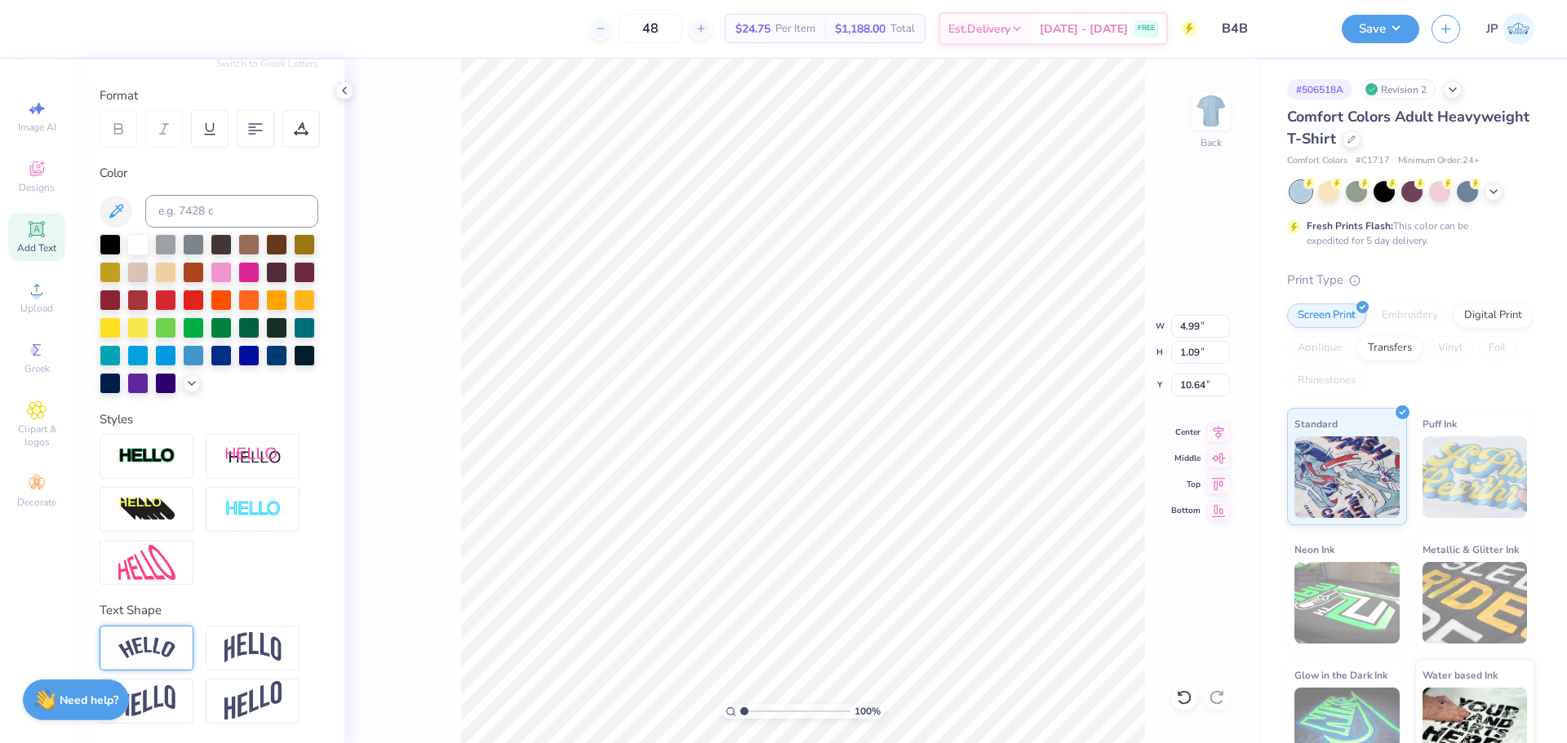
scroll to position [233, 0]
click at [1218, 432] on icon at bounding box center [1218, 430] width 23 height 20
click at [1218, 430] on icon at bounding box center [1218, 430] width 11 height 14
drag, startPoint x: 1221, startPoint y: 434, endPoint x: 1204, endPoint y: 422, distance: 21.1
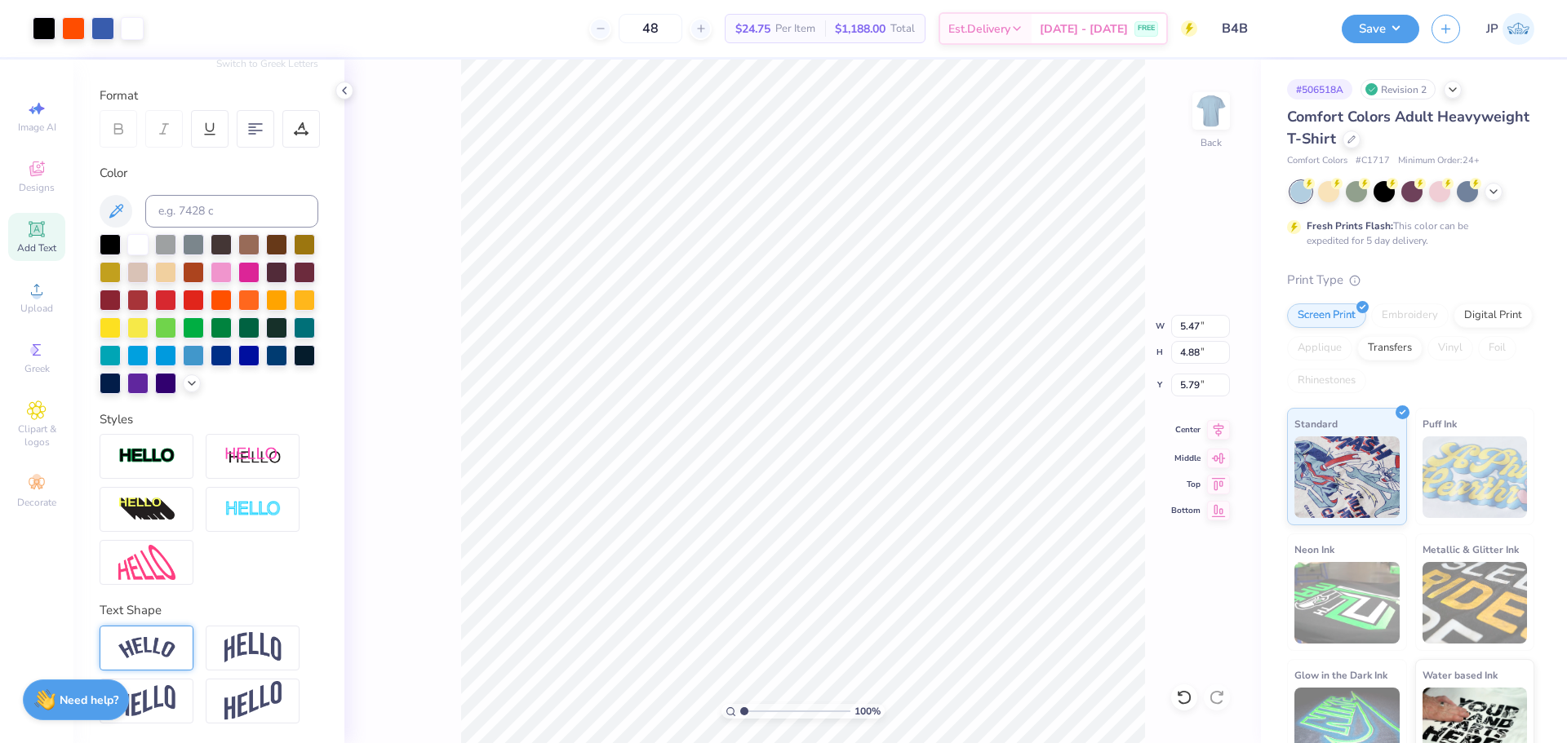
click at [1221, 434] on icon at bounding box center [1218, 430] width 23 height 20
click at [1220, 427] on icon at bounding box center [1218, 430] width 23 height 20
click at [167, 462] on img at bounding box center [146, 456] width 57 height 19
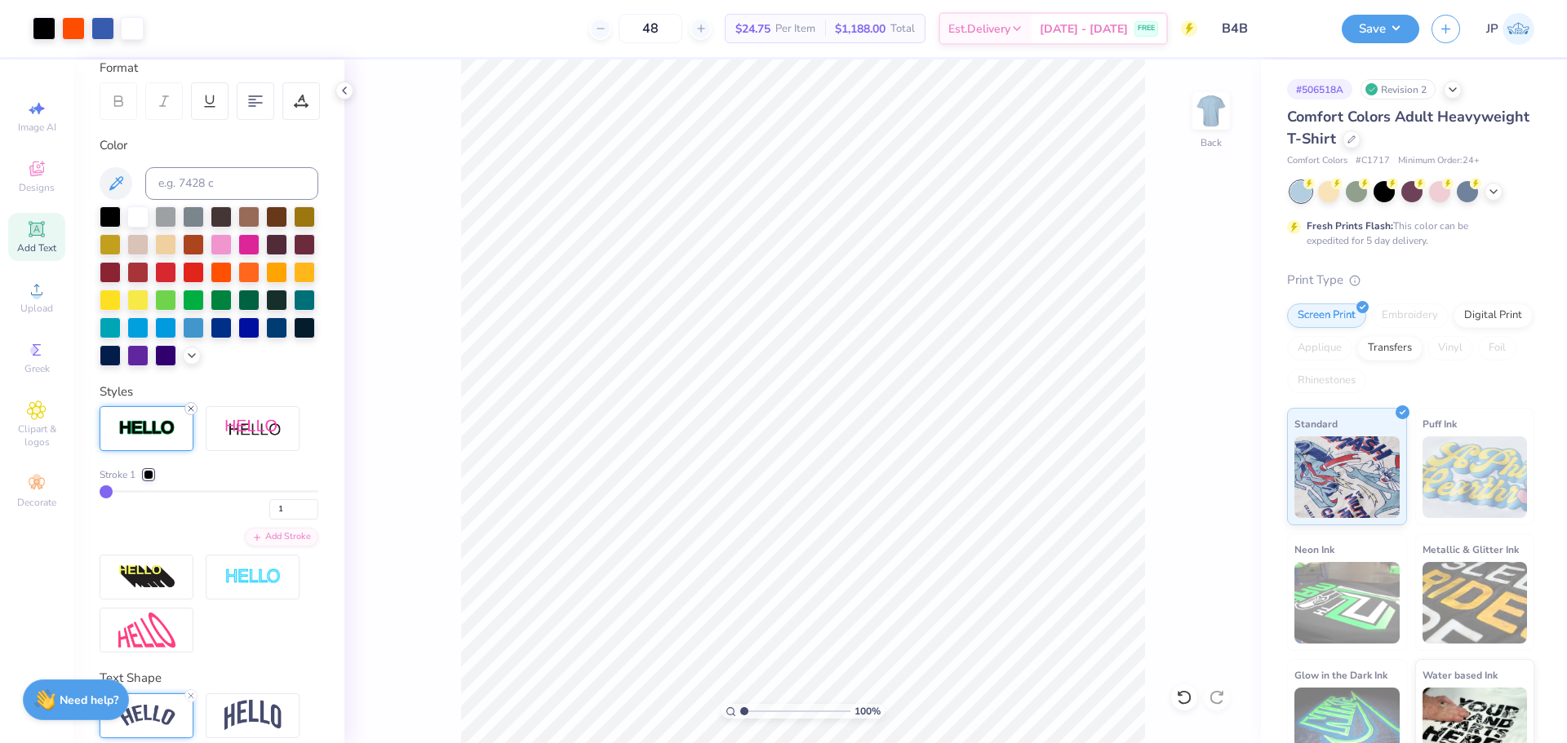
click at [191, 414] on icon at bounding box center [191, 409] width 10 height 10
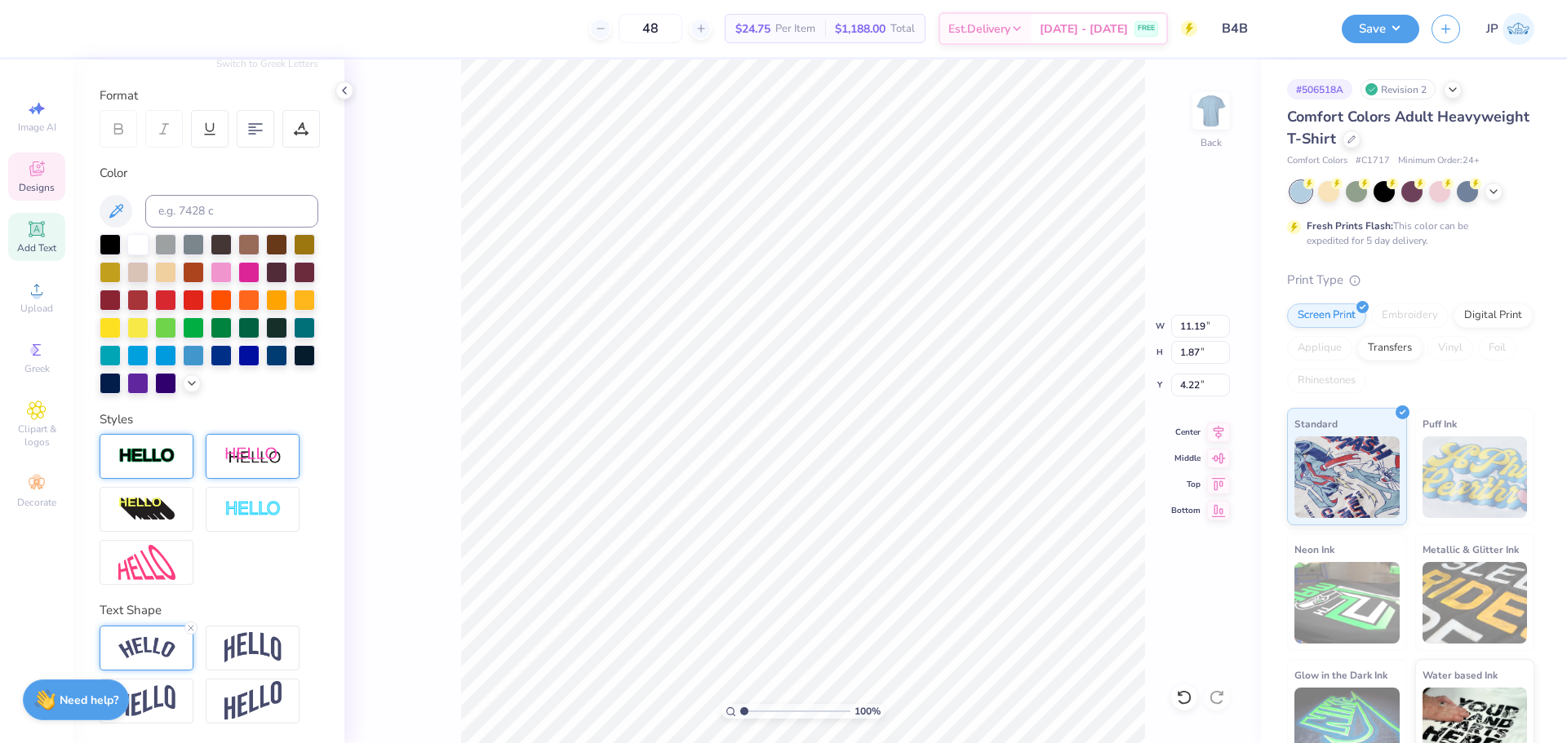
click at [259, 450] on img at bounding box center [252, 456] width 57 height 20
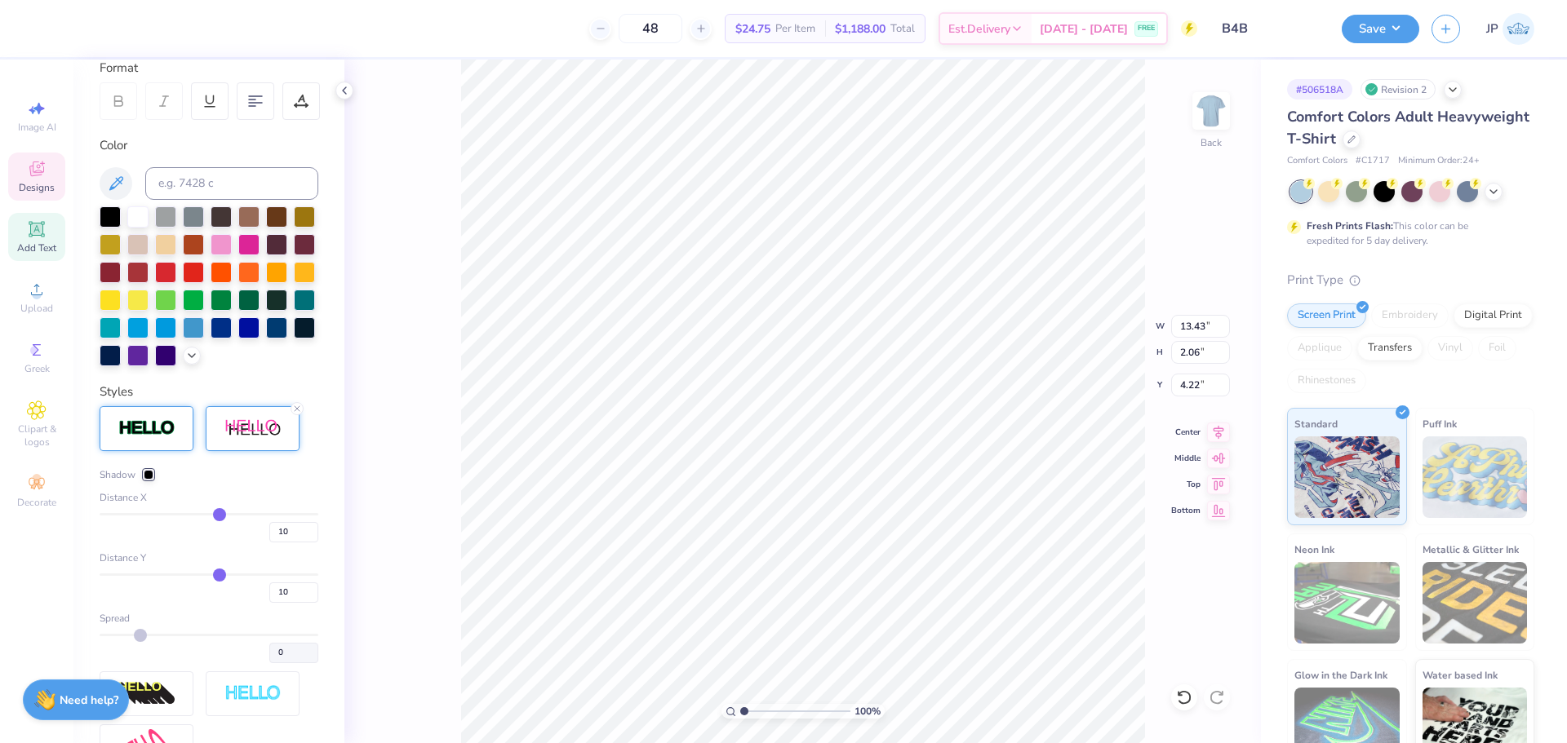
click at [212, 516] on input "range" at bounding box center [209, 514] width 219 height 2
click at [297, 411] on line at bounding box center [297, 408] width 5 height 5
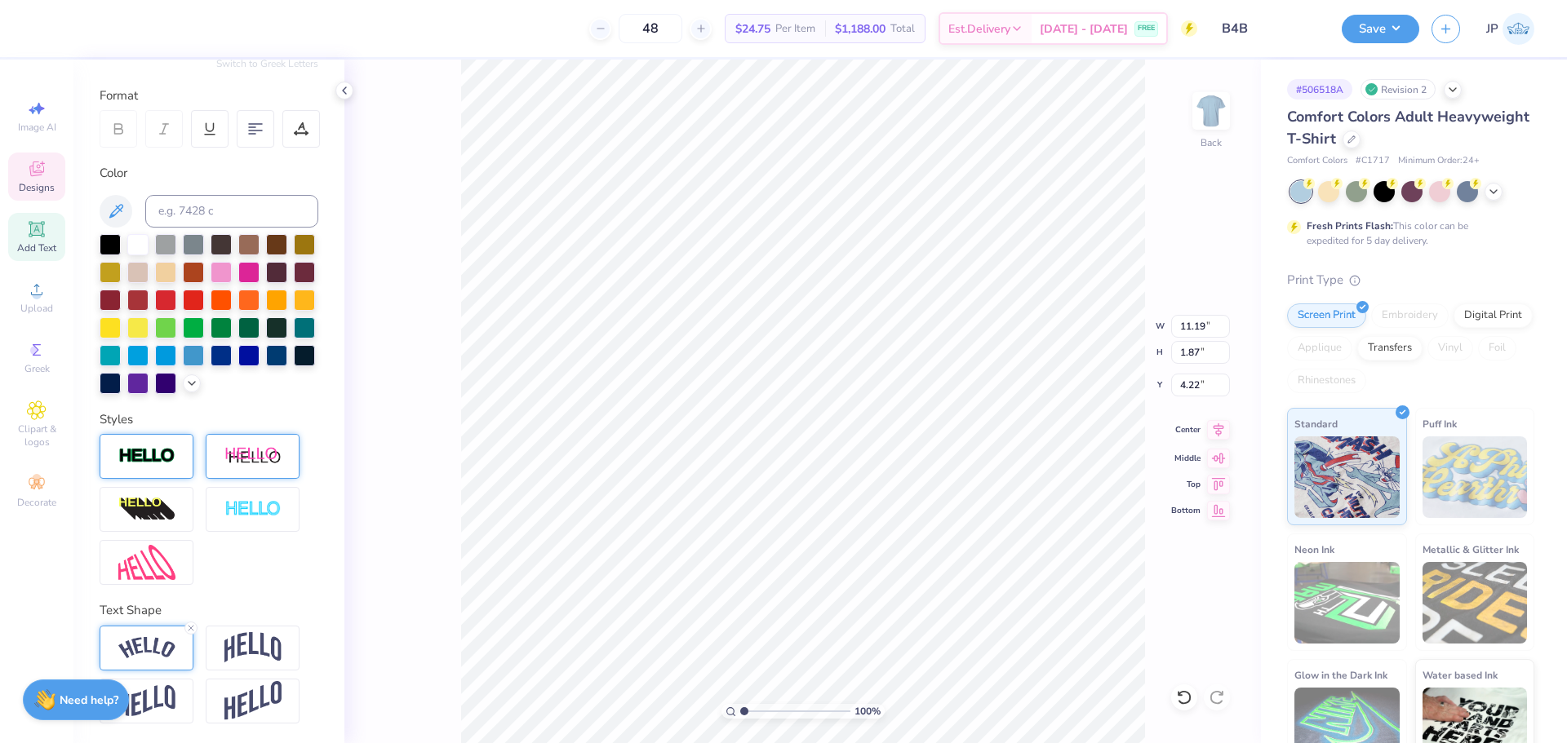
click at [1220, 432] on icon at bounding box center [1218, 430] width 23 height 20
click at [900, 547] on li "Group" at bounding box center [914, 545] width 128 height 32
click at [1365, 23] on button "Save" at bounding box center [1380, 26] width 78 height 29
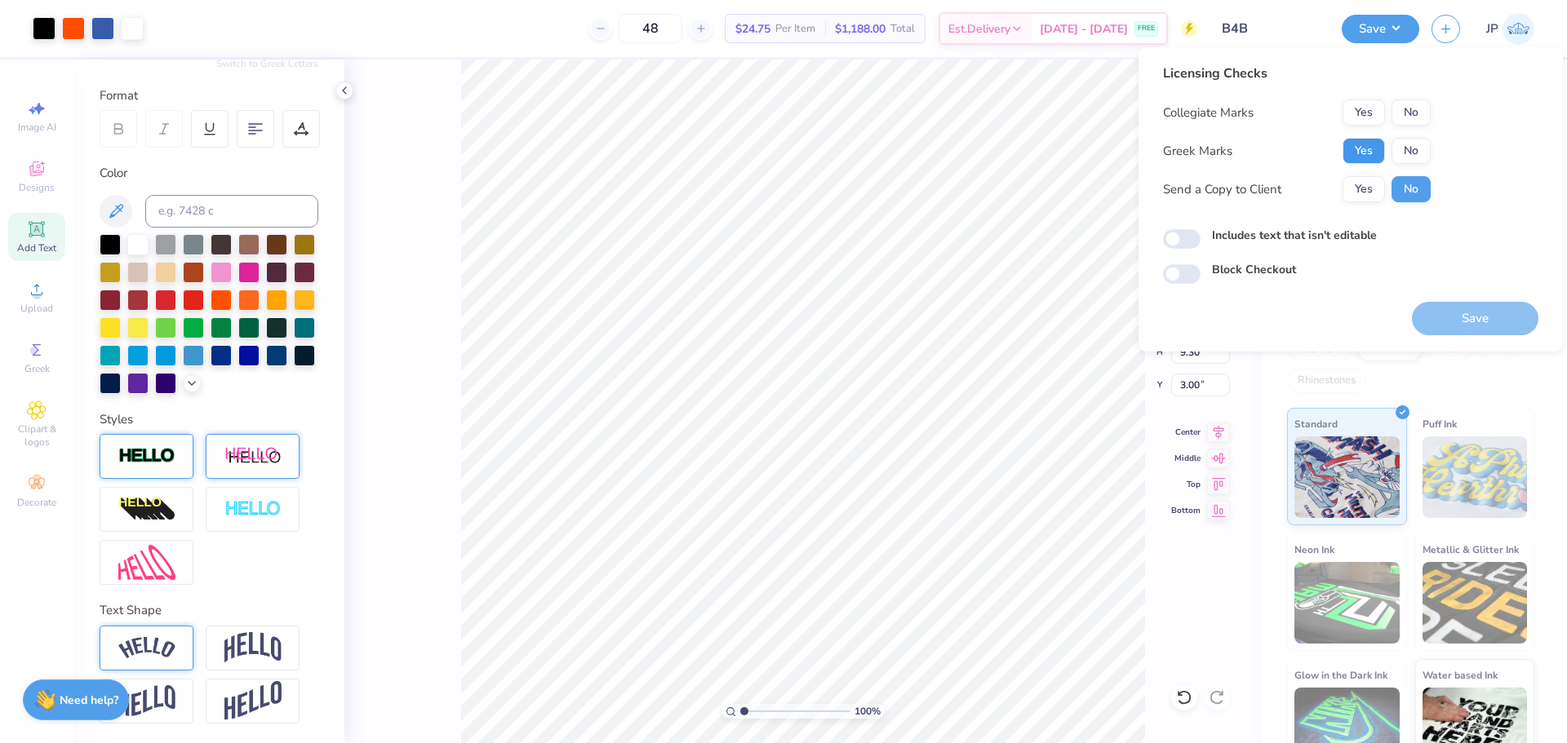
click at [1361, 154] on button "Yes" at bounding box center [1363, 151] width 42 height 26
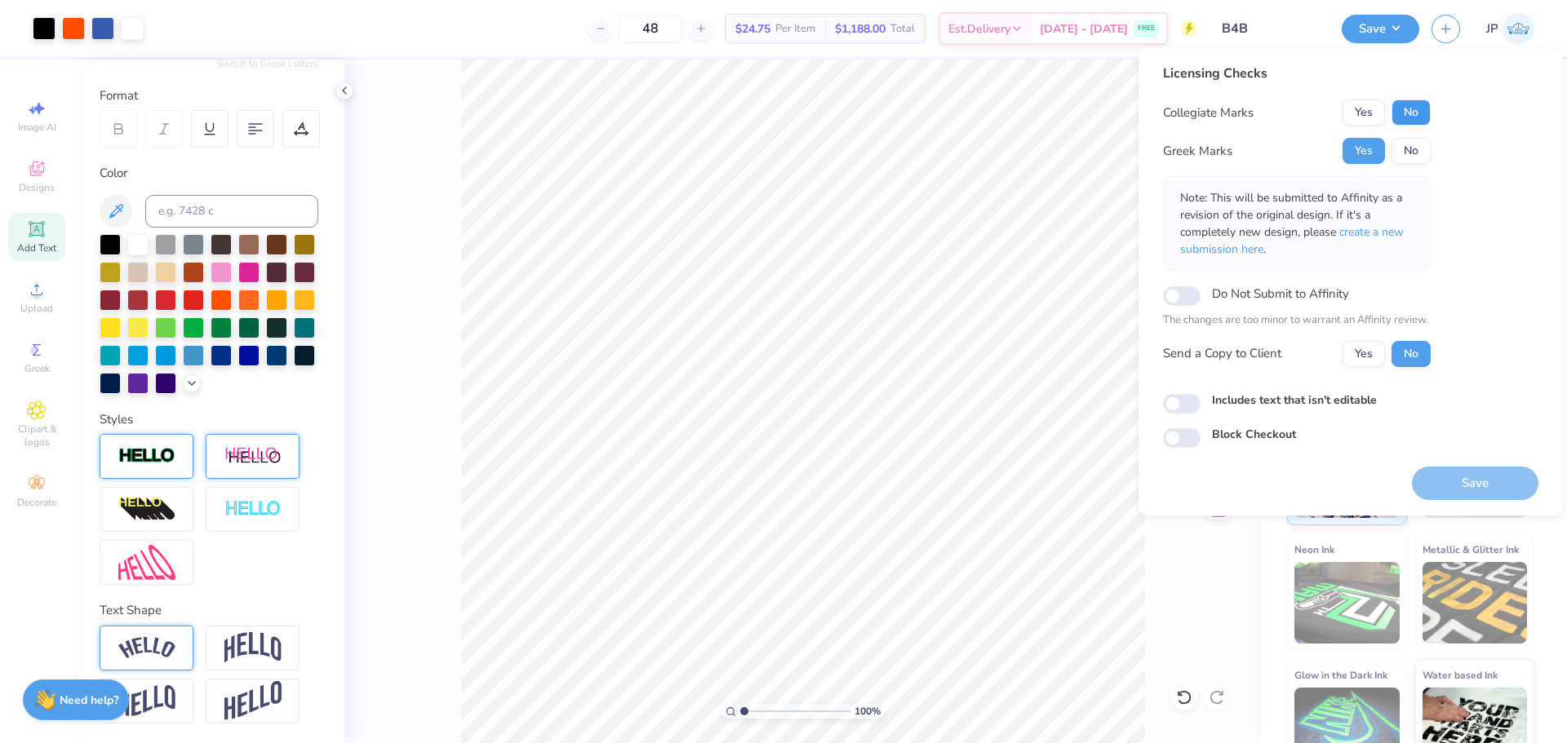
click at [1415, 125] on button "No" at bounding box center [1410, 113] width 39 height 26
click at [1483, 473] on button "Save" at bounding box center [1475, 483] width 126 height 33
